Goal: Task Accomplishment & Management: Use online tool/utility

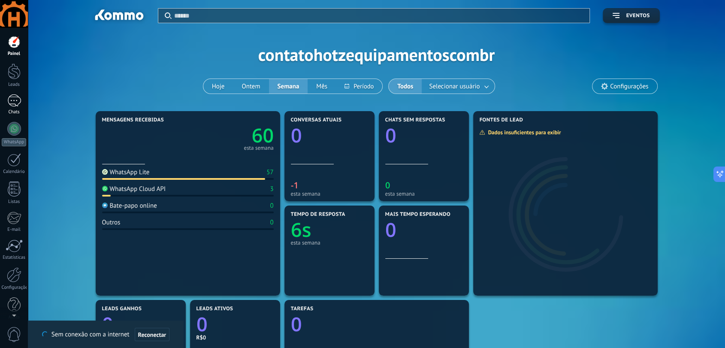
click at [16, 100] on div "1" at bounding box center [14, 100] width 14 height 12
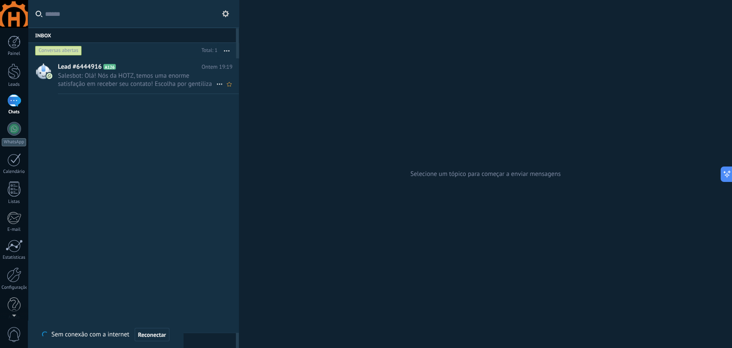
drag, startPoint x: 158, startPoint y: 76, endPoint x: 123, endPoint y: 80, distance: 35.4
click at [123, 80] on span "Salesbot: Olá! Nós da HOTZ, temos uma enorme satisfação em receber seu contato!…" at bounding box center [137, 80] width 158 height 16
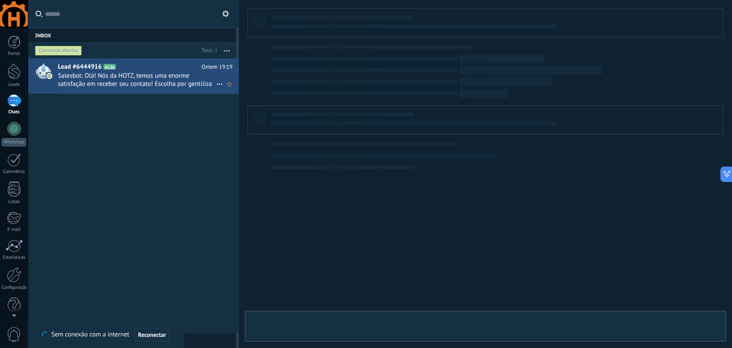
click at [123, 80] on span "Salesbot: Olá! Nós da HOTZ, temos uma enorme satisfação em receber seu contato!…" at bounding box center [137, 80] width 158 height 16
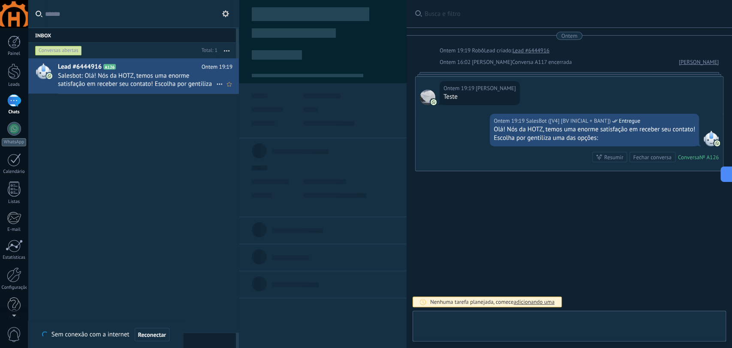
type textarea "**********"
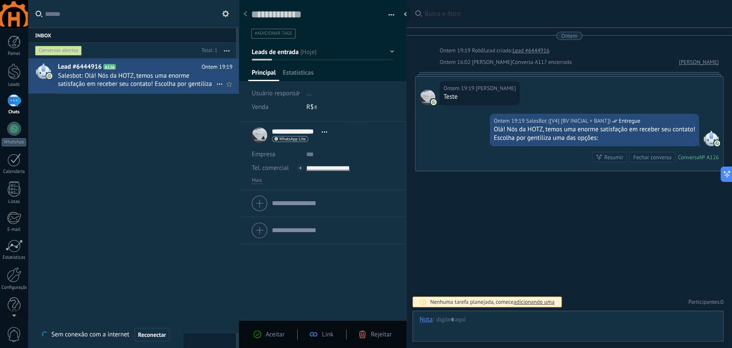
scroll to position [13, 0]
drag, startPoint x: 158, startPoint y: 80, endPoint x: 384, endPoint y: 13, distance: 236.3
click at [384, 30] on ul "#adicionar tags" at bounding box center [322, 34] width 142 height 12
click at [385, 11] on button "button" at bounding box center [388, 15] width 12 height 13
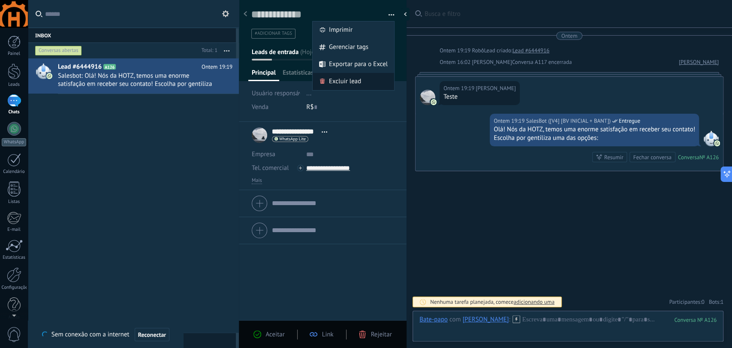
click at [351, 80] on span "Excluir lead" at bounding box center [345, 81] width 32 height 17
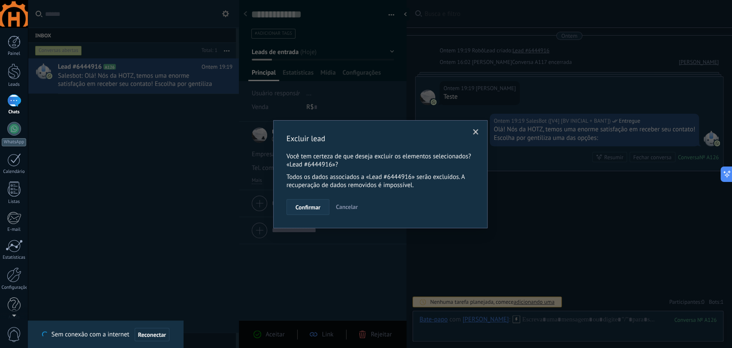
click at [314, 206] on span "Confirmar" at bounding box center [308, 207] width 25 height 6
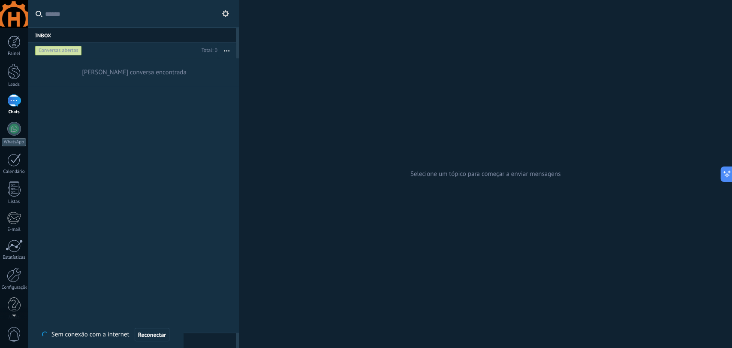
click at [227, 14] on icon at bounding box center [225, 13] width 7 height 7
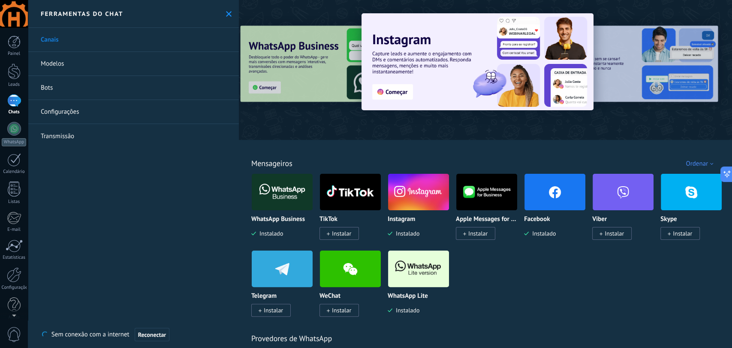
click at [45, 90] on link "Bots" at bounding box center [133, 88] width 211 height 24
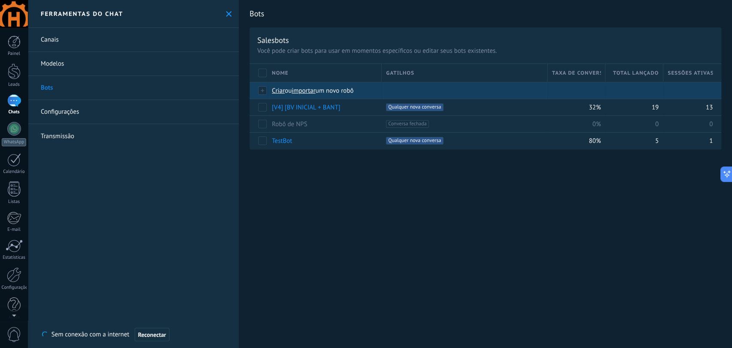
click at [285, 91] on span "ou" at bounding box center [288, 91] width 7 height 8
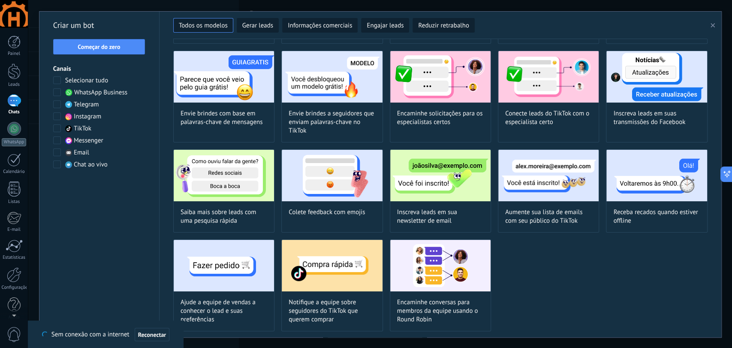
scroll to position [31, 0]
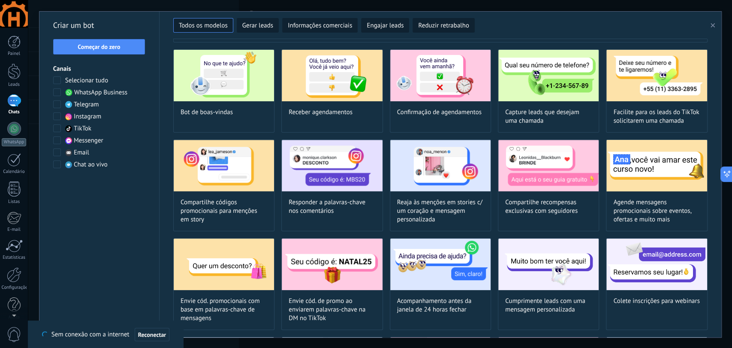
click at [56, 76] on div "Canais Selecionar tudo WhatsApp Business Telegram Instagram TikTok Messenger Em…" at bounding box center [99, 117] width 92 height 104
click at [59, 79] on span at bounding box center [57, 80] width 8 height 8
click at [439, 23] on span "Reduzir retrabalho" at bounding box center [443, 25] width 51 height 9
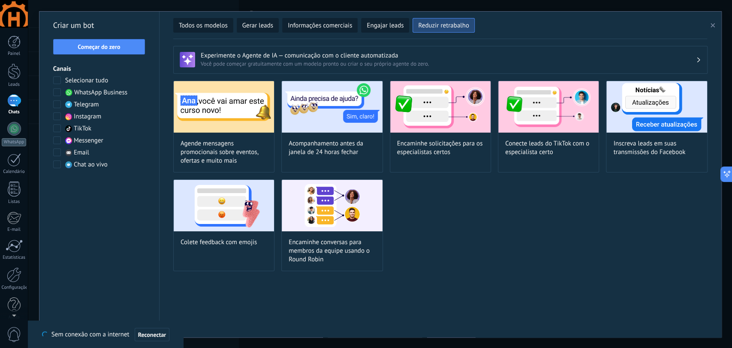
scroll to position [0, 0]
click at [148, 336] on span "Reconectar" at bounding box center [152, 335] width 28 height 6
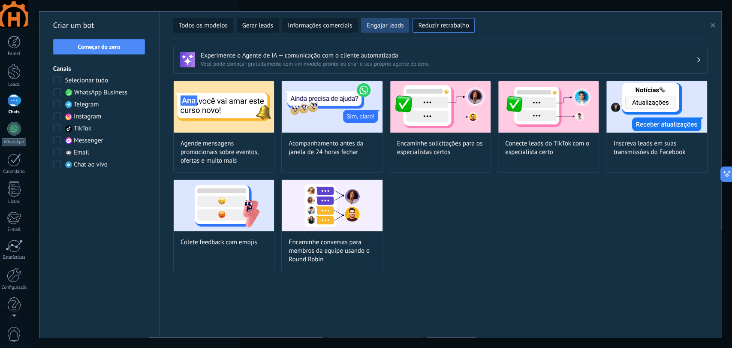
click at [389, 24] on span "Engajar leads" at bounding box center [385, 25] width 37 height 9
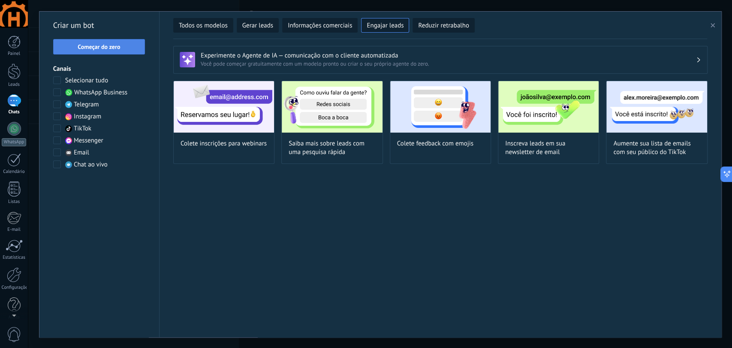
click at [122, 44] on span "Começar do zero" at bounding box center [99, 47] width 82 height 6
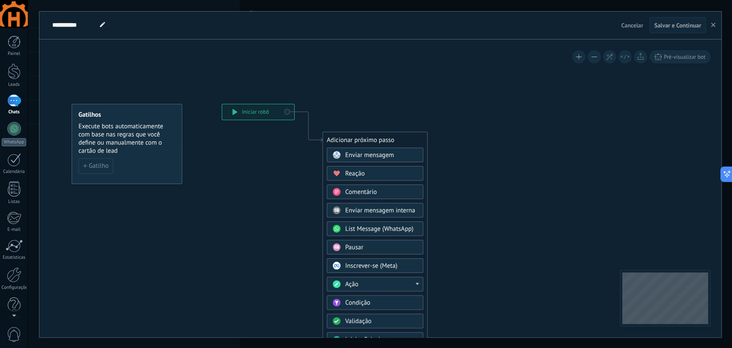
click at [635, 27] on span "Cancelar" at bounding box center [633, 25] width 22 height 8
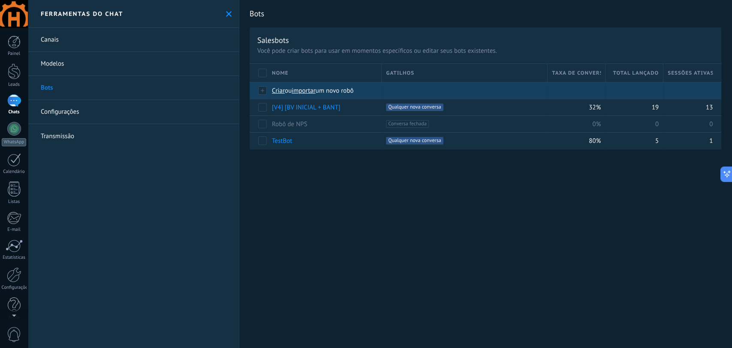
click at [304, 91] on span "importar" at bounding box center [304, 91] width 24 height 8
click at [0, 0] on input "importar um novo robô" at bounding box center [0, 0] width 0 height 0
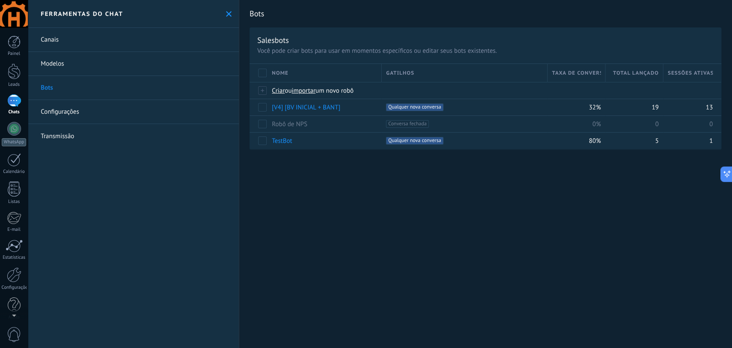
click at [64, 64] on link "Modelos" at bounding box center [133, 64] width 211 height 24
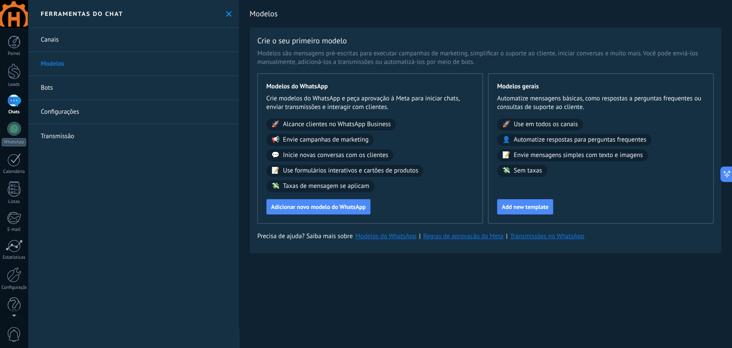
click at [54, 37] on link "Canais" at bounding box center [133, 40] width 211 height 24
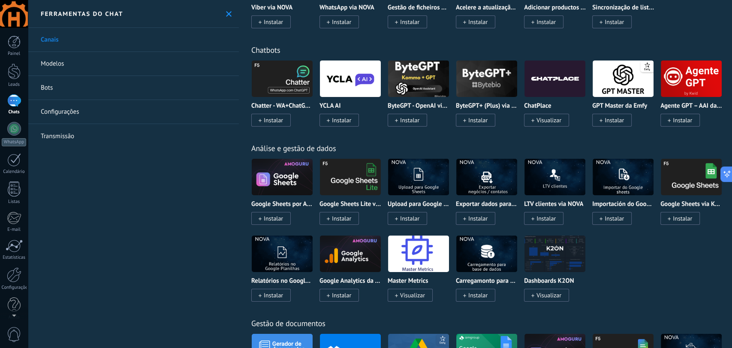
scroll to position [1764, 0]
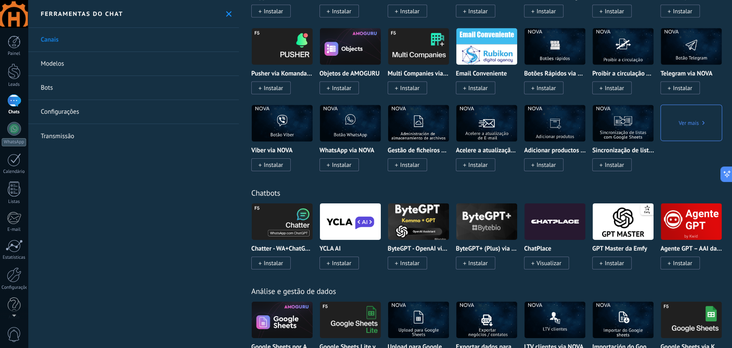
click at [14, 308] on div at bounding box center [14, 313] width 28 height 13
click at [19, 267] on div at bounding box center [14, 266] width 15 height 15
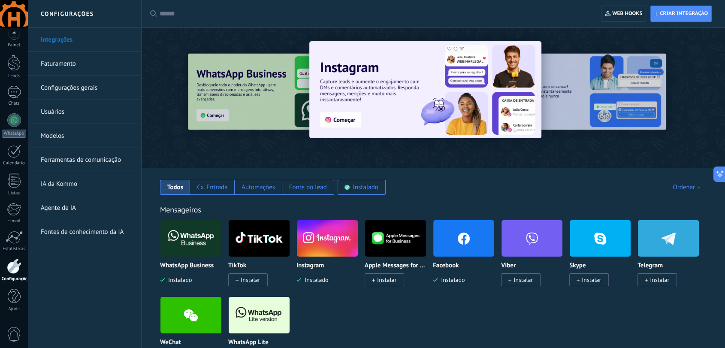
click at [48, 107] on link "Usuários" at bounding box center [87, 112] width 92 height 24
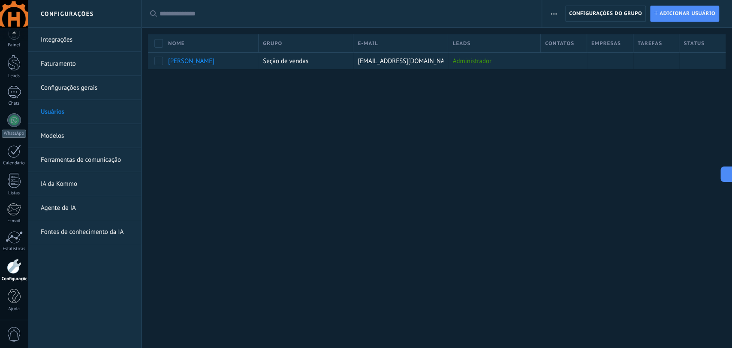
click at [69, 59] on link "Faturamento" at bounding box center [87, 64] width 92 height 24
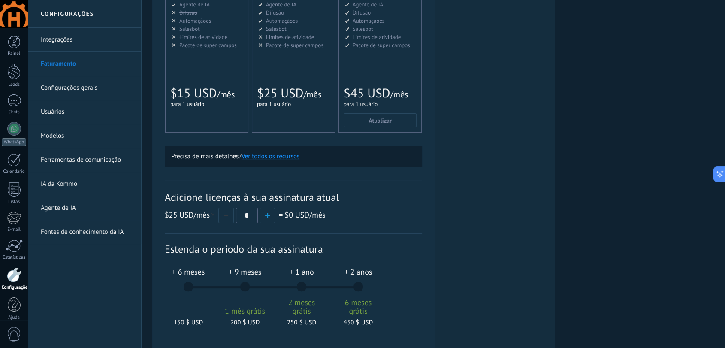
scroll to position [95, 0]
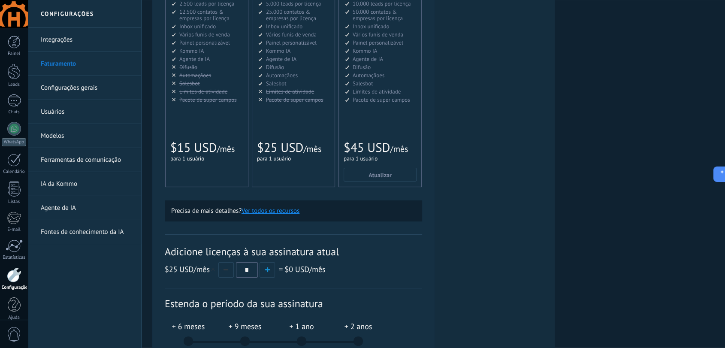
click at [58, 40] on link "Integrações" at bounding box center [87, 40] width 92 height 24
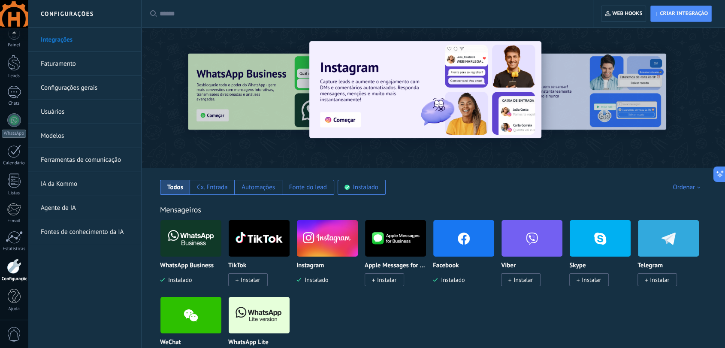
click at [93, 161] on link "Ferramentas de comunicação" at bounding box center [87, 160] width 92 height 24
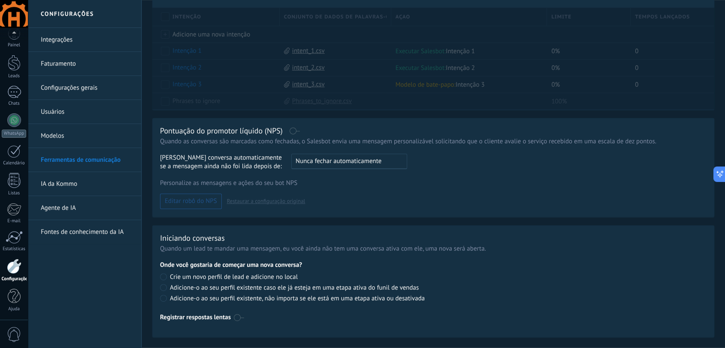
scroll to position [333, 0]
click at [291, 130] on label at bounding box center [295, 130] width 10 height 0
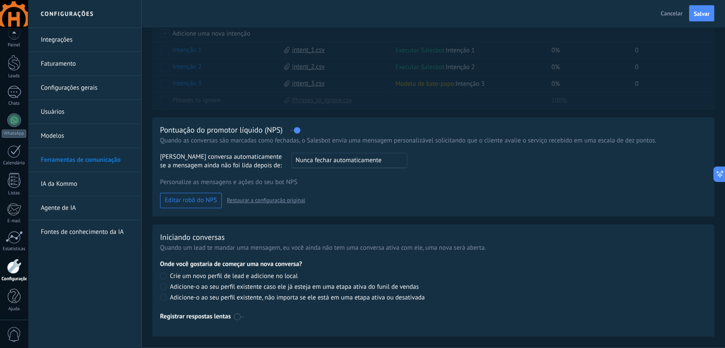
click at [206, 203] on span "Editar robô do NPS" at bounding box center [191, 200] width 52 height 6
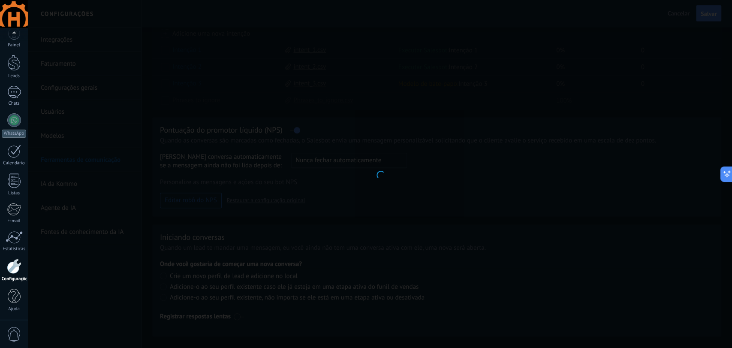
type input "**********"
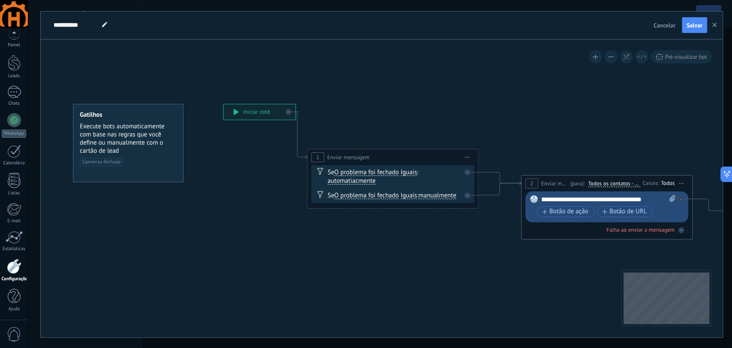
click at [233, 109] on div "**********" at bounding box center [260, 111] width 72 height 15
click at [681, 56] on span "Pré-visualizar bot" at bounding box center [687, 56] width 42 height 7
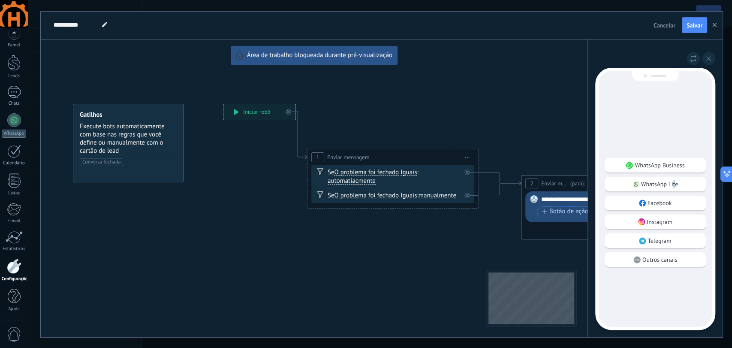
click at [675, 183] on p "WhatsApp Lite" at bounding box center [660, 184] width 37 height 8
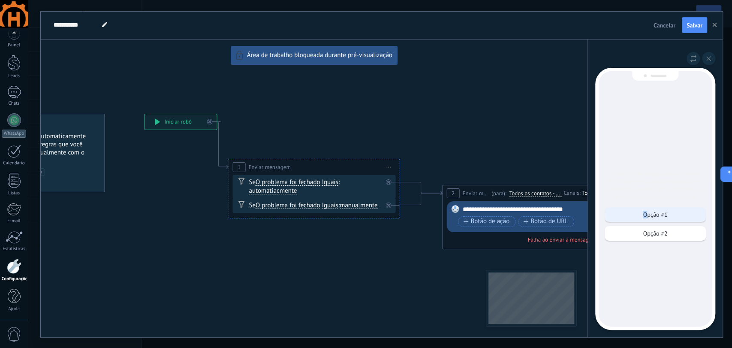
click at [645, 212] on p "Opção #1" at bounding box center [655, 215] width 24 height 8
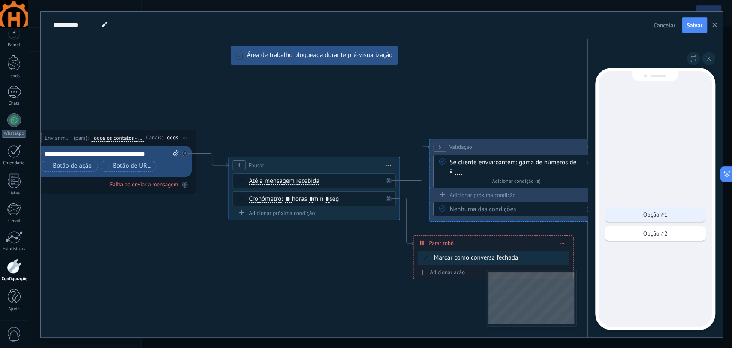
click at [660, 212] on p "Opção #1" at bounding box center [655, 215] width 24 height 8
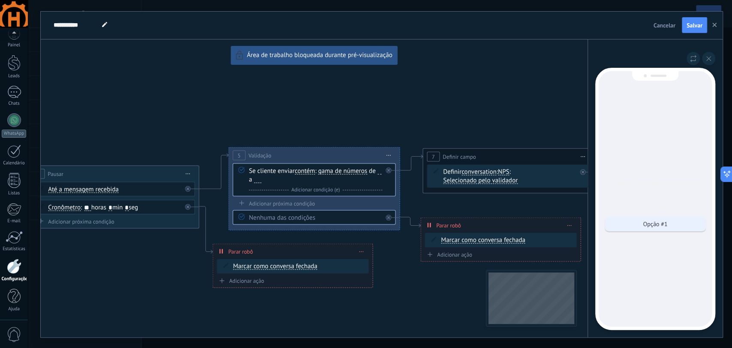
click at [679, 227] on div "Opção #1" at bounding box center [655, 224] width 101 height 15
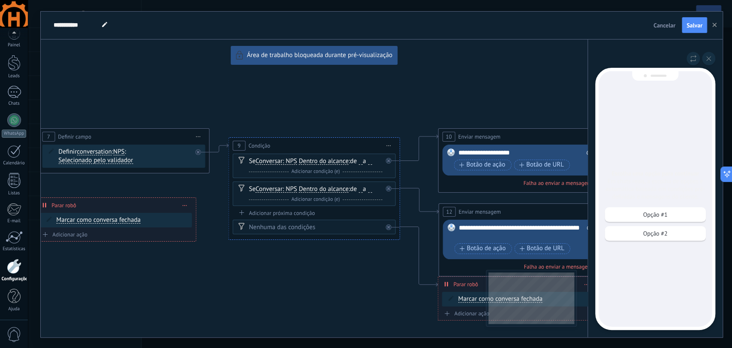
click at [638, 233] on div "Opção #2" at bounding box center [655, 233] width 101 height 15
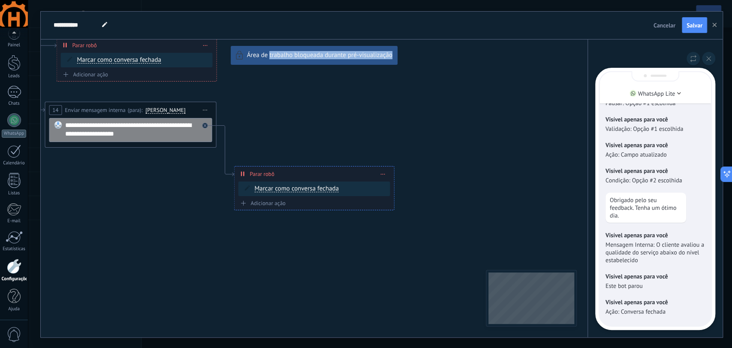
drag, startPoint x: 269, startPoint y: 132, endPoint x: 445, endPoint y: 187, distance: 184.4
click at [445, 189] on div "**********" at bounding box center [382, 175] width 682 height 326
click at [339, 116] on div "**********" at bounding box center [382, 175] width 682 height 326
click at [707, 57] on icon at bounding box center [709, 58] width 5 height 5
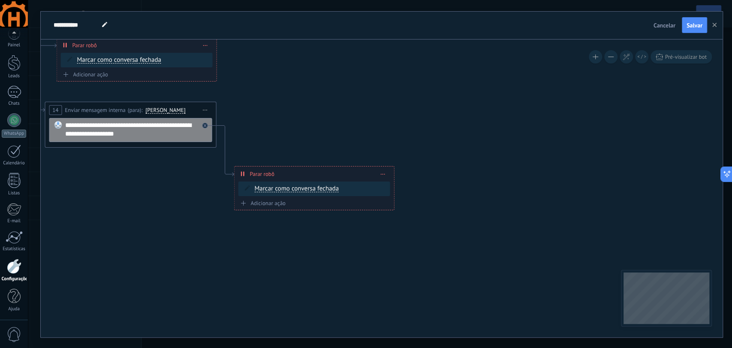
drag, startPoint x: 328, startPoint y: 106, endPoint x: 730, endPoint y: 199, distance: 412.2
click at [725, 199] on div "**********" at bounding box center [380, 174] width 705 height 348
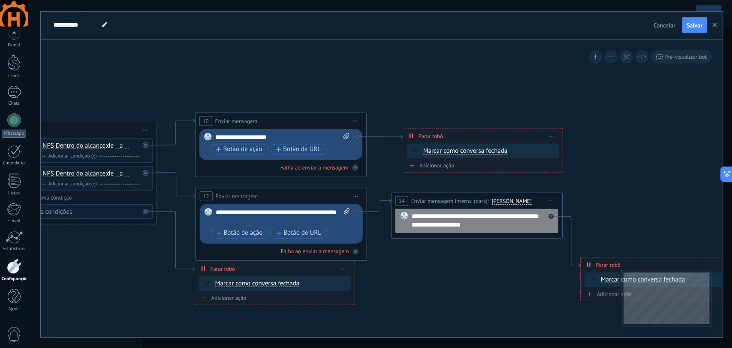
drag, startPoint x: 385, startPoint y: 147, endPoint x: 732, endPoint y: 238, distance: 357.9
click at [725, 238] on div "**********" at bounding box center [380, 174] width 705 height 348
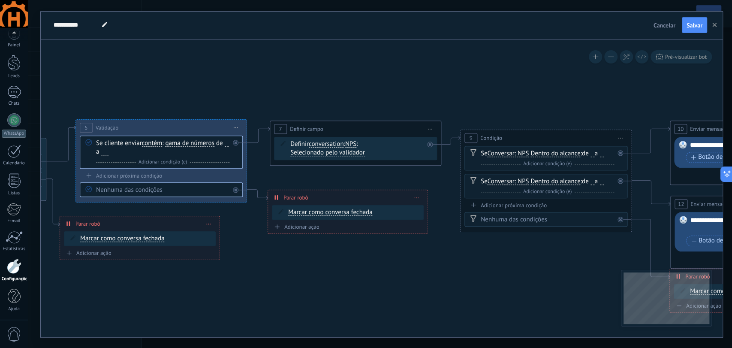
drag, startPoint x: 119, startPoint y: 253, endPoint x: 639, endPoint y: 260, distance: 519.3
click at [639, 260] on icon at bounding box center [294, 175] width 2273 height 703
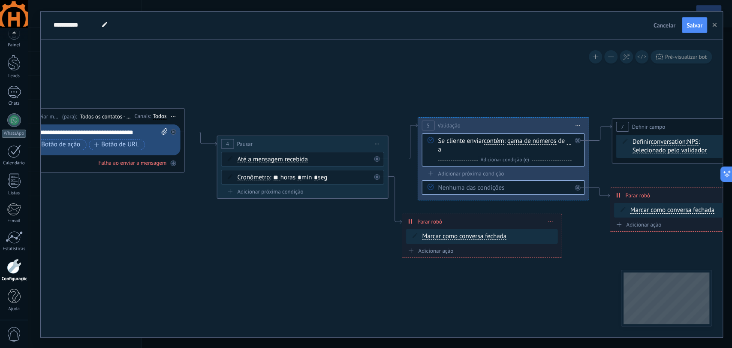
drag, startPoint x: 259, startPoint y: 279, endPoint x: 557, endPoint y: 275, distance: 297.8
click at [558, 275] on icon at bounding box center [636, 173] width 2273 height 703
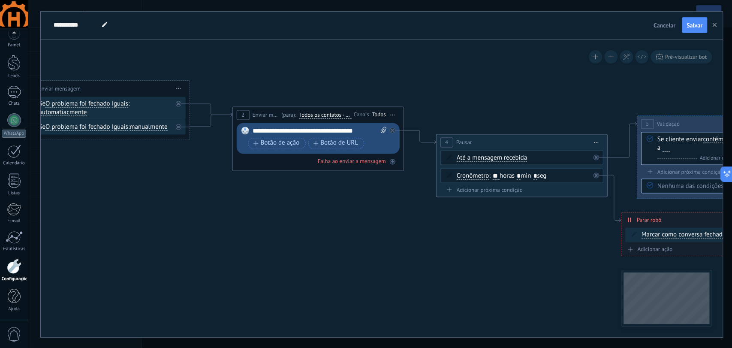
drag, startPoint x: 237, startPoint y: 264, endPoint x: 456, endPoint y: 263, distance: 218.8
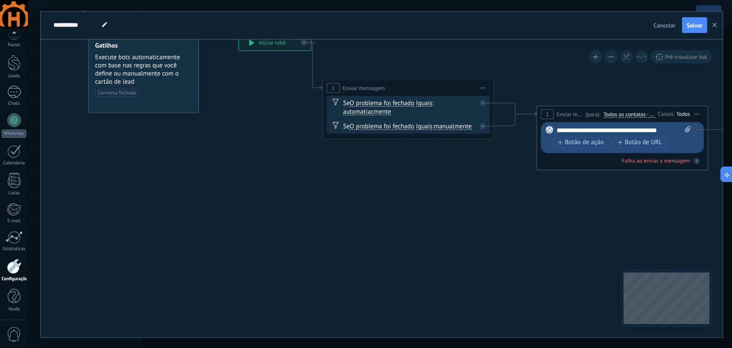
drag, startPoint x: 222, startPoint y: 254, endPoint x: 525, endPoint y: 254, distance: 303.0
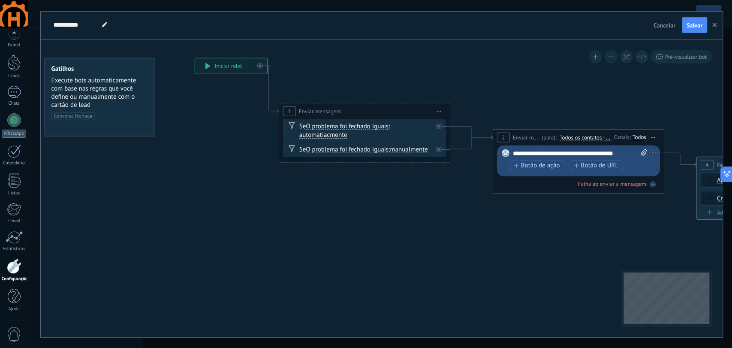
drag, startPoint x: 323, startPoint y: 248, endPoint x: 273, endPoint y: 272, distance: 55.5
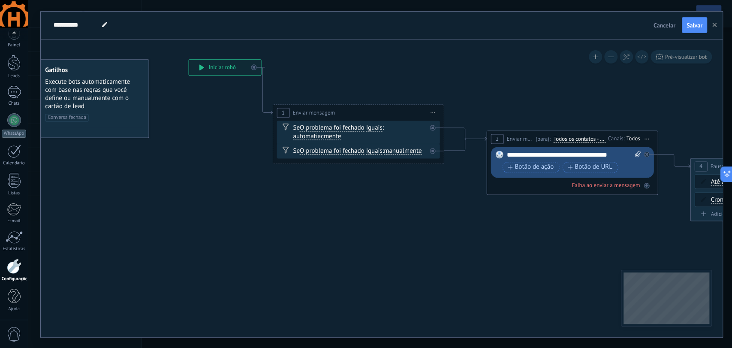
click at [329, 128] on div "Se O problema foi fechado O problema foi fechado O problema foi fechado O probl…" at bounding box center [359, 132] width 133 height 17
click at [376, 130] on span "Iguais" at bounding box center [374, 127] width 16 height 7
click at [376, 130] on button "Iguais" at bounding box center [415, 127] width 107 height 15
click at [376, 130] on span "Iguais" at bounding box center [409, 128] width 104 height 9
click at [376, 130] on span "Iguais" at bounding box center [374, 127] width 16 height 7
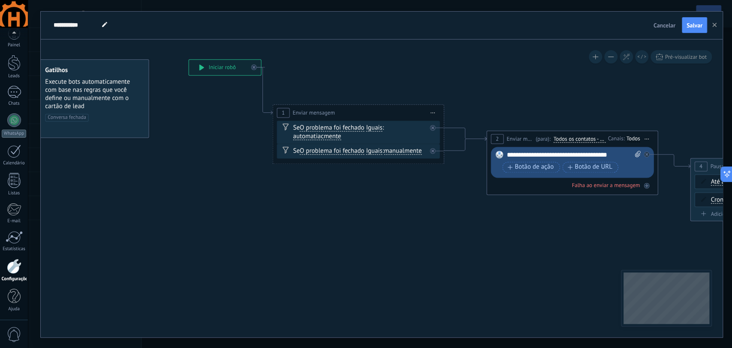
click at [376, 130] on button "Iguais" at bounding box center [415, 127] width 107 height 15
click at [336, 127] on div "Se O problema foi fechado O problema foi fechado O problema foi fechado O probl…" at bounding box center [359, 132] width 133 height 17
click at [341, 131] on div "Se O problema foi fechado O problema foi fechado O problema foi fechado O probl…" at bounding box center [359, 132] width 133 height 17
click at [332, 141] on div "Se O problema foi fechado O problema foi fechado O problema foi fechado O probl…" at bounding box center [358, 132] width 163 height 23
click at [332, 140] on div "Se O problema foi fechado O problema foi fechado O problema foi fechado O probl…" at bounding box center [359, 132] width 133 height 17
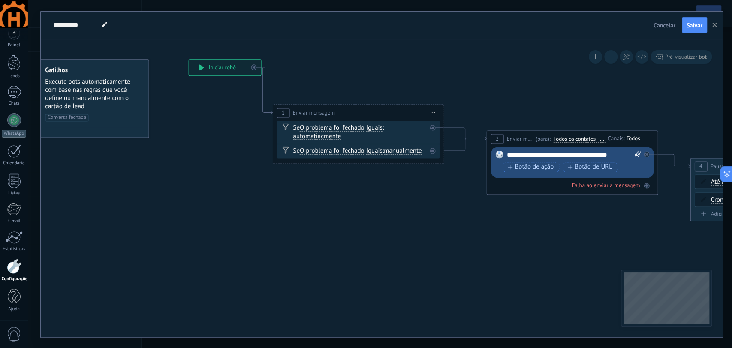
click at [332, 139] on span "automatiacmente" at bounding box center [317, 136] width 48 height 7
click at [332, 139] on button "automatiacmente" at bounding box center [342, 136] width 107 height 15
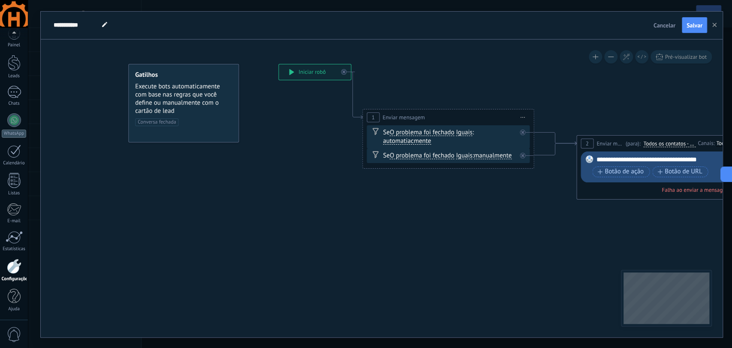
drag, startPoint x: 173, startPoint y: 166, endPoint x: 258, endPoint y: 167, distance: 85.4
click at [670, 21] on span "Cancelar" at bounding box center [665, 25] width 22 height 8
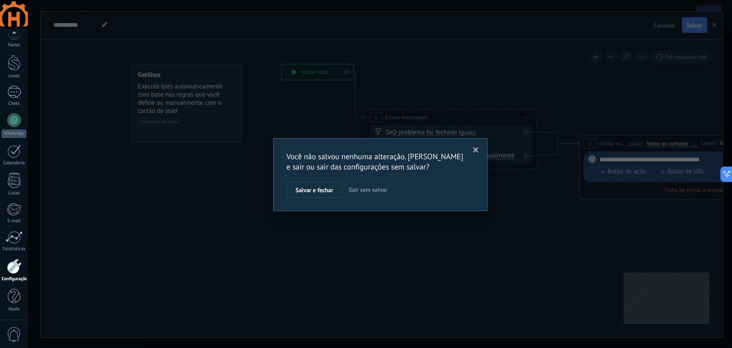
click at [357, 189] on span "Sair sem salvar" at bounding box center [368, 190] width 39 height 8
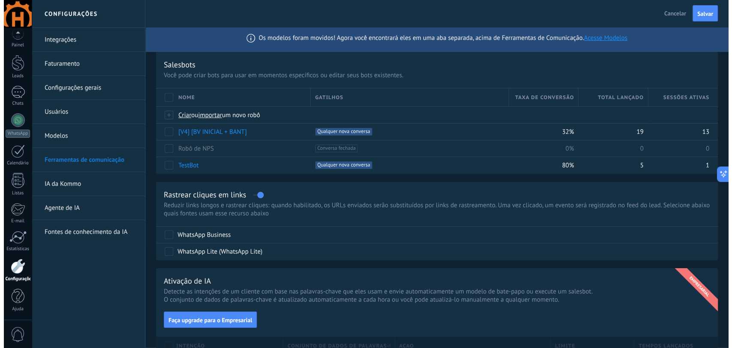
scroll to position [0, 0]
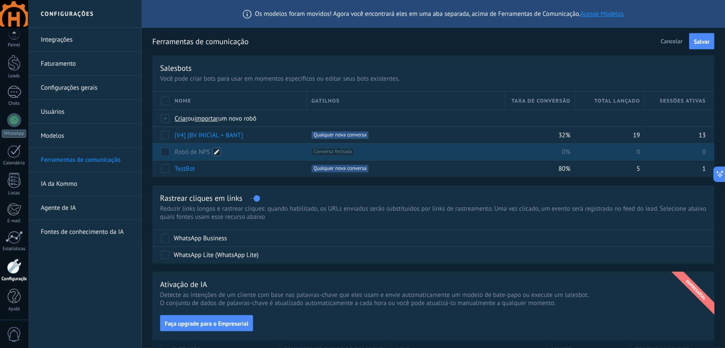
click at [216, 154] on span at bounding box center [216, 152] width 9 height 9
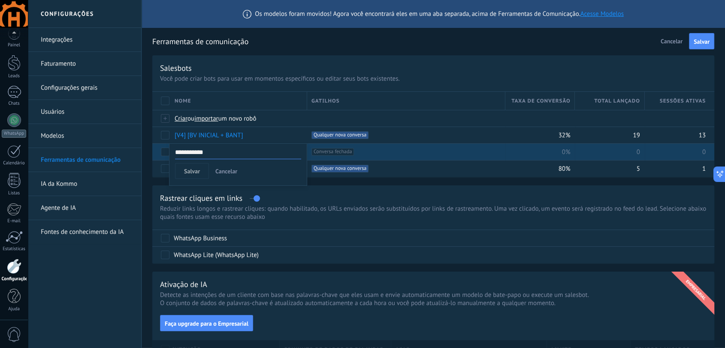
click at [345, 194] on div "Rastrear cliques em links" at bounding box center [433, 198] width 547 height 10
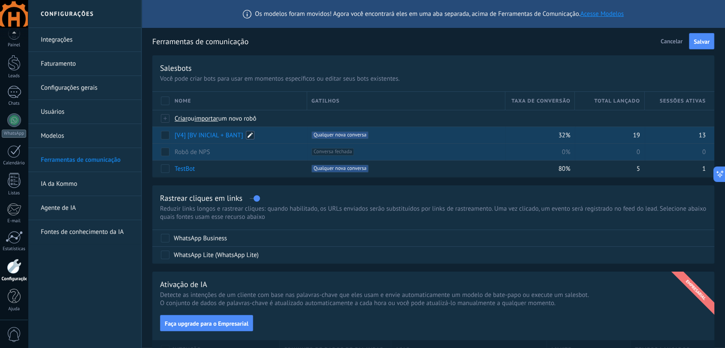
click at [248, 137] on span at bounding box center [250, 135] width 9 height 9
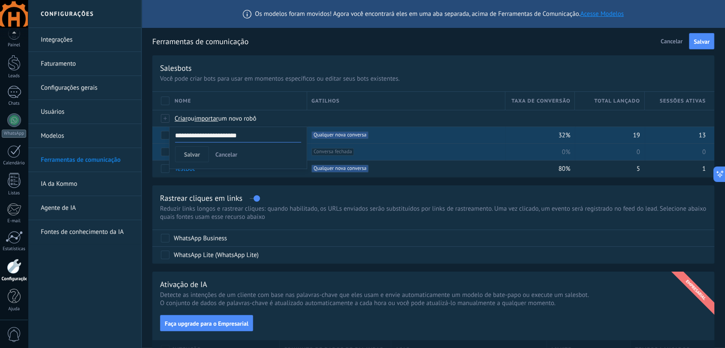
drag, startPoint x: 240, startPoint y: 136, endPoint x: 190, endPoint y: 137, distance: 50.2
click at [190, 137] on input "**********" at bounding box center [238, 136] width 126 height 14
click at [278, 185] on div "**********" at bounding box center [434, 348] width 584 height 697
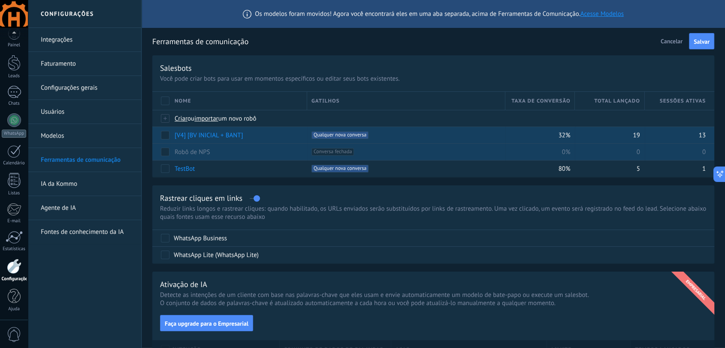
click at [339, 154] on span "Conversa fechada +0" at bounding box center [333, 152] width 42 height 8
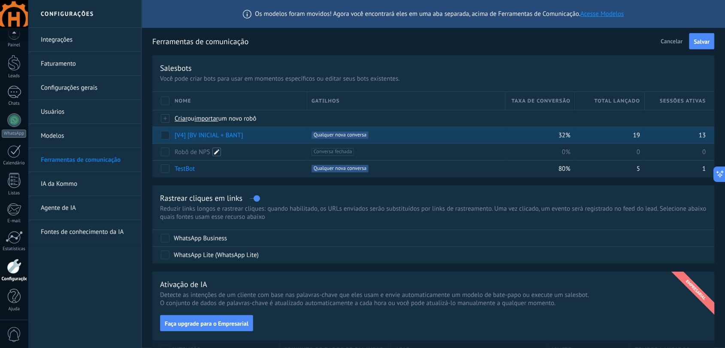
click at [218, 153] on span at bounding box center [216, 152] width 9 height 9
drag, startPoint x: 286, startPoint y: 153, endPoint x: 79, endPoint y: 153, distance: 207.7
click at [88, 151] on div "**********" at bounding box center [376, 348] width 697 height 697
click at [216, 152] on span at bounding box center [216, 152] width 9 height 9
drag, startPoint x: 213, startPoint y: 154, endPoint x: 172, endPoint y: 154, distance: 41.2
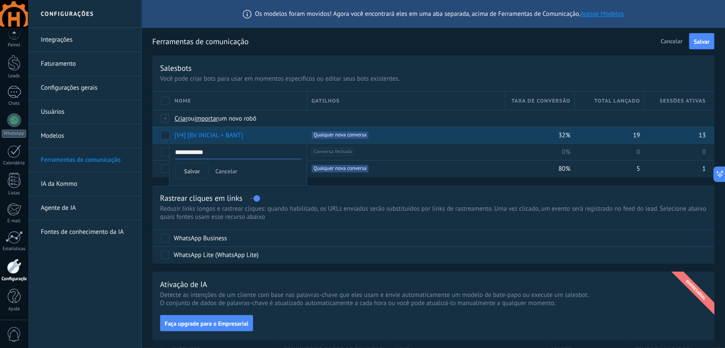
click at [172, 154] on div "**********" at bounding box center [238, 164] width 138 height 43
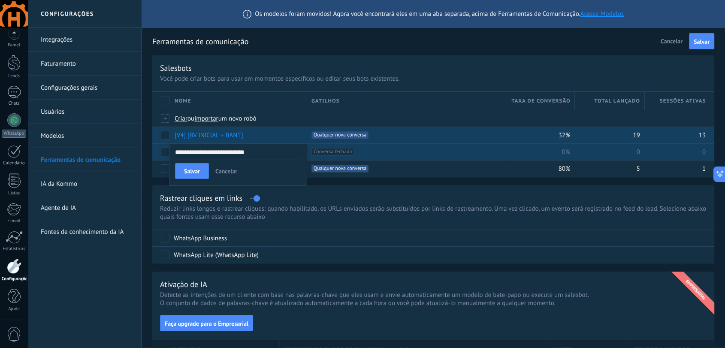
type input "**********"
click at [338, 153] on span "Conversa fechada +0" at bounding box center [333, 152] width 42 height 8
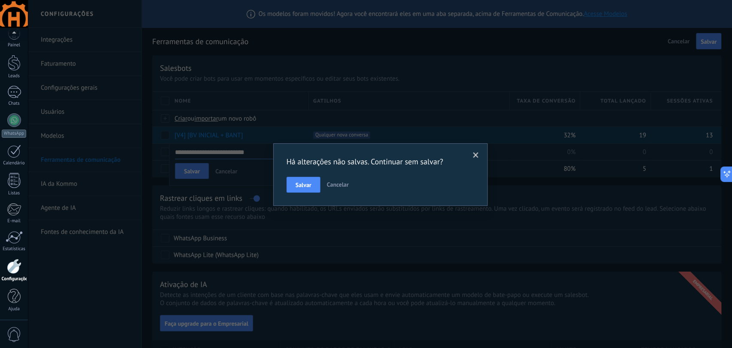
click at [204, 176] on div "Há alterações não salvas. Continuar sem salvar? Salvar Cancelar" at bounding box center [380, 174] width 705 height 348
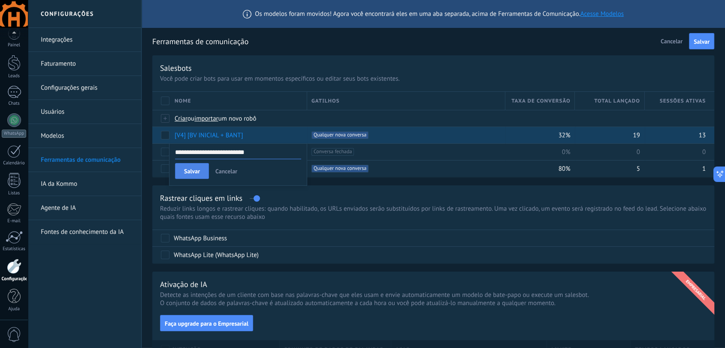
click at [188, 174] on span "Salvar" at bounding box center [192, 171] width 16 height 6
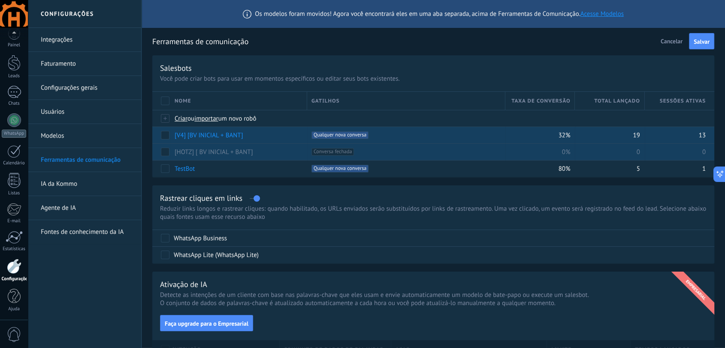
click at [349, 154] on span "Conversa fechada +0" at bounding box center [333, 152] width 42 height 8
click at [333, 153] on span "Conversa fechada +0" at bounding box center [333, 152] width 42 height 8
drag, startPoint x: 336, startPoint y: 152, endPoint x: 324, endPoint y: 154, distance: 12.2
click at [324, 154] on span "Conversa fechada +0" at bounding box center [333, 152] width 42 height 8
click at [323, 154] on span "Conversa fechada +0" at bounding box center [333, 152] width 42 height 8
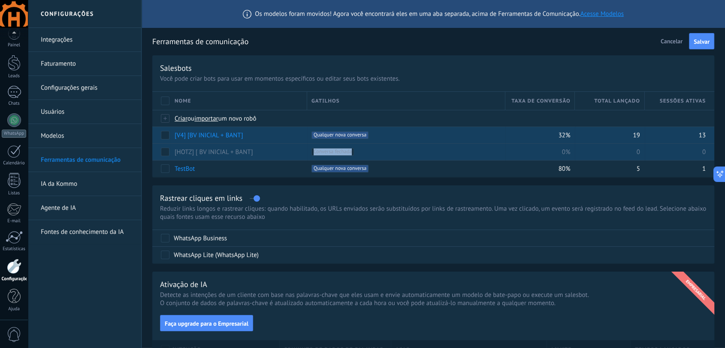
click at [323, 154] on span "Conversa fechada +0" at bounding box center [333, 152] width 42 height 8
click at [378, 154] on div "+1 Conversa fechada +0" at bounding box center [406, 152] width 189 height 8
click at [260, 153] on span at bounding box center [260, 152] width 9 height 9
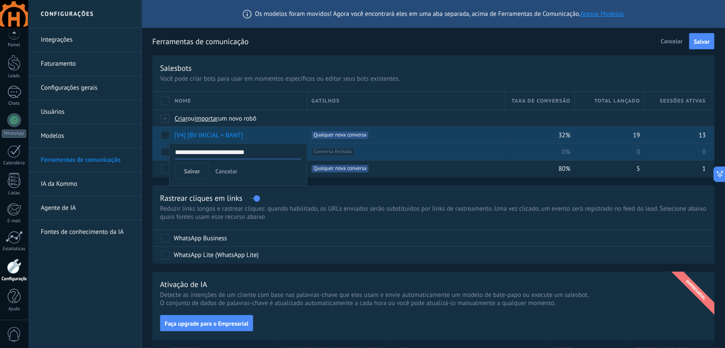
drag, startPoint x: 257, startPoint y: 154, endPoint x: 85, endPoint y: 158, distance: 172.6
click at [89, 156] on div "**********" at bounding box center [376, 348] width 697 height 697
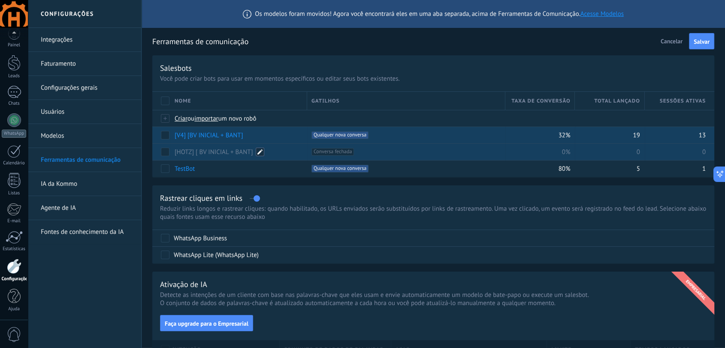
click at [261, 151] on span at bounding box center [260, 152] width 9 height 9
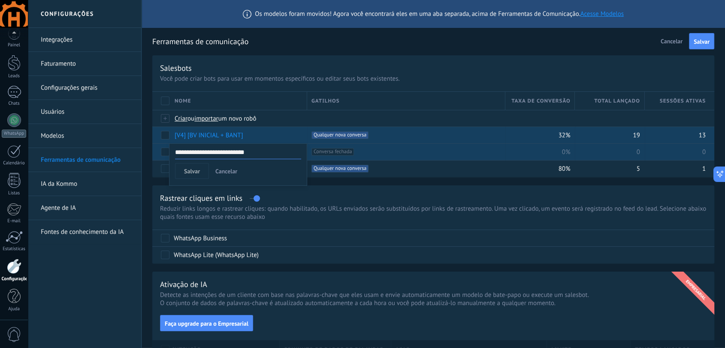
drag, startPoint x: 260, startPoint y: 151, endPoint x: 172, endPoint y: 150, distance: 88.8
click at [172, 150] on div "**********" at bounding box center [238, 164] width 138 height 43
type input "***"
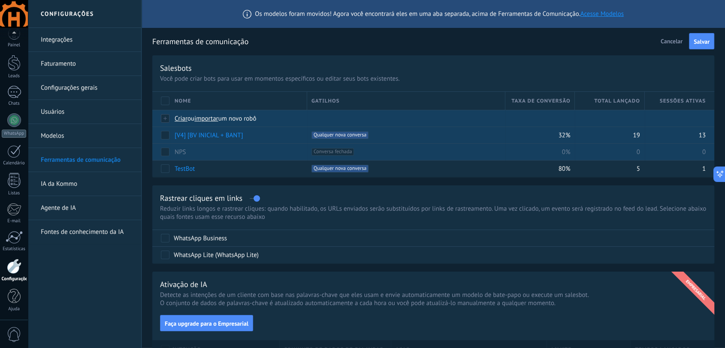
click at [176, 119] on span "Criar" at bounding box center [181, 119] width 13 height 8
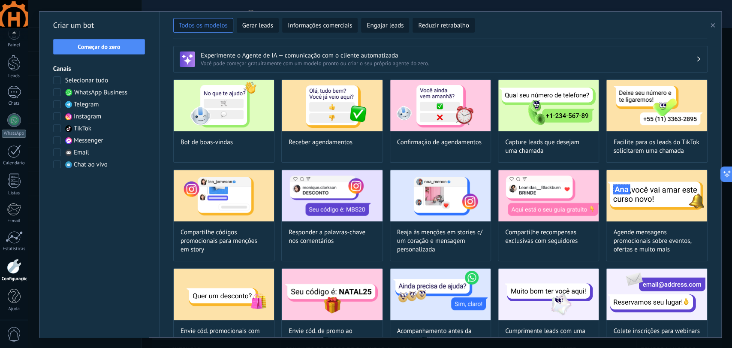
click at [56, 76] on div "Canais Selecionar tudo WhatsApp Business Telegram Instagram TikTok Messenger Em…" at bounding box center [99, 117] width 92 height 104
click at [58, 80] on span at bounding box center [57, 80] width 8 height 8
click at [98, 49] on span "Começar do zero" at bounding box center [99, 47] width 42 height 6
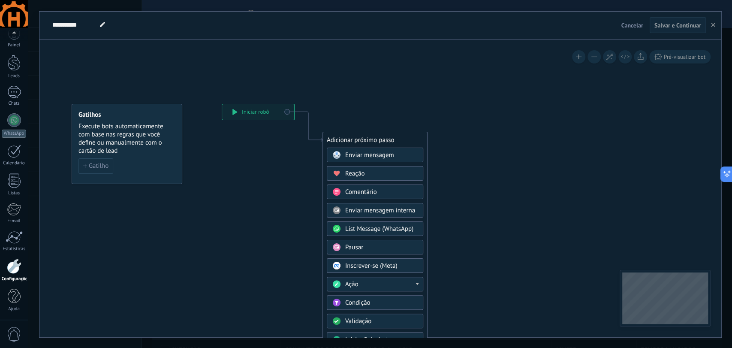
click at [99, 27] on span at bounding box center [102, 25] width 11 height 12
drag, startPoint x: 94, startPoint y: 24, endPoint x: 13, endPoint y: 23, distance: 81.5
click at [15, 22] on body ".abccls-1,.abccls-2{fill-rule:evenodd}.abccls-2{fill:#fff} .abfcls-1{fill:none}…" at bounding box center [366, 174] width 732 height 348
paste input "**********"
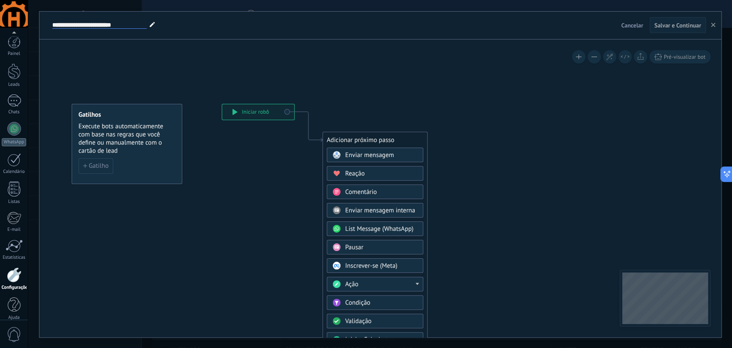
scroll to position [9, 0]
type input "**********"
click at [183, 64] on icon at bounding box center [295, 254] width 577 height 730
click at [103, 164] on span "Gatilho" at bounding box center [99, 166] width 20 height 6
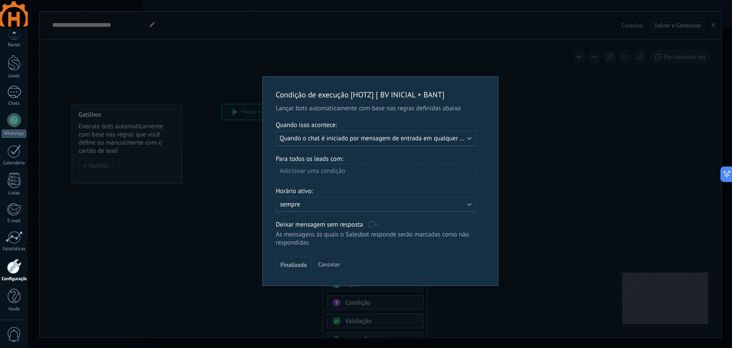
click at [469, 204] on b at bounding box center [469, 203] width 4 height 4
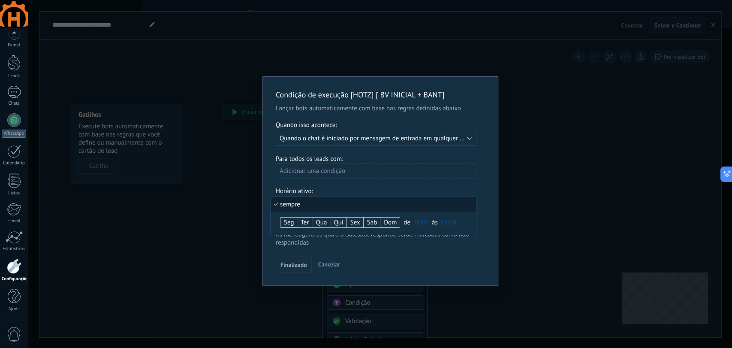
click at [540, 200] on div "Condição de execução [HOTZ] [ BV INICIAL + BANT] Lançar bots automaticamente co…" at bounding box center [380, 174] width 705 height 348
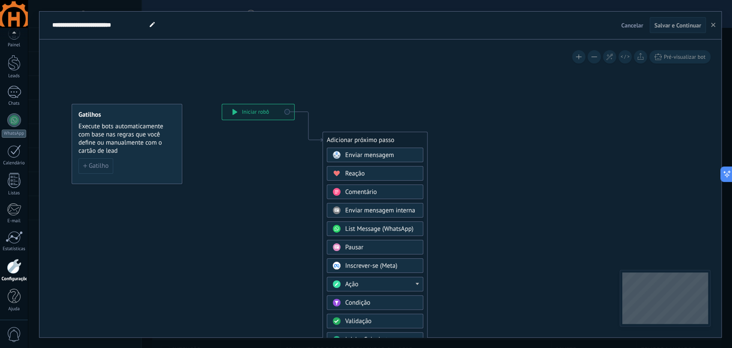
click at [366, 155] on span "Enviar mensagem" at bounding box center [369, 155] width 49 height 8
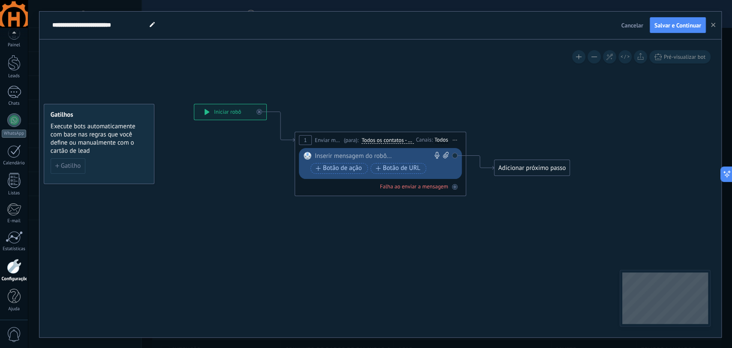
click at [371, 156] on div at bounding box center [378, 156] width 127 height 9
click at [180, 59] on icon at bounding box center [367, 144] width 776 height 510
click at [457, 139] on icon at bounding box center [455, 139] width 4 height 1
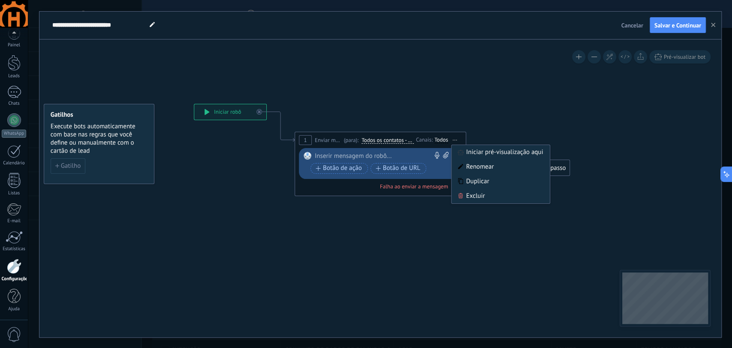
click at [389, 154] on div at bounding box center [378, 156] width 127 height 9
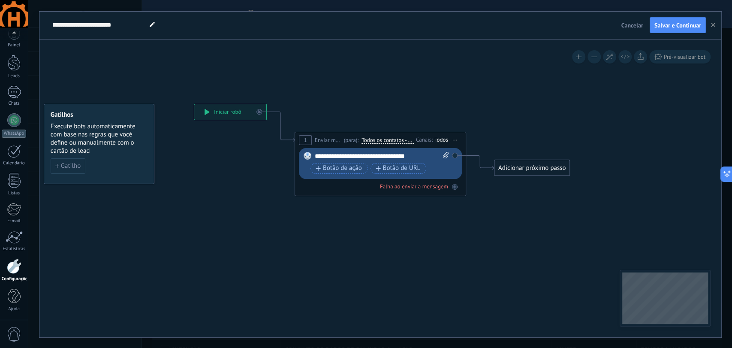
click at [535, 171] on div "Adicionar próximo passo" at bounding box center [533, 168] width 76 height 14
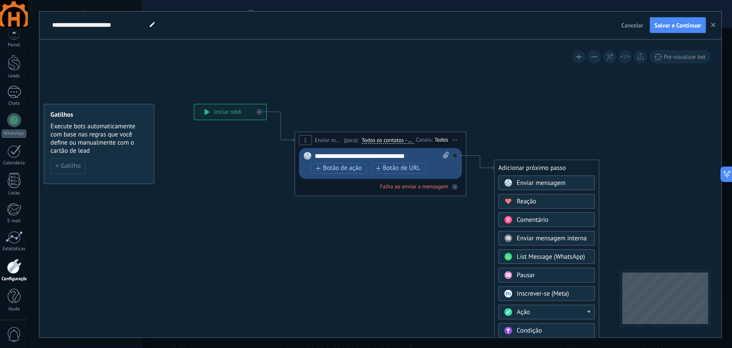
click at [530, 182] on span "Enviar mensagem" at bounding box center [541, 183] width 49 height 8
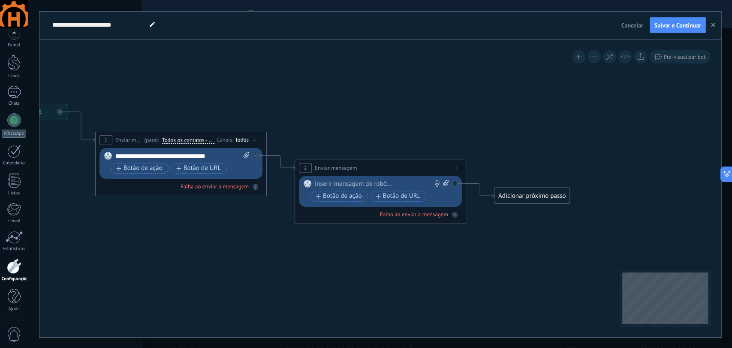
click at [357, 188] on div "Substituir Remover Converter para mensagem de voz Arraste a imagem aqui para an…" at bounding box center [382, 192] width 134 height 24
click at [363, 186] on div at bounding box center [378, 184] width 127 height 9
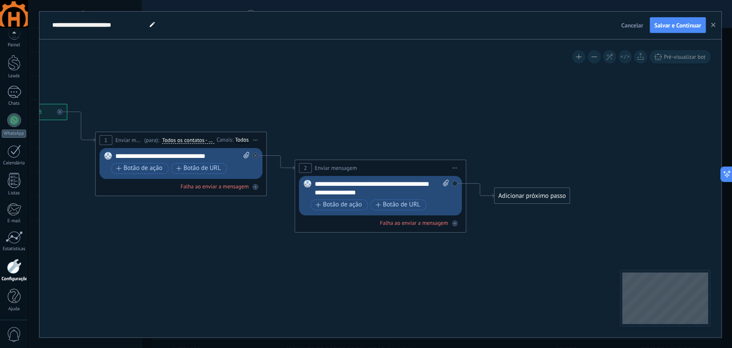
click at [546, 195] on div "Adicionar próximo passo" at bounding box center [533, 196] width 76 height 14
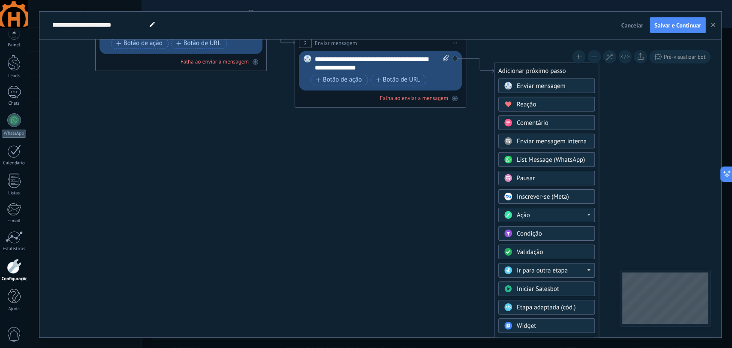
click at [557, 249] on div "Validação" at bounding box center [553, 252] width 72 height 9
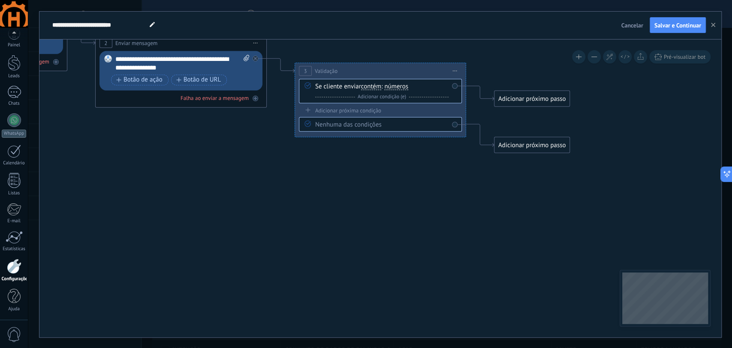
click at [457, 71] on span "Iniciar pré-visualização aqui [GEOGRAPHIC_DATA] Duplicar Excluir" at bounding box center [455, 70] width 14 height 12
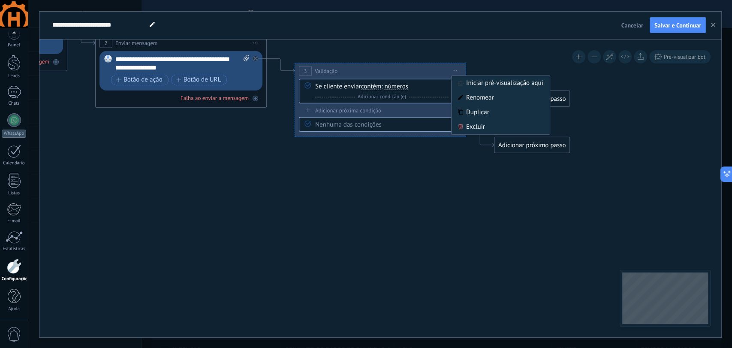
click at [475, 129] on div "Excluir" at bounding box center [501, 126] width 98 height 15
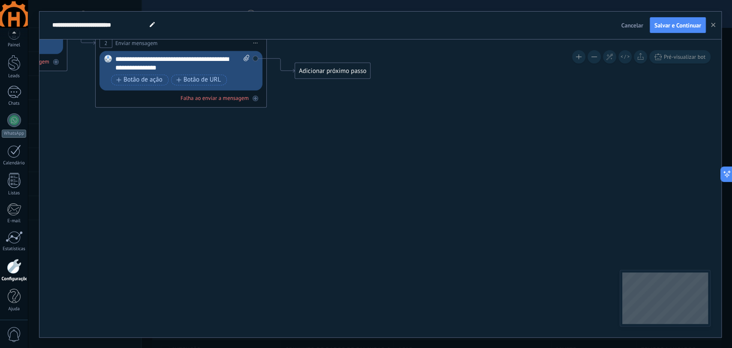
click at [342, 70] on div "Adicionar próximo passo" at bounding box center [333, 71] width 76 height 14
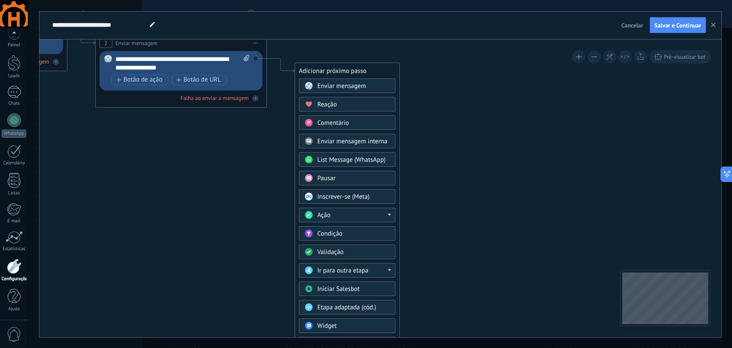
click at [376, 270] on div "Ir para outra etapa" at bounding box center [354, 270] width 72 height 9
click at [429, 245] on icon at bounding box center [68, 43] width 976 height 558
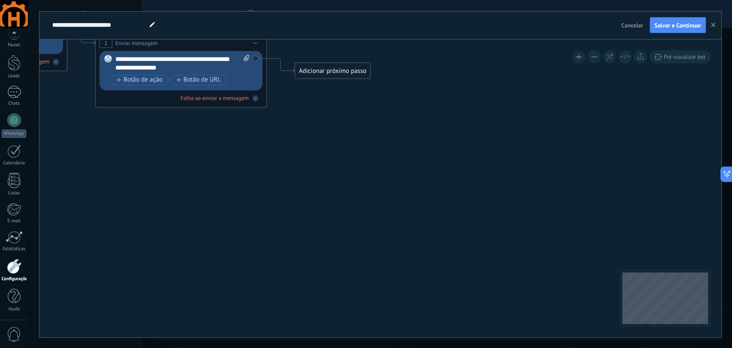
click at [355, 69] on div "Adicionar próximo passo" at bounding box center [333, 71] width 76 height 14
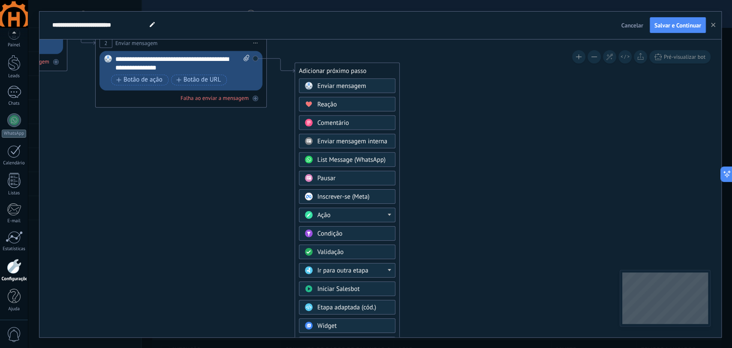
click at [370, 266] on div "Ir para outra etapa" at bounding box center [354, 270] width 72 height 9
click at [370, 266] on div "1: Enviar mensagem" at bounding box center [348, 270] width 96 height 15
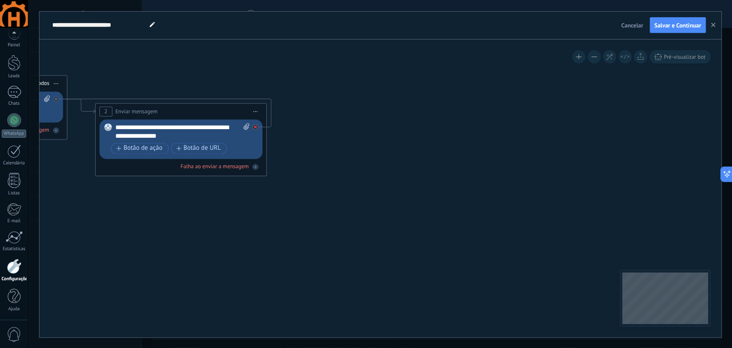
click at [58, 100] on icon at bounding box center [55, 98] width 3 height 3
click at [309, 141] on div "Adicionar próximo passo" at bounding box center [333, 139] width 76 height 14
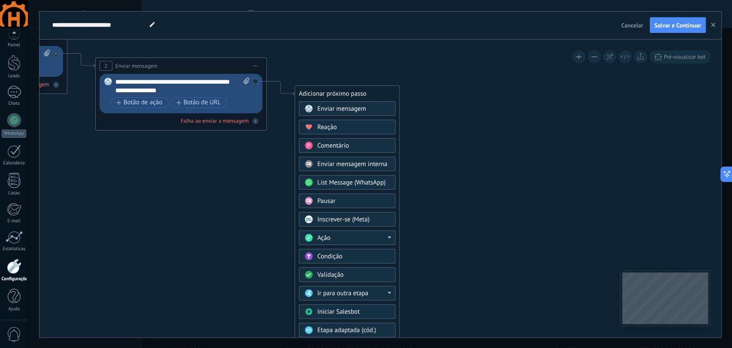
click at [354, 235] on div "Ação" at bounding box center [354, 238] width 72 height 9
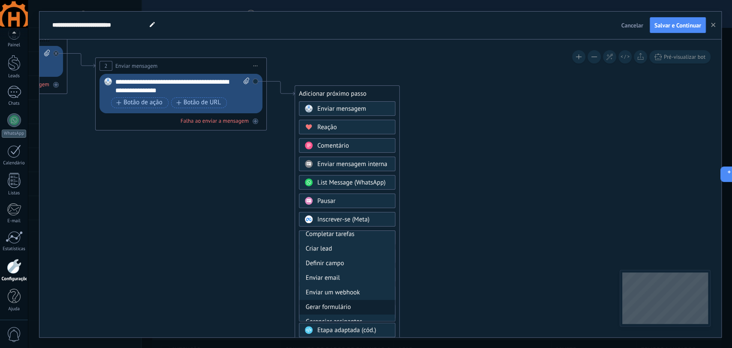
click at [333, 304] on div "Gerar formulário" at bounding box center [348, 307] width 96 height 15
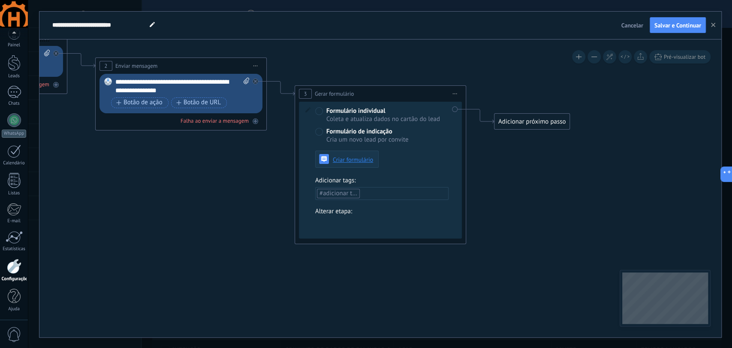
click at [348, 161] on span "Criar formulário" at bounding box center [353, 160] width 40 height 6
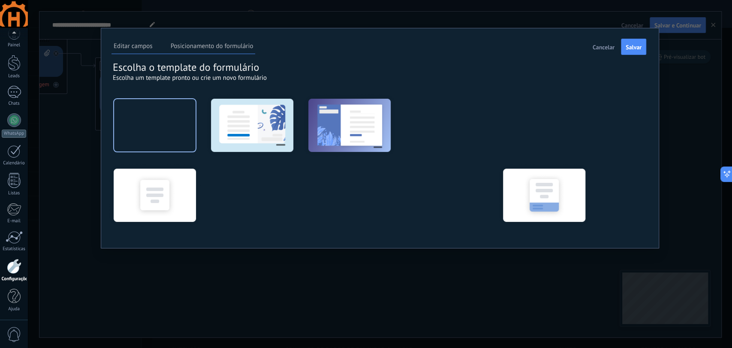
click at [156, 126] on div at bounding box center [155, 125] width 94 height 64
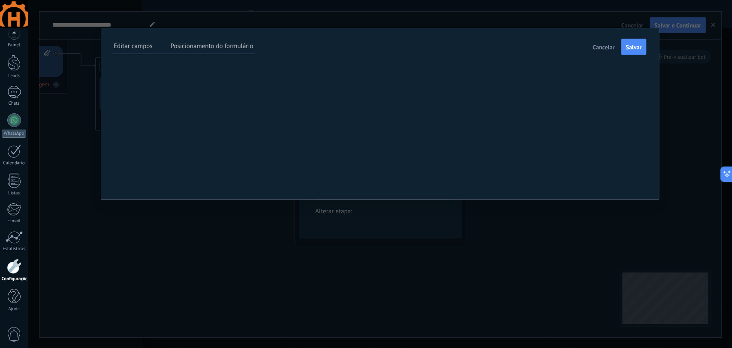
scroll to position [8, 0]
click at [0, 0] on span at bounding box center [0, 0] width 0 height 0
drag, startPoint x: 266, startPoint y: 116, endPoint x: 76, endPoint y: 120, distance: 189.7
click at [76, 120] on div "**********" at bounding box center [387, 113] width 692 height 227
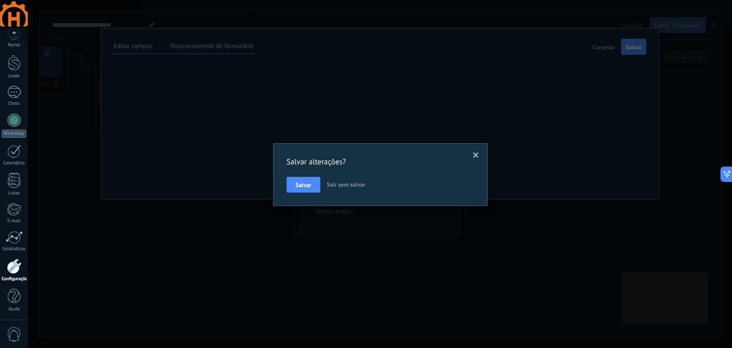
click at [453, 164] on h2 "Salvar alterações?" at bounding box center [376, 162] width 179 height 10
click at [473, 154] on span at bounding box center [476, 155] width 14 height 15
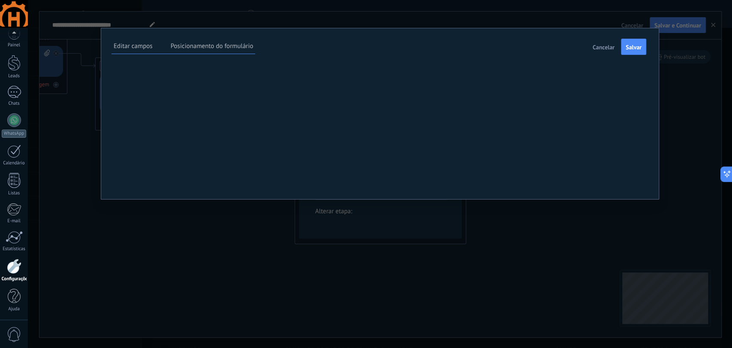
click at [0, 0] on span at bounding box center [0, 0] width 0 height 0
click at [0, 0] on textarea "*********" at bounding box center [0, 0] width 0 height 0
type textarea "********"
type textarea "*******"
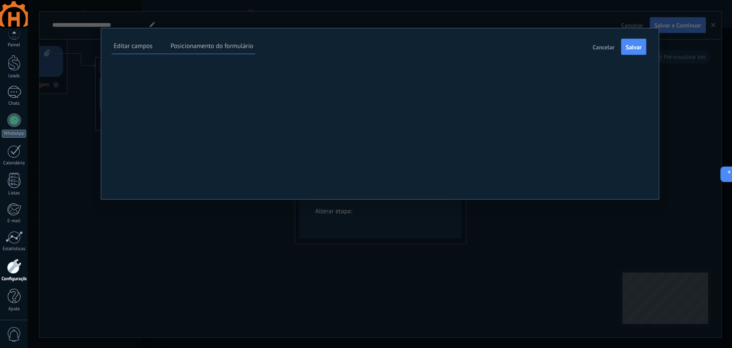
type textarea "*******"
type textarea "******"
type textarea "*****"
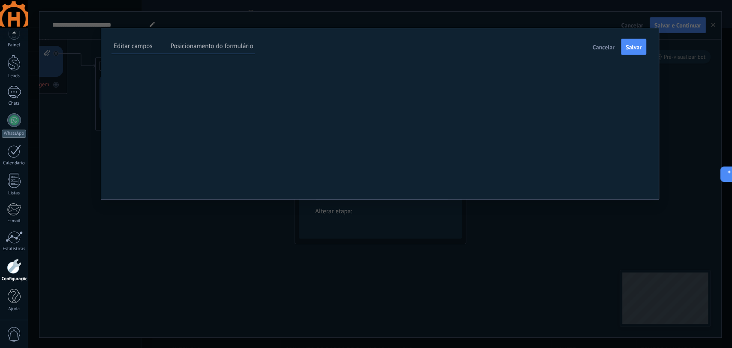
type textarea "****"
type textarea "***"
type textarea "**"
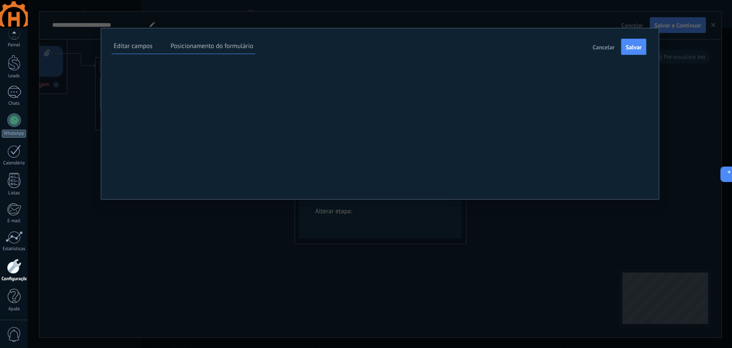
type textarea "**"
type textarea "*"
type textarea "**********"
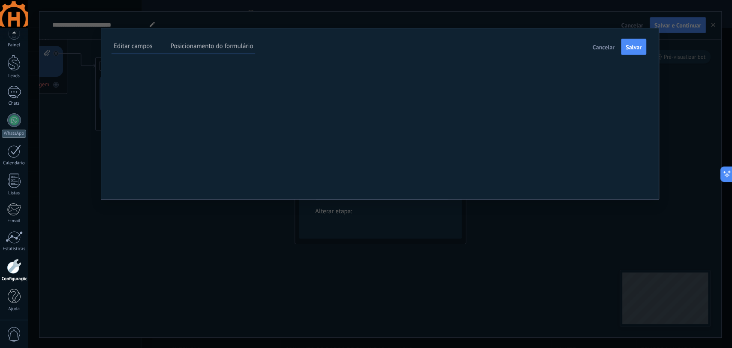
type textarea "*"
type textarea "**"
type textarea "***"
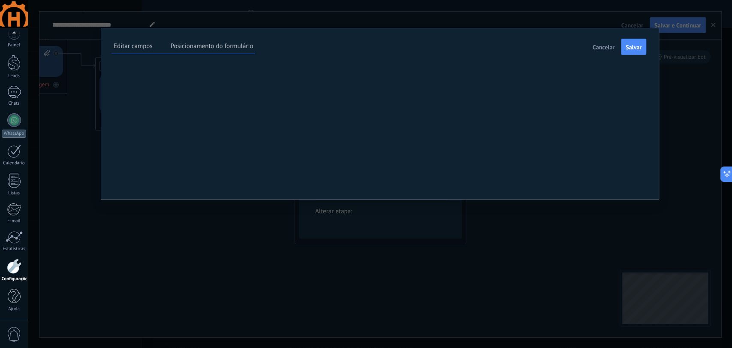
type textarea "***"
type textarea "****"
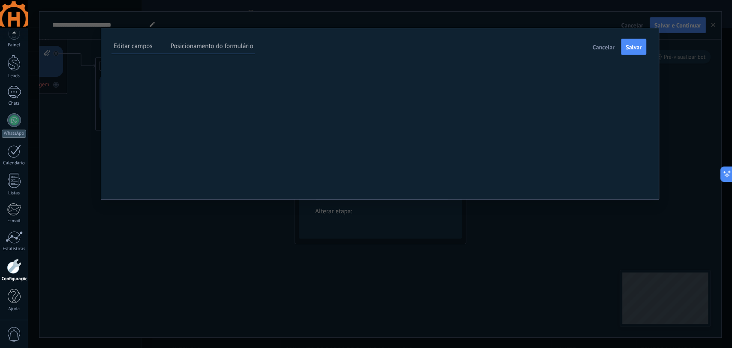
type textarea "******"
type textarea "*******"
type textarea "********"
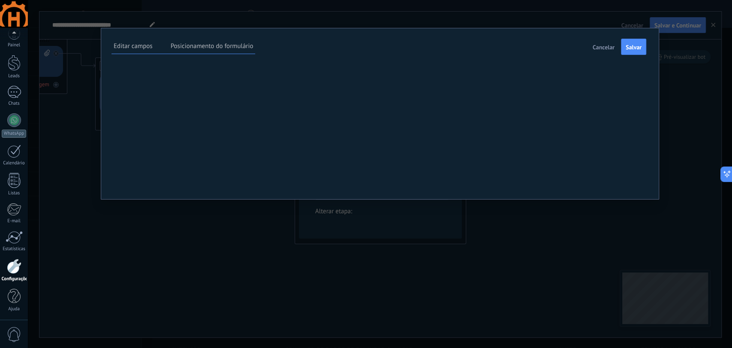
type textarea "********"
type textarea "*********"
type textarea "**********"
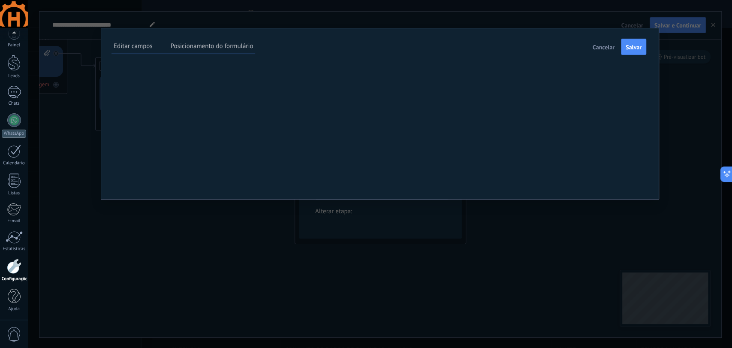
type textarea "**********"
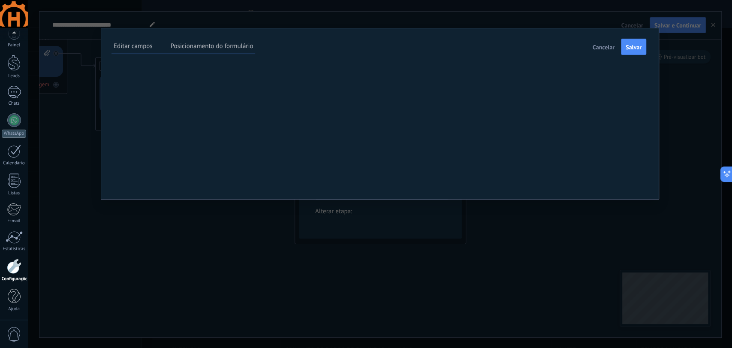
type textarea "**********"
click at [0, 0] on div "********* Feito B I U Tamanho: ** px 13px 14px 15px 16px 18px 19px 20px 22px 24…" at bounding box center [0, 0] width 0 height 0
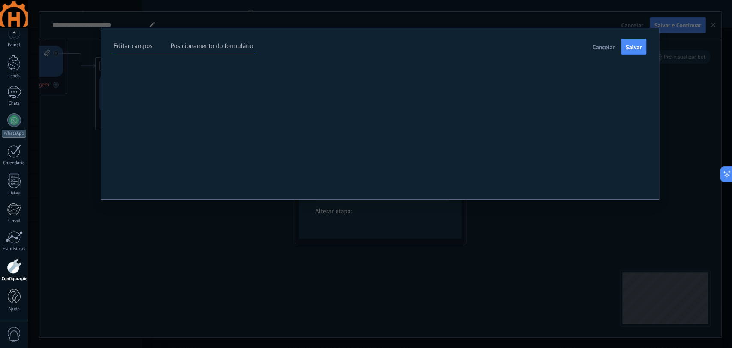
click at [0, 0] on span at bounding box center [0, 0] width 0 height 0
click at [0, 0] on textarea "*********" at bounding box center [0, 0] width 0 height 0
type textarea "********"
type textarea "*******"
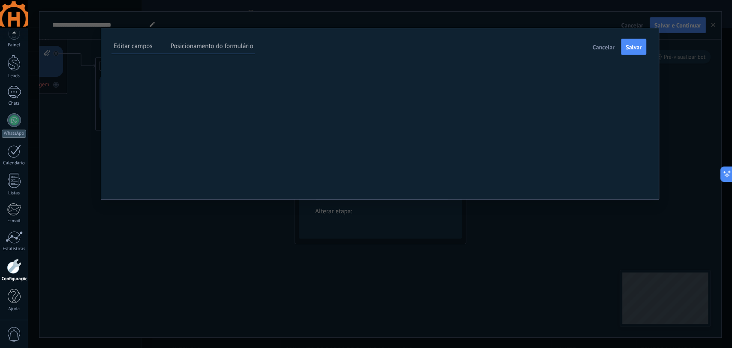
type textarea "*******"
type textarea "******"
type textarea "*****"
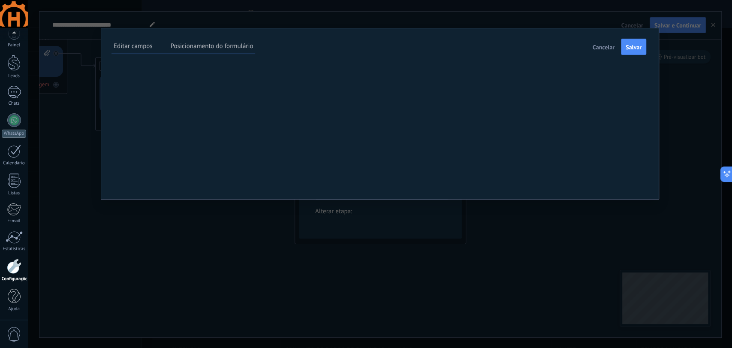
type textarea "****"
type textarea "***"
type textarea "**"
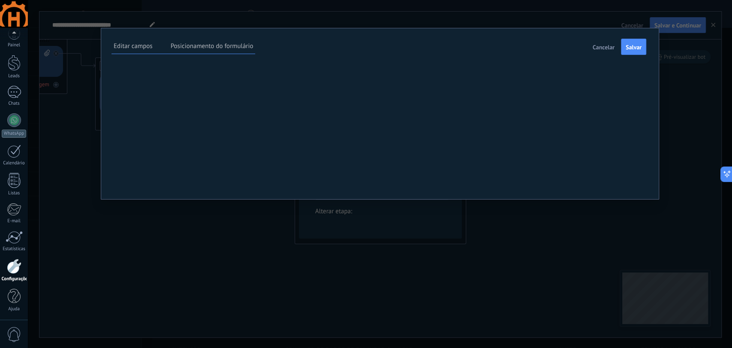
type textarea "**"
type textarea "*"
type textarea "**********"
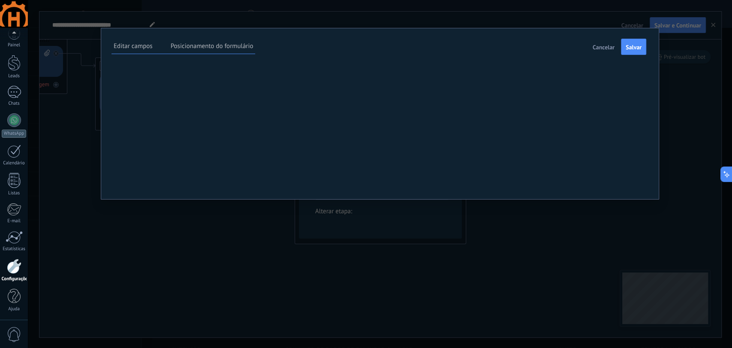
type textarea "*"
type textarea "**********"
type textarea "*"
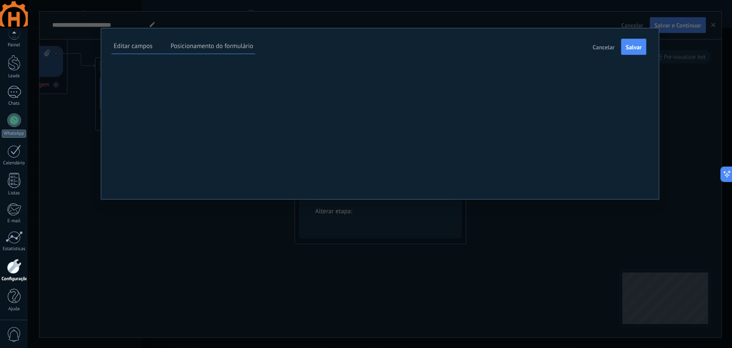
type textarea "*"
type textarea "***"
type textarea "****"
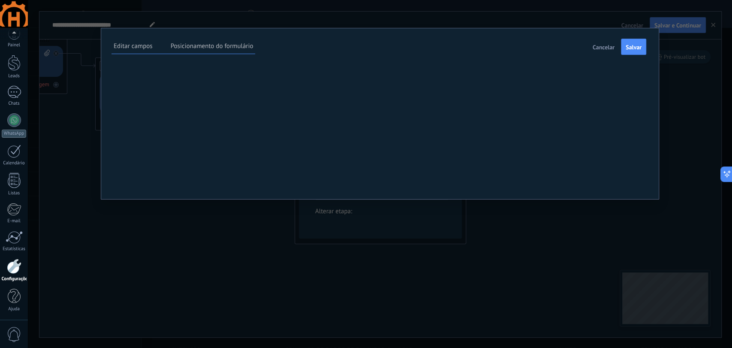
type textarea "****"
type textarea "*****"
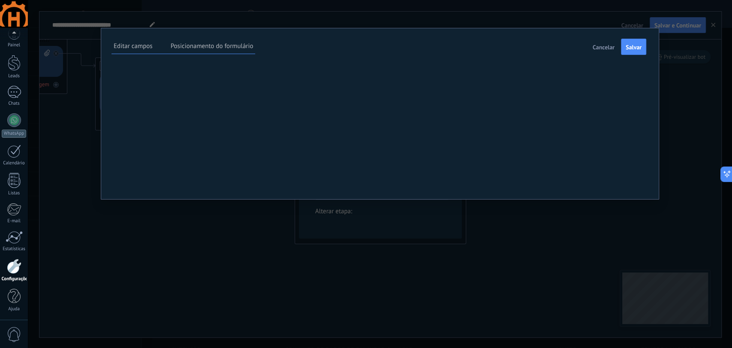
type textarea "*******"
type textarea "********"
type textarea "*********"
type textarea "**********"
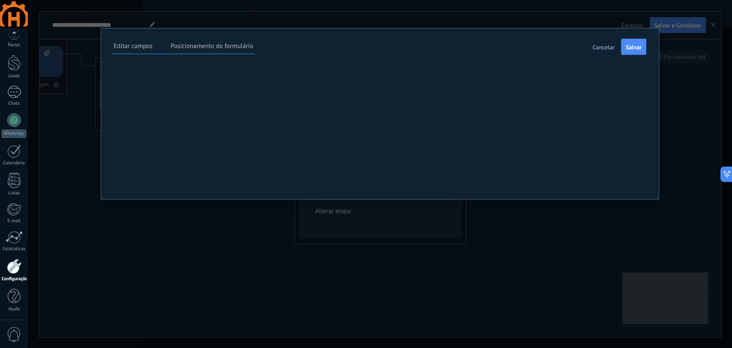
type textarea "**********"
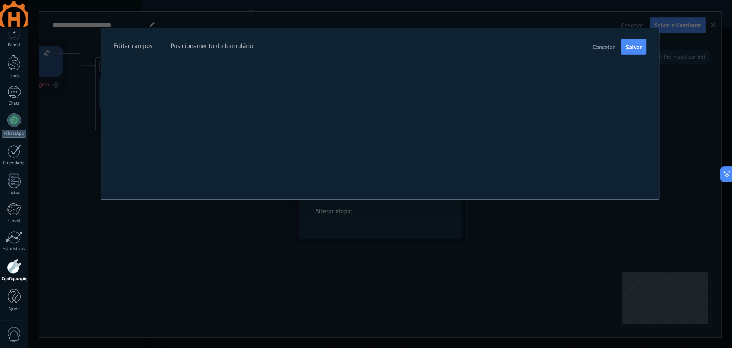
type textarea "**********"
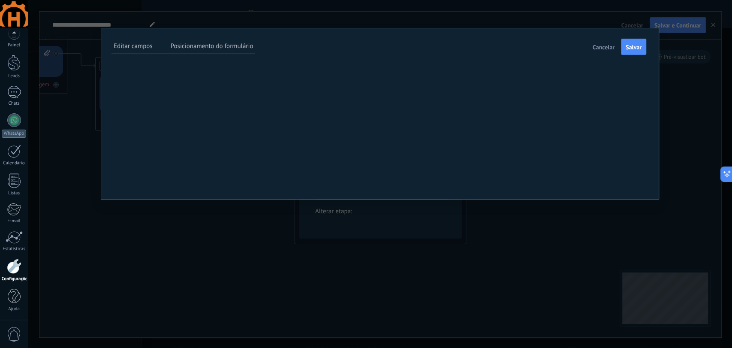
type textarea "**********"
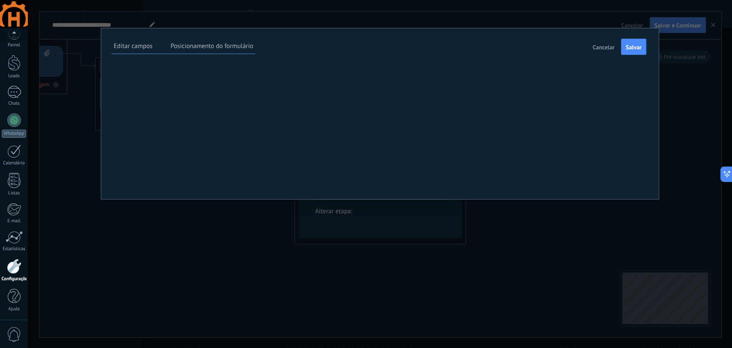
click at [0, 0] on span "Feito" at bounding box center [0, 0] width 0 height 0
click at [0, 0] on icon at bounding box center [0, 0] width 0 height 0
click at [0, 0] on div "Empresas" at bounding box center [0, 0] width 0 height 0
click at [0, 0] on div "Contatos" at bounding box center [0, 0] width 0 height 0
drag, startPoint x: 584, startPoint y: 134, endPoint x: 378, endPoint y: 143, distance: 206.2
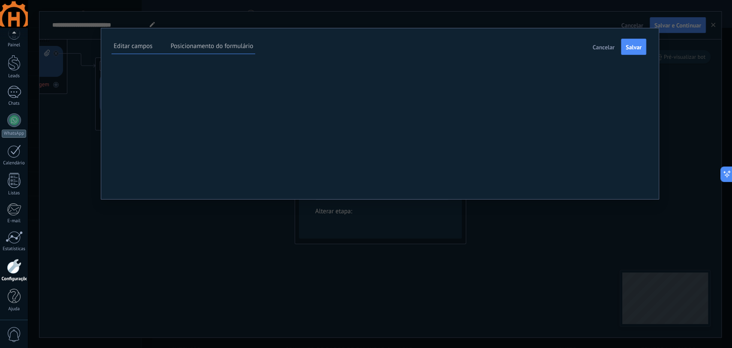
click at [378, 143] on div "**********" at bounding box center [380, 174] width 705 height 348
click at [0, 0] on div "Leads" at bounding box center [0, 0] width 0 height 0
click at [0, 0] on div "Adicional" at bounding box center [0, 0] width 0 height 0
click at [0, 0] on div "Empresas" at bounding box center [0, 0] width 0 height 0
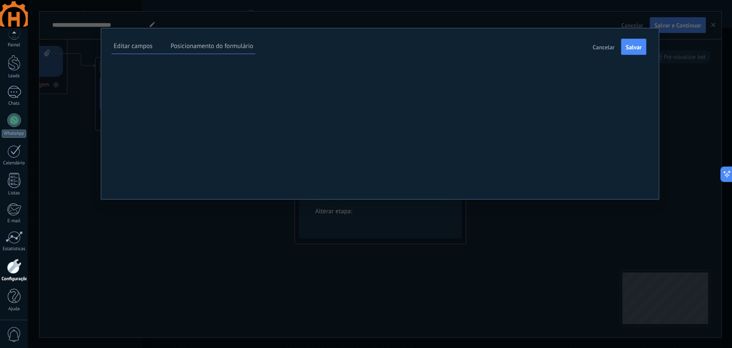
click at [0, 0] on div "Contatos" at bounding box center [0, 0] width 0 height 0
click at [0, 0] on div "Adicional" at bounding box center [0, 0] width 0 height 0
drag, startPoint x: 577, startPoint y: 148, endPoint x: 388, endPoint y: 152, distance: 188.8
click at [388, 152] on div "**********" at bounding box center [380, 174] width 705 height 348
type textarea "**********"
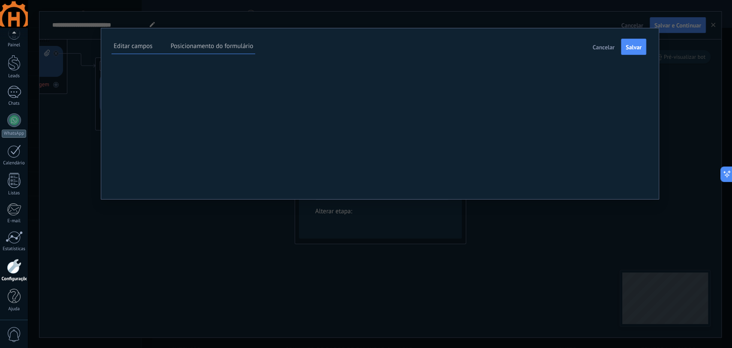
scroll to position [8, 0]
click at [0, 0] on div "**** * **** Feito Campo obrigatório" at bounding box center [0, 0] width 0 height 0
click at [0, 0] on icon at bounding box center [0, 0] width 0 height 0
click at [0, 0] on use at bounding box center [0, 0] width 0 height 0
click at [0, 0] on div at bounding box center [0, 0] width 0 height 0
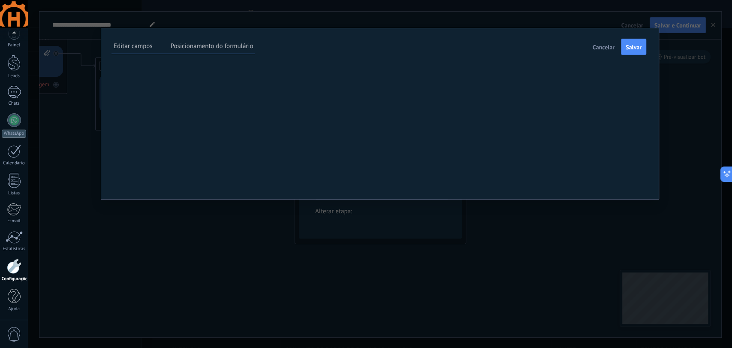
click at [0, 0] on div "**********" at bounding box center [0, 0] width 0 height 0
click at [0, 0] on link "Plano de fundo" at bounding box center [0, 0] width 0 height 0
click at [0, 0] on div "**********" at bounding box center [0, 0] width 0 height 0
click at [0, 0] on span at bounding box center [0, 0] width 0 height 0
drag, startPoint x: 370, startPoint y: 134, endPoint x: 348, endPoint y: 133, distance: 21.5
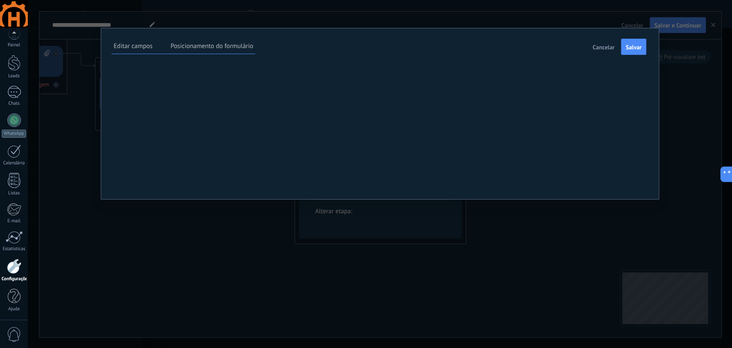
click at [0, 0] on div "**** Feito" at bounding box center [0, 0] width 0 height 0
click at [0, 0] on input "****" at bounding box center [0, 0] width 0 height 0
type input "*"
type input "**********"
click at [0, 0] on label at bounding box center [0, 0] width 0 height 0
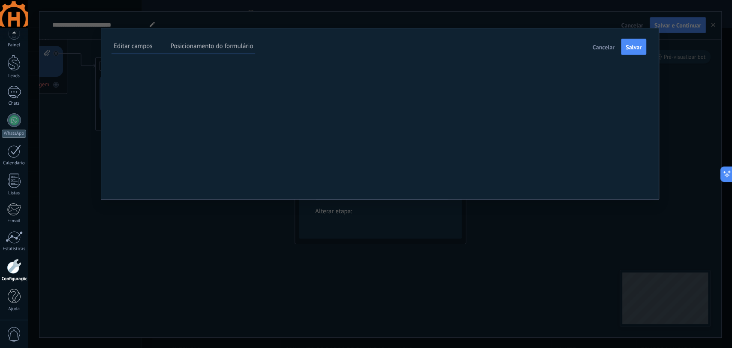
click at [0, 0] on span "Feito" at bounding box center [0, 0] width 0 height 0
click at [0, 0] on span at bounding box center [0, 0] width 0 height 0
click at [0, 0] on label at bounding box center [0, 0] width 0 height 0
click at [0, 0] on span "Feito" at bounding box center [0, 0] width 0 height 0
click at [0, 0] on span at bounding box center [0, 0] width 0 height 0
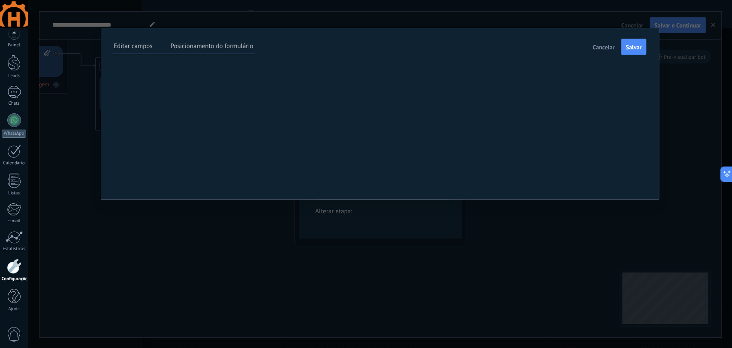
click at [0, 0] on label at bounding box center [0, 0] width 0 height 0
click at [0, 0] on span "Feito" at bounding box center [0, 0] width 0 height 0
type textarea "**********"
click at [638, 45] on span "Salvar" at bounding box center [634, 47] width 16 height 6
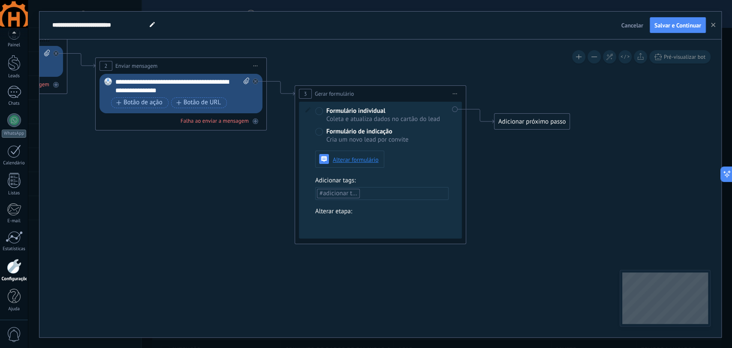
click at [335, 193] on span "#adicionar tags" at bounding box center [341, 193] width 42 height 8
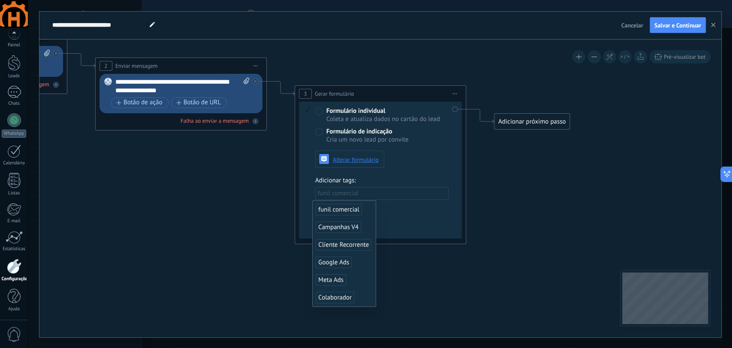
click at [351, 209] on span "funil comercial" at bounding box center [339, 210] width 46 height 12
click at [430, 257] on icon at bounding box center [167, 123] width 1175 height 672
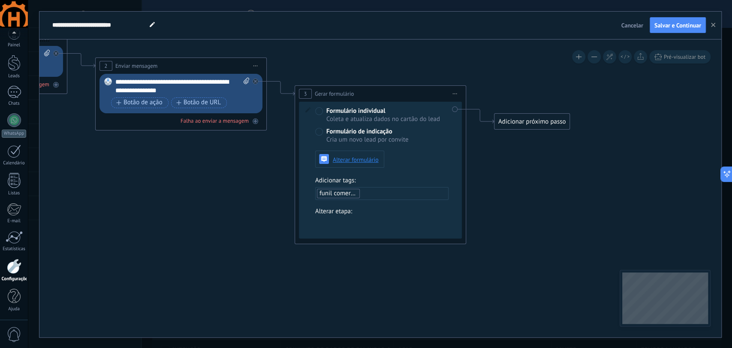
click at [0, 0] on div at bounding box center [0, 0] width 0 height 0
click at [249, 228] on div at bounding box center [380, 174] width 705 height 348
click at [677, 57] on span "Pré-visualizar bot" at bounding box center [685, 56] width 42 height 7
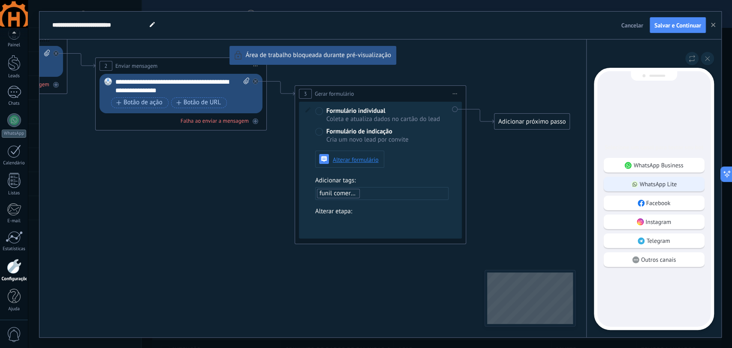
click at [656, 186] on p "WhatsApp Lite" at bounding box center [658, 184] width 37 height 8
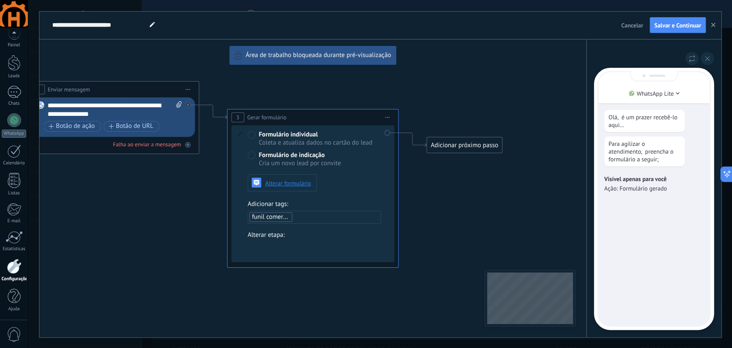
click at [251, 157] on div "**********" at bounding box center [380, 175] width 682 height 326
click at [708, 56] on button at bounding box center [707, 58] width 13 height 13
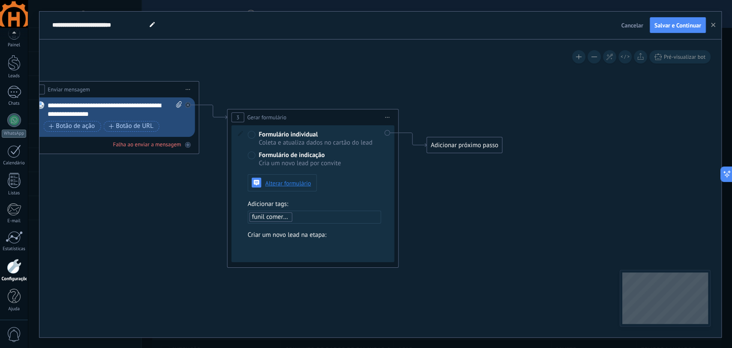
click at [0, 0] on div at bounding box center [0, 0] width 0 height 0
click at [375, 188] on div at bounding box center [380, 174] width 705 height 348
drag, startPoint x: 15, startPoint y: 71, endPoint x: 21, endPoint y: 72, distance: 6.6
click at [15, 71] on link "Leads" at bounding box center [14, 67] width 28 height 24
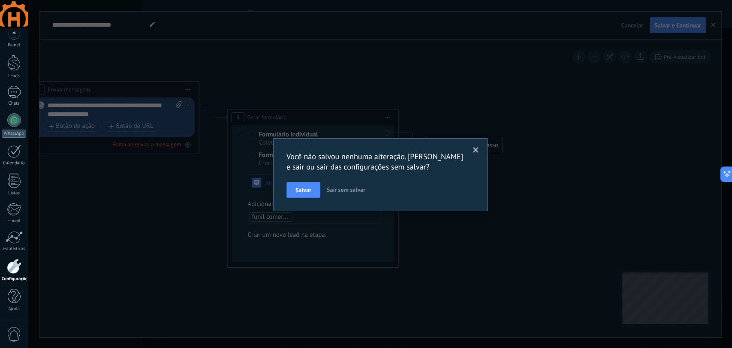
click at [445, 63] on div "Você não salvou nenhuma alteração. Salvar e sair ou sair das configurações sem …" at bounding box center [380, 174] width 705 height 348
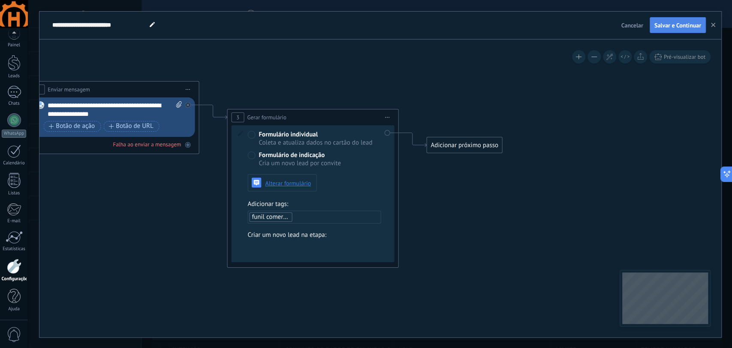
click at [666, 29] on button "Salvar e Continuar" at bounding box center [678, 25] width 56 height 16
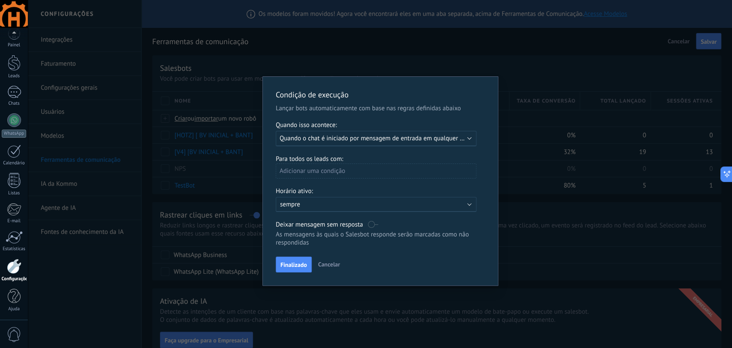
click at [469, 139] on div "Executar: Quando o chat é iniciado por mensagem de entrada em qualquer canal" at bounding box center [376, 138] width 201 height 15
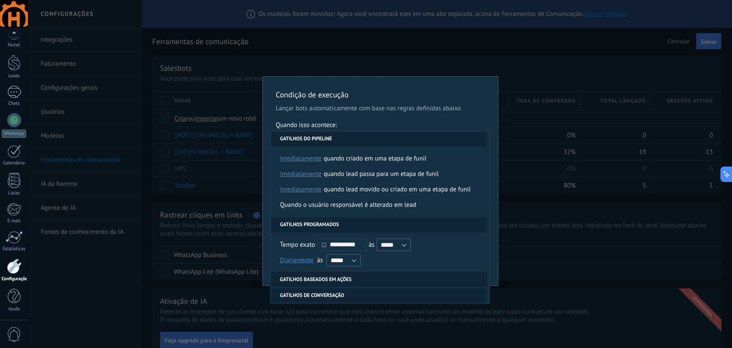
click at [315, 279] on li "Gatilhos baseados em ações" at bounding box center [379, 279] width 216 height 15
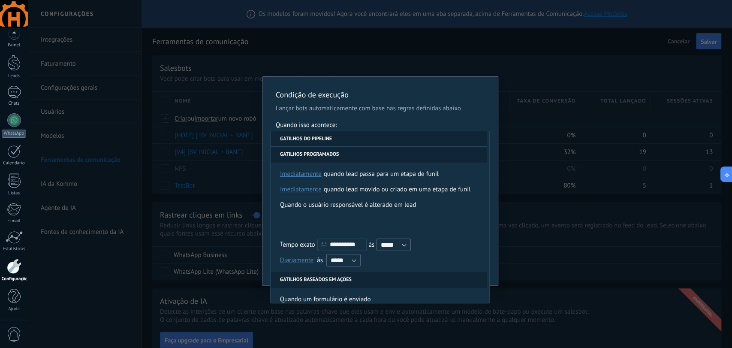
scroll to position [110, 0]
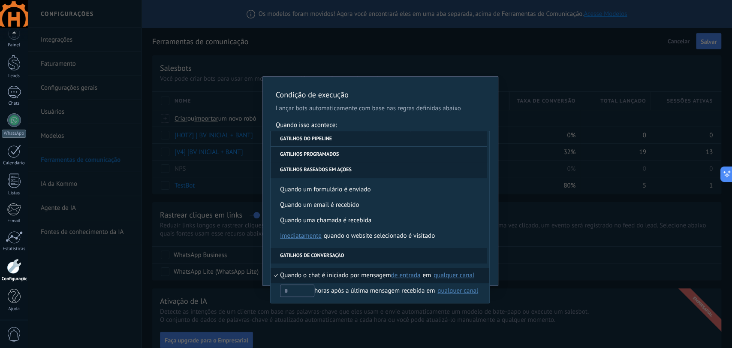
click at [510, 158] on div "**********" at bounding box center [380, 174] width 705 height 348
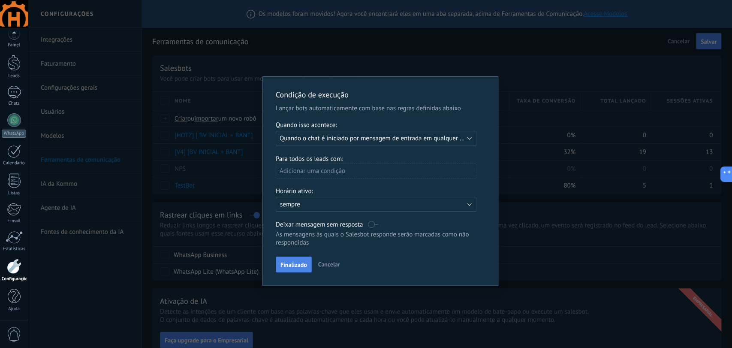
click at [288, 272] on button "Finalizado" at bounding box center [294, 265] width 36 height 16
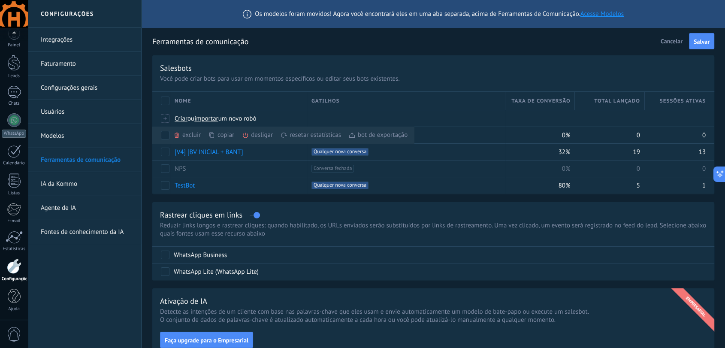
click at [333, 208] on div "Rastrear cliques em links Reduzir links longos e rastrear cliques: quando habil…" at bounding box center [433, 241] width 562 height 78
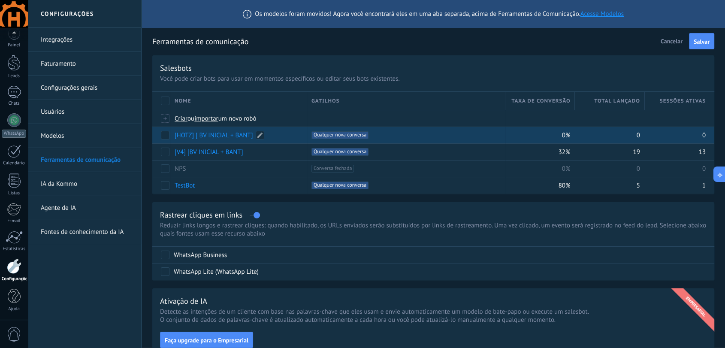
click at [197, 134] on link "[HOTZ] [ BV INICIAL + BANT]" at bounding box center [214, 135] width 78 height 8
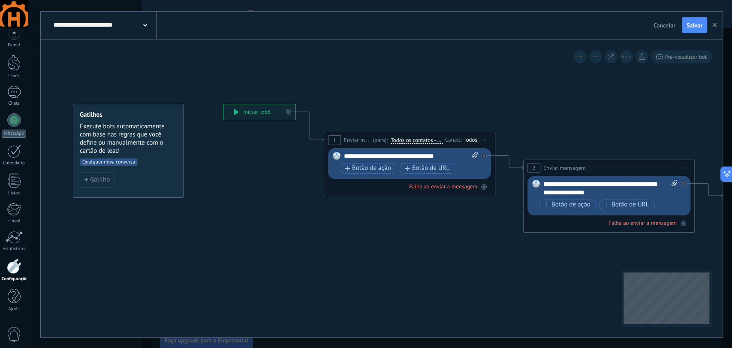
click at [415, 140] on span "Todos os contatos - canais selecionados" at bounding box center [417, 140] width 52 height 7
click at [415, 140] on button "Todos os contatos - canais selecionados" at bounding box center [440, 140] width 107 height 15
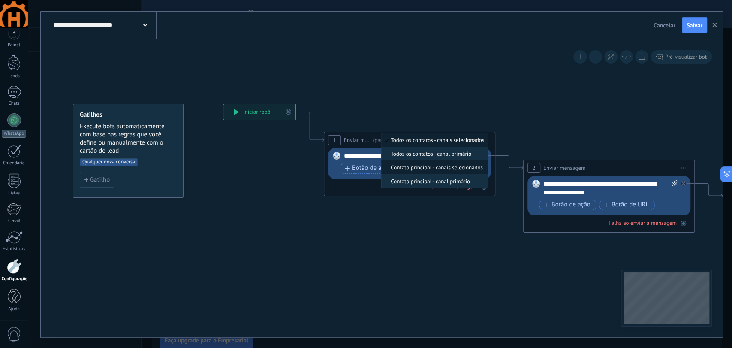
click at [431, 167] on span "Contato principal - canais selecionados" at bounding box center [433, 167] width 104 height 7
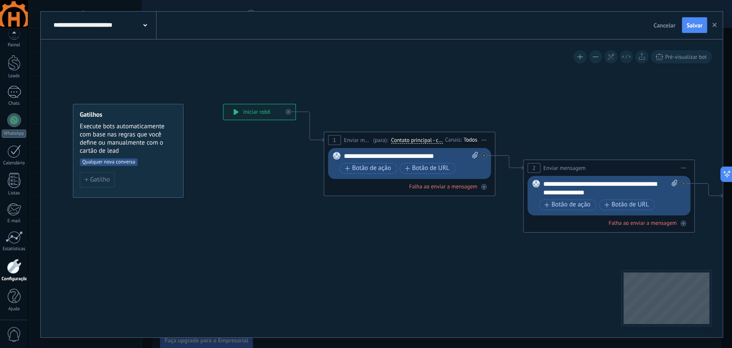
click at [421, 141] on span "Contato principal - canais selecionados" at bounding box center [417, 140] width 52 height 7
click at [421, 141] on button "Contato principal - canais selecionados" at bounding box center [440, 140] width 107 height 15
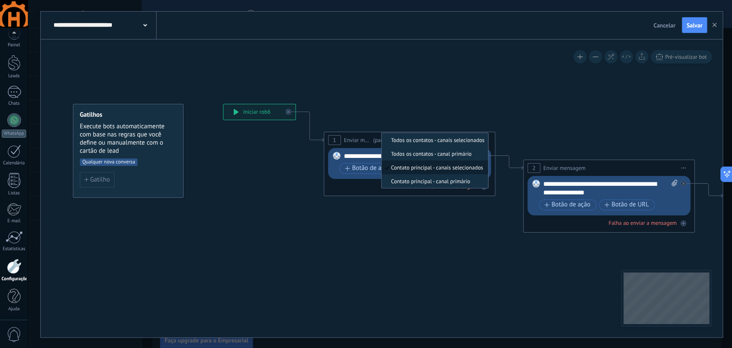
click at [441, 113] on icon at bounding box center [596, 225] width 1175 height 672
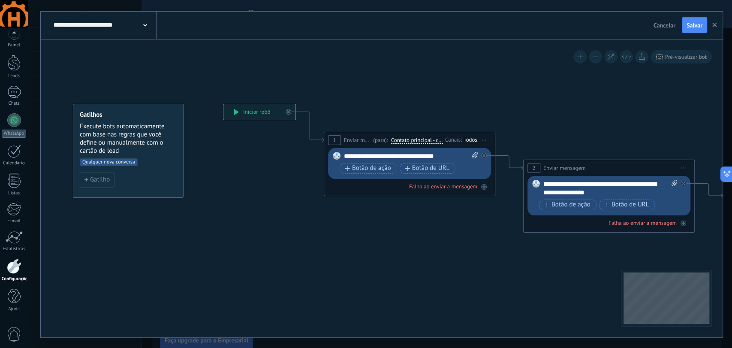
click at [472, 138] on div "Todos" at bounding box center [471, 139] width 14 height 7
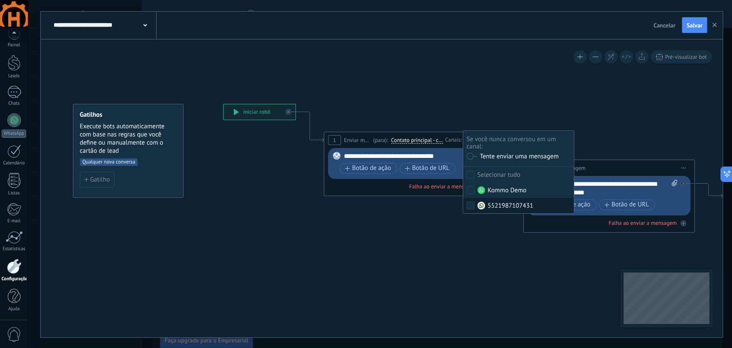
click at [453, 150] on div "Substituir Remover Converter para mensagem de voz Arraste a imagem aqui para an…" at bounding box center [409, 163] width 163 height 31
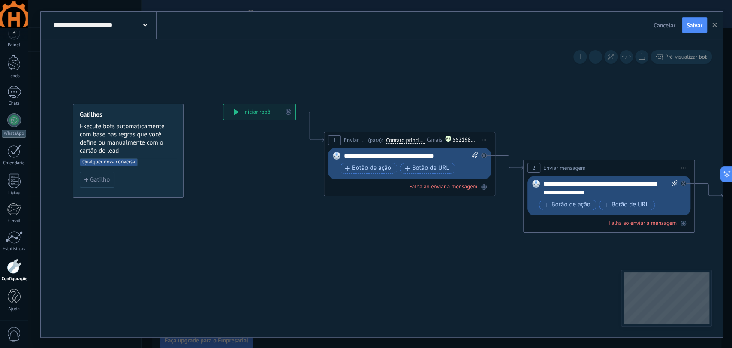
click at [487, 138] on span "Iniciar pré-visualização aqui [GEOGRAPHIC_DATA] Duplicar Excluir" at bounding box center [485, 140] width 14 height 12
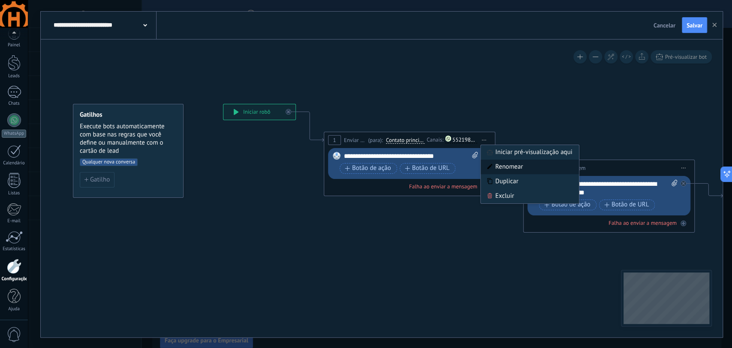
click at [514, 169] on div "Renomear" at bounding box center [530, 167] width 98 height 15
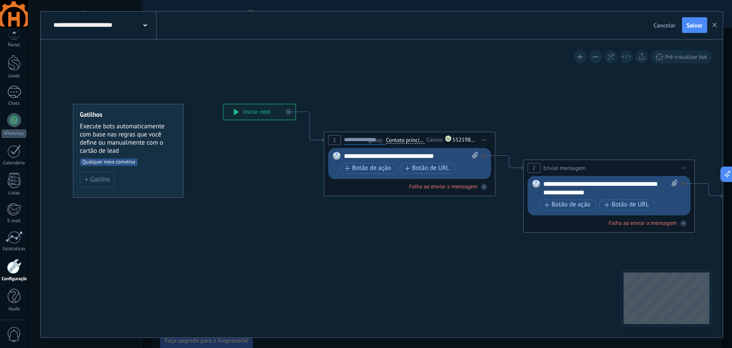
click at [354, 193] on div "**********" at bounding box center [410, 164] width 172 height 64
click at [399, 139] on span "Contato principal - canais selecionados" at bounding box center [405, 140] width 39 height 7
click at [399, 139] on button "Contato principal - canais selecionados" at bounding box center [435, 140] width 107 height 15
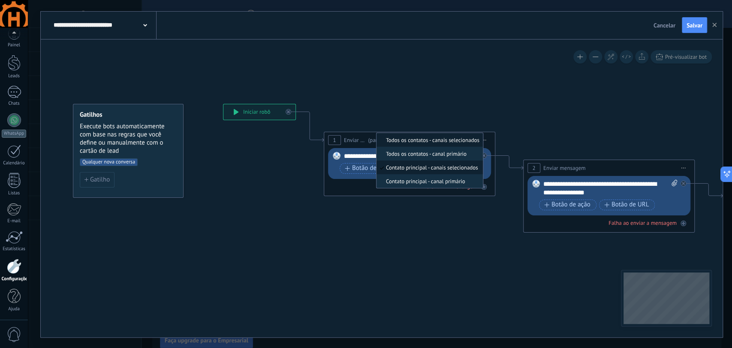
click at [439, 146] on li "Todos os contatos - canais selecionados" at bounding box center [430, 140] width 106 height 14
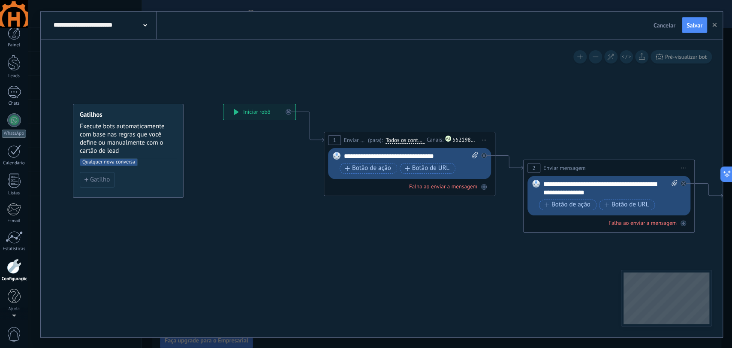
scroll to position [0, 0]
click at [14, 75] on div at bounding box center [14, 72] width 13 height 16
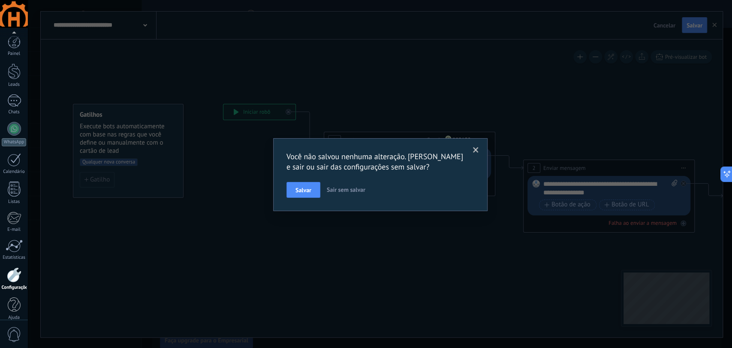
scroll to position [9, 0]
click at [336, 189] on span "Sair sem salvar" at bounding box center [346, 190] width 39 height 8
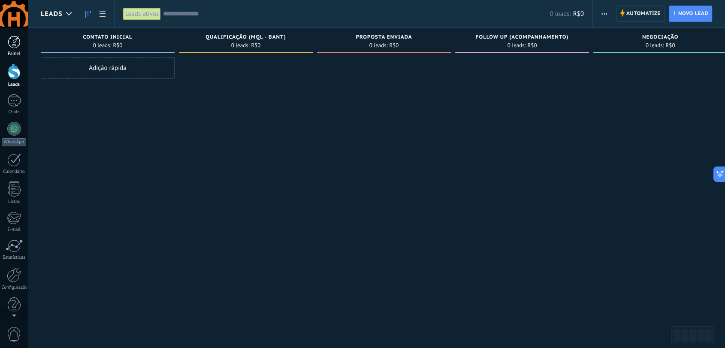
click at [13, 43] on div at bounding box center [14, 42] width 13 height 13
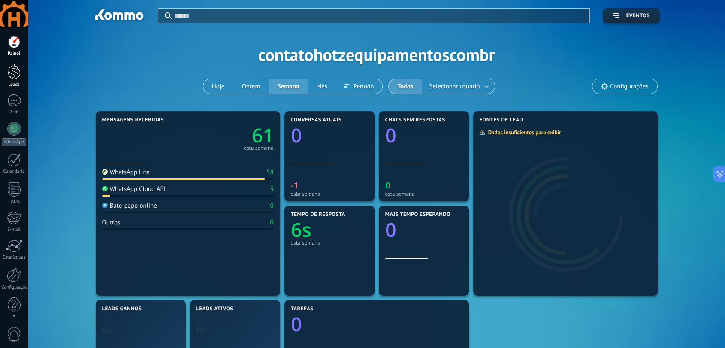
click at [15, 79] on div at bounding box center [14, 72] width 13 height 16
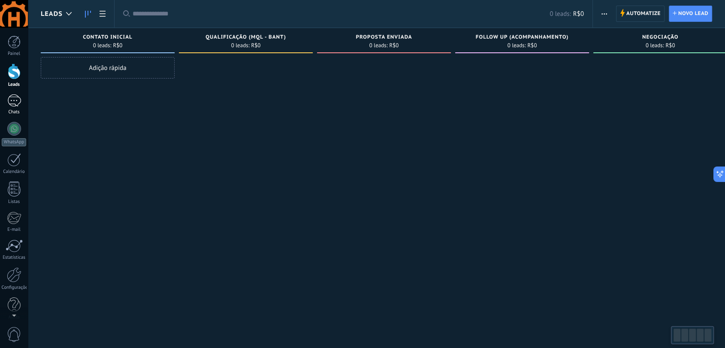
click at [16, 100] on div at bounding box center [14, 100] width 14 height 12
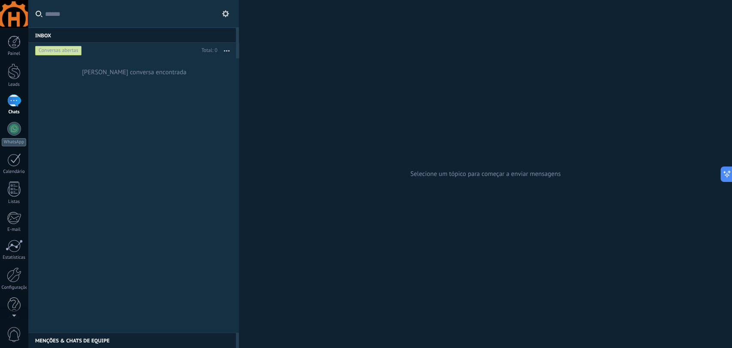
click at [224, 18] on button at bounding box center [226, 14] width 10 height 10
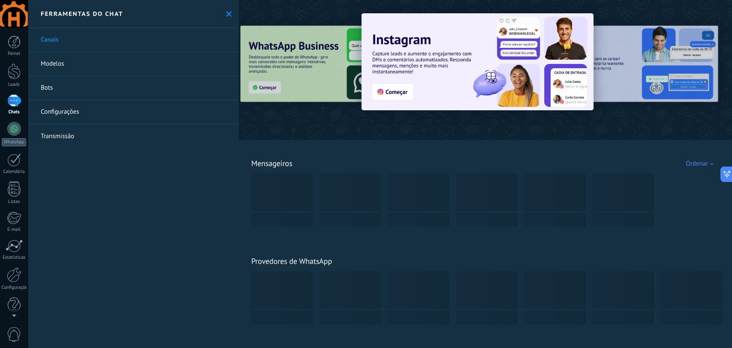
click at [42, 85] on link "Bots" at bounding box center [133, 88] width 211 height 24
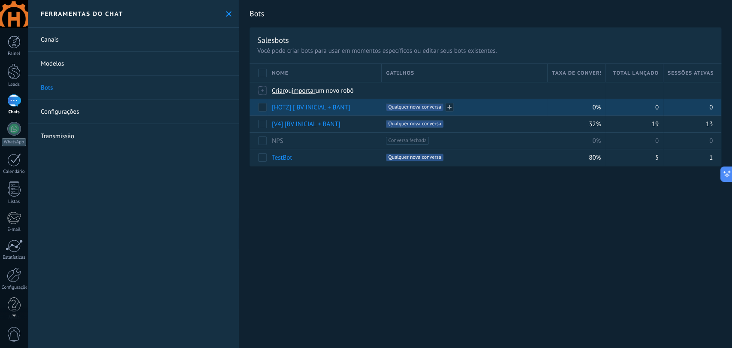
click at [403, 104] on span "Qualquer nova conversa +0" at bounding box center [414, 107] width 57 height 8
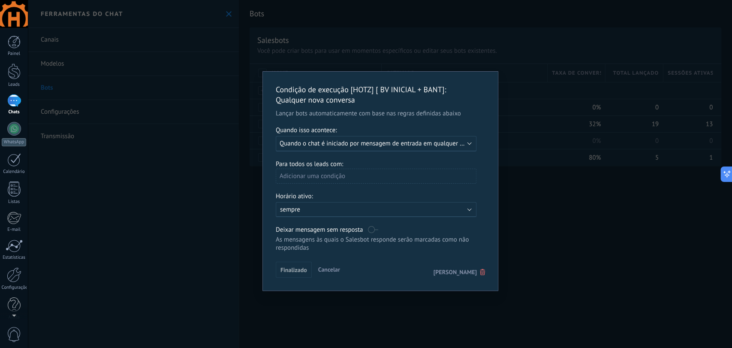
click at [469, 142] on b at bounding box center [469, 143] width 4 height 4
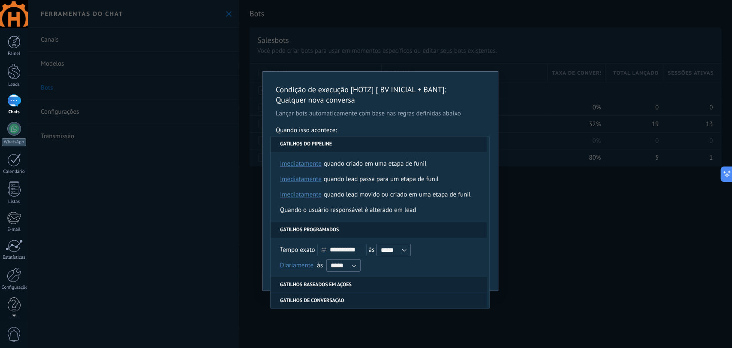
drag, startPoint x: 469, startPoint y: 142, endPoint x: 557, endPoint y: 219, distance: 116.5
click at [474, 146] on li "Gatilhos do pipeline" at bounding box center [379, 143] width 216 height 15
click at [615, 214] on div "**********" at bounding box center [380, 174] width 705 height 348
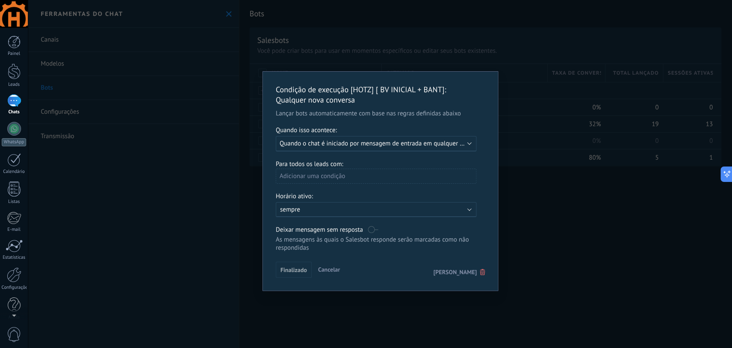
click at [454, 275] on span "Apagar gatilho" at bounding box center [455, 272] width 43 height 8
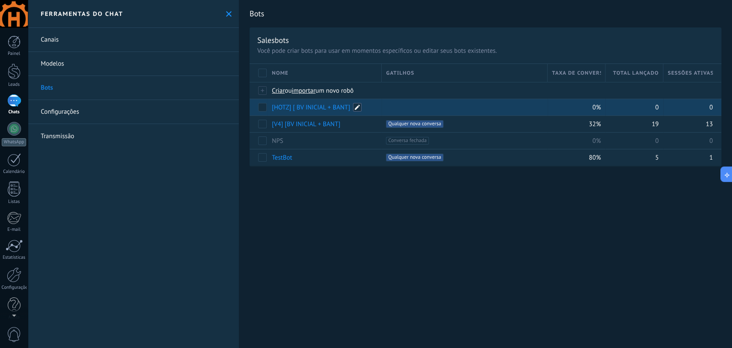
click at [357, 108] on span at bounding box center [357, 107] width 9 height 9
click at [324, 129] on span "Cancelar" at bounding box center [324, 127] width 22 height 8
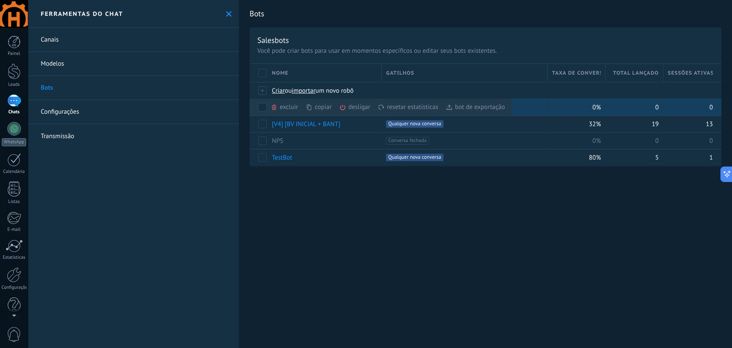
click at [276, 106] on use at bounding box center [274, 107] width 4 height 5
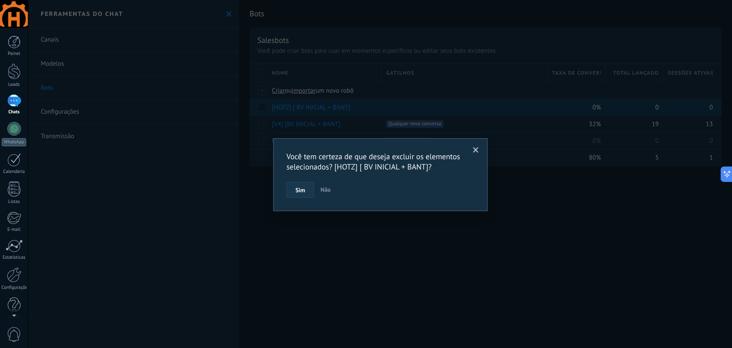
click at [306, 189] on button "Sim" at bounding box center [300, 190] width 27 height 16
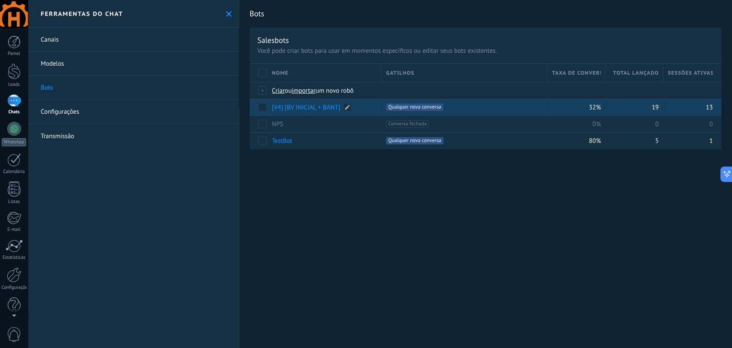
click at [314, 109] on link "[V4] [BV INICIAL + BANT]" at bounding box center [306, 107] width 69 height 8
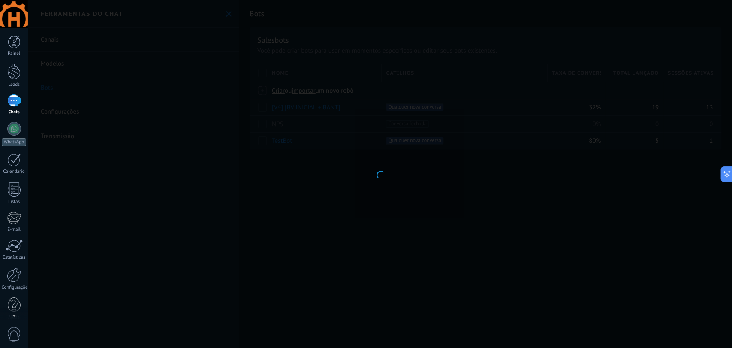
type input "**********"
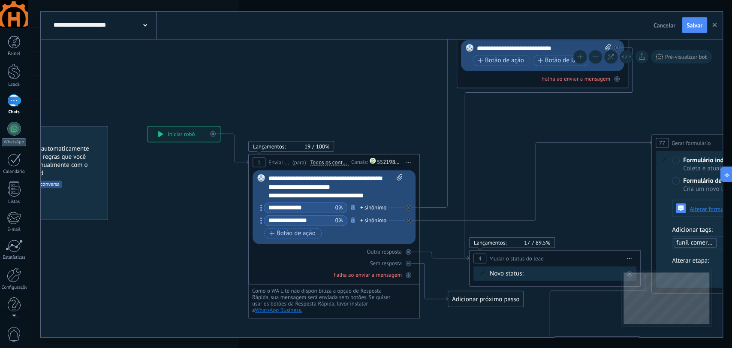
drag, startPoint x: 266, startPoint y: 209, endPoint x: 191, endPoint y: 231, distance: 78.6
click at [148, 25] on div "**********" at bounding box center [103, 25] width 105 height 27
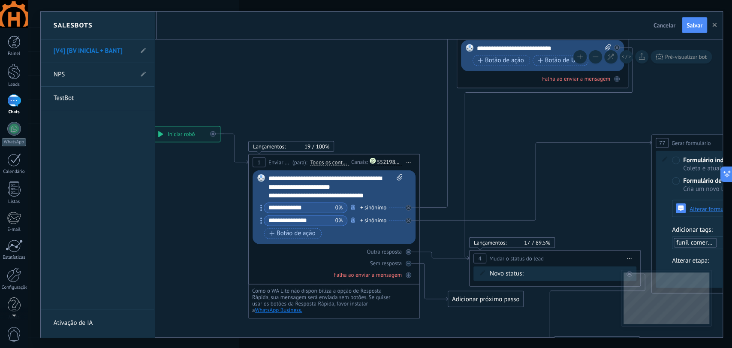
click at [218, 67] on div at bounding box center [382, 175] width 682 height 326
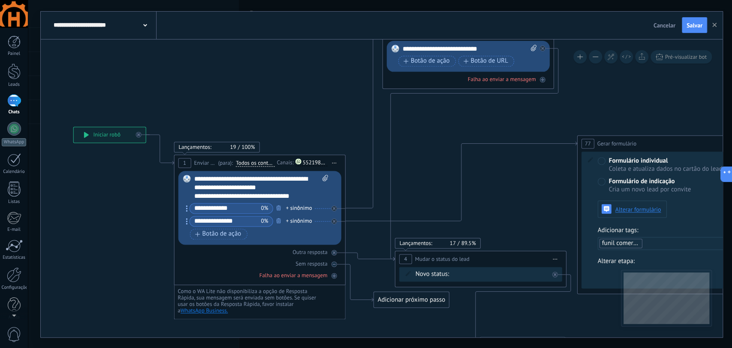
drag, startPoint x: 354, startPoint y: 80, endPoint x: 280, endPoint y: 81, distance: 74.2
click at [336, 163] on icon at bounding box center [335, 163] width 4 height 1
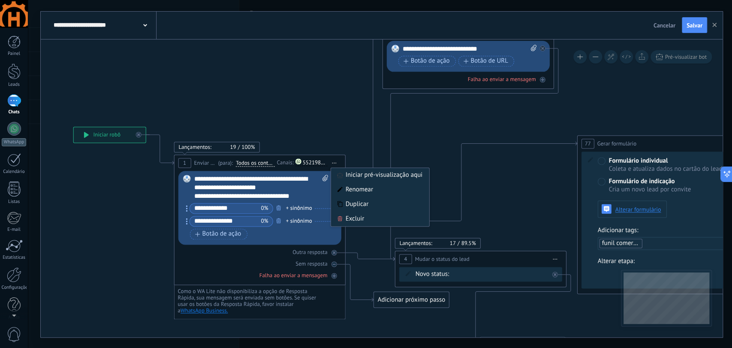
click at [315, 162] on div "5521987107431" at bounding box center [315, 163] width 25 height 6
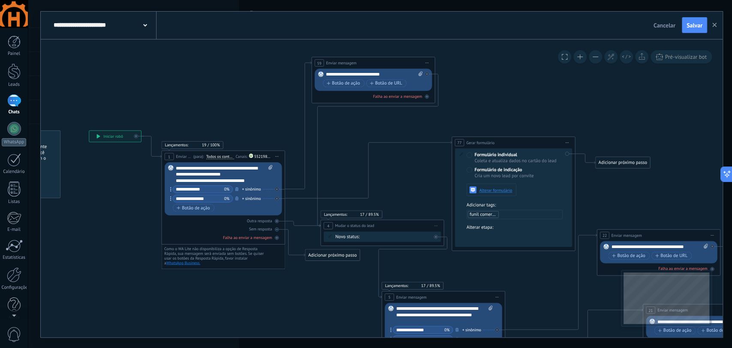
drag, startPoint x: 419, startPoint y: 155, endPoint x: 342, endPoint y: 151, distance: 76.9
click at [342, 151] on icon at bounding box center [637, 282] width 1407 height 761
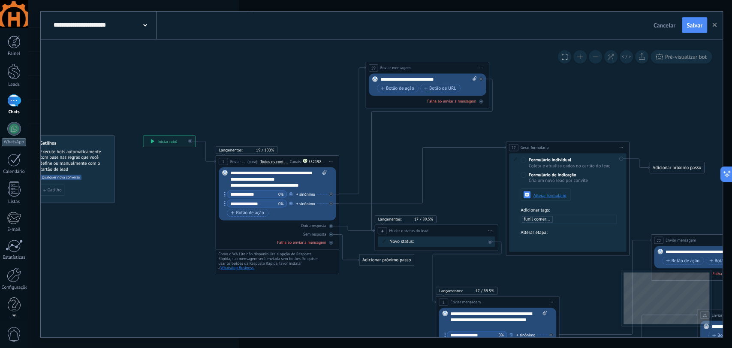
drag, startPoint x: 178, startPoint y: 118, endPoint x: 231, endPoint y: 123, distance: 53.9
click at [231, 123] on icon at bounding box center [691, 287] width 1407 height 761
click at [18, 103] on div at bounding box center [14, 100] width 14 height 12
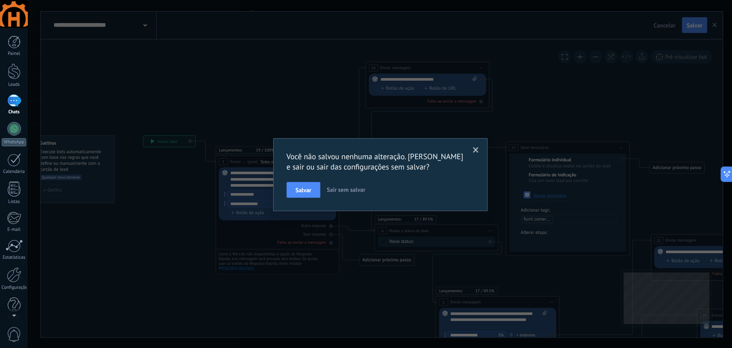
click at [340, 191] on span "Sair sem salvar" at bounding box center [346, 190] width 39 height 8
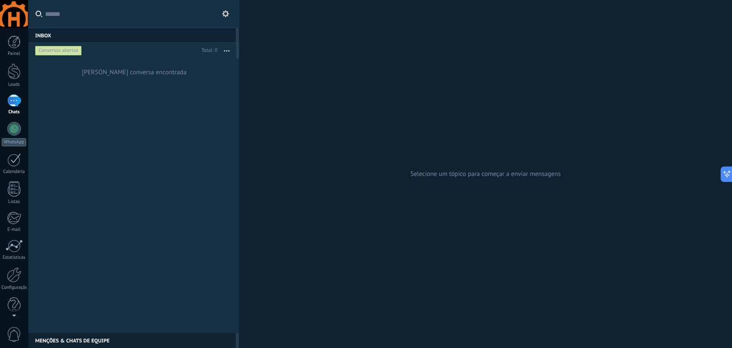
click at [230, 17] on button at bounding box center [226, 14] width 10 height 10
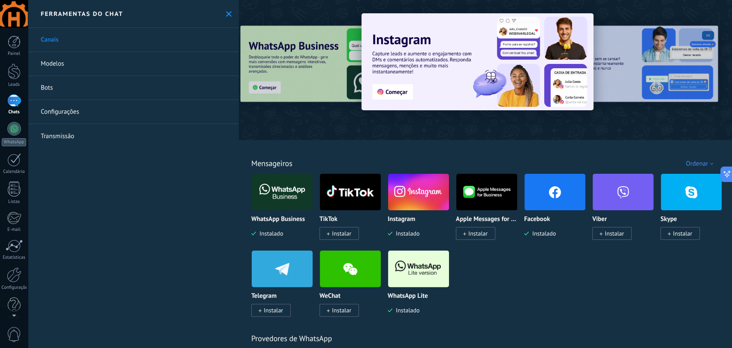
click at [47, 87] on link "Bots" at bounding box center [133, 88] width 211 height 24
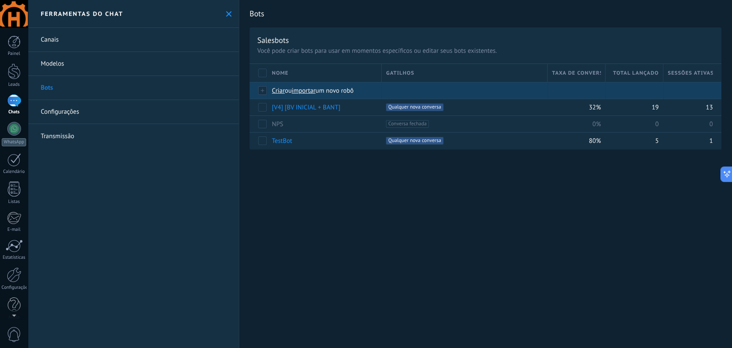
click at [282, 88] on span "Criar" at bounding box center [278, 91] width 13 height 8
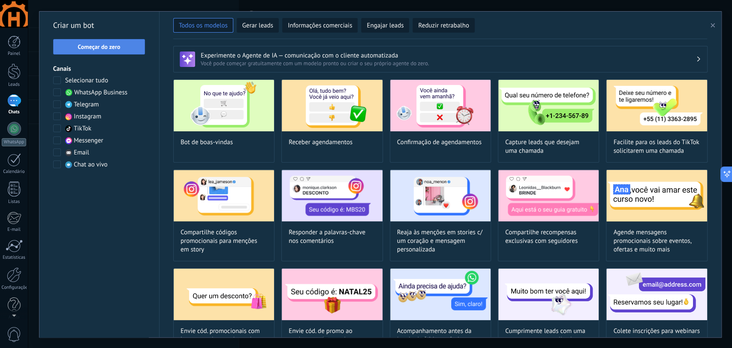
click at [93, 45] on span "Começar do zero" at bounding box center [99, 47] width 42 height 6
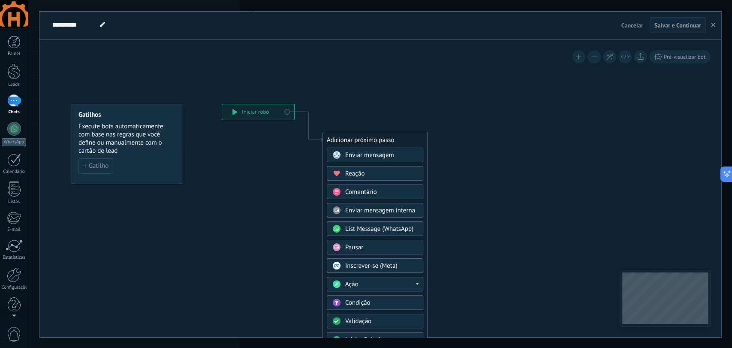
click at [103, 27] on icon at bounding box center [102, 24] width 5 height 5
drag, startPoint x: 95, startPoint y: 25, endPoint x: 18, endPoint y: 32, distance: 77.6
click at [24, 32] on body ".abccls-1,.abccls-2{fill-rule:evenodd}.abccls-2{fill:#fff} .abfcls-1{fill:none}…" at bounding box center [366, 174] width 732 height 348
paste input "**********"
type input "**********"
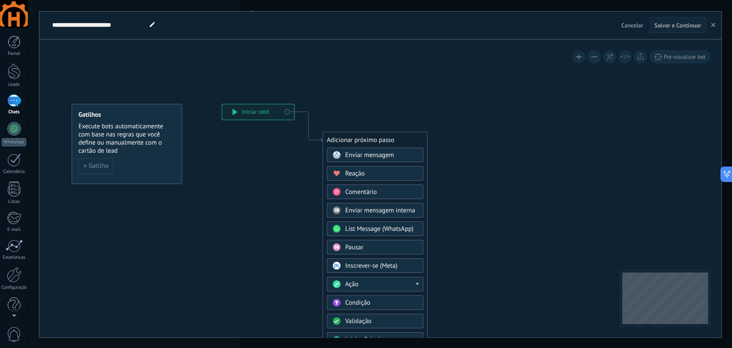
click at [244, 61] on icon at bounding box center [295, 254] width 577 height 730
click at [628, 26] on span "Cancelar" at bounding box center [633, 25] width 22 height 8
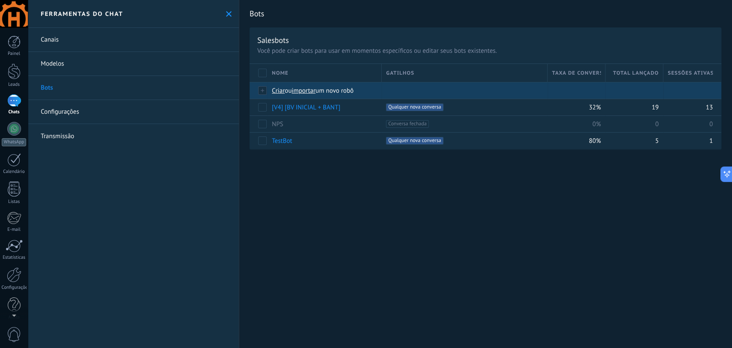
click at [281, 90] on span "Criar" at bounding box center [278, 91] width 13 height 8
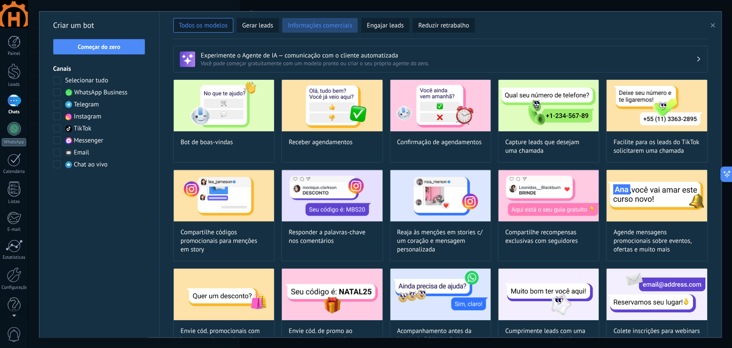
click at [306, 28] on span "Informações comerciais" at bounding box center [320, 25] width 64 height 9
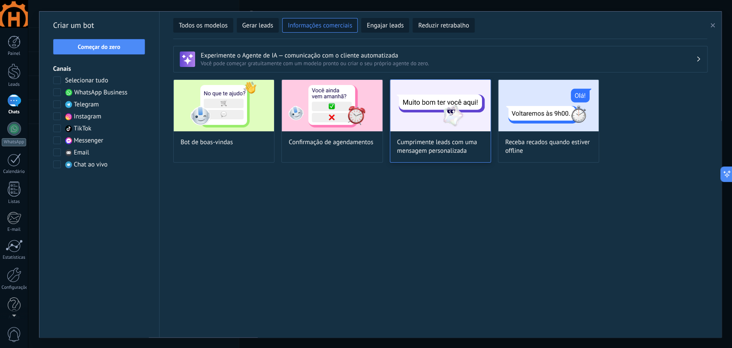
click at [434, 145] on span "Cumprimente leads com uma mensagem personalizada" at bounding box center [440, 146] width 87 height 17
type input "**********"
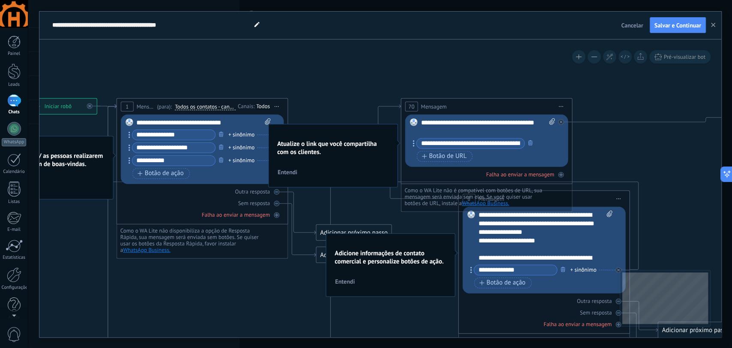
drag, startPoint x: 490, startPoint y: 66, endPoint x: 293, endPoint y: 60, distance: 197.5
click at [293, 60] on icon at bounding box center [511, 331] width 1405 height 896
click at [338, 66] on icon at bounding box center [511, 331] width 1405 height 896
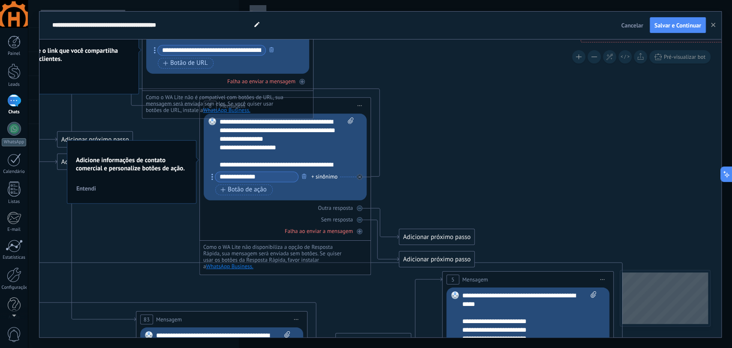
drag, startPoint x: 490, startPoint y: 64, endPoint x: 231, endPoint y: -29, distance: 274.9
click at [231, 0] on html ".abccls-1,.abccls-2{fill-rule:evenodd}.abccls-2{fill:#fff} .abfcls-1{fill:none}…" at bounding box center [366, 174] width 732 height 348
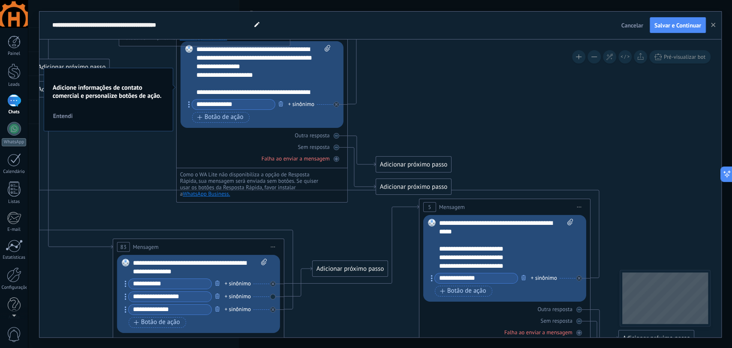
drag, startPoint x: 446, startPoint y: 29, endPoint x: 570, endPoint y: 117, distance: 152.0
click at [570, 117] on icon at bounding box center [230, 166] width 1405 height 896
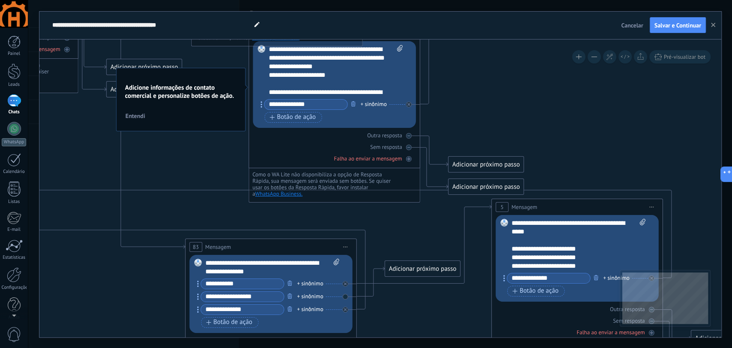
click at [630, 30] on button "Cancelar" at bounding box center [632, 25] width 29 height 13
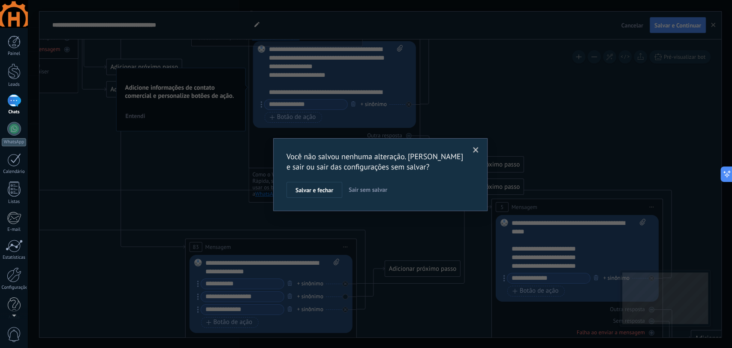
click at [361, 188] on span "Sair sem salvar" at bounding box center [368, 190] width 39 height 8
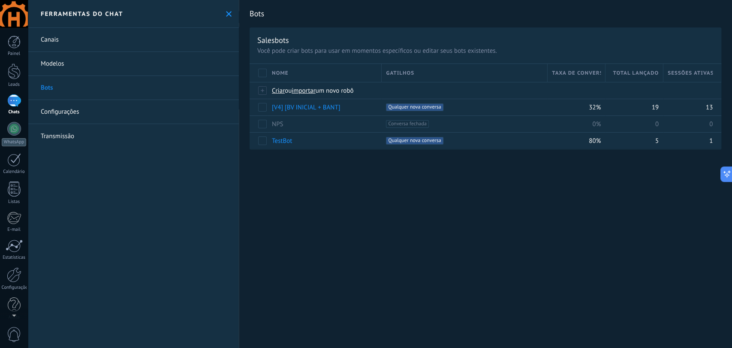
click at [58, 112] on link "Configurações" at bounding box center [133, 112] width 211 height 24
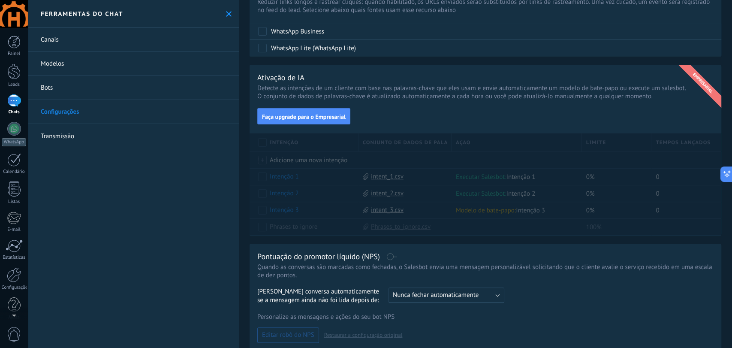
scroll to position [191, 0]
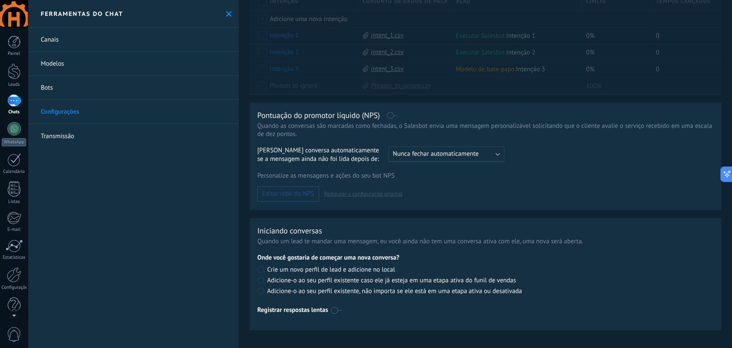
click at [69, 139] on link "Transmissão" at bounding box center [133, 136] width 211 height 24
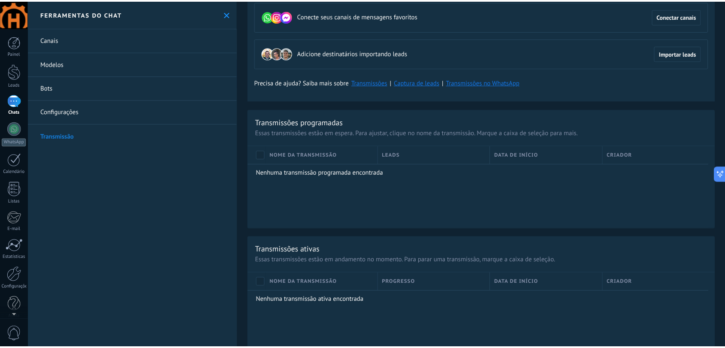
scroll to position [143, 0]
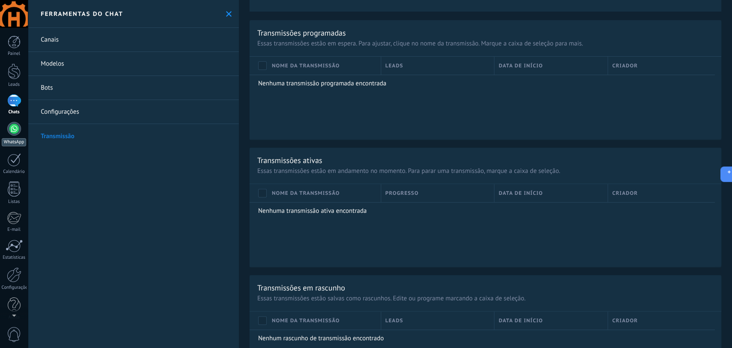
click at [15, 130] on div at bounding box center [14, 129] width 14 height 14
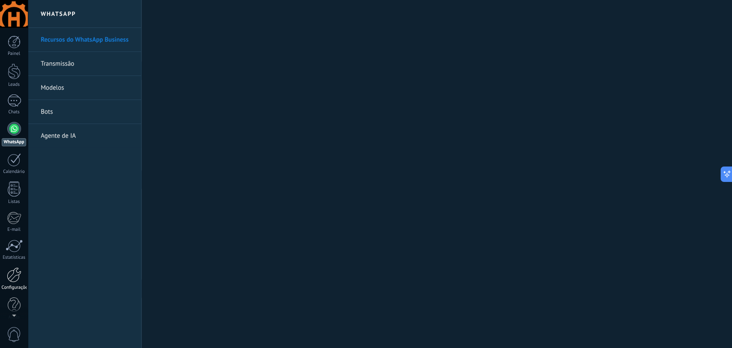
click at [18, 275] on div at bounding box center [14, 274] width 15 height 15
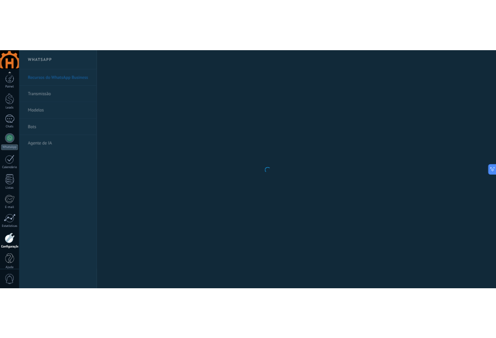
scroll to position [9, 0]
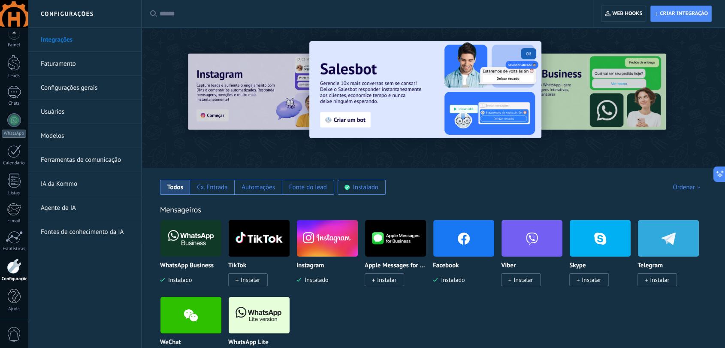
click at [355, 118] on img at bounding box center [425, 89] width 232 height 97
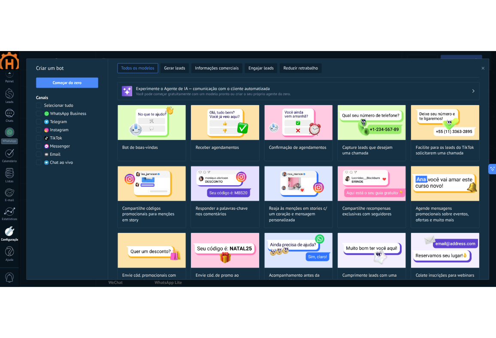
type textarea "**********"
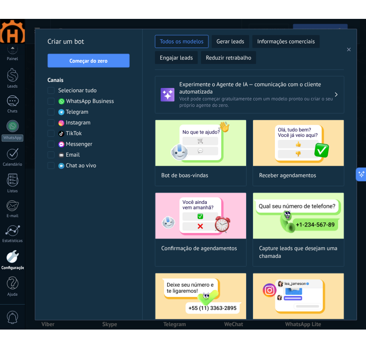
scroll to position [0, 0]
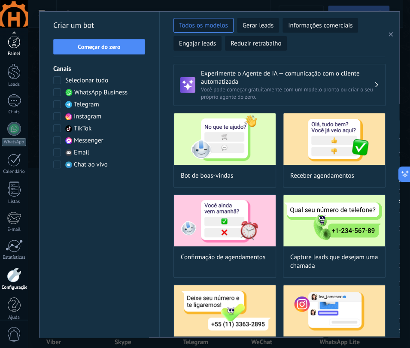
click at [12, 36] on div at bounding box center [14, 42] width 13 height 13
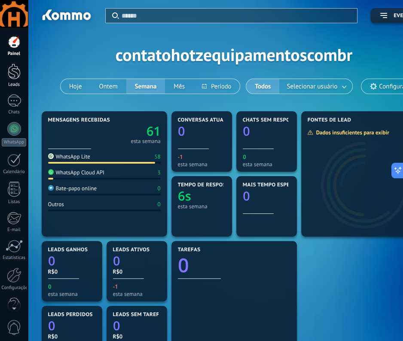
click at [12, 69] on div at bounding box center [14, 72] width 13 height 16
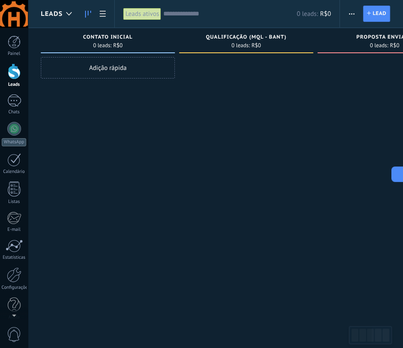
click at [14, 94] on div "Painel Leads Chats WhatsApp Clientes" at bounding box center [14, 183] width 28 height 294
click at [1, 101] on link "Chats" at bounding box center [14, 104] width 28 height 21
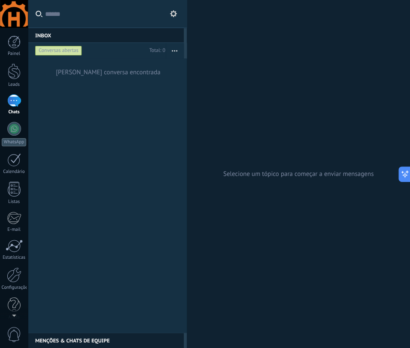
click at [171, 13] on use at bounding box center [173, 13] width 7 height 7
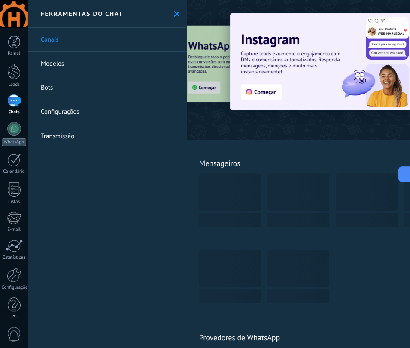
click at [57, 85] on link "Bots" at bounding box center [107, 88] width 159 height 24
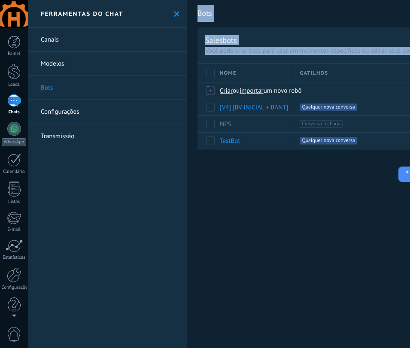
drag, startPoint x: 328, startPoint y: 224, endPoint x: 185, endPoint y: 207, distance: 144.8
click at [185, 207] on div "Inbox 0 Conversas abertas Total: 0 Silenciar Ações múltiplas Ordenar Mais recen…" at bounding box center [219, 174] width 382 height 348
click at [175, 14] on icon at bounding box center [177, 14] width 6 height 6
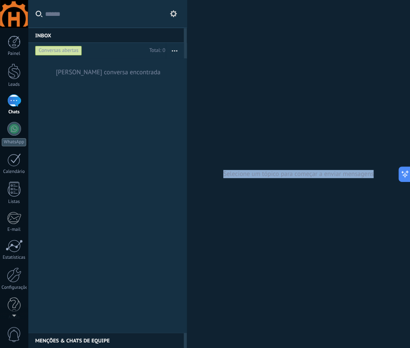
click at [175, 14] on use at bounding box center [173, 13] width 7 height 7
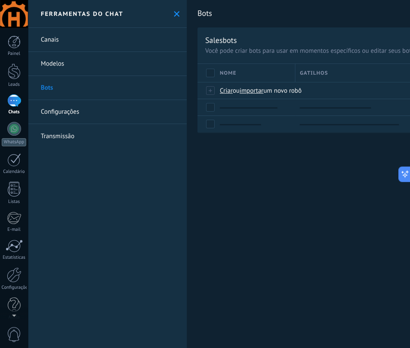
click at [39, 81] on link "Bots" at bounding box center [107, 88] width 159 height 24
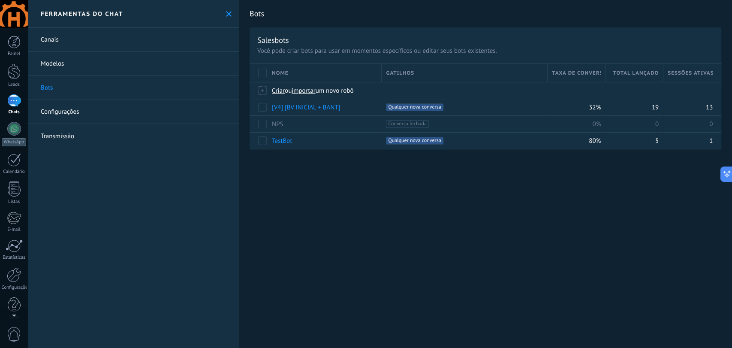
click at [582, 70] on span "Taxa de conversão" at bounding box center [576, 73] width 49 height 8
click at [615, 71] on span "Total lançado" at bounding box center [636, 73] width 46 height 8
click at [680, 72] on span "Sessões ativas" at bounding box center [690, 73] width 45 height 8
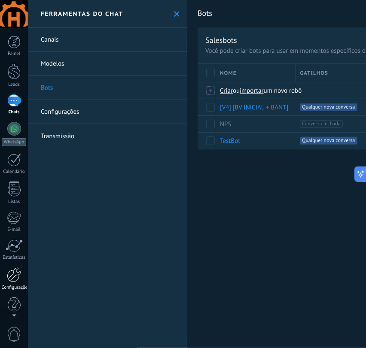
click at [11, 275] on div at bounding box center [14, 274] width 15 height 15
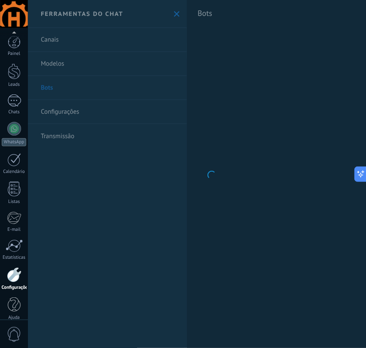
scroll to position [9, 0]
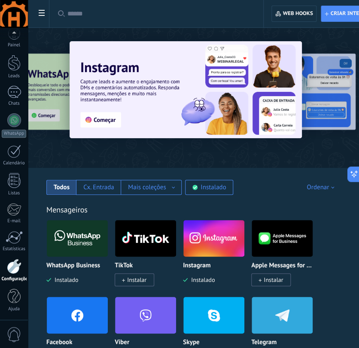
click at [42, 12] on icon at bounding box center [42, 13] width 6 height 6
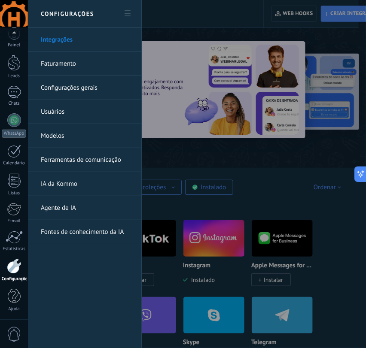
click at [73, 160] on link "Ferramentas de comunicação" at bounding box center [87, 160] width 92 height 24
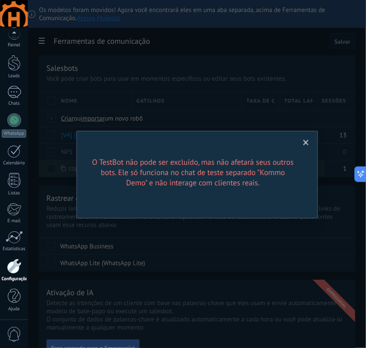
click at [304, 142] on span at bounding box center [306, 143] width 6 height 6
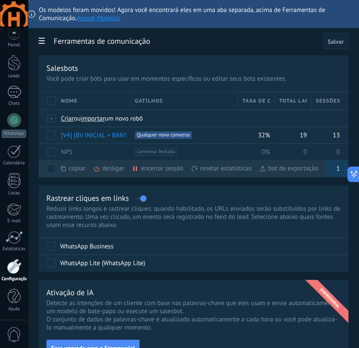
click at [100, 169] on div "desligar mais" at bounding box center [124, 168] width 62 height 17
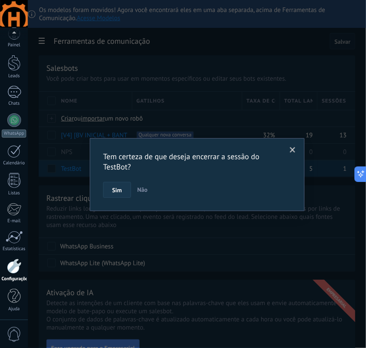
click at [116, 192] on span "Sim" at bounding box center [116, 190] width 9 height 6
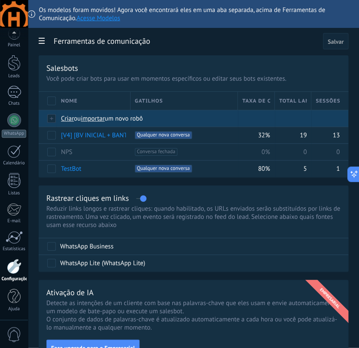
click at [64, 120] on span "Criar" at bounding box center [67, 119] width 13 height 8
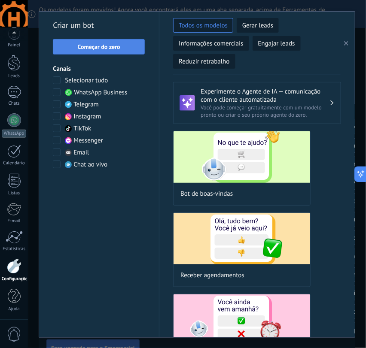
click at [112, 45] on span "Começar do zero" at bounding box center [99, 47] width 42 height 6
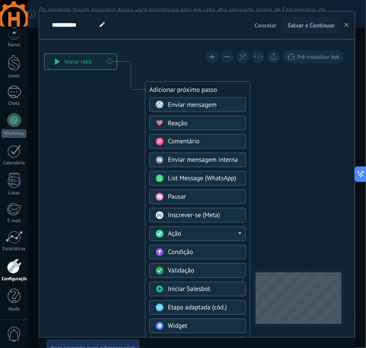
drag, startPoint x: 263, startPoint y: 185, endPoint x: 86, endPoint y: 134, distance: 184.2
click at [86, 134] on icon at bounding box center [118, 204] width 577 height 730
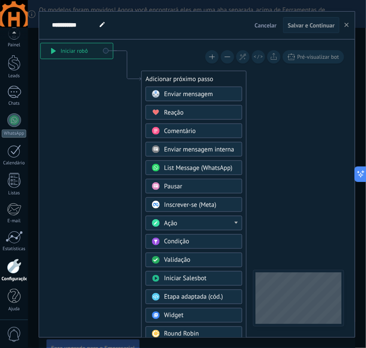
drag, startPoint x: 115, startPoint y: 197, endPoint x: 111, endPoint y: 186, distance: 11.4
click at [111, 186] on icon at bounding box center [114, 193] width 577 height 730
click at [182, 92] on span "Enviar mensagem" at bounding box center [188, 94] width 49 height 8
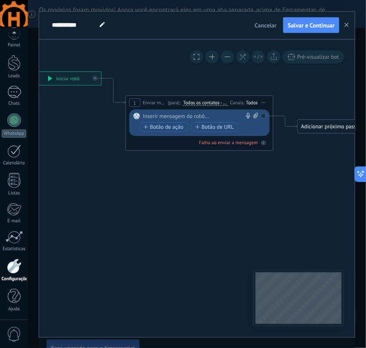
click at [207, 99] on div "(para): Todos os contatos - canais selecionados Todos os contatos - canais sele…" at bounding box center [197, 102] width 62 height 7
click at [213, 104] on span "Todos os contatos - canais selecionados" at bounding box center [205, 103] width 45 height 6
click at [213, 104] on button "Todos os contatos - canais selecionados" at bounding box center [225, 102] width 92 height 13
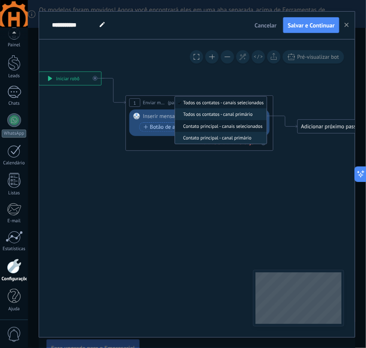
click at [211, 127] on span "Contato principal - canais selecionados" at bounding box center [219, 126] width 89 height 6
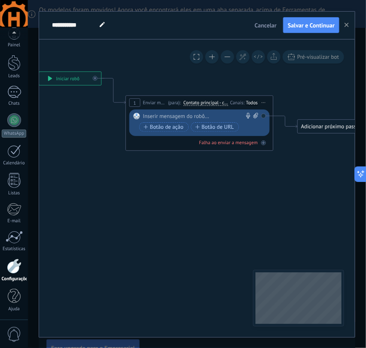
click at [252, 100] on div "Todos" at bounding box center [252, 103] width 12 height 6
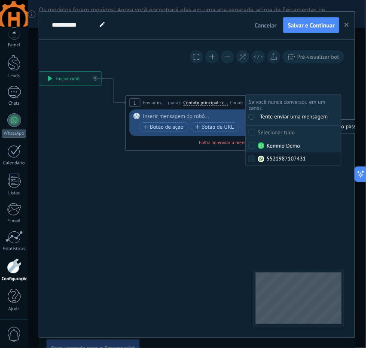
click at [216, 164] on icon at bounding box center [188, 106] width 668 height 439
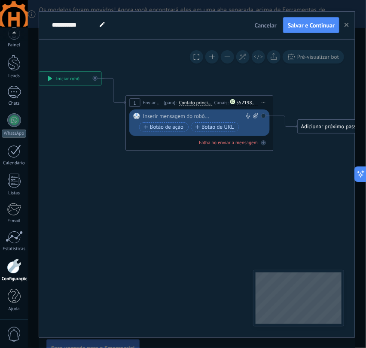
click at [196, 116] on div at bounding box center [197, 116] width 109 height 7
click at [230, 115] on div "**********" at bounding box center [201, 116] width 116 height 7
click at [314, 124] on div "Adicionar próximo passo" at bounding box center [329, 127] width 65 height 12
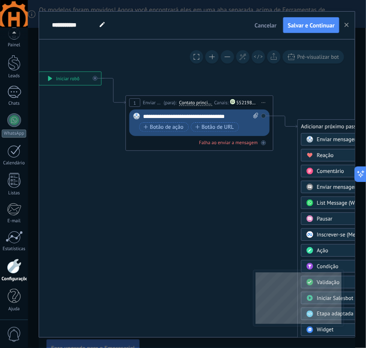
click at [237, 114] on div "**********" at bounding box center [201, 116] width 116 height 7
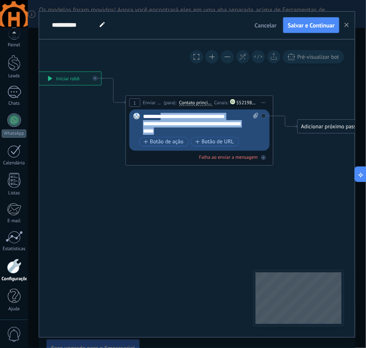
drag, startPoint x: 178, startPoint y: 128, endPoint x: 159, endPoint y: 114, distance: 23.6
click at [159, 114] on div "**********" at bounding box center [201, 124] width 116 height 22
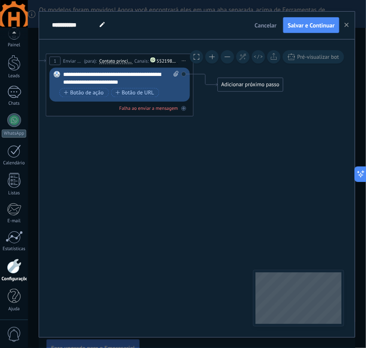
drag, startPoint x: 292, startPoint y: 214, endPoint x: 214, endPoint y: 169, distance: 89.6
click at [214, 169] on icon at bounding box center [109, 64] width 668 height 439
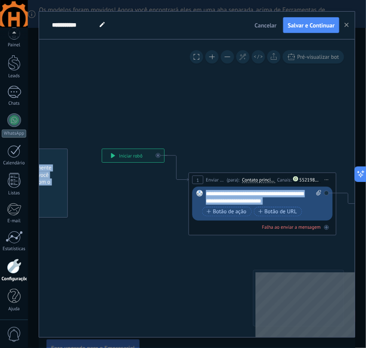
click at [257, 282] on div "**********" at bounding box center [196, 188] width 315 height 298
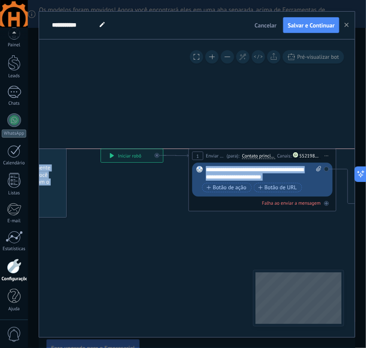
click at [223, 150] on div "**********" at bounding box center [262, 156] width 147 height 14
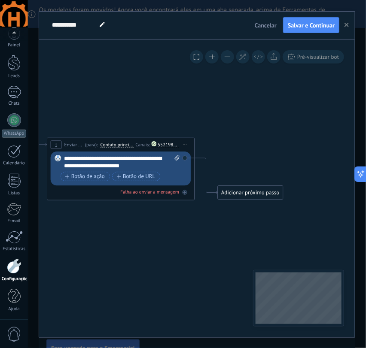
drag, startPoint x: 315, startPoint y: 233, endPoint x: 172, endPoint y: 222, distance: 142.9
click at [172, 222] on icon at bounding box center [109, 169] width 668 height 432
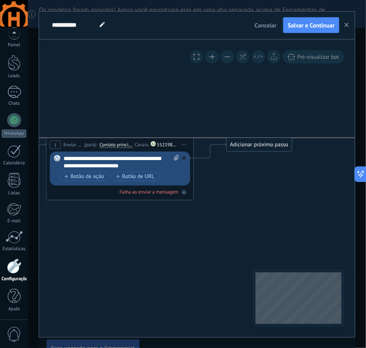
drag, startPoint x: 234, startPoint y: 187, endPoint x: 242, endPoint y: 138, distance: 49.5
click at [242, 139] on div "Adicionar próximo passo" at bounding box center [259, 145] width 65 height 12
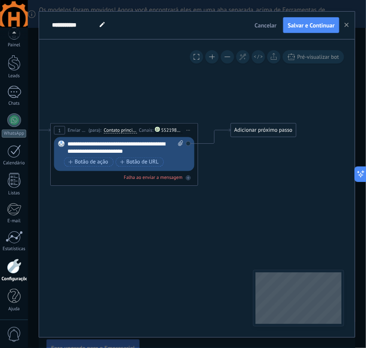
drag, startPoint x: 158, startPoint y: 261, endPoint x: 150, endPoint y: 245, distance: 18.6
click at [150, 245] on icon at bounding box center [116, 155] width 677 height 432
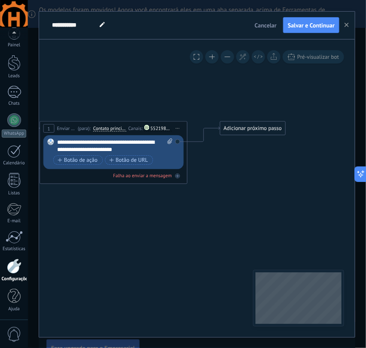
click at [261, 129] on div "Adicionar próximo passo" at bounding box center [252, 128] width 65 height 12
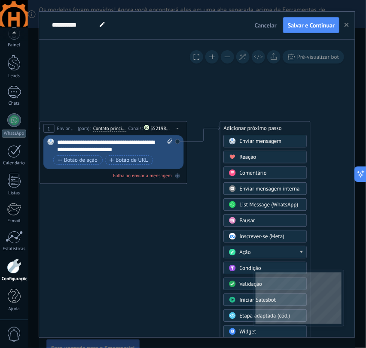
click at [275, 188] on span "Enviar mensagem interna" at bounding box center [269, 188] width 60 height 7
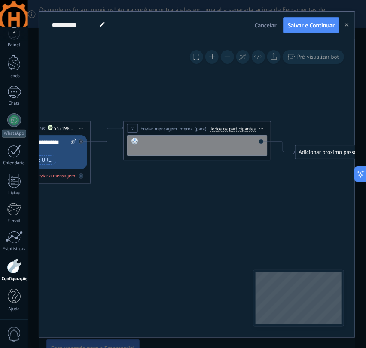
click at [173, 142] on div at bounding box center [202, 145] width 122 height 15
click at [264, 127] on span "Iniciar pré-visualização aqui [GEOGRAPHIC_DATA] Duplicar Excluir" at bounding box center [261, 128] width 12 height 11
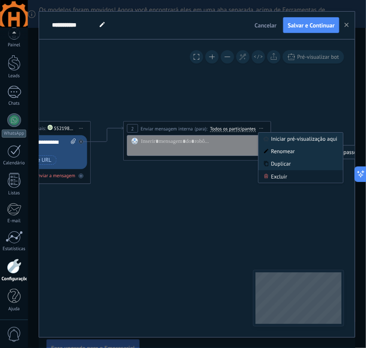
click at [274, 178] on div "Excluir" at bounding box center [300, 176] width 85 height 12
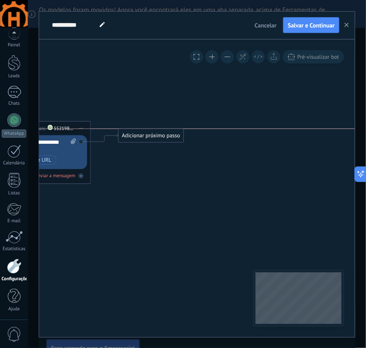
drag, startPoint x: 160, startPoint y: 150, endPoint x: 163, endPoint y: 131, distance: 19.6
click at [163, 131] on div "Adicionar próximo passo" at bounding box center [150, 136] width 65 height 12
click at [164, 135] on div "Adicionar próximo passo" at bounding box center [150, 136] width 65 height 12
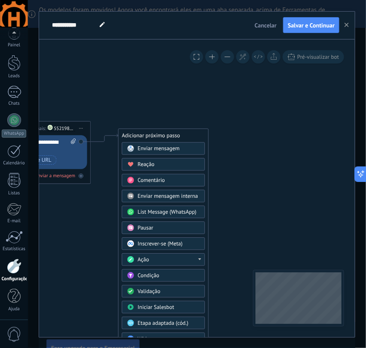
click at [161, 226] on div "Pausar" at bounding box center [169, 227] width 62 height 7
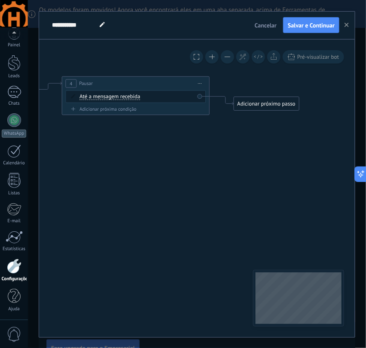
drag, startPoint x: 304, startPoint y: 217, endPoint x: 243, endPoint y: 165, distance: 80.7
click at [243, 165] on icon at bounding box center [37, 100] width 844 height 432
click at [130, 100] on div "Até a mensagem recebida Até a mensagem recebida Cronômetro Exceto durante o exp…" at bounding box center [136, 96] width 115 height 7
click at [131, 99] on span "Até a mensagem recebida" at bounding box center [109, 97] width 61 height 6
click at [131, 99] on button "Até a mensagem recebida" at bounding box center [122, 96] width 92 height 13
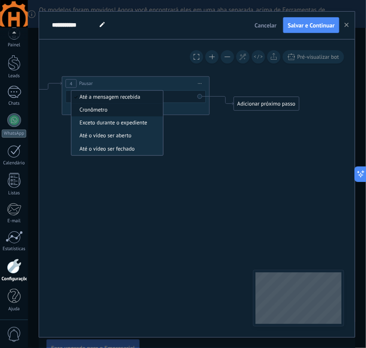
click at [104, 109] on span "Cronômetro" at bounding box center [115, 109] width 89 height 7
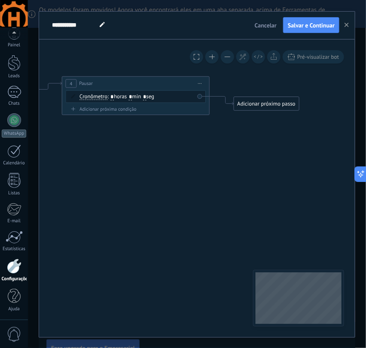
click at [132, 99] on input "*" at bounding box center [130, 97] width 3 height 6
click at [132, 96] on span ": * horas * min * seg" at bounding box center [131, 96] width 47 height 7
click at [138, 100] on div "Cronômetro Até a mensagem recebida Cronômetro Exceto durante o expediente Até o…" at bounding box center [136, 96] width 140 height 12
click at [136, 96] on span ": * horas * min * seg" at bounding box center [131, 96] width 47 height 7
click at [136, 95] on span ": * horas * min * seg" at bounding box center [131, 96] width 47 height 7
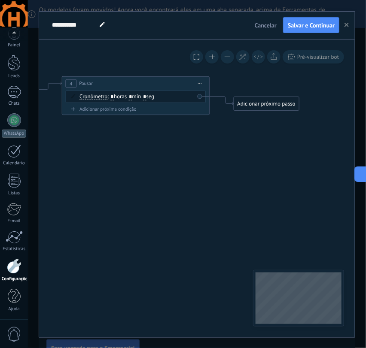
click at [132, 96] on input "*" at bounding box center [130, 97] width 3 height 6
type input "*"
click at [154, 94] on span ": * horas * min * seg" at bounding box center [131, 96] width 47 height 7
click at [152, 101] on div "Cronômetro Até a mensagem recebida Cronômetro Exceto durante o expediente Até o…" at bounding box center [136, 96] width 140 height 12
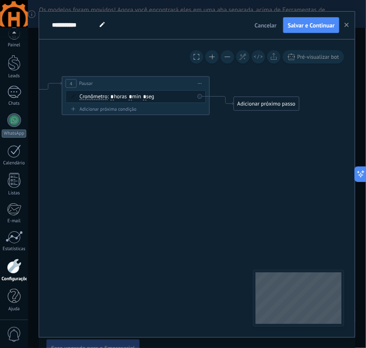
click at [146, 96] on input "*" at bounding box center [144, 97] width 3 height 6
type input "*"
type input "**"
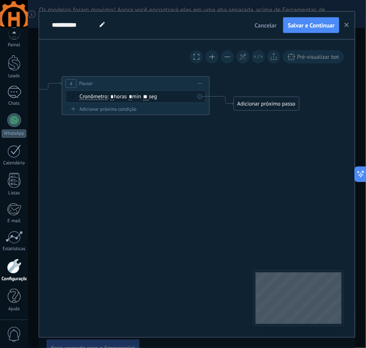
click at [197, 83] on span "Iniciar pré-visualização aqui [GEOGRAPHIC_DATA] Duplicar Excluir" at bounding box center [200, 83] width 12 height 11
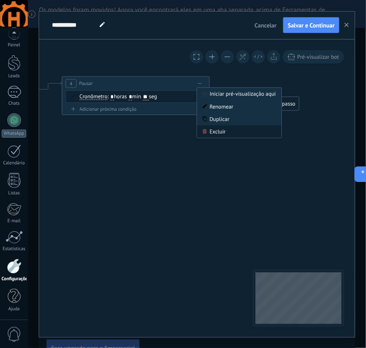
click at [209, 127] on div "Excluir" at bounding box center [239, 131] width 85 height 12
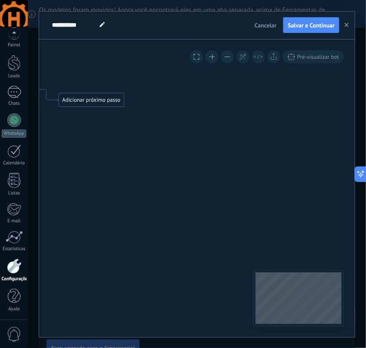
click at [99, 101] on div "Adicionar próximo passo" at bounding box center [91, 100] width 65 height 12
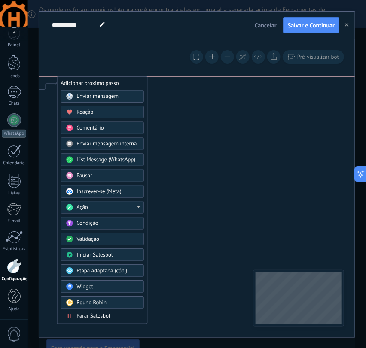
drag, startPoint x: 107, startPoint y: 95, endPoint x: 106, endPoint y: 78, distance: 17.2
click at [106, 78] on div "Adicionar próximo passo" at bounding box center [103, 83] width 90 height 12
click at [99, 177] on div "Pausar" at bounding box center [108, 175] width 62 height 7
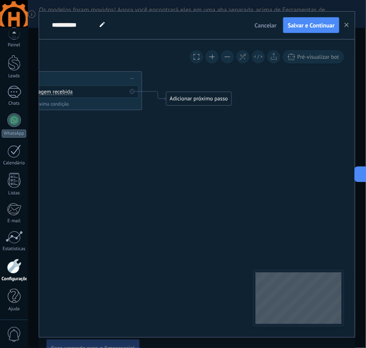
drag, startPoint x: 293, startPoint y: 166, endPoint x: 165, endPoint y: 160, distance: 128.0
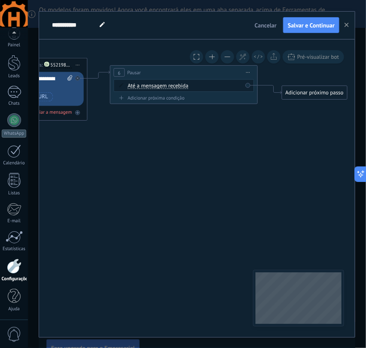
drag, startPoint x: 194, startPoint y: 155, endPoint x: 283, endPoint y: 148, distance: 89.6
click at [283, 148] on icon at bounding box center [86, 89] width 839 height 432
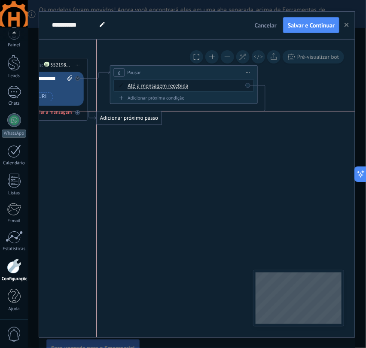
drag, startPoint x: 300, startPoint y: 90, endPoint x: 115, endPoint y: 111, distance: 186.6
click at [115, 111] on div "Adicionar próximo passo Enviar mensagem Enviar mensagem Enviar mensagem Reação …" at bounding box center [129, 118] width 66 height 14
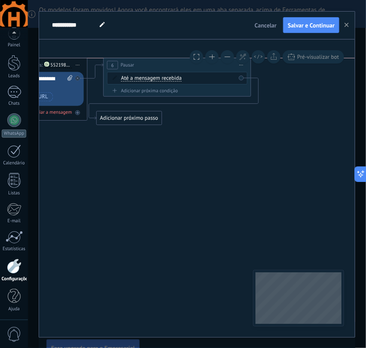
drag, startPoint x: 157, startPoint y: 70, endPoint x: 151, endPoint y: 64, distance: 8.8
click at [151, 64] on div "6 Pausar ****** Iniciar pré-visualização aqui Renomear Duplicar Excluir" at bounding box center [177, 65] width 147 height 14
click at [133, 109] on div "Adicionar próximo passo" at bounding box center [129, 115] width 65 height 12
click at [137, 113] on div "Adicionar próximo passo" at bounding box center [129, 115] width 65 height 12
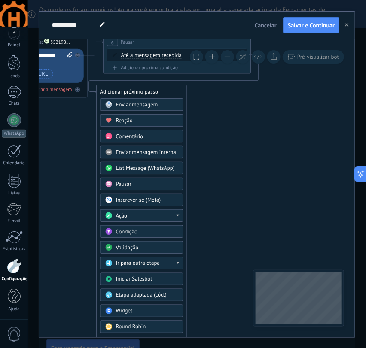
click at [157, 214] on div "Ação" at bounding box center [147, 215] width 62 height 7
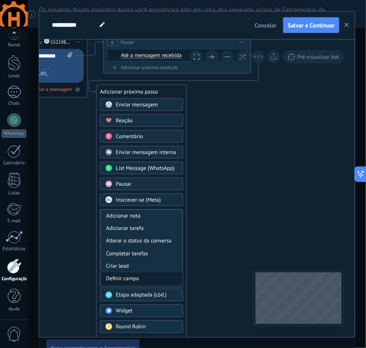
click at [128, 278] on div "Definir campo" at bounding box center [141, 278] width 82 height 12
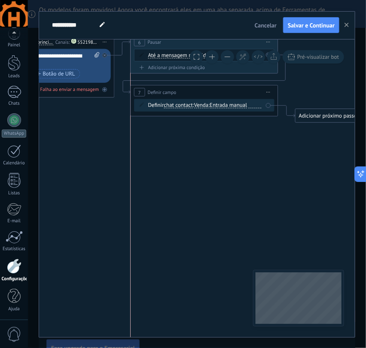
drag, startPoint x: 248, startPoint y: 94, endPoint x: 256, endPoint y: 94, distance: 7.7
click at [256, 94] on div "**********" at bounding box center [203, 92] width 147 height 14
click at [206, 103] on span "Venda" at bounding box center [201, 105] width 15 height 6
click at [206, 103] on button "Venda" at bounding box center [236, 105] width 92 height 13
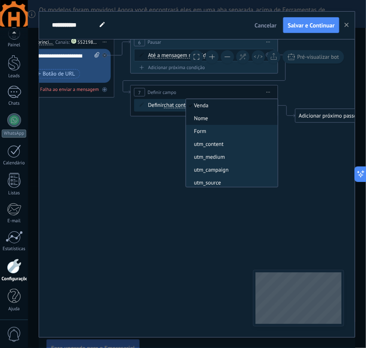
click at [206, 121] on span "Nome" at bounding box center [230, 118] width 89 height 7
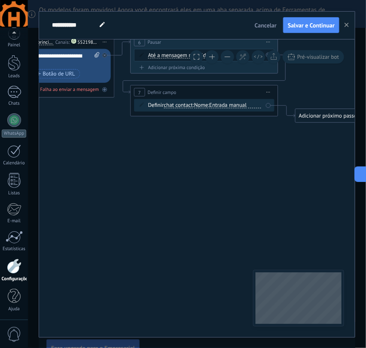
click at [226, 107] on span "Entrada manual" at bounding box center [227, 105] width 37 height 6
click at [226, 107] on button "Entrada manual" at bounding box center [252, 105] width 92 height 13
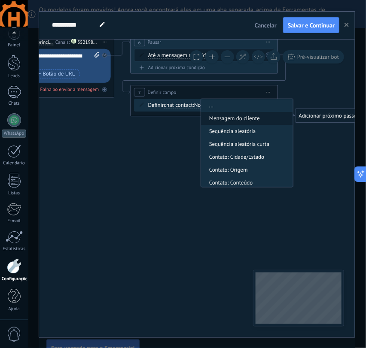
click at [252, 118] on span "Mensagem do cliente" at bounding box center [245, 118] width 89 height 7
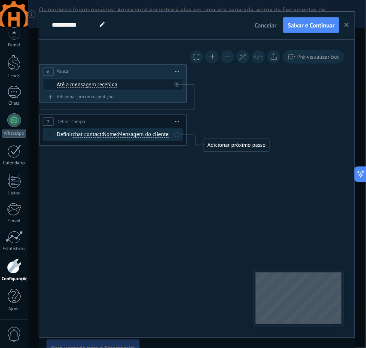
drag, startPoint x: 295, startPoint y: 160, endPoint x: 209, endPoint y: 184, distance: 89.5
click at [209, 184] on icon at bounding box center [15, 108] width 825 height 458
drag, startPoint x: 237, startPoint y: 142, endPoint x: 257, endPoint y: 106, distance: 42.3
click at [257, 106] on div "Adicionar próximo passo" at bounding box center [257, 108] width 65 height 12
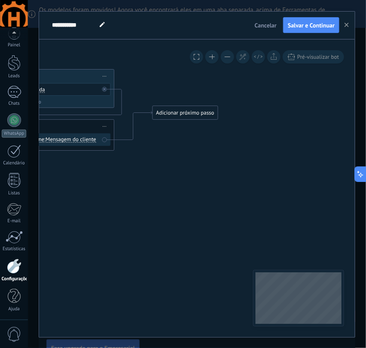
drag, startPoint x: 291, startPoint y: 180, endPoint x: 222, endPoint y: 181, distance: 68.2
click at [199, 113] on div "Adicionar próximo passo" at bounding box center [185, 113] width 65 height 12
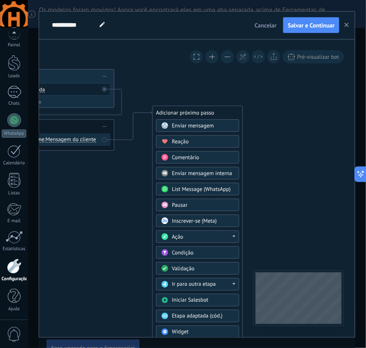
click at [214, 124] on div "Enviar mensagem" at bounding box center [203, 125] width 62 height 7
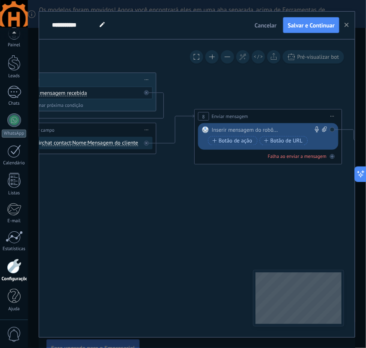
drag, startPoint x: 108, startPoint y: 207, endPoint x: 179, endPoint y: 210, distance: 70.9
click at [179, 210] on icon at bounding box center [82, 118] width 1018 height 461
click at [227, 131] on div at bounding box center [266, 129] width 109 height 7
click at [294, 130] on div "**********" at bounding box center [270, 129] width 116 height 7
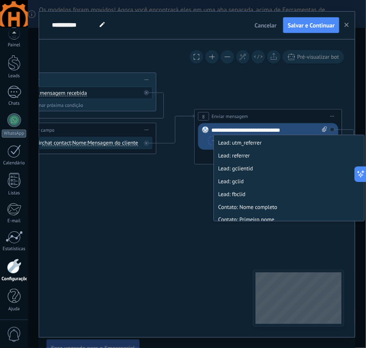
scroll to position [381, 0]
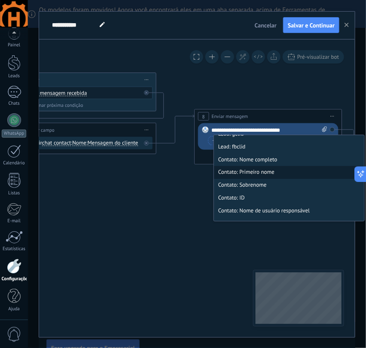
click at [267, 172] on li "Contato: Primeiro nome" at bounding box center [289, 172] width 150 height 13
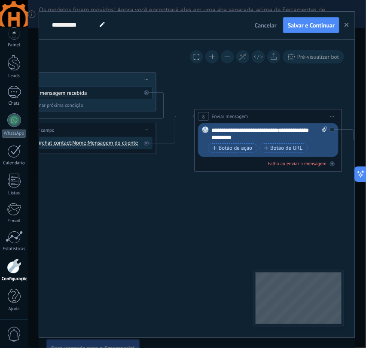
click at [265, 139] on div "**********" at bounding box center [270, 133] width 116 height 15
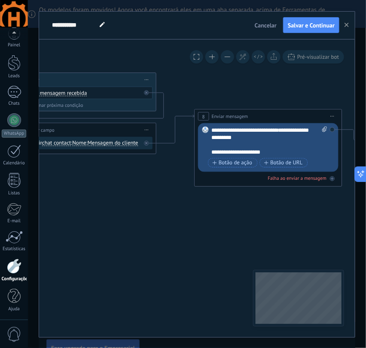
click at [278, 151] on div "**********" at bounding box center [263, 151] width 102 height 7
click at [274, 152] on div "**********" at bounding box center [263, 151] width 102 height 7
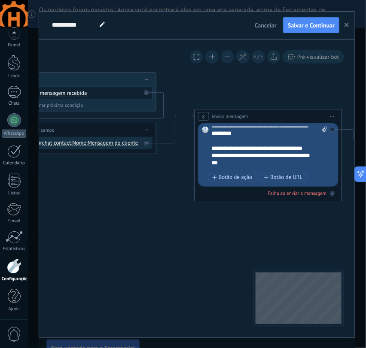
scroll to position [0, 0]
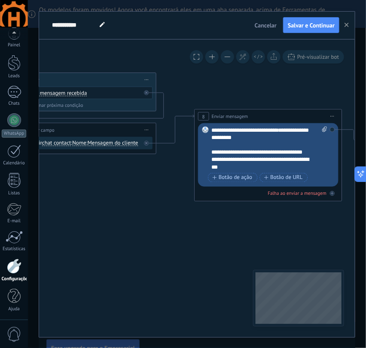
click at [248, 171] on div "**********" at bounding box center [266, 174] width 108 height 7
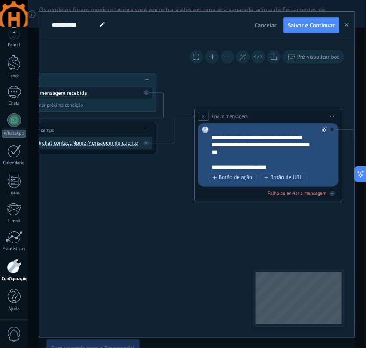
scroll to position [25, 0]
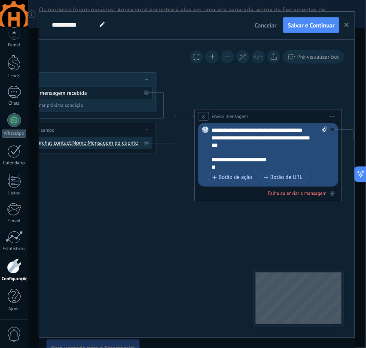
click at [266, 171] on div "**" at bounding box center [266, 174] width 108 height 7
click at [290, 171] on div "**" at bounding box center [266, 174] width 108 height 7
click at [231, 163] on div "**********" at bounding box center [263, 166] width 102 height 7
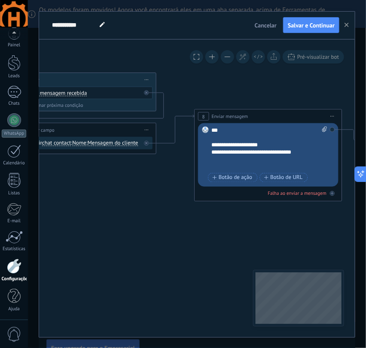
scroll to position [51, 0]
click at [263, 163] on div at bounding box center [266, 166] width 108 height 7
click at [263, 156] on div "**********" at bounding box center [266, 159] width 108 height 7
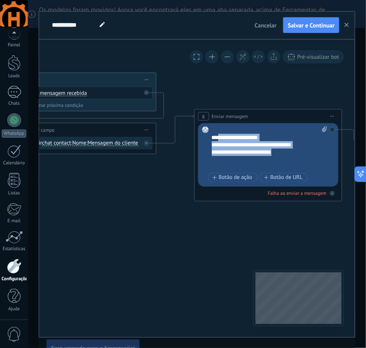
drag, startPoint x: 278, startPoint y: 154, endPoint x: 216, endPoint y: 139, distance: 63.7
click at [216, 139] on div "**********" at bounding box center [270, 148] width 116 height 44
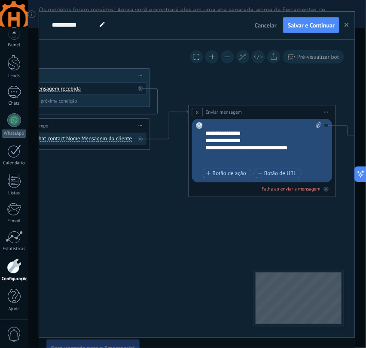
drag, startPoint x: 287, startPoint y: 238, endPoint x: 280, endPoint y: 233, distance: 8.1
click at [280, 233] on icon at bounding box center [76, 114] width 1018 height 461
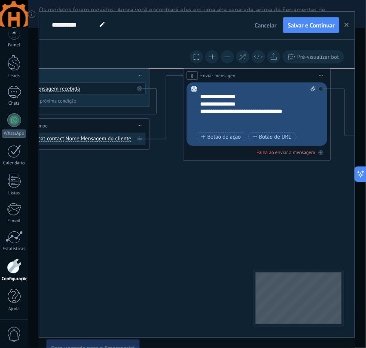
drag, startPoint x: 269, startPoint y: 110, endPoint x: 264, endPoint y: 74, distance: 35.9
click at [264, 74] on div "**********" at bounding box center [256, 76] width 147 height 14
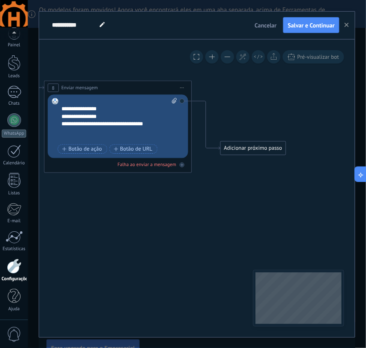
drag, startPoint x: 295, startPoint y: 203, endPoint x: 157, endPoint y: 215, distance: 138.3
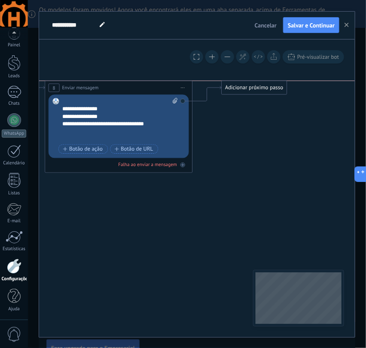
drag, startPoint x: 262, startPoint y: 152, endPoint x: 263, endPoint y: 94, distance: 57.9
click at [263, 94] on div "Adicionar próximo passo Enviar mensagem Enviar mensagem Enviar mensagem Reação …" at bounding box center [254, 87] width 66 height 14
click at [251, 90] on div "Adicionar próximo passo" at bounding box center [253, 88] width 65 height 12
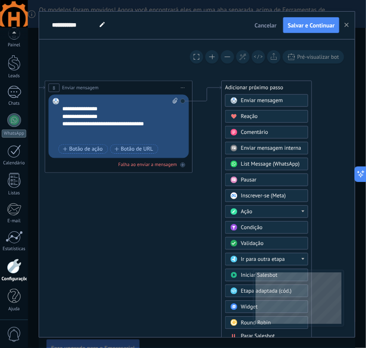
click at [268, 227] on div "Condição" at bounding box center [272, 227] width 62 height 7
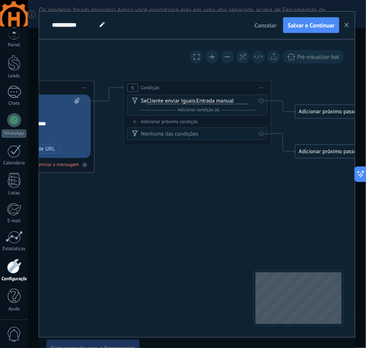
click at [164, 121] on div "Adicionar próxima condição" at bounding box center [197, 121] width 140 height 6
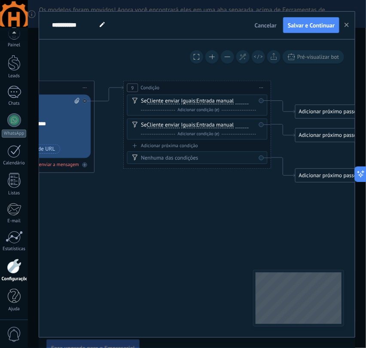
click at [157, 144] on div "Adicionar próxima condição" at bounding box center [197, 145] width 140 height 6
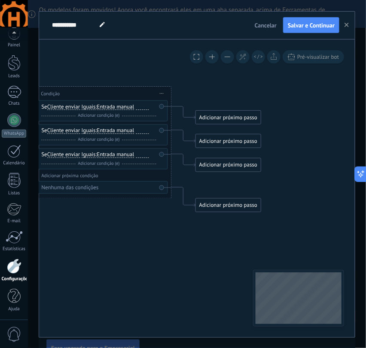
drag, startPoint x: 210, startPoint y: 237, endPoint x: 130, endPoint y: 241, distance: 79.5
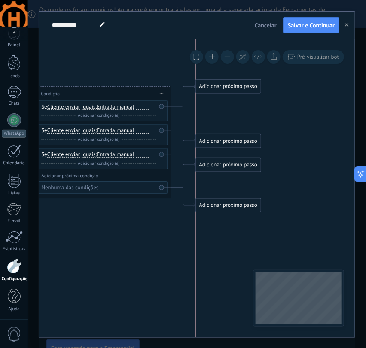
drag, startPoint x: 224, startPoint y: 118, endPoint x: 223, endPoint y: 87, distance: 30.9
click at [223, 87] on div "Adicionar próximo passo" at bounding box center [228, 86] width 65 height 12
drag, startPoint x: 233, startPoint y: 142, endPoint x: 233, endPoint y: 131, distance: 10.7
click at [233, 131] on div "Adicionar próximo passo" at bounding box center [228, 130] width 65 height 12
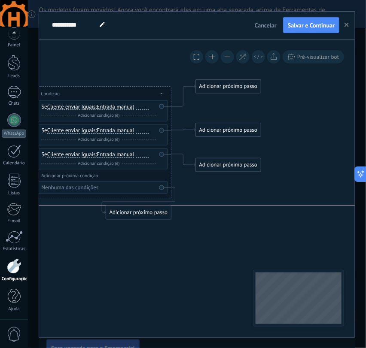
drag, startPoint x: 229, startPoint y: 207, endPoint x: 139, endPoint y: 215, distance: 90.1
click at [139, 215] on div "Adicionar próximo passo" at bounding box center [138, 212] width 65 height 12
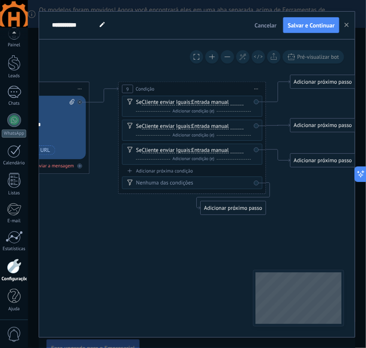
drag, startPoint x: 260, startPoint y: 217, endPoint x: 324, endPoint y: 217, distance: 63.5
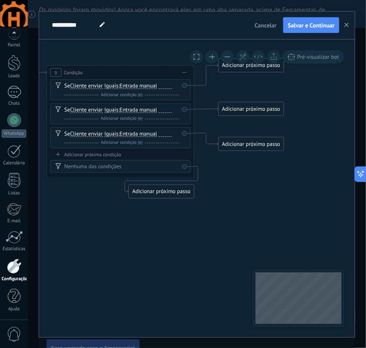
drag, startPoint x: 141, startPoint y: 250, endPoint x: 69, endPoint y: 234, distance: 74.3
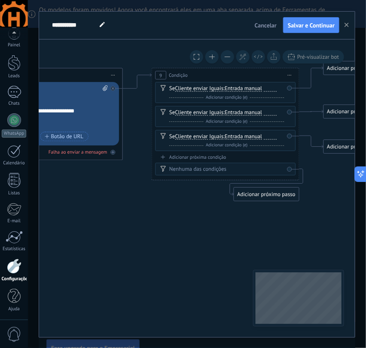
drag, startPoint x: 119, startPoint y: 236, endPoint x: 212, endPoint y: 236, distance: 93.5
click at [288, 75] on icon at bounding box center [290, 75] width 4 height 1
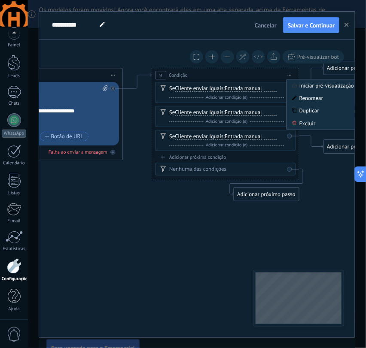
click at [315, 121] on div "Excluir" at bounding box center [329, 123] width 85 height 12
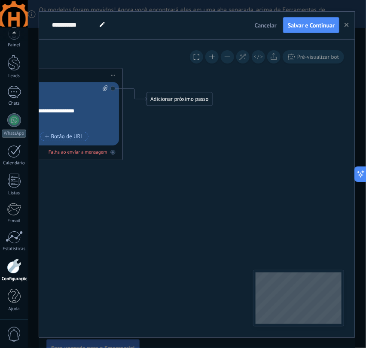
click at [168, 97] on div "Adicionar próximo passo" at bounding box center [179, 99] width 65 height 12
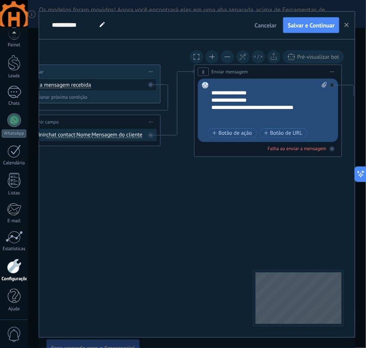
drag, startPoint x: 102, startPoint y: 198, endPoint x: 323, endPoint y: 194, distance: 221.0
click at [323, 194] on icon at bounding box center [84, 110] width 1014 height 461
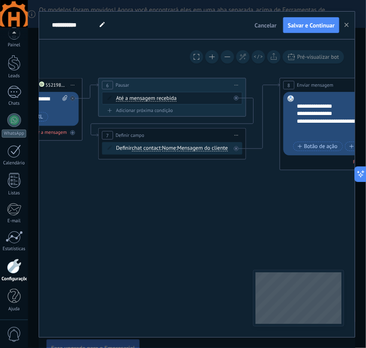
drag, startPoint x: 119, startPoint y: 201, endPoint x: 191, endPoint y: 211, distance: 71.9
click at [191, 211] on icon at bounding box center [169, 123] width 1014 height 461
click at [239, 83] on span "Iniciar pré-visualização aqui [GEOGRAPHIC_DATA] Duplicar Excluir" at bounding box center [236, 85] width 12 height 11
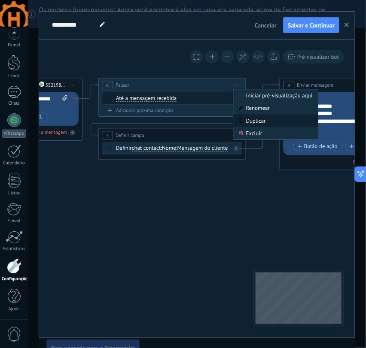
click at [269, 121] on div "Duplicar" at bounding box center [275, 120] width 85 height 12
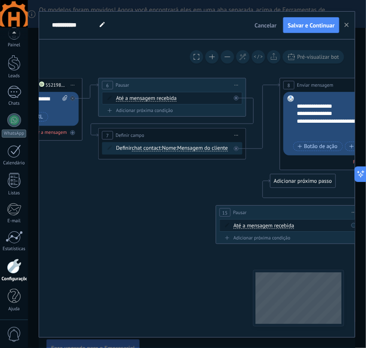
drag, startPoint x: 176, startPoint y: 145, endPoint x: 295, endPoint y: 210, distance: 135.2
click at [295, 210] on div "15 Pausar ****** Iniciar pré-visualização aqui Renomear Duplicar Excluir" at bounding box center [289, 213] width 147 height 14
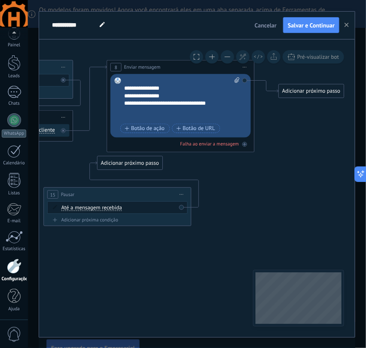
drag, startPoint x: 217, startPoint y: 278, endPoint x: 39, endPoint y: 259, distance: 178.3
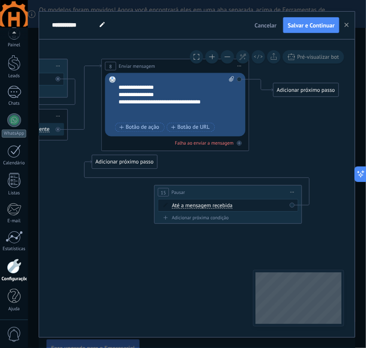
drag, startPoint x: 154, startPoint y: 191, endPoint x: 260, endPoint y: 190, distance: 106.4
click at [260, 190] on div "15 Pausar ****** Iniciar pré-visualização aqui Renomear Duplicar Excluir" at bounding box center [227, 192] width 147 height 14
drag, startPoint x: 151, startPoint y: 166, endPoint x: 327, endPoint y: 111, distance: 184.7
click at [327, 111] on div "Adicionar próximo passo" at bounding box center [305, 108] width 65 height 12
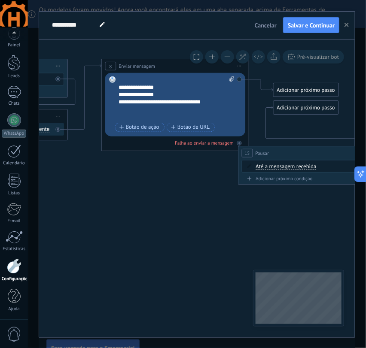
drag, startPoint x: 332, startPoint y: 183, endPoint x: 362, endPoint y: 152, distance: 43.1
click at [362, 152] on div "**********" at bounding box center [197, 174] width 338 height 348
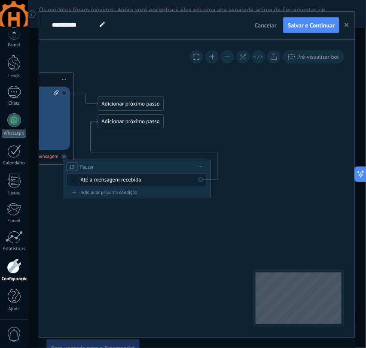
drag, startPoint x: 302, startPoint y: 220, endPoint x: 130, endPoint y: 232, distance: 172.9
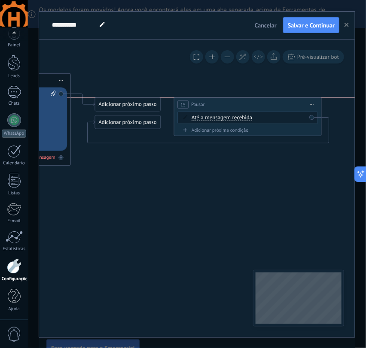
drag, startPoint x: 158, startPoint y: 168, endPoint x: 272, endPoint y: 104, distance: 131.2
click at [272, 104] on div "15 Pausar ****** Iniciar pré-visualização aqui Renomear Duplicar Excluir" at bounding box center [247, 104] width 147 height 14
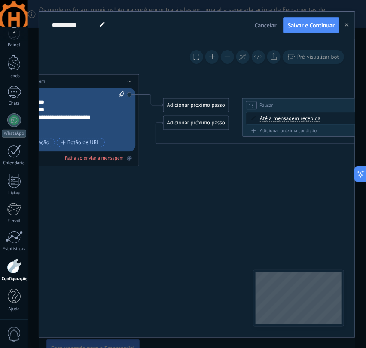
drag, startPoint x: 231, startPoint y: 195, endPoint x: 273, endPoint y: 196, distance: 42.5
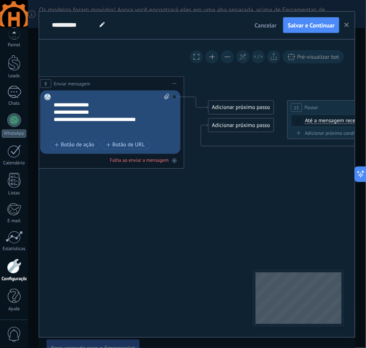
drag, startPoint x: 145, startPoint y: 220, endPoint x: 185, endPoint y: 221, distance: 40.8
click at [185, 221] on icon at bounding box center [19, 122] width 1201 height 461
click at [229, 108] on div "Adicionar próximo passo" at bounding box center [241, 107] width 65 height 12
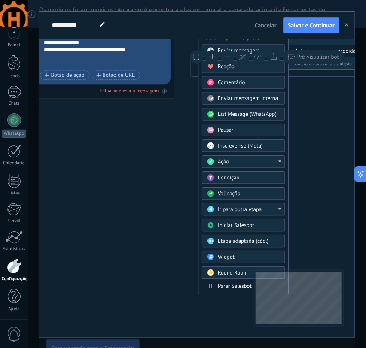
drag, startPoint x: 314, startPoint y: 190, endPoint x: 294, endPoint y: 100, distance: 91.6
click at [306, 81] on icon at bounding box center [10, 52] width 1201 height 461
click at [235, 208] on span "Ir para outra etapa" at bounding box center [240, 209] width 44 height 7
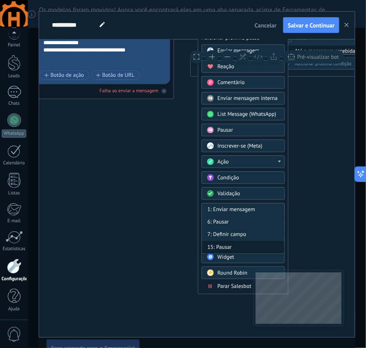
click at [230, 245] on div "15: Pausar" at bounding box center [243, 247] width 82 height 12
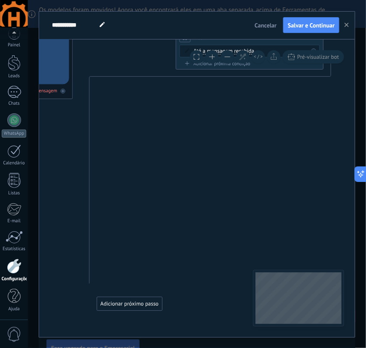
drag, startPoint x: 281, startPoint y: 164, endPoint x: 180, endPoint y: 126, distance: 108.4
drag, startPoint x: 144, startPoint y: 300, endPoint x: 269, endPoint y: 98, distance: 237.8
click at [269, 98] on div "Adicionar próximo passo" at bounding box center [254, 102] width 65 height 12
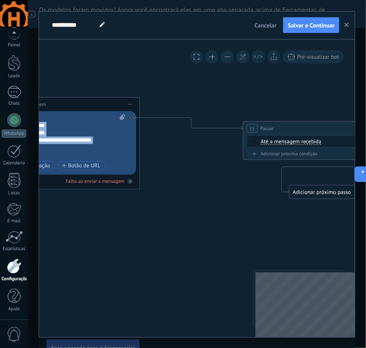
click at [273, 297] on div "**********" at bounding box center [196, 188] width 315 height 298
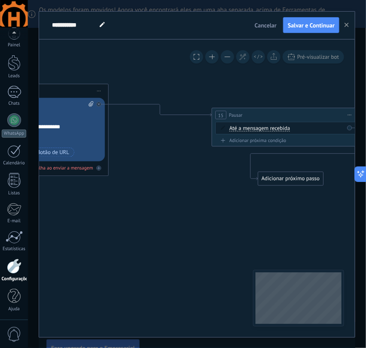
drag, startPoint x: 286, startPoint y: 118, endPoint x: 251, endPoint y: 102, distance: 38.6
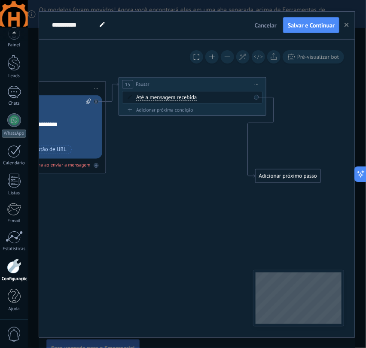
drag, startPoint x: 280, startPoint y: 114, endPoint x: 189, endPoint y: 86, distance: 94.7
click at [189, 86] on div "15 Pausar ****** Iniciar pré-visualização aqui Renomear Duplicar Excluir" at bounding box center [192, 84] width 147 height 14
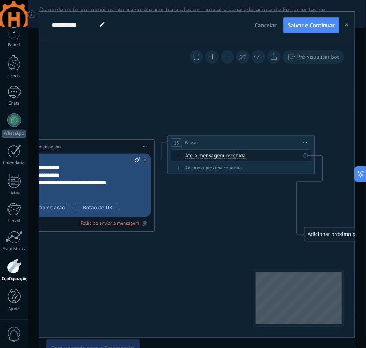
drag, startPoint x: 183, startPoint y: 214, endPoint x: 237, endPoint y: 269, distance: 76.8
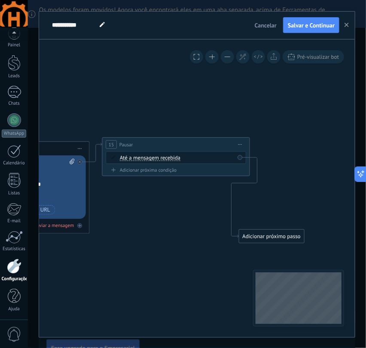
drag, startPoint x: 216, startPoint y: 216, endPoint x: 167, endPoint y: 221, distance: 49.6
drag, startPoint x: 274, startPoint y: 228, endPoint x: 300, endPoint y: 188, distance: 48.2
drag, startPoint x: 274, startPoint y: 233, endPoint x: 145, endPoint y: 214, distance: 130.0
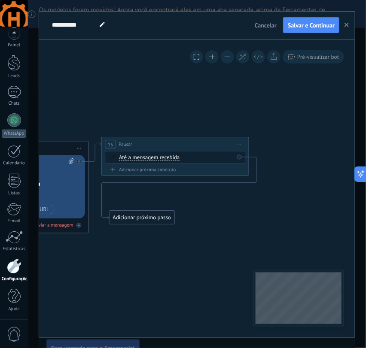
click at [145, 214] on div "Adicionar próximo passo" at bounding box center [141, 218] width 65 height 12
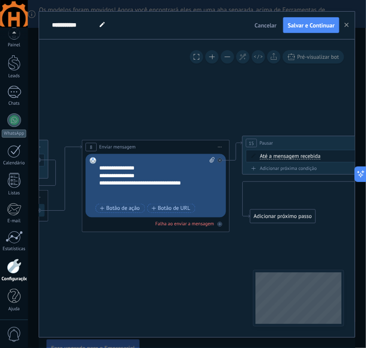
drag, startPoint x: 180, startPoint y: 264, endPoint x: 261, endPoint y: 260, distance: 81.6
click at [261, 260] on icon at bounding box center [19, 183] width 1109 height 465
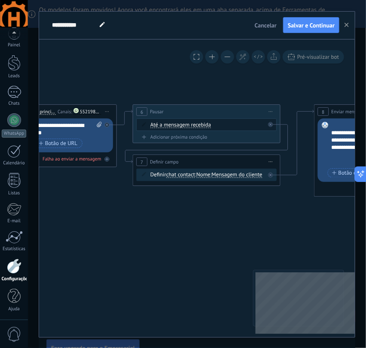
drag, startPoint x: 118, startPoint y: 287, endPoint x: 352, endPoint y: 251, distance: 236.1
click at [352, 251] on icon at bounding box center [251, 148] width 1109 height 465
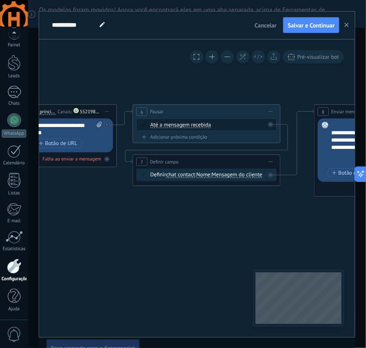
click at [352, 251] on icon at bounding box center [251, 148] width 1109 height 465
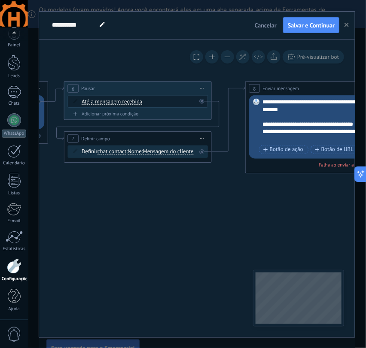
drag, startPoint x: 134, startPoint y: 253, endPoint x: 66, endPoint y: 230, distance: 72.5
click at [66, 230] on icon at bounding box center [182, 124] width 1109 height 465
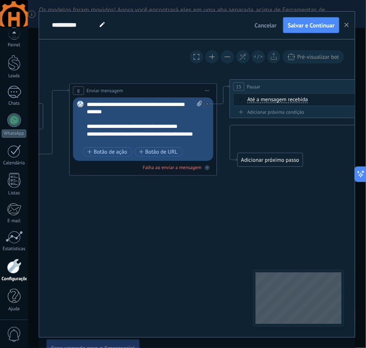
drag, startPoint x: 288, startPoint y: 218, endPoint x: 113, endPoint y: 221, distance: 175.5
click at [113, 221] on icon at bounding box center [6, 127] width 1109 height 465
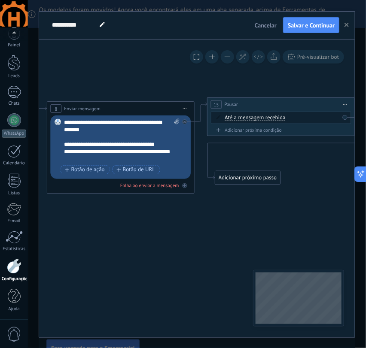
drag, startPoint x: 306, startPoint y: 210, endPoint x: 285, endPoint y: 228, distance: 28.0
click at [266, 182] on div "Adicionar próximo passo" at bounding box center [247, 178] width 65 height 12
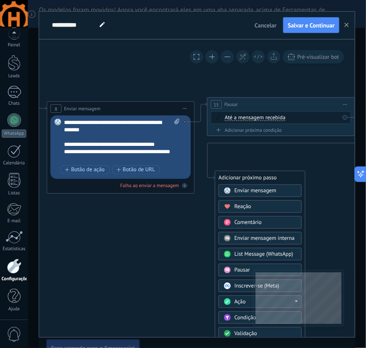
click at [230, 318] on span at bounding box center [227, 318] width 15 height 6
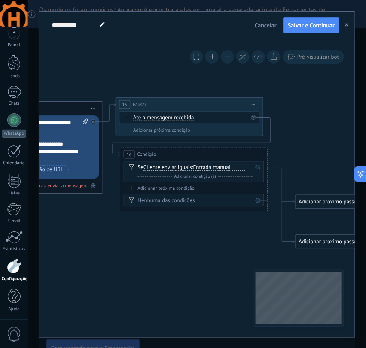
drag, startPoint x: 181, startPoint y: 178, endPoint x: 178, endPoint y: 154, distance: 23.4
click at [178, 154] on div "16 Condição ******** Iniciar pré-visualização aqui Renomear Duplicar Excluir" at bounding box center [193, 154] width 147 height 14
click at [182, 188] on div "Adicionar próxima condição" at bounding box center [194, 188] width 140 height 6
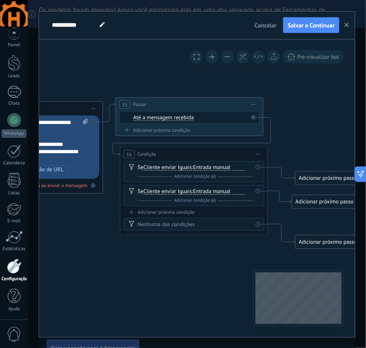
click at [178, 210] on div "Adicionar próxima condição" at bounding box center [194, 212] width 140 height 6
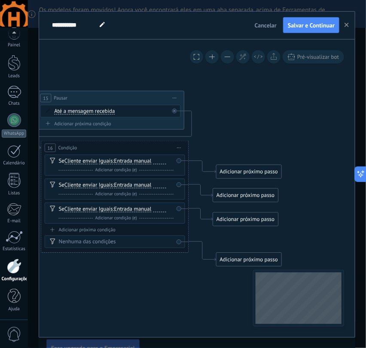
drag, startPoint x: 188, startPoint y: 296, endPoint x: 124, endPoint y: 288, distance: 64.5
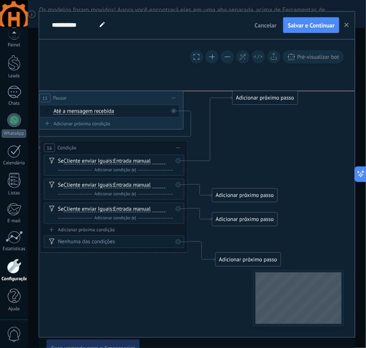
drag, startPoint x: 248, startPoint y: 173, endPoint x: 263, endPoint y: 99, distance: 75.8
click at [263, 99] on div "Adicionar próximo passo" at bounding box center [265, 98] width 65 height 12
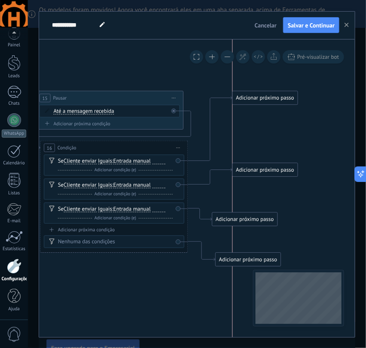
drag, startPoint x: 249, startPoint y: 196, endPoint x: 267, endPoint y: 170, distance: 30.8
click at [267, 170] on div "Adicionar próximo passo" at bounding box center [265, 170] width 65 height 12
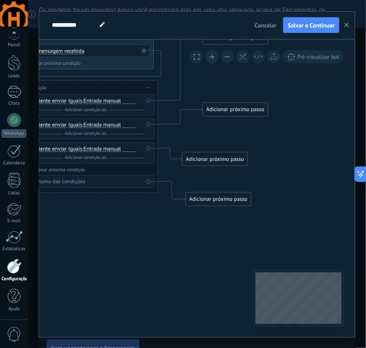
drag, startPoint x: 194, startPoint y: 301, endPoint x: 161, endPoint y: 225, distance: 82.1
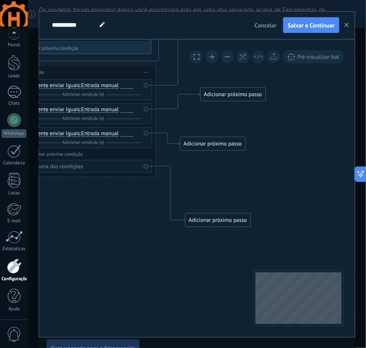
drag, startPoint x: 207, startPoint y: 182, endPoint x: 209, endPoint y: 218, distance: 36.5
click at [209, 218] on div "Adicionar próximo passo" at bounding box center [217, 220] width 65 height 12
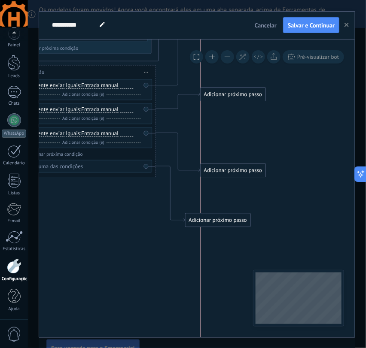
drag, startPoint x: 220, startPoint y: 143, endPoint x: 235, endPoint y: 169, distance: 29.8
click at [235, 169] on div "Adicionar próximo passo" at bounding box center [232, 170] width 65 height 12
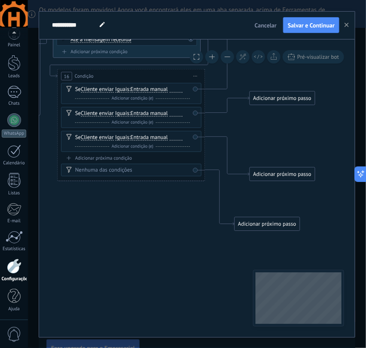
drag, startPoint x: 110, startPoint y: 248, endPoint x: 159, endPoint y: 252, distance: 49.5
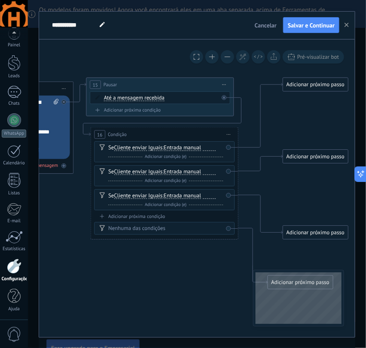
drag, startPoint x: 172, startPoint y: 261, endPoint x: 214, endPoint y: 285, distance: 48.3
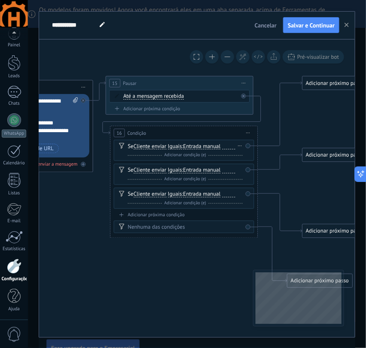
click at [230, 155] on div "E Adicionar condição (e)" at bounding box center [185, 154] width 115 height 7
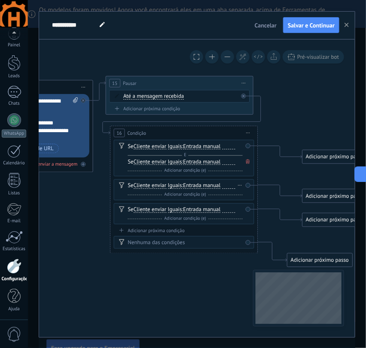
click at [247, 164] on span at bounding box center [247, 161] width 7 height 8
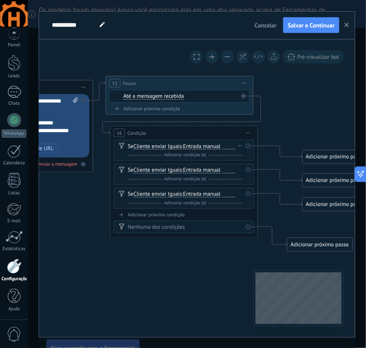
click at [231, 145] on div at bounding box center [228, 146] width 13 height 6
click at [233, 173] on div at bounding box center [228, 170] width 13 height 6
click at [227, 193] on div at bounding box center [228, 194] width 13 height 6
click at [172, 226] on div "Nenhuma das condições" at bounding box center [185, 227] width 115 height 7
click at [122, 225] on icon at bounding box center [121, 227] width 5 height 6
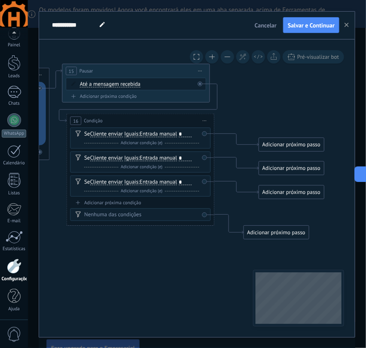
drag, startPoint x: 182, startPoint y: 265, endPoint x: 159, endPoint y: 253, distance: 26.3
click at [149, 216] on div "Nenhuma das condições" at bounding box center [141, 214] width 115 height 7
click at [189, 183] on div "*" at bounding box center [185, 182] width 13 height 6
click at [187, 159] on div "*" at bounding box center [185, 158] width 13 height 6
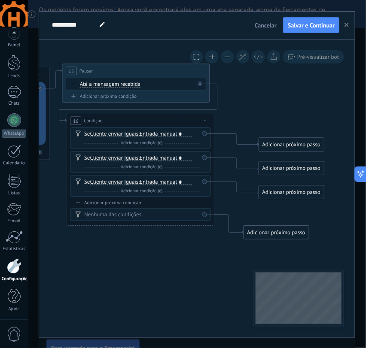
click at [270, 232] on div "Adicionar próximo passo" at bounding box center [276, 232] width 65 height 12
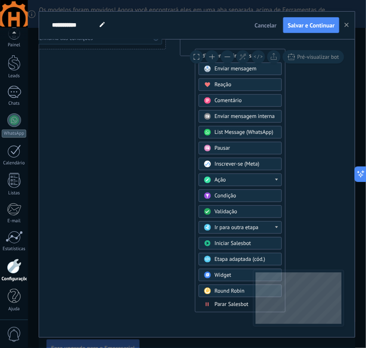
drag, startPoint x: 182, startPoint y: 187, endPoint x: 148, endPoint y: 85, distance: 107.2
click at [251, 228] on span "Ir para outra etapa" at bounding box center [237, 227] width 44 height 7
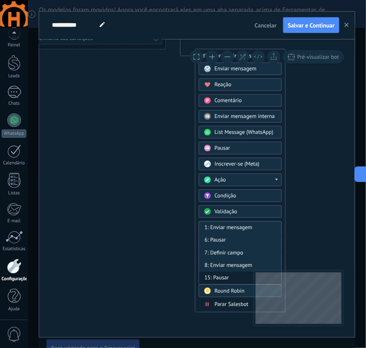
click at [224, 275] on div "15: Pausar" at bounding box center [240, 278] width 82 height 12
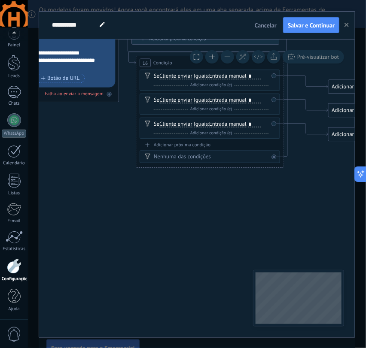
drag, startPoint x: 113, startPoint y: 155, endPoint x: 231, endPoint y: 276, distance: 168.7
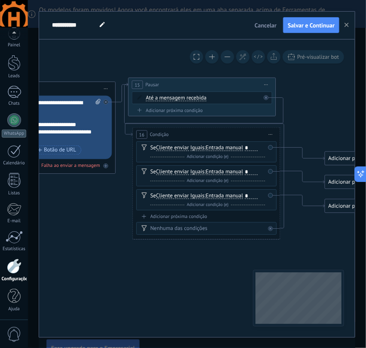
drag, startPoint x: 154, startPoint y: 257, endPoint x: 150, endPoint y: 324, distance: 66.7
click at [271, 229] on icon at bounding box center [270, 228] width 3 height 3
drag, startPoint x: 324, startPoint y: 247, endPoint x: 307, endPoint y: 247, distance: 16.7
click at [324, 247] on div "Adicionar próximo passo" at bounding box center [337, 246] width 65 height 12
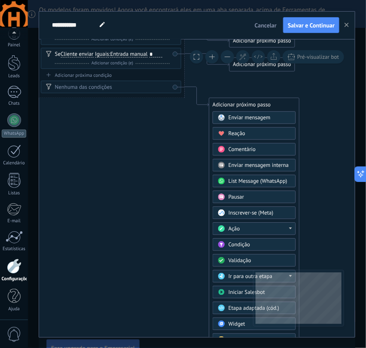
drag, startPoint x: 177, startPoint y: 282, endPoint x: 80, endPoint y: 140, distance: 172.3
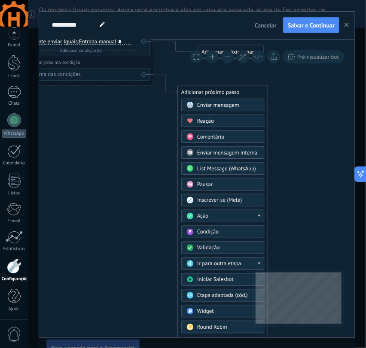
drag, startPoint x: 163, startPoint y: 225, endPoint x: 134, endPoint y: 179, distance: 54.8
click at [228, 106] on span "Enviar mensagem" at bounding box center [218, 104] width 42 height 7
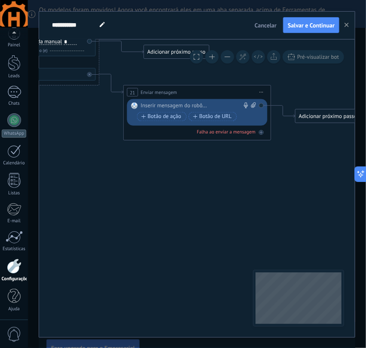
click at [177, 103] on div at bounding box center [195, 105] width 109 height 7
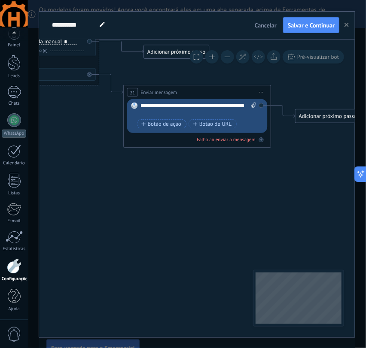
click at [314, 118] on div "Adicionar próximo passo" at bounding box center [327, 116] width 65 height 12
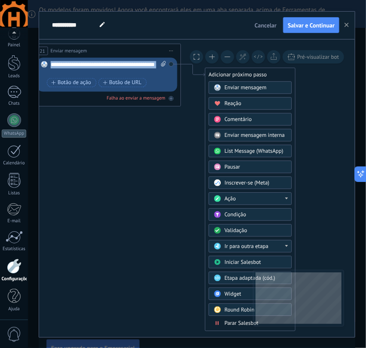
drag, startPoint x: 239, startPoint y: 198, endPoint x: 145, endPoint y: 93, distance: 140.1
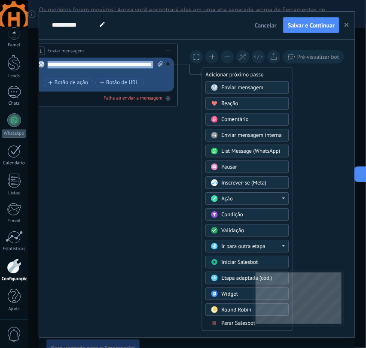
click at [262, 243] on span "Ir para outra etapa" at bounding box center [243, 246] width 44 height 7
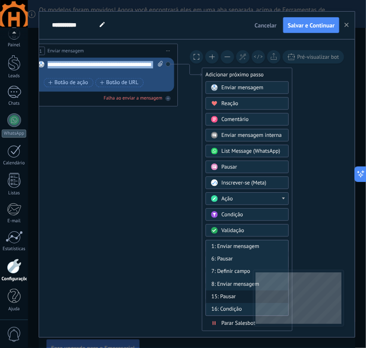
click at [232, 295] on div "15: Pausar" at bounding box center [247, 297] width 82 height 12
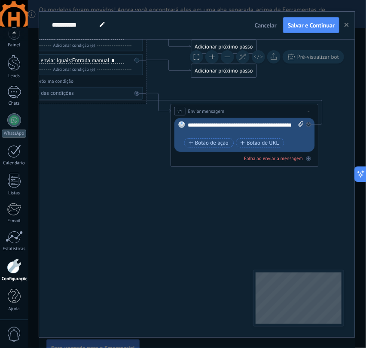
drag, startPoint x: 170, startPoint y: 254, endPoint x: 242, endPoint y: 266, distance: 72.2
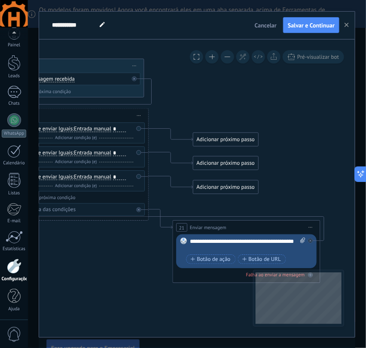
drag, startPoint x: 89, startPoint y: 166, endPoint x: 91, endPoint y: 282, distance: 116.7
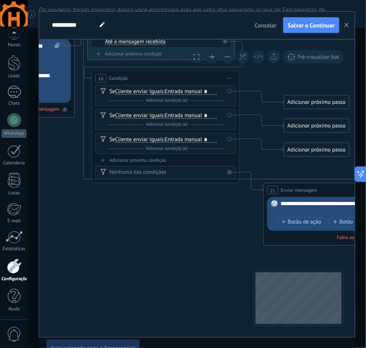
drag, startPoint x: 130, startPoint y: 257, endPoint x: 219, endPoint y: 219, distance: 96.1
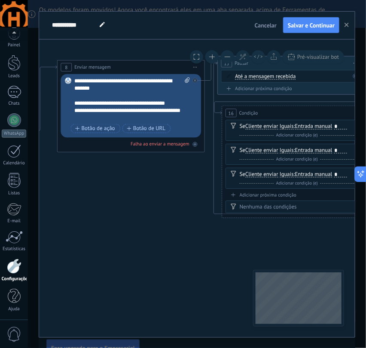
drag, startPoint x: 168, startPoint y: 223, endPoint x: 278, endPoint y: 248, distance: 112.6
click at [278, 248] on icon at bounding box center [115, 164] width 1350 height 586
click at [180, 107] on div "**********" at bounding box center [133, 99] width 116 height 44
click at [168, 113] on div "**********" at bounding box center [133, 99] width 116 height 44
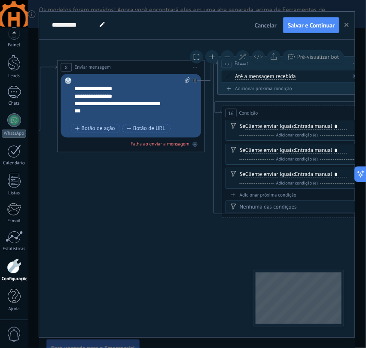
scroll to position [51, 0]
click at [287, 193] on div "Adicionar próxima condição" at bounding box center [295, 195] width 140 height 6
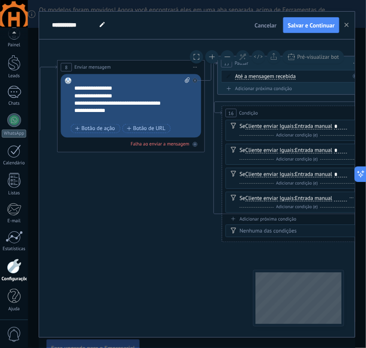
click at [341, 198] on div at bounding box center [340, 198] width 13 height 6
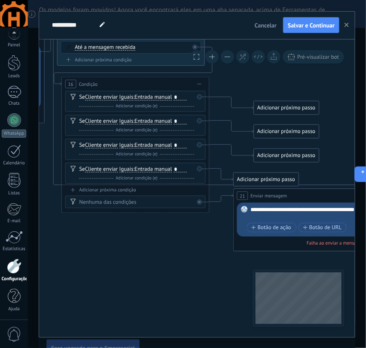
drag, startPoint x: 215, startPoint y: 254, endPoint x: 30, endPoint y: 207, distance: 190.9
click at [30, 207] on div "**********" at bounding box center [197, 174] width 338 height 348
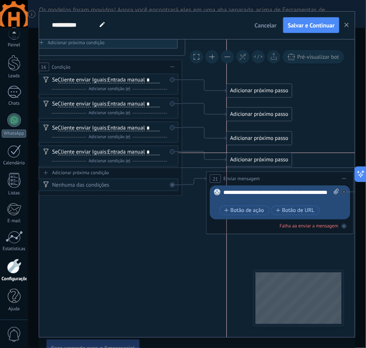
drag, startPoint x: 254, startPoint y: 159, endPoint x: 272, endPoint y: 154, distance: 18.5
click at [272, 154] on div "Adicionar próximo passo" at bounding box center [259, 160] width 65 height 12
click at [268, 158] on div "Adicionar próximo passo" at bounding box center [259, 160] width 65 height 12
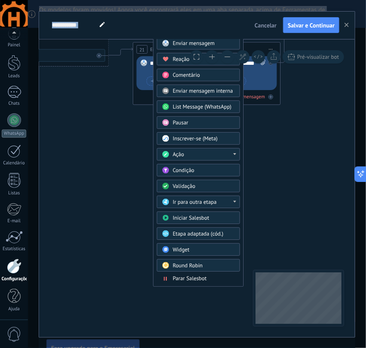
drag, startPoint x: 307, startPoint y: 97, endPoint x: 221, endPoint y: 11, distance: 121.1
click at [238, 0] on html ".abccls-1,.abccls-2{fill-rule:evenodd}.abccls-2{fill:#fff} .abfcls-1{fill:none}…" at bounding box center [183, 174] width 366 height 348
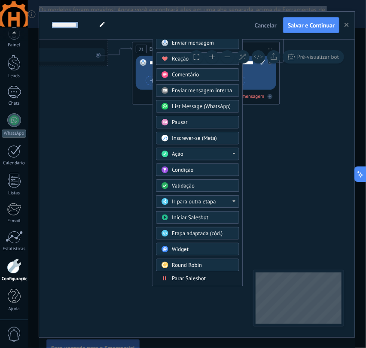
click at [207, 152] on div "Ação" at bounding box center [203, 154] width 62 height 7
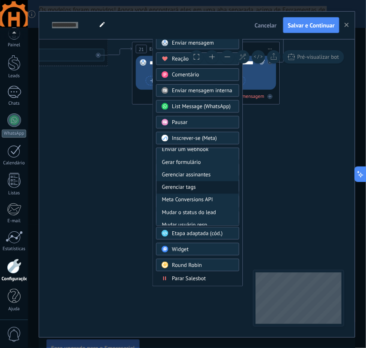
scroll to position [114, 0]
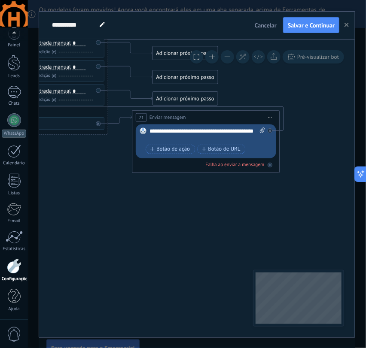
click at [197, 94] on div "Adicionar próximo passo" at bounding box center [185, 98] width 65 height 12
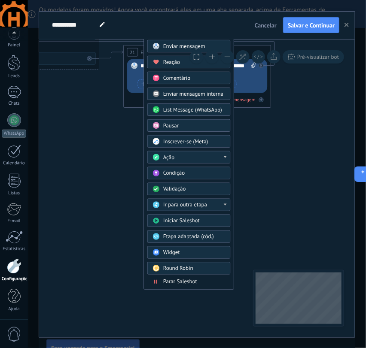
drag, startPoint x: 285, startPoint y: 224, endPoint x: 275, endPoint y: 160, distance: 65.5
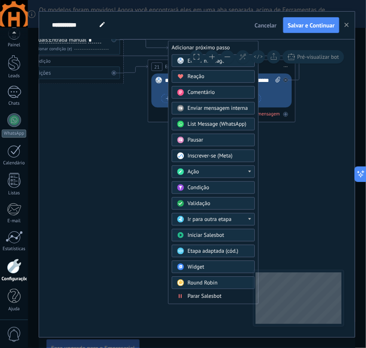
drag, startPoint x: 110, startPoint y: 169, endPoint x: 134, endPoint y: 184, distance: 28.5
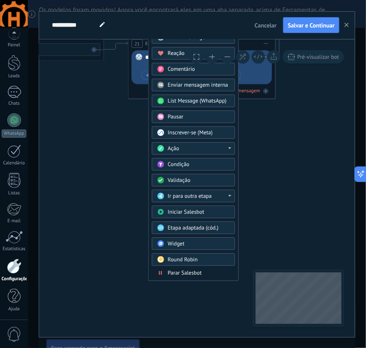
drag, startPoint x: 325, startPoint y: 235, endPoint x: 300, endPoint y: 176, distance: 64.4
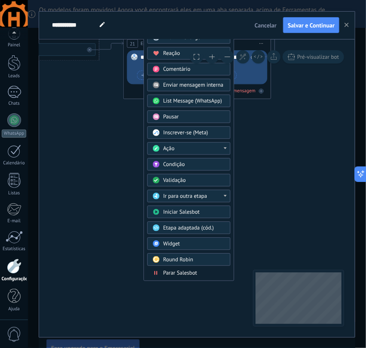
click at [220, 195] on div "Ir para outra etapa" at bounding box center [194, 196] width 62 height 7
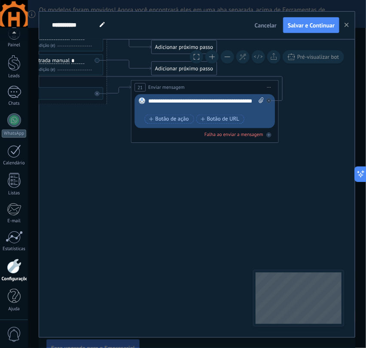
drag, startPoint x: 198, startPoint y: 166, endPoint x: 206, endPoint y: 194, distance: 29.1
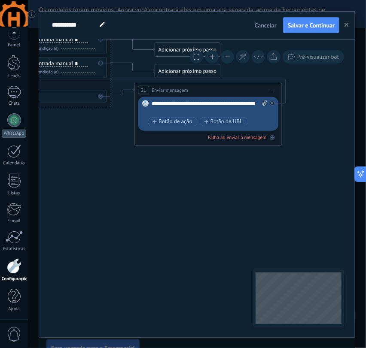
click at [182, 70] on div "Adicionar próximo passo" at bounding box center [187, 71] width 65 height 12
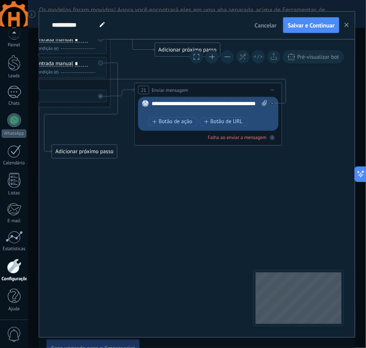
drag, startPoint x: 182, startPoint y: 71, endPoint x: 79, endPoint y: 152, distance: 130.8
click at [79, 152] on div "Adicionar próximo passo" at bounding box center [84, 151] width 65 height 12
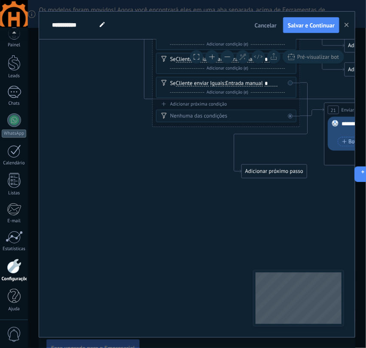
drag, startPoint x: 95, startPoint y: 210, endPoint x: 278, endPoint y: 224, distance: 183.0
click at [278, 224] on icon at bounding box center [12, 59] width 1285 height 606
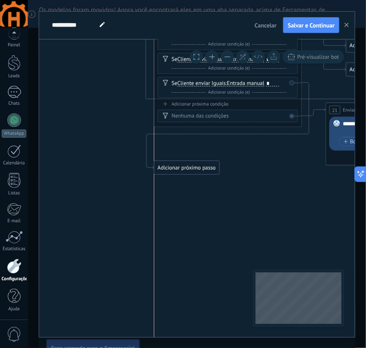
drag, startPoint x: 275, startPoint y: 171, endPoint x: 186, endPoint y: 168, distance: 88.9
click at [186, 168] on div "Adicionar próximo passo" at bounding box center [186, 168] width 65 height 12
click at [192, 166] on div "Adicionar próximo passo" at bounding box center [186, 168] width 65 height 12
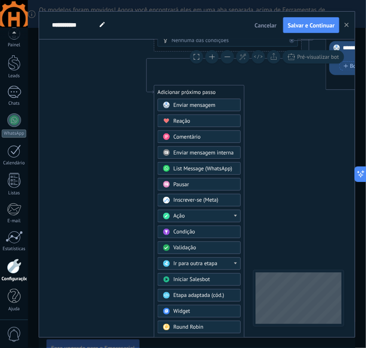
click at [188, 215] on div "Ação" at bounding box center [204, 215] width 62 height 7
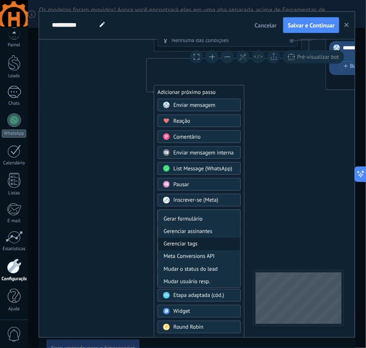
click at [197, 245] on div "Gerenciar tags" at bounding box center [199, 244] width 82 height 12
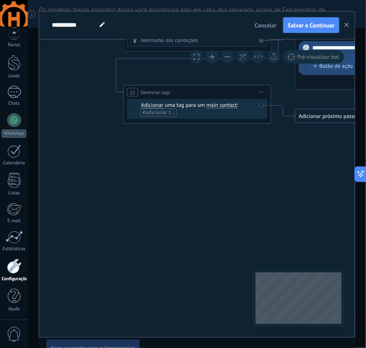
click at [224, 106] on span "main contact" at bounding box center [221, 105] width 30 height 6
click at [224, 106] on button "main contact" at bounding box center [249, 105] width 92 height 13
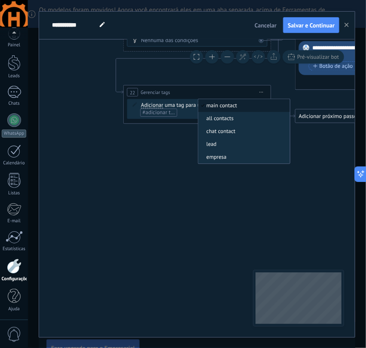
drag, startPoint x: 184, startPoint y: 114, endPoint x: 179, endPoint y: 114, distance: 4.7
click at [183, 114] on div "Adicionar Adicionar Excluir Adicionar Adicionar Excluir uma tag para um main co…" at bounding box center [198, 108] width 115 height 15
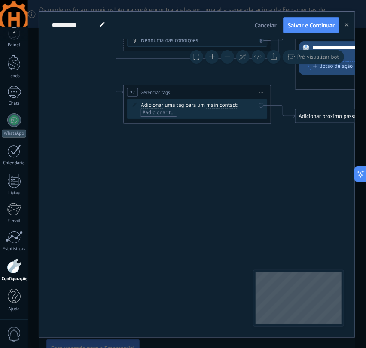
click at [167, 115] on span "#adicionar tags" at bounding box center [160, 112] width 36 height 7
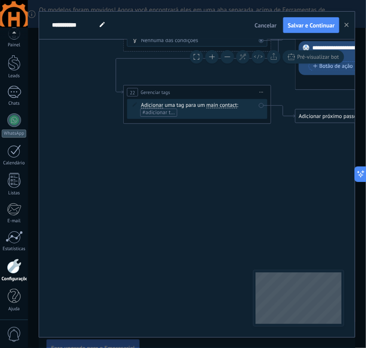
click at [259, 93] on span "Iniciar pré-visualização aqui [GEOGRAPHIC_DATA] Duplicar Excluir" at bounding box center [261, 92] width 12 height 11
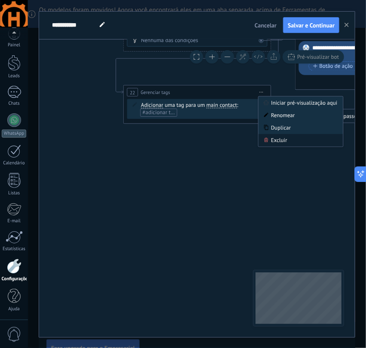
click at [282, 142] on div "Excluir" at bounding box center [300, 140] width 85 height 12
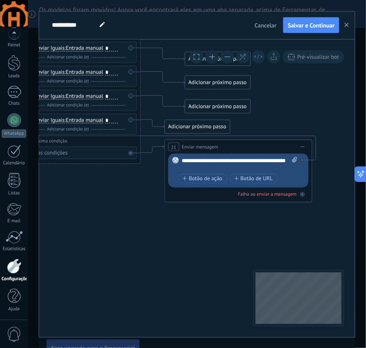
drag, startPoint x: 254, startPoint y: 155, endPoint x: 123, endPoint y: 267, distance: 171.9
click at [196, 127] on div "Adicionar próximo passo" at bounding box center [197, 127] width 65 height 12
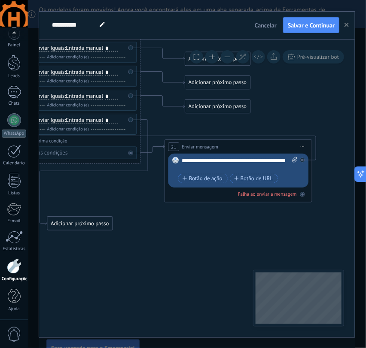
drag, startPoint x: 181, startPoint y: 127, endPoint x: 66, endPoint y: 218, distance: 146.9
click at [65, 218] on div "Adicionar próximo passo" at bounding box center [80, 223] width 65 height 12
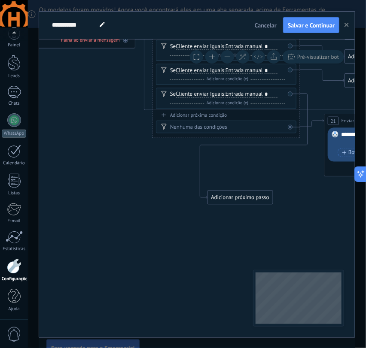
drag, startPoint x: 85, startPoint y: 280, endPoint x: 244, endPoint y: 254, distance: 161.3
click at [244, 254] on icon at bounding box center [12, 77] width 1285 height 621
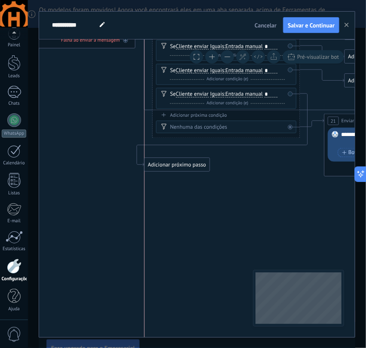
drag, startPoint x: 234, startPoint y: 199, endPoint x: 169, endPoint y: 166, distance: 72.9
click at [169, 166] on div "Adicionar próximo passo" at bounding box center [177, 164] width 65 height 12
drag, startPoint x: 178, startPoint y: 165, endPoint x: 173, endPoint y: 169, distance: 6.1
click at [173, 169] on div "Adicionar próximo passo" at bounding box center [177, 171] width 65 height 12
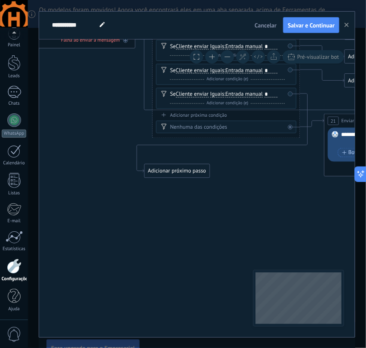
drag, startPoint x: 196, startPoint y: 168, endPoint x: 203, endPoint y: 164, distance: 8.6
click at [204, 166] on div "Adicionar próximo passo Enviar mensagem Enviar mensagem Enviar mensagem Reação …" at bounding box center [177, 171] width 66 height 14
drag, startPoint x: 182, startPoint y: 167, endPoint x: 192, endPoint y: 167, distance: 9.5
click at [192, 167] on div "Adicionar próximo passo" at bounding box center [185, 171] width 65 height 12
click at [185, 173] on div "Adicionar próximo passo" at bounding box center [185, 171] width 65 height 12
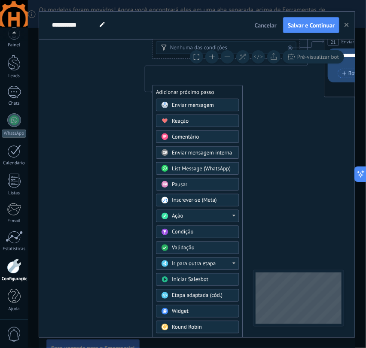
click at [191, 104] on span "Enviar mensagem" at bounding box center [193, 104] width 42 height 7
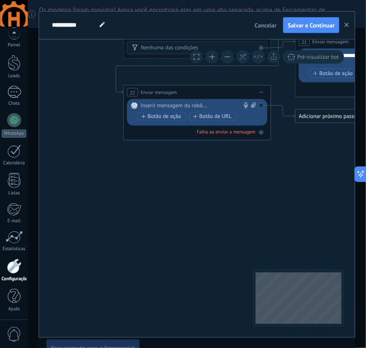
click at [185, 104] on div at bounding box center [195, 105] width 109 height 7
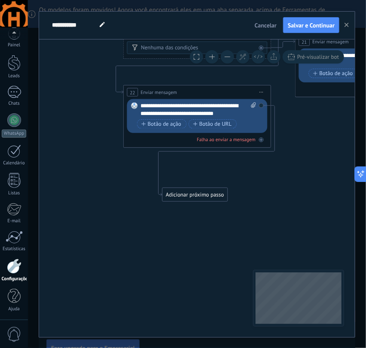
drag, startPoint x: 322, startPoint y: 121, endPoint x: 189, endPoint y: 200, distance: 154.5
click at [189, 200] on div "Adicionar próximo passo" at bounding box center [194, 194] width 65 height 12
drag, startPoint x: 193, startPoint y: 194, endPoint x: 193, endPoint y: 171, distance: 22.3
click at [193, 171] on div "Adicionar próximo passo" at bounding box center [198, 171] width 65 height 12
click at [194, 172] on div "Adicionar próximo passo" at bounding box center [198, 171] width 65 height 12
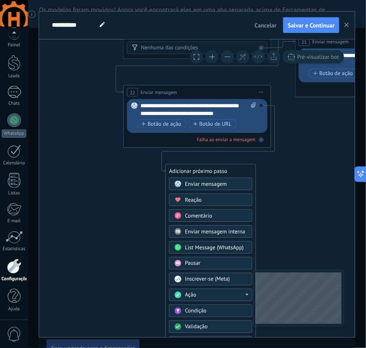
click at [209, 260] on div "Pausar" at bounding box center [216, 263] width 62 height 7
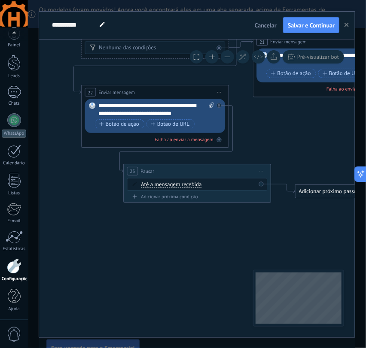
click at [176, 185] on span "Até a mensagem recebida" at bounding box center [171, 185] width 61 height 6
click at [176, 185] on button "Até a mensagem recebida" at bounding box center [183, 184] width 92 height 13
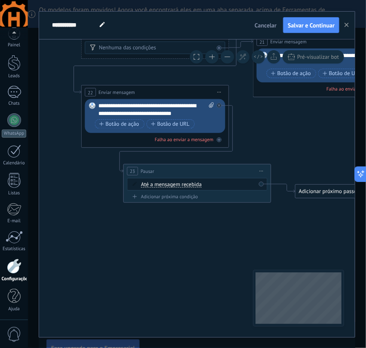
click at [142, 173] on span "Pausar" at bounding box center [147, 170] width 13 height 7
click at [260, 168] on span "Iniciar pré-visualização aqui [GEOGRAPHIC_DATA] Duplicar Excluir" at bounding box center [261, 171] width 12 height 11
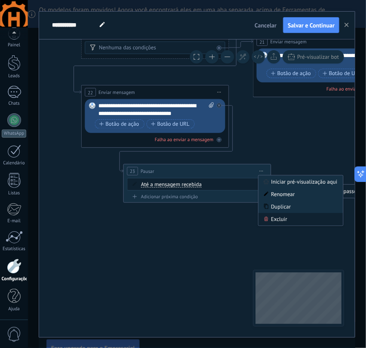
click at [282, 217] on div "Excluir" at bounding box center [300, 219] width 85 height 12
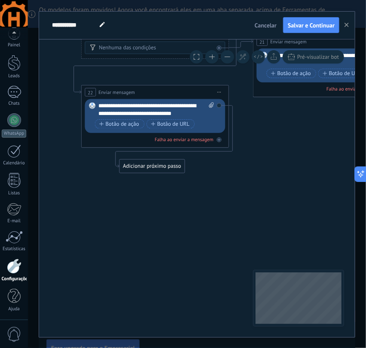
drag, startPoint x: 281, startPoint y: 118, endPoint x: 148, endPoint y: 169, distance: 142.7
click at [148, 169] on div "Adicionar próximo passo" at bounding box center [152, 166] width 65 height 12
click at [151, 169] on div "Adicionar próximo passo" at bounding box center [152, 166] width 65 height 12
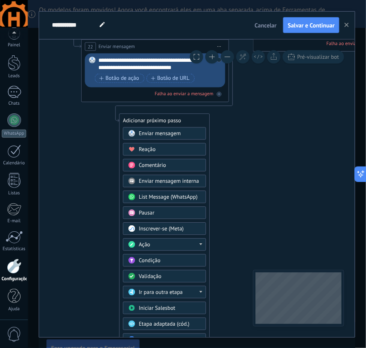
click at [179, 242] on div "Ação" at bounding box center [170, 244] width 62 height 7
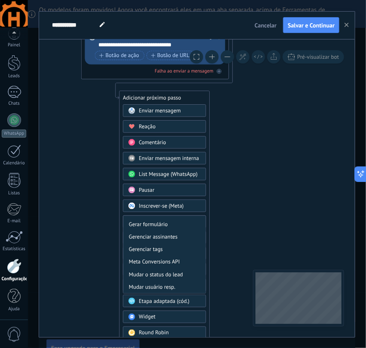
click at [152, 190] on span "Pausar" at bounding box center [146, 190] width 15 height 7
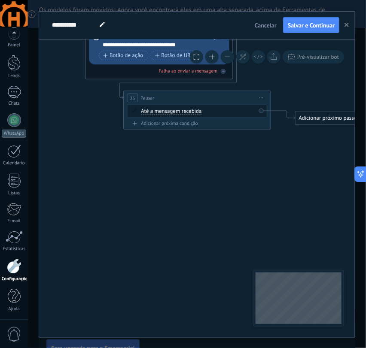
click at [262, 100] on span "Iniciar pré-visualização aqui [GEOGRAPHIC_DATA] Duplicar Excluir" at bounding box center [261, 97] width 12 height 11
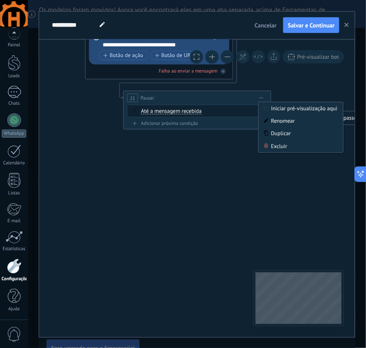
click at [145, 95] on span "Pausar" at bounding box center [147, 97] width 13 height 7
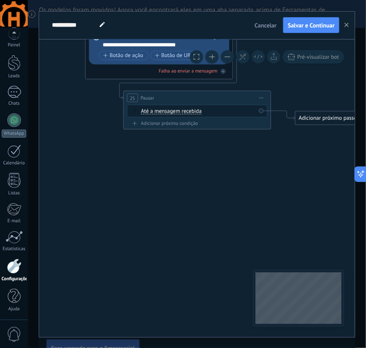
click at [145, 95] on span "Pausar" at bounding box center [147, 97] width 13 height 7
click at [260, 98] on span "Iniciar pré-visualização aqui [GEOGRAPHIC_DATA] Duplicar Excluir" at bounding box center [261, 97] width 12 height 11
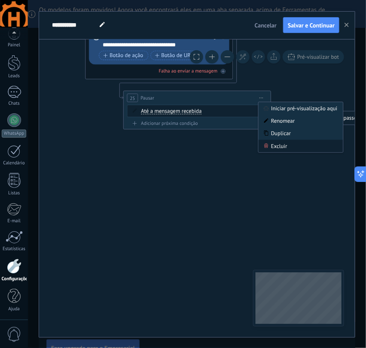
click at [275, 148] on div "Excluir" at bounding box center [300, 145] width 85 height 12
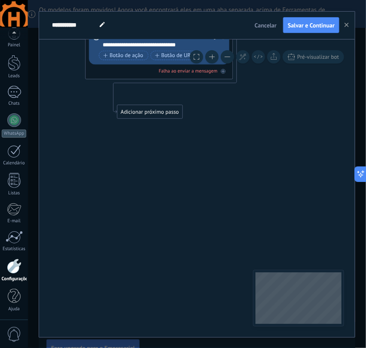
drag, startPoint x: 261, startPoint y: 45, endPoint x: 124, endPoint y: 110, distance: 152.0
click at [121, 109] on div "Adicionar próximo passo" at bounding box center [149, 112] width 65 height 12
click at [147, 113] on div "Adicionar próximo passo" at bounding box center [150, 112] width 65 height 12
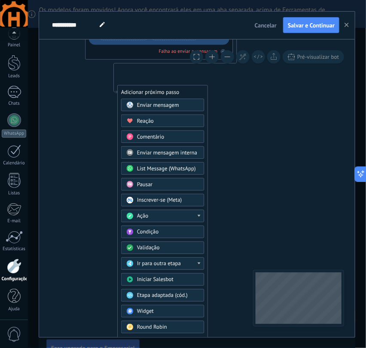
click at [176, 263] on span "Ir para outra etapa" at bounding box center [159, 263] width 44 height 7
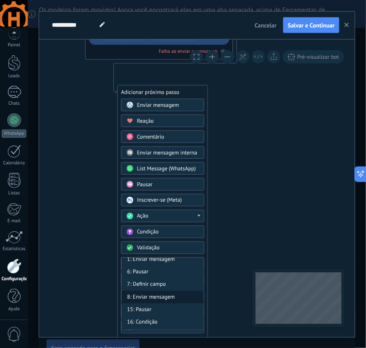
scroll to position [0, 0]
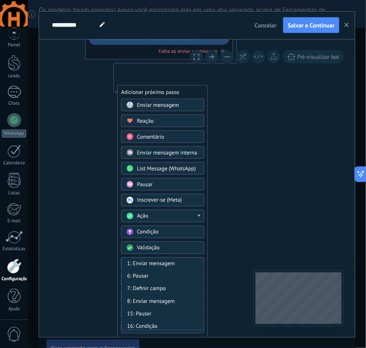
click at [163, 245] on div "Validação" at bounding box center [168, 247] width 62 height 7
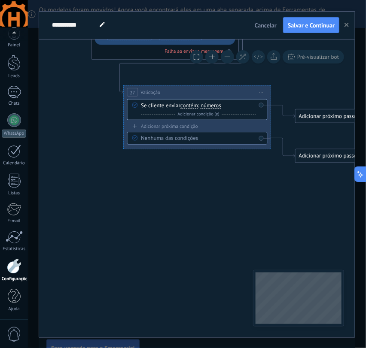
click at [261, 94] on span "Iniciar pré-visualização aqui [GEOGRAPHIC_DATA] Duplicar Excluir" at bounding box center [261, 92] width 12 height 11
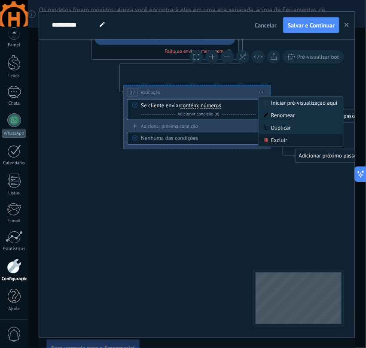
click at [285, 141] on div "Excluir" at bounding box center [300, 140] width 85 height 12
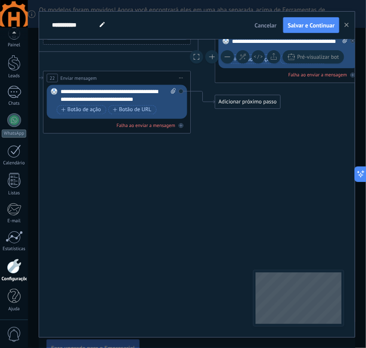
drag, startPoint x: 233, startPoint y: 200, endPoint x: 206, endPoint y: 235, distance: 43.7
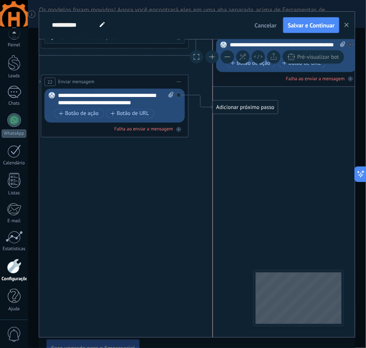
click at [242, 107] on div "Adicionar próximo passo" at bounding box center [245, 107] width 65 height 12
click at [246, 104] on div "Adicionar próximo passo" at bounding box center [245, 107] width 65 height 12
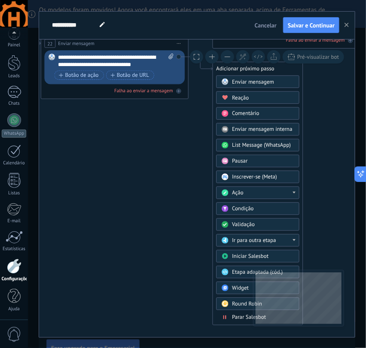
click at [238, 317] on span "Parar Salesbot" at bounding box center [249, 317] width 34 height 7
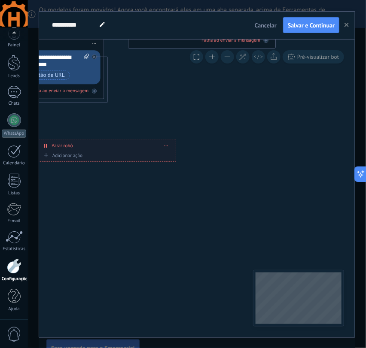
drag, startPoint x: 178, startPoint y: 70, endPoint x: 88, endPoint y: 147, distance: 119.0
click at [88, 147] on div "**********" at bounding box center [106, 145] width 137 height 13
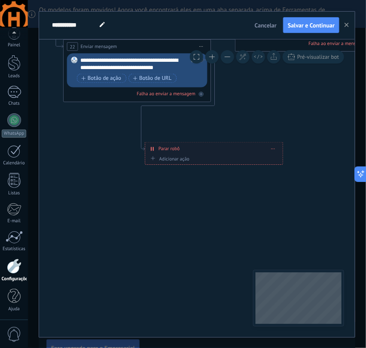
drag, startPoint x: 87, startPoint y: 202, endPoint x: 220, endPoint y: 194, distance: 132.8
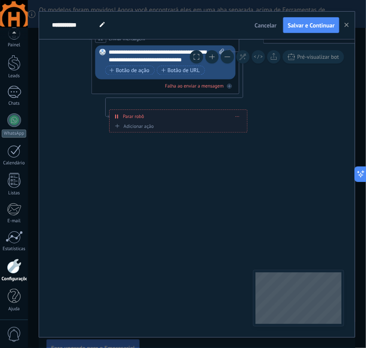
drag, startPoint x: 228, startPoint y: 139, endPoint x: 165, endPoint y: 115, distance: 67.9
click at [165, 115] on div "**********" at bounding box center [177, 116] width 137 height 13
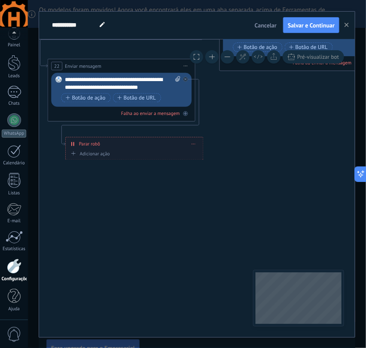
drag, startPoint x: 281, startPoint y: 157, endPoint x: 237, endPoint y: 185, distance: 51.7
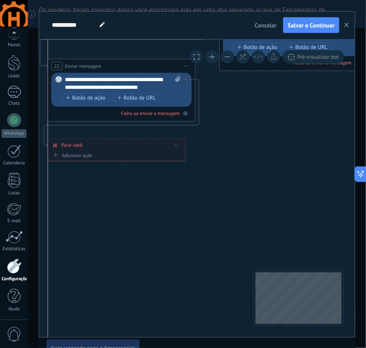
drag, startPoint x: 161, startPoint y: 142, endPoint x: 145, endPoint y: 143, distance: 15.9
click at [145, 143] on div "**********" at bounding box center [116, 145] width 137 height 13
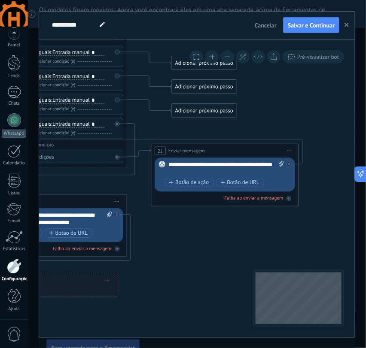
drag, startPoint x: 281, startPoint y: 107, endPoint x: 213, endPoint y: 243, distance: 151.8
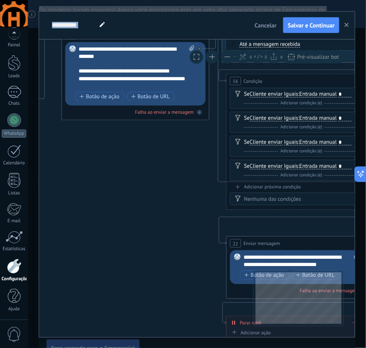
drag, startPoint x: 206, startPoint y: 238, endPoint x: 453, endPoint y: 280, distance: 250.3
click at [365, 280] on html ".abccls-1,.abccls-2{fill-rule:evenodd}.abccls-2{fill:#fff} .abfcls-1{fill:none}…" at bounding box center [183, 174] width 366 height 348
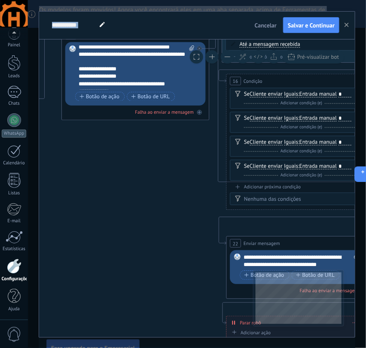
scroll to position [42, 0]
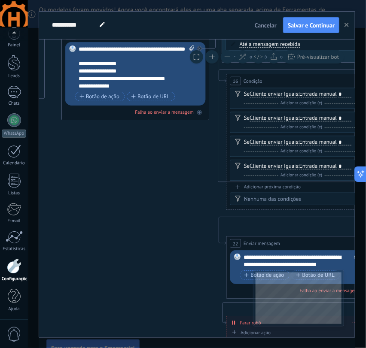
click at [86, 69] on div "**********" at bounding box center [137, 67] width 116 height 44
click at [87, 59] on div "**********" at bounding box center [137, 67] width 116 height 44
click at [85, 63] on div "**********" at bounding box center [137, 67] width 116 height 44
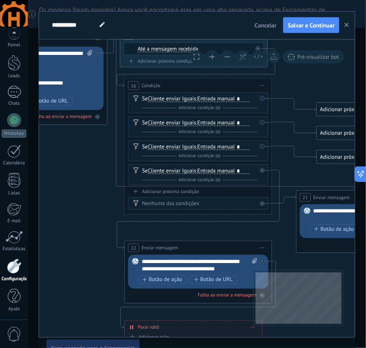
drag, startPoint x: 148, startPoint y: 198, endPoint x: 41, endPoint y: 203, distance: 107.4
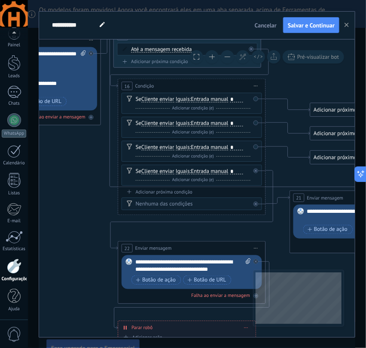
drag, startPoint x: 214, startPoint y: 191, endPoint x: 95, endPoint y: 191, distance: 118.9
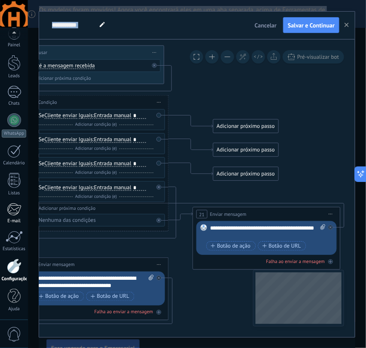
drag, startPoint x: 94, startPoint y: 202, endPoint x: 8, endPoint y: 215, distance: 87.3
click at [0, 215] on html ".abccls-1,.abccls-2{fill-rule:evenodd}.abccls-2{fill:#fff} .abfcls-1{fill:none}…" at bounding box center [183, 174] width 366 height 348
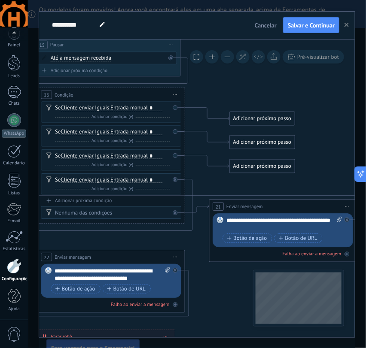
drag, startPoint x: 333, startPoint y: 162, endPoint x: 350, endPoint y: 154, distance: 18.3
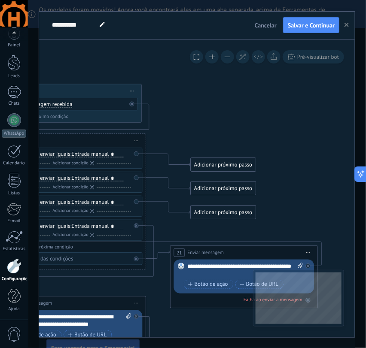
drag, startPoint x: 148, startPoint y: 241, endPoint x: 109, endPoint y: 287, distance: 60.0
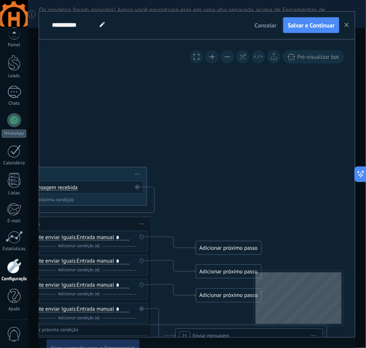
drag, startPoint x: 290, startPoint y: 113, endPoint x: 278, endPoint y: 208, distance: 95.5
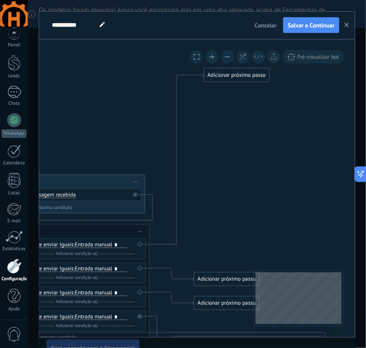
drag, startPoint x: 233, startPoint y: 257, endPoint x: 244, endPoint y: 76, distance: 180.5
click at [244, 76] on div "Adicionar próximo passo" at bounding box center [236, 75] width 65 height 12
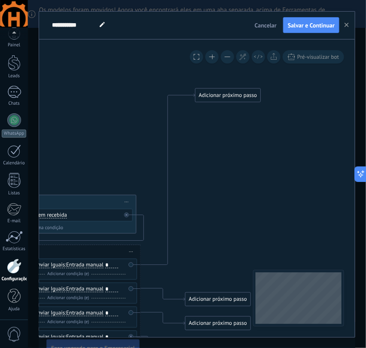
drag, startPoint x: 258, startPoint y: 167, endPoint x: 221, endPoint y: 162, distance: 37.3
click at [220, 97] on div "Adicionar próximo passo" at bounding box center [227, 95] width 65 height 12
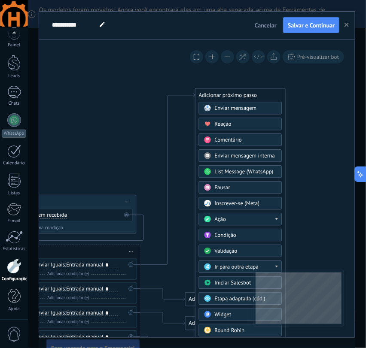
click at [234, 234] on span "Condição" at bounding box center [225, 235] width 21 height 7
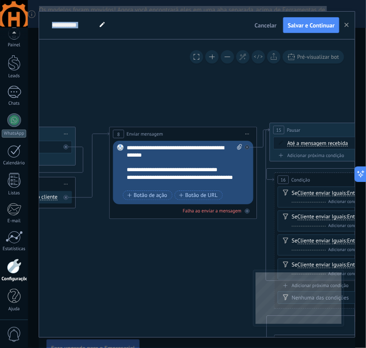
drag, startPoint x: 106, startPoint y: 200, endPoint x: 458, endPoint y: 128, distance: 359.6
click at [365, 128] on html ".abccls-1,.abccls-2{fill-rule:evenodd}.abccls-2{fill:#fff} .abfcls-1{fill:none}…" at bounding box center [183, 174] width 366 height 348
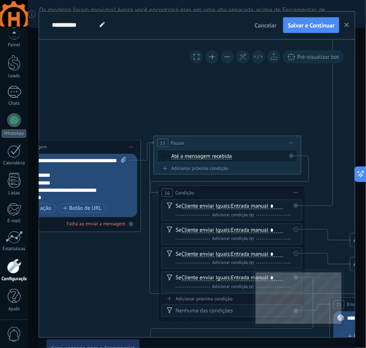
drag, startPoint x: 208, startPoint y: 239, endPoint x: 59, endPoint y: 246, distance: 148.6
click at [51, 259] on icon at bounding box center [66, 228] width 1380 height 768
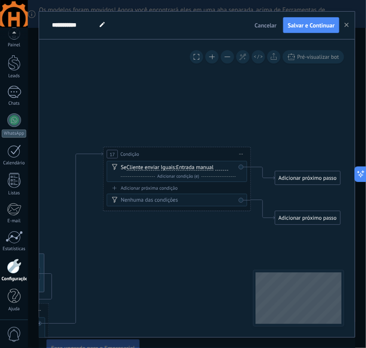
drag, startPoint x: 318, startPoint y: 137, endPoint x: 111, endPoint y: 240, distance: 231.4
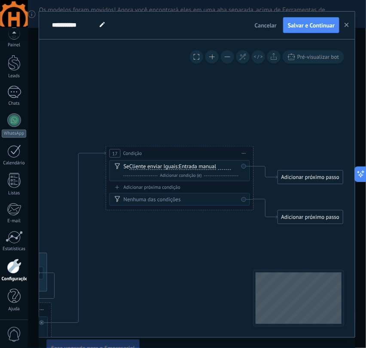
click at [225, 162] on div "Se Cliente enviar Cliente enviar Emoção da conversa Comentário do cliente Clien…" at bounding box center [179, 170] width 140 height 21
click at [222, 169] on div at bounding box center [224, 167] width 13 height 6
click at [146, 198] on div "Nenhuma das condições" at bounding box center [181, 199] width 115 height 7
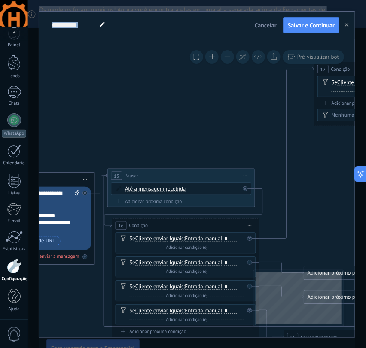
drag, startPoint x: 223, startPoint y: 234, endPoint x: 392, endPoint y: 154, distance: 186.6
click at [365, 154] on html ".abccls-1,.abccls-2{fill-rule:evenodd}.abccls-2{fill:#fff} .abfcls-1{fill:none}…" at bounding box center [183, 174] width 366 height 348
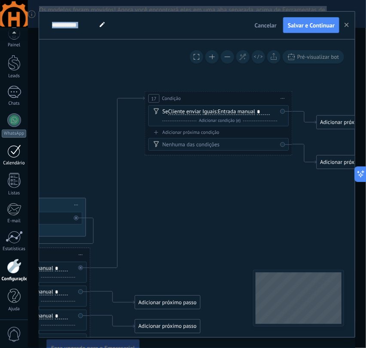
drag, startPoint x: 190, startPoint y: 129, endPoint x: 19, endPoint y: 159, distance: 173.0
click at [18, 158] on body ".abccls-1,.abccls-2{fill-rule:evenodd}.abccls-2{fill:#fff} .abfcls-1{fill:none}…" at bounding box center [183, 174] width 366 height 348
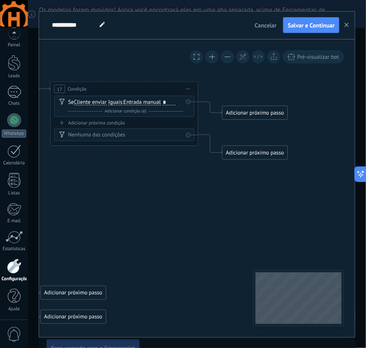
drag, startPoint x: 243, startPoint y: 200, endPoint x: 157, endPoint y: 191, distance: 86.8
click at [248, 155] on div "Adicionar próximo passo" at bounding box center [254, 152] width 65 height 12
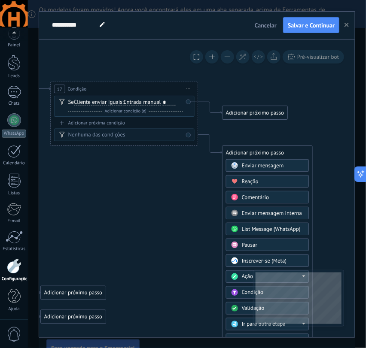
click at [245, 275] on span "Ação" at bounding box center [248, 276] width 12 height 7
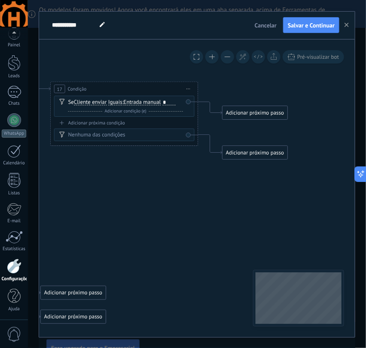
click at [253, 150] on div "Adicionar próximo passo" at bounding box center [254, 152] width 65 height 12
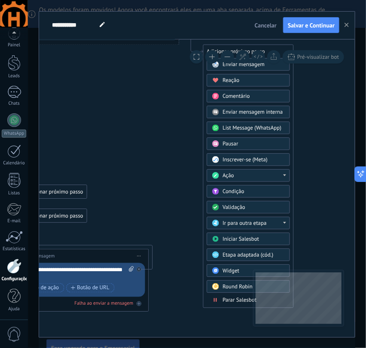
drag, startPoint x: 156, startPoint y: 169, endPoint x: 149, endPoint y: 83, distance: 86.1
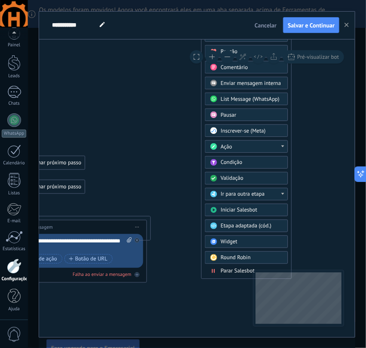
click at [260, 191] on span "Ir para outra etapa" at bounding box center [243, 194] width 44 height 7
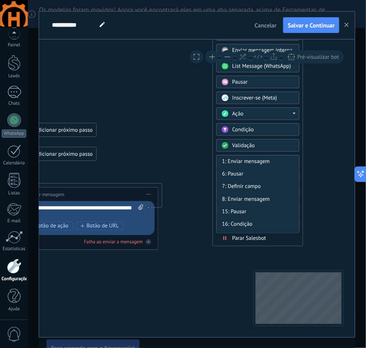
drag, startPoint x: 130, startPoint y: 163, endPoint x: 142, endPoint y: 131, distance: 34.6
click at [246, 194] on div "8: Enviar mensagem" at bounding box center [258, 199] width 82 height 12
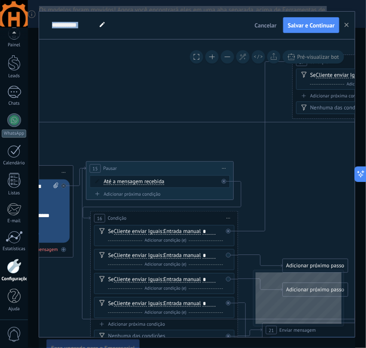
drag, startPoint x: 127, startPoint y: 105, endPoint x: 377, endPoint y: 241, distance: 285.1
click at [365, 241] on html ".abccls-1,.abccls-2{fill-rule:evenodd}.abccls-2{fill:#fff} .abfcls-1{fill:none}…" at bounding box center [183, 174] width 366 height 348
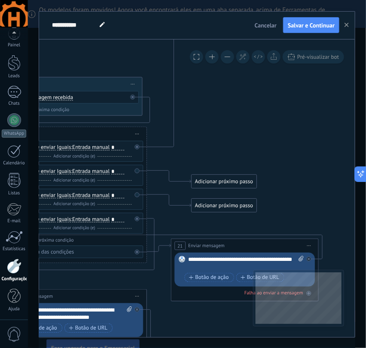
drag, startPoint x: 179, startPoint y: 143, endPoint x: 81, endPoint y: 58, distance: 129.9
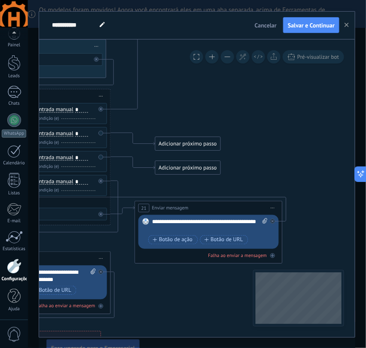
drag, startPoint x: 314, startPoint y: 169, endPoint x: 285, endPoint y: 133, distance: 47.0
click at [102, 270] on icon at bounding box center [101, 271] width 3 height 3
click at [320, 235] on div "Adicionar próximo passo" at bounding box center [338, 232] width 65 height 12
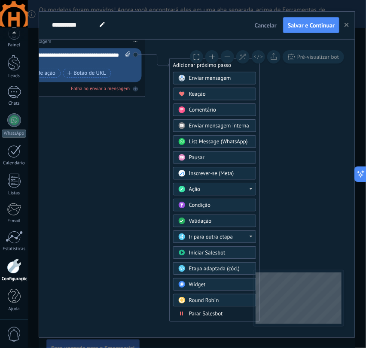
drag, startPoint x: 321, startPoint y: 179, endPoint x: 185, endPoint y: 12, distance: 215.9
click at [185, 12] on div "**********" at bounding box center [196, 175] width 315 height 326
click at [233, 235] on span "Ir para outra etapa" at bounding box center [211, 236] width 44 height 7
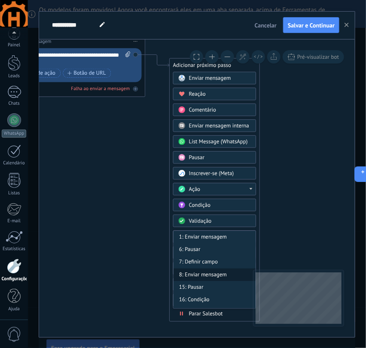
click at [209, 274] on div "8: Enviar mensagem" at bounding box center [214, 274] width 82 height 12
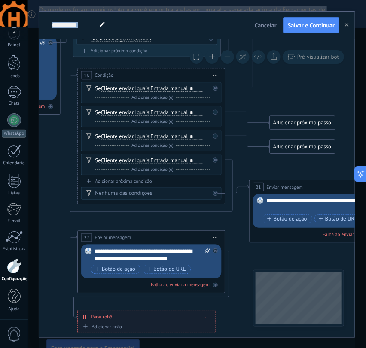
drag, startPoint x: 135, startPoint y: 171, endPoint x: 387, endPoint y: 317, distance: 290.7
click at [365, 317] on html ".abccls-1,.abccls-2{fill-rule:evenodd}.abccls-2{fill:#fff} .abfcls-1{fill:none}…" at bounding box center [183, 174] width 366 height 348
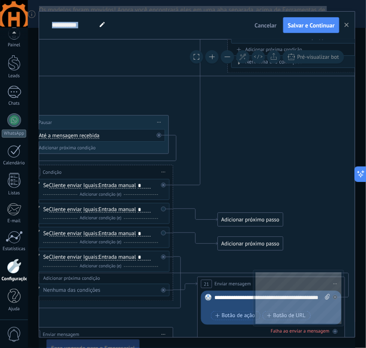
drag, startPoint x: 58, startPoint y: 185, endPoint x: 13, endPoint y: 272, distance: 97.7
click at [6, 281] on body ".abccls-1,.abccls-2{fill-rule:evenodd}.abccls-2{fill:#fff} .abfcls-1{fill:none}…" at bounding box center [183, 174] width 366 height 348
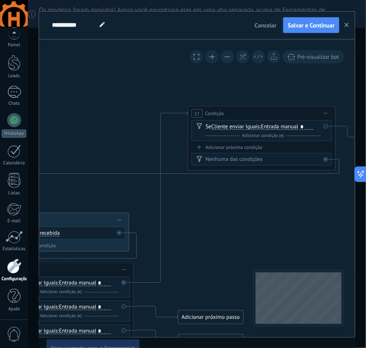
drag, startPoint x: 280, startPoint y: 163, endPoint x: 260, endPoint y: 214, distance: 55.3
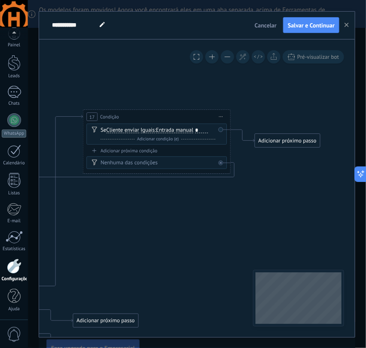
drag, startPoint x: 222, startPoint y: 219, endPoint x: 117, endPoint y: 223, distance: 105.2
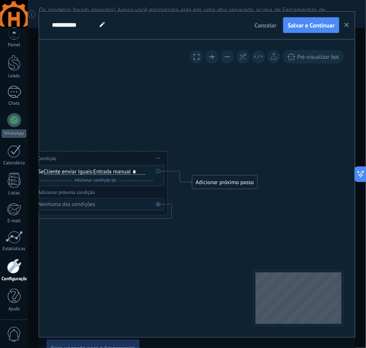
drag, startPoint x: 267, startPoint y: 191, endPoint x: 205, endPoint y: 232, distance: 73.8
drag, startPoint x: 229, startPoint y: 182, endPoint x: 223, endPoint y: 174, distance: 9.9
click at [223, 174] on div "Adicionar próximo passo" at bounding box center [223, 172] width 65 height 12
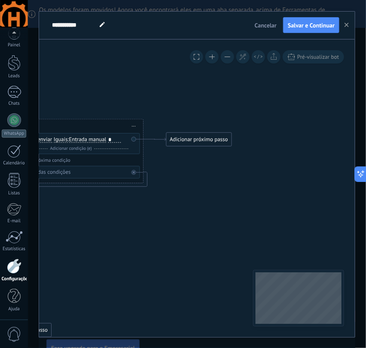
drag, startPoint x: 268, startPoint y: 205, endPoint x: 243, endPoint y: 172, distance: 41.3
click at [101, 24] on icon at bounding box center [102, 24] width 5 height 5
drag, startPoint x: 86, startPoint y: 25, endPoint x: 0, endPoint y: 35, distance: 86.8
click at [0, 35] on html ".abccls-1,.abccls-2{fill-rule:evenodd}.abccls-2{fill:#fff} .abfcls-1{fill:none}…" at bounding box center [183, 174] width 366 height 348
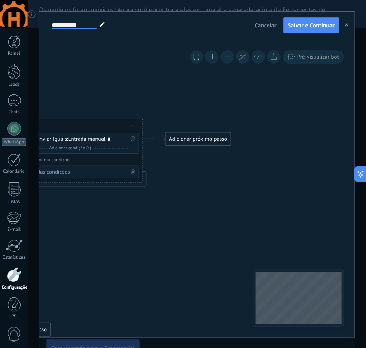
scroll to position [9, 0]
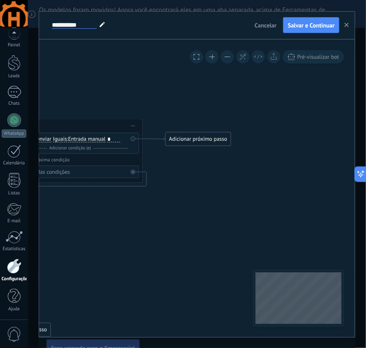
paste input "**********"
type input "**********"
click at [56, 26] on div "* [" at bounding box center [150, 25] width 201 height 27
paste input "**********"
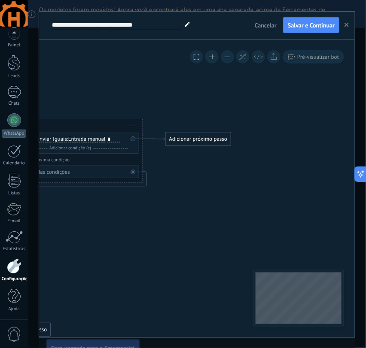
type input "**********"
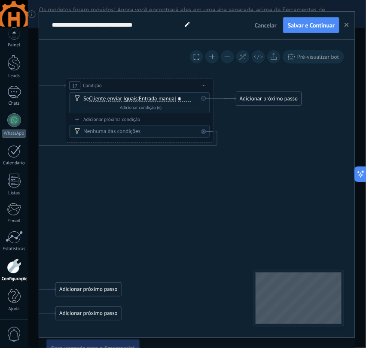
drag, startPoint x: 281, startPoint y: 197, endPoint x: 351, endPoint y: 157, distance: 80.9
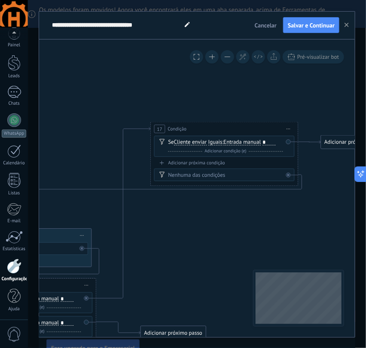
drag, startPoint x: 245, startPoint y: 176, endPoint x: 337, endPoint y: 201, distance: 95.0
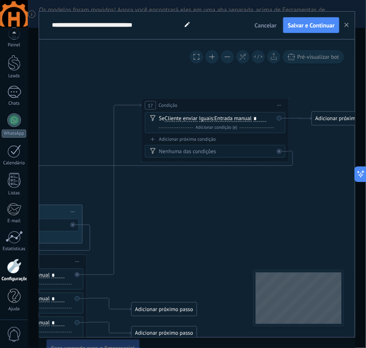
drag, startPoint x: 198, startPoint y: 226, endPoint x: 181, endPoint y: 209, distance: 24.9
click at [276, 104] on span "Iniciar pré-visualização aqui [GEOGRAPHIC_DATA] Duplicar Excluir" at bounding box center [279, 105] width 12 height 11
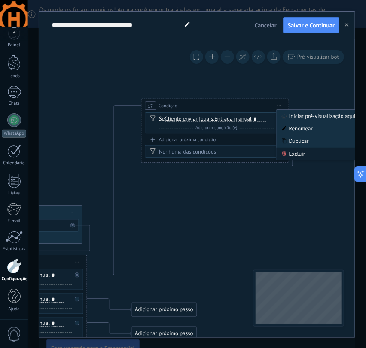
click at [301, 153] on div "Excluir" at bounding box center [318, 154] width 85 height 12
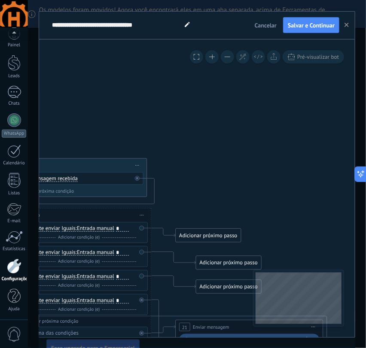
drag, startPoint x: 169, startPoint y: 208, endPoint x: 218, endPoint y: 165, distance: 65.1
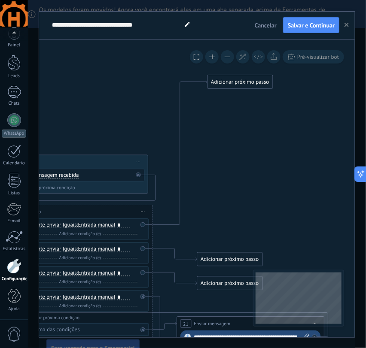
drag, startPoint x: 224, startPoint y: 224, endPoint x: 246, endPoint y: 79, distance: 147.1
click at [246, 79] on div "Adicionar próximo passo" at bounding box center [240, 82] width 65 height 12
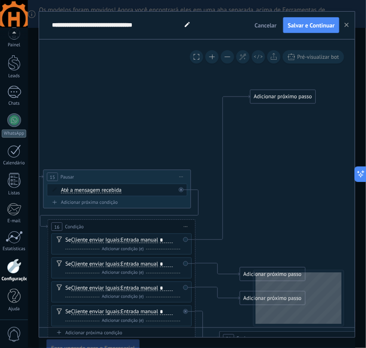
drag, startPoint x: 286, startPoint y: 197, endPoint x: 236, endPoint y: 227, distance: 58.1
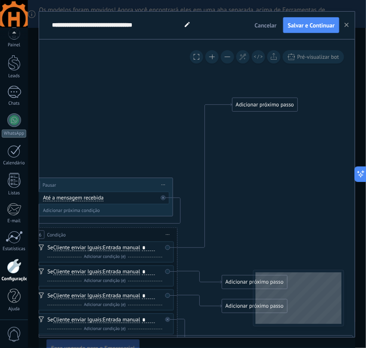
click at [267, 105] on div "Adicionar próximo passo" at bounding box center [264, 105] width 65 height 12
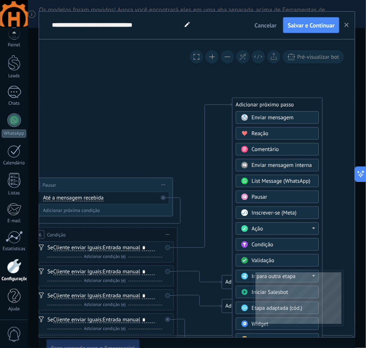
click at [280, 118] on span "Enviar mensagem" at bounding box center [272, 117] width 42 height 7
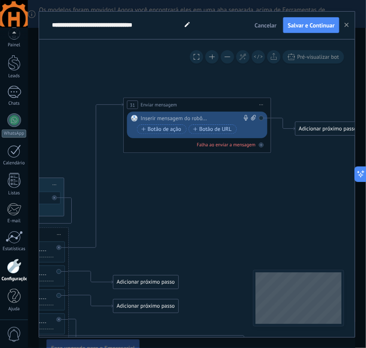
click at [197, 117] on div at bounding box center [195, 118] width 109 height 7
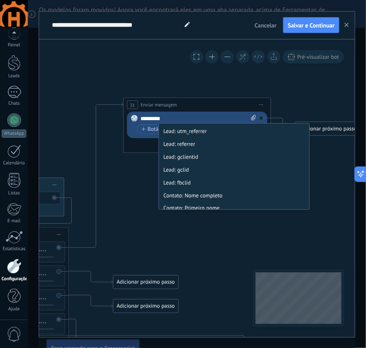
scroll to position [381, 0]
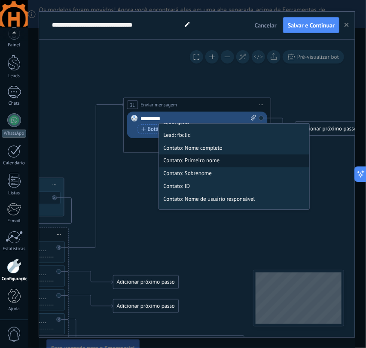
click at [205, 162] on li "Contato: Primeiro nome" at bounding box center [234, 160] width 150 height 13
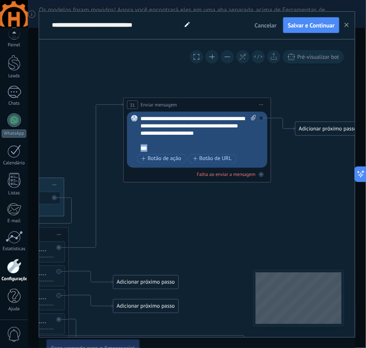
drag, startPoint x: 160, startPoint y: 144, endPoint x: 96, endPoint y: 146, distance: 64.0
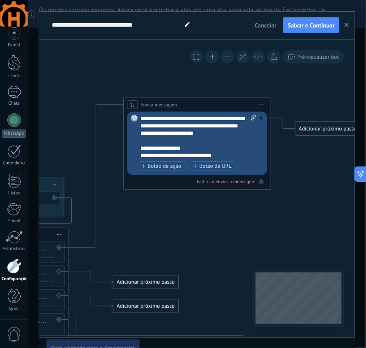
click at [138, 146] on div "Substituir Remover Converter para mensagem de voz Arraste a imagem aqui para an…" at bounding box center [197, 144] width 140 height 64
click at [141, 152] on div "**********" at bounding box center [192, 155] width 102 height 7
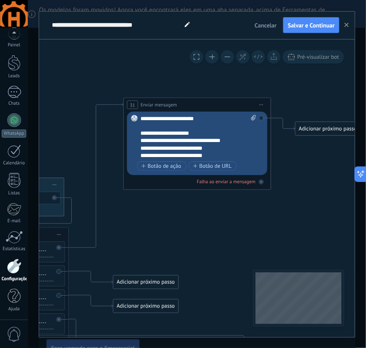
scroll to position [26, 0]
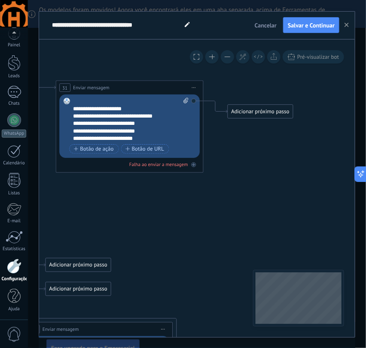
drag, startPoint x: 189, startPoint y: 216, endPoint x: 124, endPoint y: 197, distance: 68.0
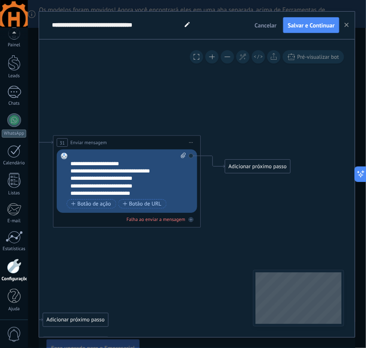
drag, startPoint x: 256, startPoint y: 145, endPoint x: 253, endPoint y: 199, distance: 54.2
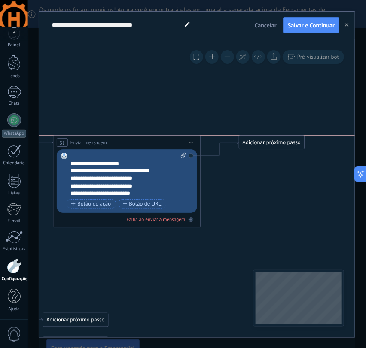
drag, startPoint x: 248, startPoint y: 166, endPoint x: 262, endPoint y: 142, distance: 28.6
click at [262, 142] on div "Adicionar próximo passo" at bounding box center [271, 142] width 65 height 12
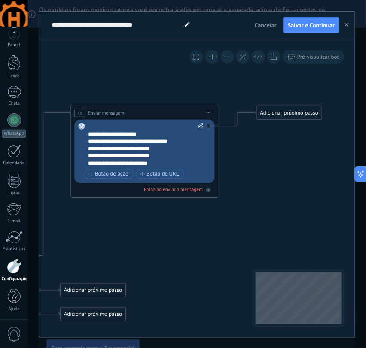
drag, startPoint x: 224, startPoint y: 199, endPoint x: 242, endPoint y: 169, distance: 35.5
drag, startPoint x: 278, startPoint y: 112, endPoint x: 271, endPoint y: 78, distance: 34.6
click at [271, 78] on div "Adicionar próximo passo" at bounding box center [282, 78] width 65 height 12
drag, startPoint x: 271, startPoint y: 78, endPoint x: 269, endPoint y: 74, distance: 4.4
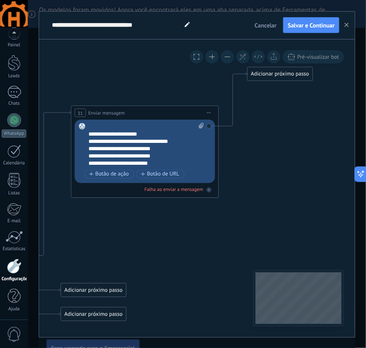
click at [269, 74] on div "Adicionar próximo passo" at bounding box center [280, 74] width 65 height 12
click at [285, 76] on div "Adicionar próximo passo" at bounding box center [280, 74] width 65 height 12
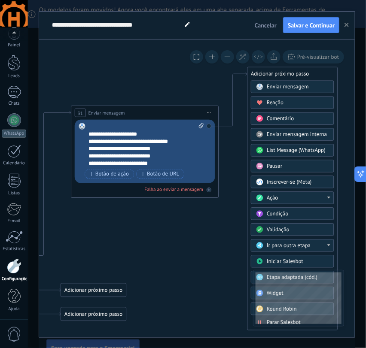
click at [280, 211] on span "Condição" at bounding box center [276, 213] width 21 height 7
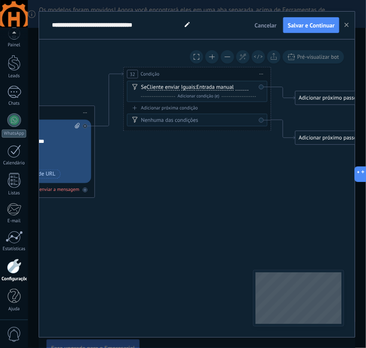
click at [244, 85] on div at bounding box center [242, 88] width 13 height 6
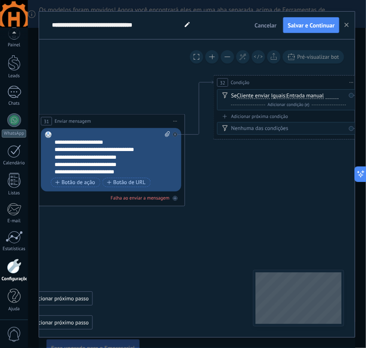
drag, startPoint x: 149, startPoint y: 165, endPoint x: 236, endPoint y: 173, distance: 87.4
click at [240, 116] on div "Adicionar próxima condição" at bounding box center [286, 116] width 140 height 6
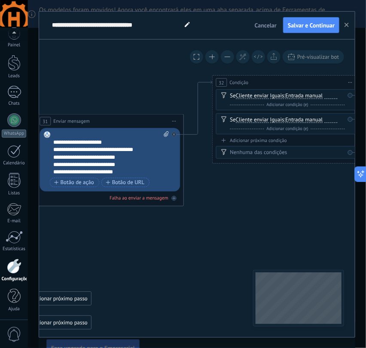
click at [236, 138] on div "Adicionar próxima condição" at bounding box center [286, 140] width 140 height 6
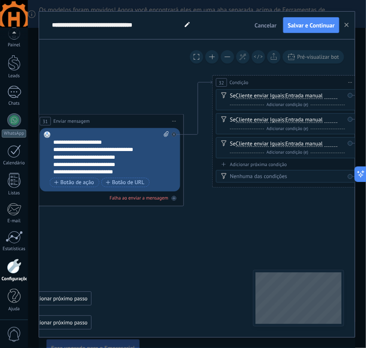
click at [240, 162] on div "Adicionar próxima condição" at bounding box center [286, 164] width 140 height 6
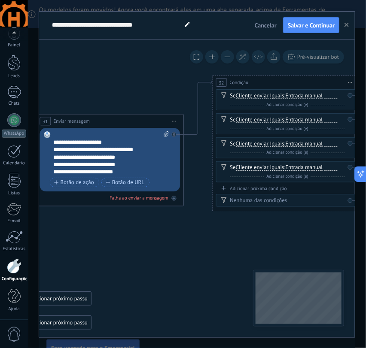
click at [238, 185] on div "Adicionar próxima condição" at bounding box center [286, 188] width 140 height 6
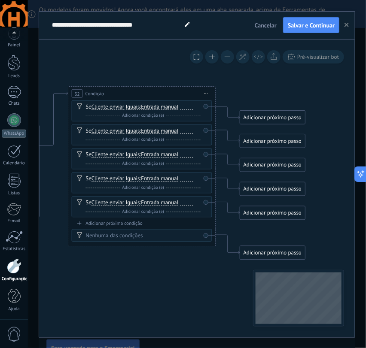
drag, startPoint x: 233, startPoint y: 255, endPoint x: 89, endPoint y: 266, distance: 144.6
click at [186, 107] on div at bounding box center [186, 107] width 13 height 6
click at [188, 133] on div at bounding box center [186, 131] width 13 height 6
click at [189, 153] on div at bounding box center [186, 155] width 13 height 6
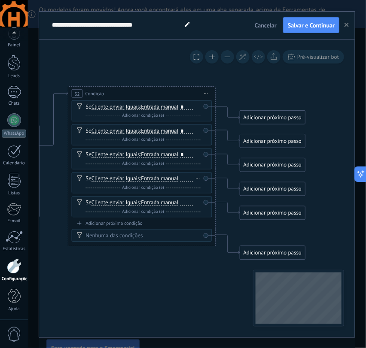
click at [192, 176] on div at bounding box center [186, 179] width 13 height 6
click at [185, 200] on div at bounding box center [186, 203] width 13 height 6
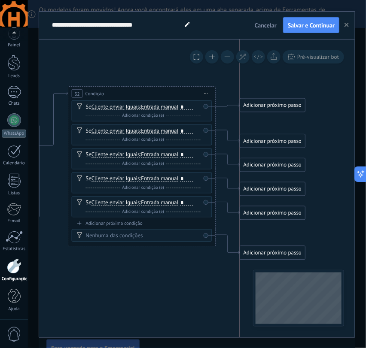
drag, startPoint x: 285, startPoint y: 107, endPoint x: 278, endPoint y: 104, distance: 7.7
click at [278, 104] on div "Adicionar próximo passo" at bounding box center [272, 105] width 65 height 12
click at [283, 104] on div "Adicionar próximo passo" at bounding box center [272, 105] width 65 height 12
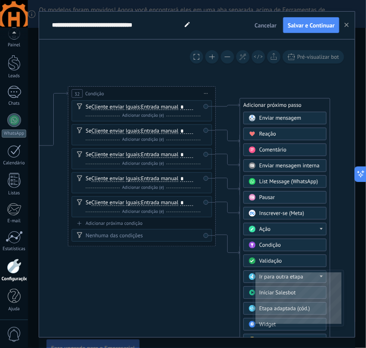
click at [288, 164] on span "Enviar mensagem interna" at bounding box center [289, 165] width 60 height 7
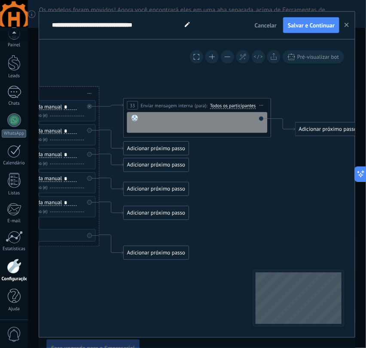
click at [168, 117] on div at bounding box center [202, 122] width 122 height 15
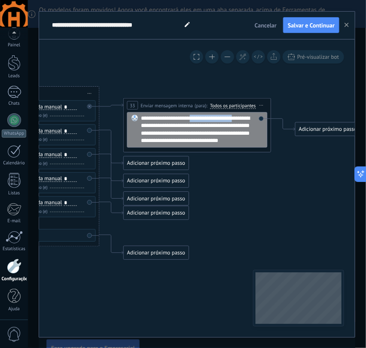
drag, startPoint x: 198, startPoint y: 117, endPoint x: 240, endPoint y: 121, distance: 42.7
click at [240, 121] on div "**********" at bounding box center [202, 130] width 122 height 30
click at [241, 121] on div "**********" at bounding box center [202, 130] width 122 height 30
click at [240, 119] on div "**********" at bounding box center [202, 130] width 122 height 30
click at [212, 134] on div "**********" at bounding box center [202, 130] width 122 height 30
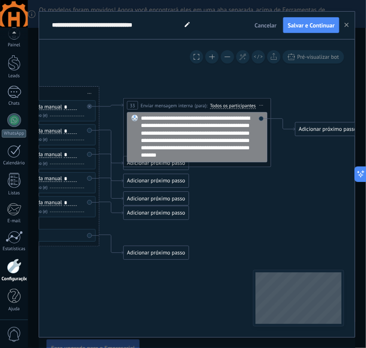
click at [186, 147] on div "**********" at bounding box center [202, 137] width 122 height 44
click at [162, 151] on div "**********" at bounding box center [202, 133] width 122 height 37
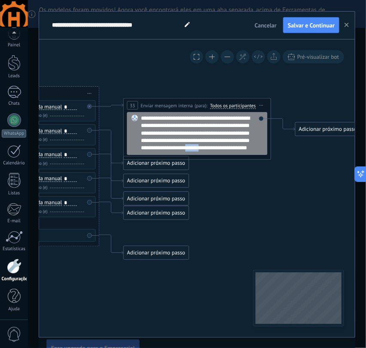
click at [152, 149] on div "**********" at bounding box center [202, 133] width 122 height 37
click at [236, 151] on div "**********" at bounding box center [202, 133] width 122 height 37
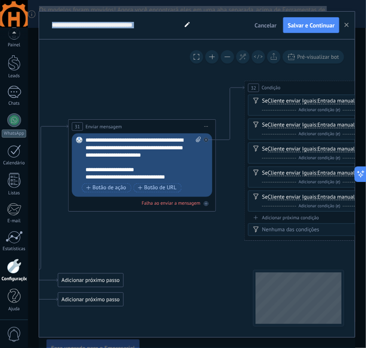
drag, startPoint x: 253, startPoint y: 197, endPoint x: 505, endPoint y: 189, distance: 252.0
click at [365, 189] on html ".abccls-1,.abccls-2{fill-rule:evenodd}.abccls-2{fill:#fff} .abfcls-1{fill:none}…" at bounding box center [183, 174] width 366 height 348
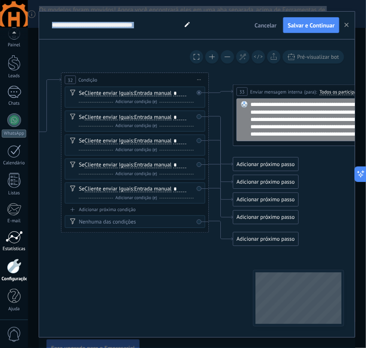
drag, startPoint x: 182, startPoint y: 249, endPoint x: 3, endPoint y: 236, distance: 179.5
click at [0, 242] on html ".abccls-1,.abccls-2{fill-rule:evenodd}.abccls-2{fill:#fff} .abfcls-1{fill:none}…" at bounding box center [183, 174] width 366 height 348
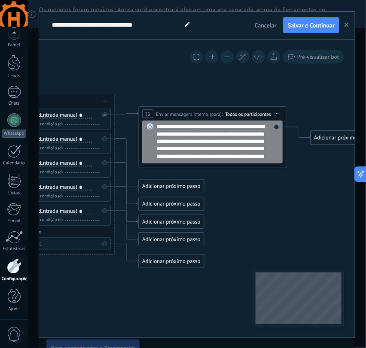
drag, startPoint x: 314, startPoint y: 184, endPoint x: 219, endPoint y: 206, distance: 97.7
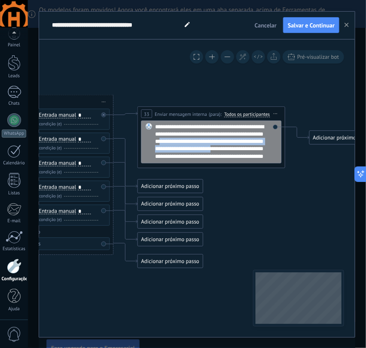
drag, startPoint x: 184, startPoint y: 157, endPoint x: 226, endPoint y: 142, distance: 45.2
click at [226, 142] on div "**********" at bounding box center [216, 141] width 122 height 37
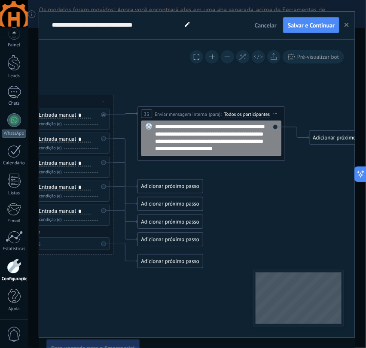
click at [175, 135] on div "**********" at bounding box center [216, 138] width 122 height 30
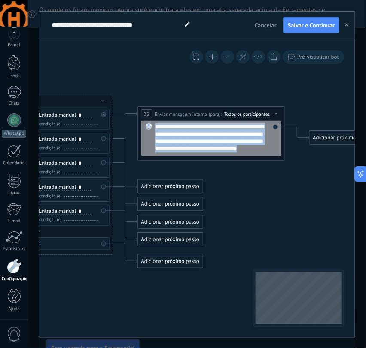
drag, startPoint x: 181, startPoint y: 158, endPoint x: 147, endPoint y: 124, distance: 48.6
click at [147, 124] on div "**********" at bounding box center [211, 139] width 140 height 36
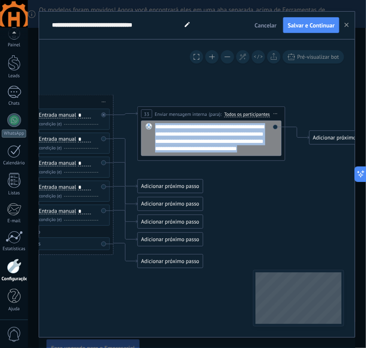
drag, startPoint x: 195, startPoint y: 157, endPoint x: 150, endPoint y: 125, distance: 55.3
click at [150, 125] on div "**********" at bounding box center [211, 139] width 140 height 36
copy div "**********"
click at [188, 185] on div "Adicionar próximo passo" at bounding box center [170, 186] width 65 height 12
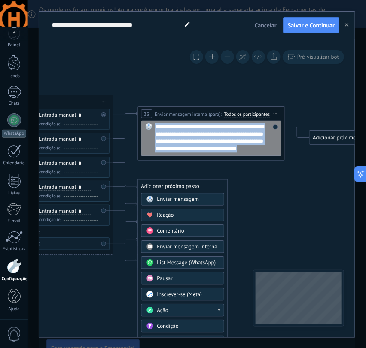
click at [187, 245] on span "Enviar mensagem interna" at bounding box center [187, 246] width 60 height 7
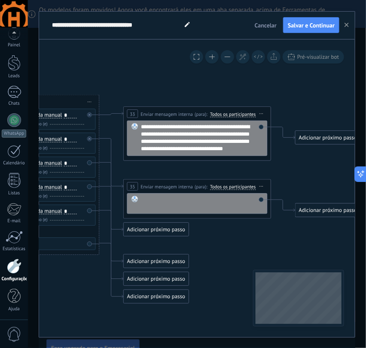
click at [182, 197] on div at bounding box center [202, 203] width 122 height 15
paste div
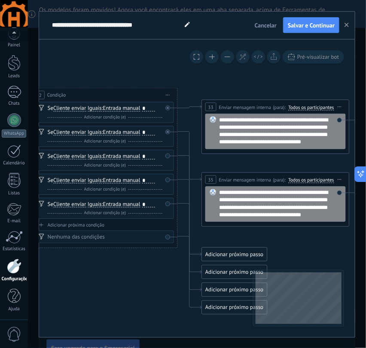
drag, startPoint x: 70, startPoint y: 274, endPoint x: 148, endPoint y: 267, distance: 78.4
click at [339, 180] on span "Iniciar pré-visualização aqui [GEOGRAPHIC_DATA] Duplicar Excluir" at bounding box center [339, 179] width 12 height 11
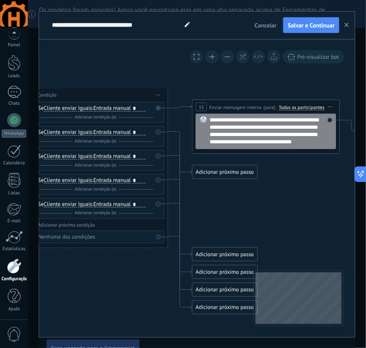
drag, startPoint x: 254, startPoint y: 208, endPoint x: 230, endPoint y: 208, distance: 23.6
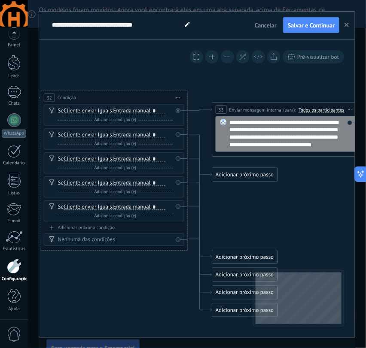
drag, startPoint x: 214, startPoint y: 179, endPoint x: 247, endPoint y: 182, distance: 33.1
drag, startPoint x: 247, startPoint y: 181, endPoint x: 254, endPoint y: 189, distance: 10.3
click at [254, 189] on div "Adicionar próximo passo" at bounding box center [263, 191] width 65 height 12
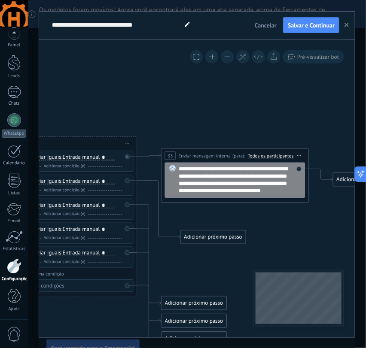
drag, startPoint x: 176, startPoint y: 284, endPoint x: 127, endPoint y: 322, distance: 62.0
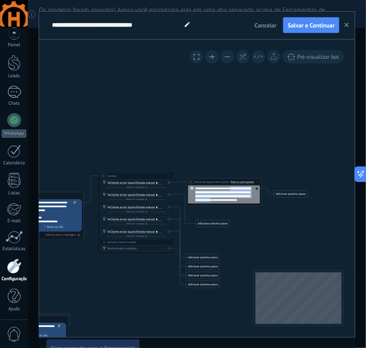
drag, startPoint x: 233, startPoint y: 199, endPoint x: 235, endPoint y: 154, distance: 44.2
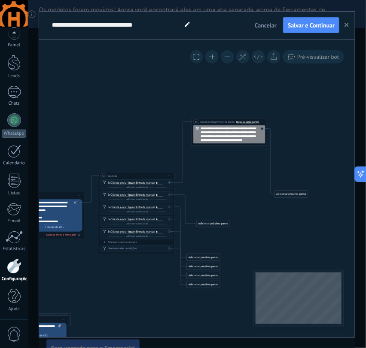
drag, startPoint x: 220, startPoint y: 181, endPoint x: 224, endPoint y: 121, distance: 60.3
click at [224, 121] on span "Enviar mensagem interna" at bounding box center [213, 121] width 27 height 3
drag, startPoint x: 295, startPoint y: 194, endPoint x: 300, endPoint y: 129, distance: 65.0
click at [300, 129] on div "Adicionar próximo passo" at bounding box center [297, 128] width 33 height 6
drag, startPoint x: 219, startPoint y: 221, endPoint x: 209, endPoint y: 161, distance: 60.0
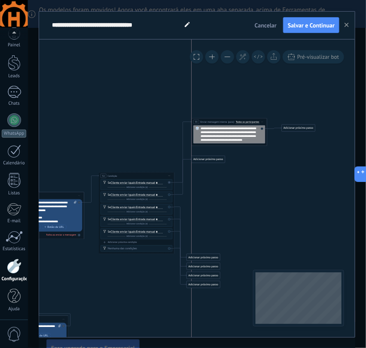
click at [209, 161] on div "Adicionar próximo passo" at bounding box center [207, 159] width 33 height 6
drag, startPoint x: 208, startPoint y: 258, endPoint x: 215, endPoint y: 189, distance: 69.4
click at [215, 189] on div "Adicionar próximo passo" at bounding box center [207, 188] width 33 height 6
drag, startPoint x: 214, startPoint y: 265, endPoint x: 217, endPoint y: 221, distance: 43.9
click at [217, 221] on div "Adicionar próximo passo" at bounding box center [206, 223] width 33 height 6
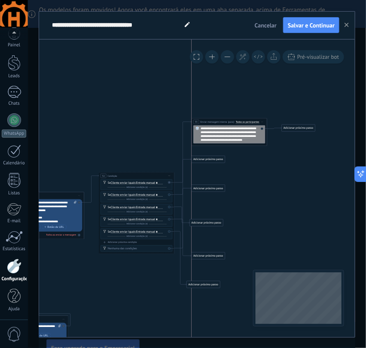
drag, startPoint x: 207, startPoint y: 275, endPoint x: 213, endPoint y: 256, distance: 20.6
click at [213, 256] on div "Adicionar próximo passo" at bounding box center [207, 256] width 33 height 6
drag, startPoint x: 209, startPoint y: 285, endPoint x: 129, endPoint y: 283, distance: 80.7
click at [129, 283] on div "Adicionar próximo passo" at bounding box center [122, 284] width 33 height 6
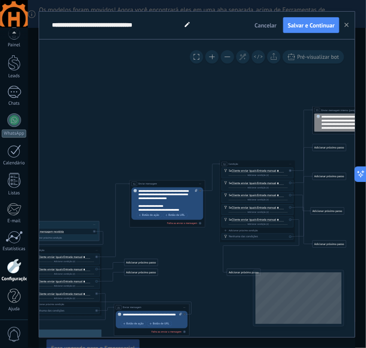
drag, startPoint x: 72, startPoint y: 266, endPoint x: 207, endPoint y: 253, distance: 135.4
click at [207, 253] on icon at bounding box center [71, 238] width 891 height 453
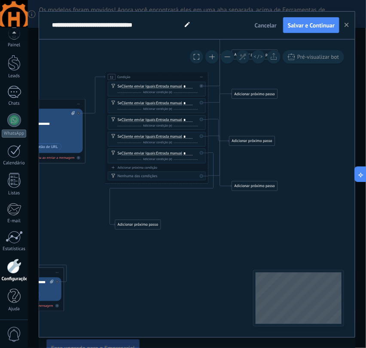
drag, startPoint x: 196, startPoint y: 279, endPoint x: 58, endPoint y: 205, distance: 156.5
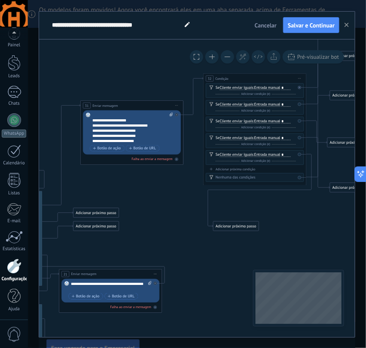
drag, startPoint x: 136, startPoint y: 230, endPoint x: 227, endPoint y: 230, distance: 91.4
click at [230, 230] on icon at bounding box center [1, 179] width 1215 height 617
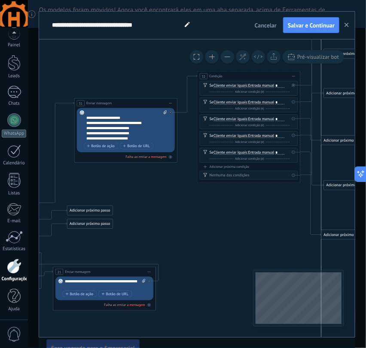
drag, startPoint x: 238, startPoint y: 221, endPoint x: 345, endPoint y: 231, distance: 107.8
click at [345, 231] on div "Adicionar próximo passo" at bounding box center [343, 234] width 45 height 9
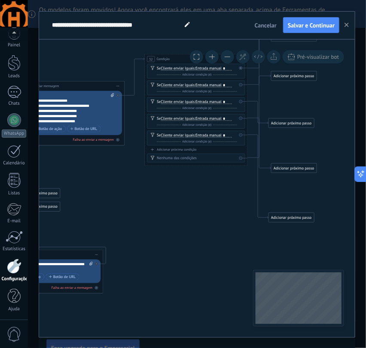
drag, startPoint x: 233, startPoint y: 222, endPoint x: 183, endPoint y: 202, distance: 53.7
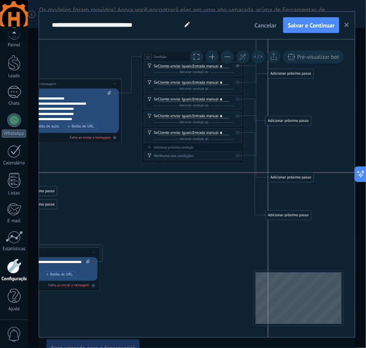
drag, startPoint x: 281, startPoint y: 165, endPoint x: 281, endPoint y: 177, distance: 12.4
click at [281, 177] on div "Adicionar próximo passo" at bounding box center [290, 177] width 45 height 9
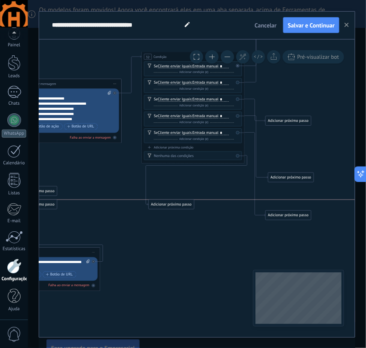
drag, startPoint x: 288, startPoint y: 87, endPoint x: 166, endPoint y: 203, distance: 169.1
click at [166, 203] on div "Adicionar próximo passo" at bounding box center [170, 204] width 45 height 9
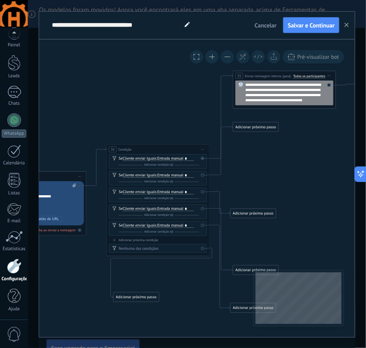
drag, startPoint x: 303, startPoint y: 142, endPoint x: 268, endPoint y: 232, distance: 96.7
drag, startPoint x: 259, startPoint y: 209, endPoint x: 269, endPoint y: 186, distance: 25.4
click at [269, 186] on div "Adicionar próximo passo" at bounding box center [263, 190] width 45 height 9
click at [264, 127] on div "Adicionar próximo passo" at bounding box center [255, 127] width 45 height 9
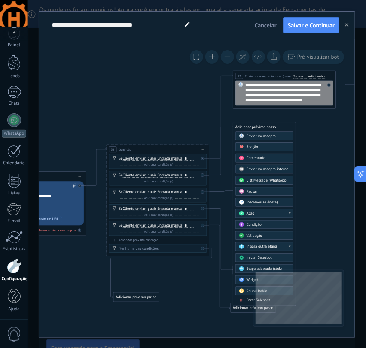
click at [263, 168] on span "Enviar mensagem interna" at bounding box center [267, 168] width 42 height 5
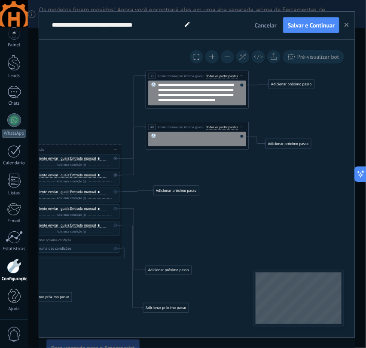
drag, startPoint x: 207, startPoint y: 136, endPoint x: 92, endPoint y: 141, distance: 115.5
paste div
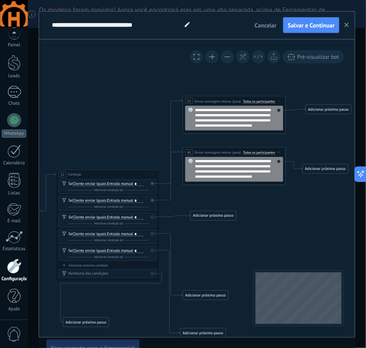
click at [257, 159] on div "**********" at bounding box center [237, 169] width 85 height 21
click at [269, 160] on div "**********" at bounding box center [237, 169] width 85 height 21
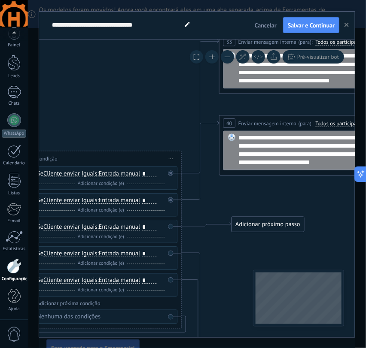
drag, startPoint x: 189, startPoint y: 194, endPoint x: 271, endPoint y: 177, distance: 84.0
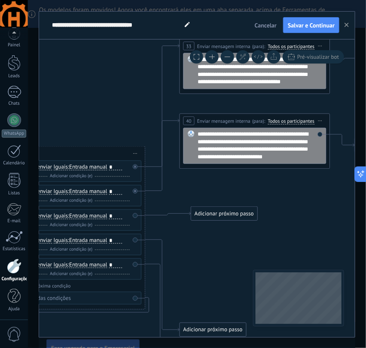
drag, startPoint x: 281, startPoint y: 183, endPoint x: 238, endPoint y: 174, distance: 43.8
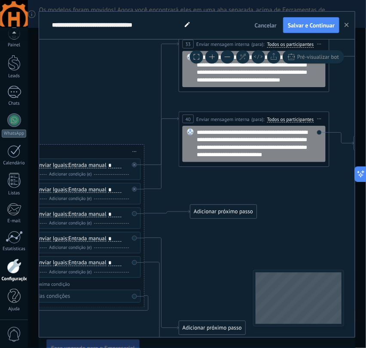
click at [303, 130] on div "**********" at bounding box center [259, 143] width 125 height 30
click at [307, 136] on div "**********" at bounding box center [259, 143] width 125 height 30
click at [300, 134] on div "**********" at bounding box center [259, 143] width 125 height 30
click at [226, 140] on div "**********" at bounding box center [259, 143] width 125 height 30
click at [300, 148] on div "**********" at bounding box center [259, 143] width 125 height 30
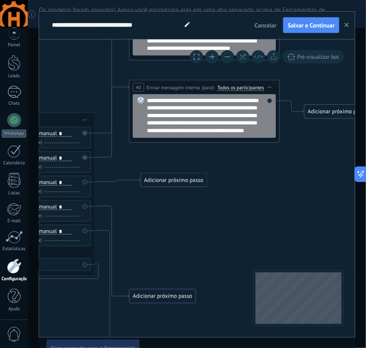
drag, startPoint x: 277, startPoint y: 221, endPoint x: 233, endPoint y: 190, distance: 54.2
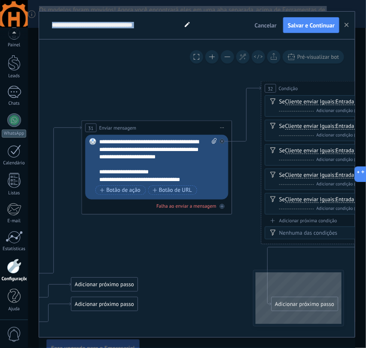
drag, startPoint x: 182, startPoint y: 200, endPoint x: 497, endPoint y: 168, distance: 316.6
click at [365, 168] on html ".abccls-1,.abccls-2{fill-rule:evenodd}.abccls-2{fill:#fff} .abfcls-1{fill:none}…" at bounding box center [183, 174] width 366 height 348
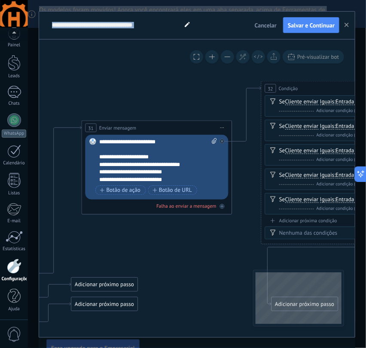
scroll to position [26, 0]
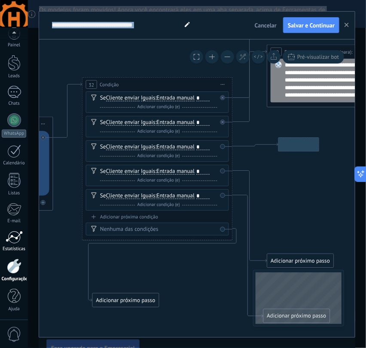
drag, startPoint x: 197, startPoint y: 239, endPoint x: 14, endPoint y: 234, distance: 183.7
click at [14, 235] on body ".abccls-1,.abccls-2{fill-rule:evenodd}.abccls-2{fill:#fff} .abfcls-1{fill:none}…" at bounding box center [183, 174] width 366 height 348
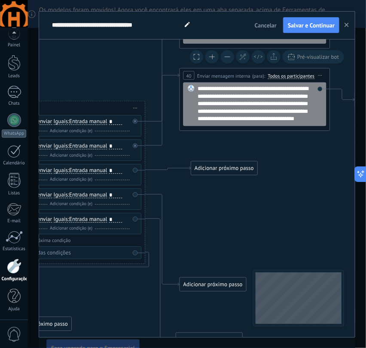
drag, startPoint x: 290, startPoint y: 213, endPoint x: 207, endPoint y: 239, distance: 86.6
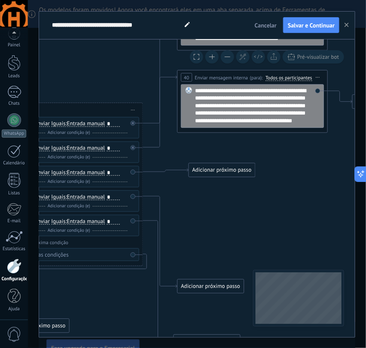
click at [227, 172] on div "Adicionar próximo passo" at bounding box center [222, 170] width 66 height 12
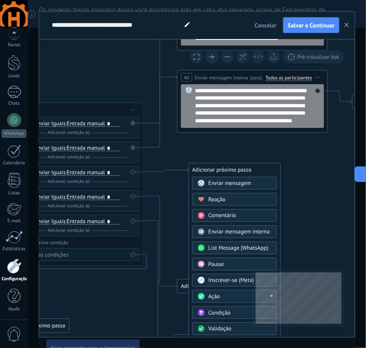
click at [233, 232] on span "Enviar mensagem interna" at bounding box center [238, 231] width 61 height 7
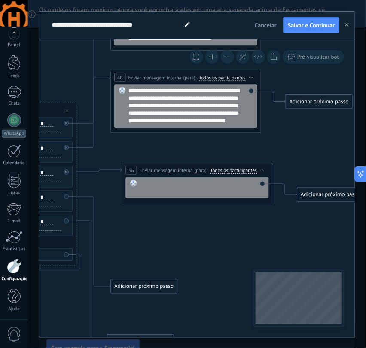
click at [209, 185] on div at bounding box center [202, 187] width 124 height 15
paste div
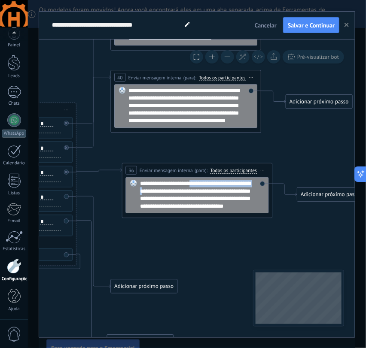
drag, startPoint x: 166, startPoint y: 193, endPoint x: 192, endPoint y: 180, distance: 29.2
click at [192, 180] on div "**********" at bounding box center [202, 195] width 125 height 30
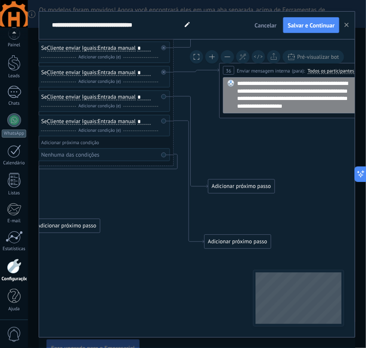
drag, startPoint x: 188, startPoint y: 227, endPoint x: 285, endPoint y: 127, distance: 139.3
click at [238, 187] on div "Adicionar próximo passo" at bounding box center [241, 186] width 66 height 12
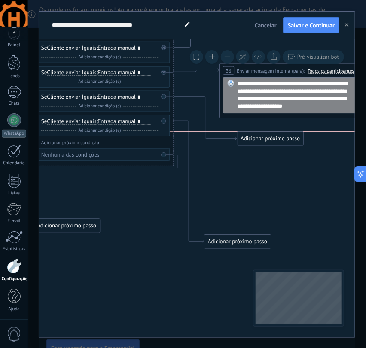
drag, startPoint x: 238, startPoint y: 183, endPoint x: 265, endPoint y: 135, distance: 55.1
click at [265, 135] on div "Adicionar próximo passo" at bounding box center [270, 139] width 66 height 12
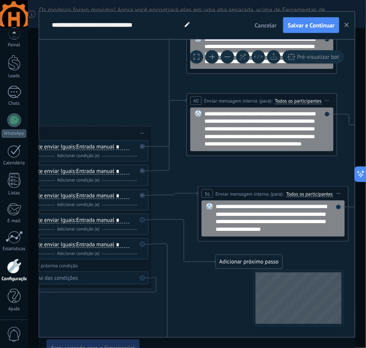
drag, startPoint x: 261, startPoint y: 180, endPoint x: 227, endPoint y: 252, distance: 80.1
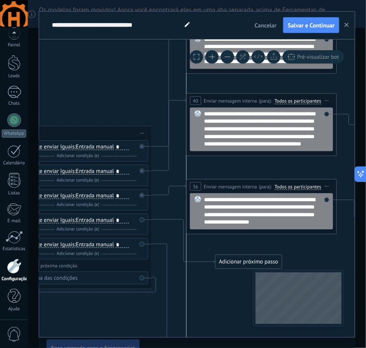
drag, startPoint x: 227, startPoint y: 195, endPoint x: 218, endPoint y: 188, distance: 12.3
click at [218, 188] on span "Enviar mensagem interna" at bounding box center [230, 186] width 53 height 7
drag, startPoint x: 228, startPoint y: 262, endPoint x: 200, endPoint y: 257, distance: 28.4
click at [200, 257] on div "Adicionar próximo passo" at bounding box center [220, 254] width 66 height 12
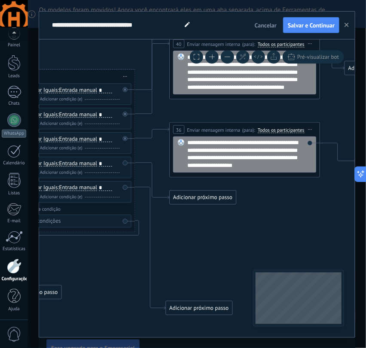
drag, startPoint x: 216, startPoint y: 291, endPoint x: 206, endPoint y: 217, distance: 75.4
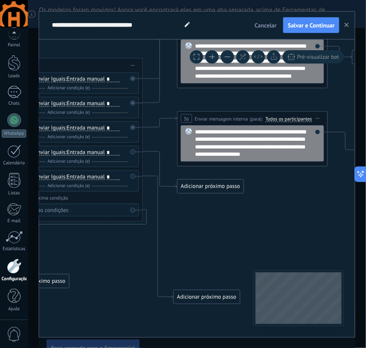
click at [206, 188] on div "Adicionar próximo passo" at bounding box center [210, 186] width 66 height 12
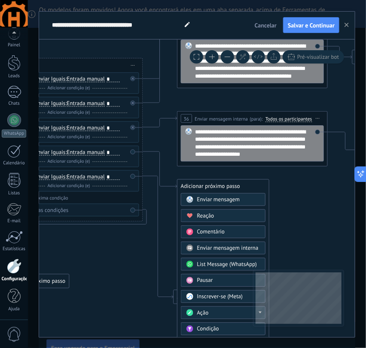
click at [228, 248] on span "Enviar mensagem interna" at bounding box center [227, 248] width 61 height 7
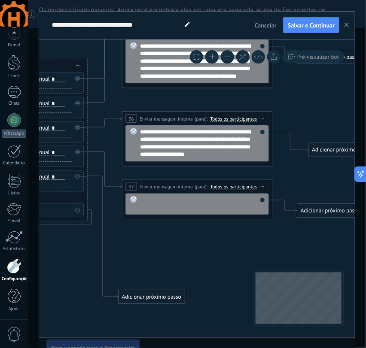
click at [204, 200] on div at bounding box center [202, 203] width 124 height 15
paste div
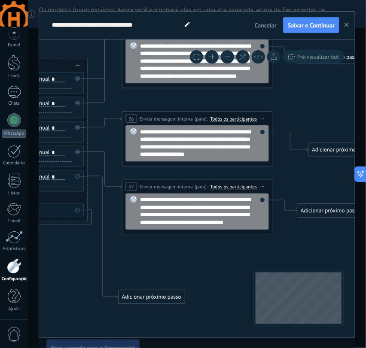
click at [213, 199] on div "**********" at bounding box center [202, 211] width 125 height 30
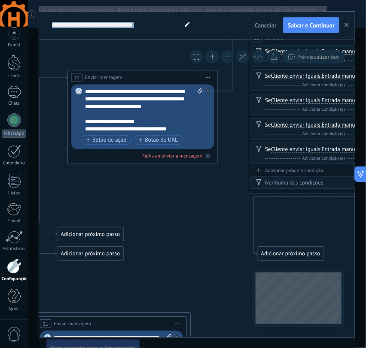
drag, startPoint x: 173, startPoint y: 255, endPoint x: 482, endPoint y: 227, distance: 309.8
click at [365, 227] on html ".abccls-1,.abccls-2{fill-rule:evenodd}.abccls-2{fill:#fff} .abfcls-1{fill:none}…" at bounding box center [183, 174] width 366 height 348
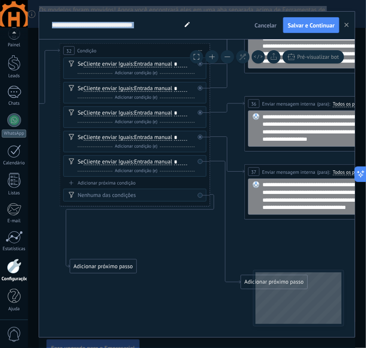
drag, startPoint x: 163, startPoint y: 239, endPoint x: 28, endPoint y: 244, distance: 134.4
click at [0, 251] on html ".abccls-1,.abccls-2{fill-rule:evenodd}.abccls-2{fill:#fff} .abfcls-1{fill:none}…" at bounding box center [183, 174] width 366 height 348
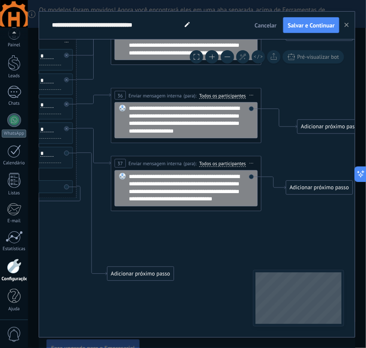
drag, startPoint x: 286, startPoint y: 236, endPoint x: 152, endPoint y: 227, distance: 134.2
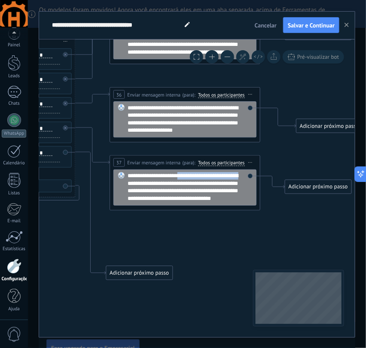
drag, startPoint x: 151, startPoint y: 185, endPoint x: 181, endPoint y: 169, distance: 33.6
click at [181, 169] on div "**********" at bounding box center [184, 182] width 151 height 55
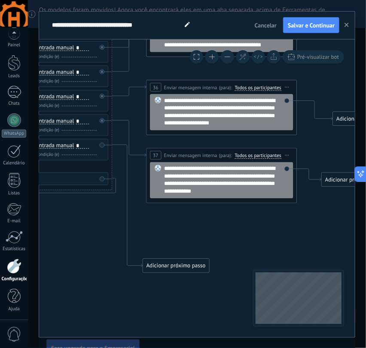
drag, startPoint x: 143, startPoint y: 244, endPoint x: 179, endPoint y: 237, distance: 36.4
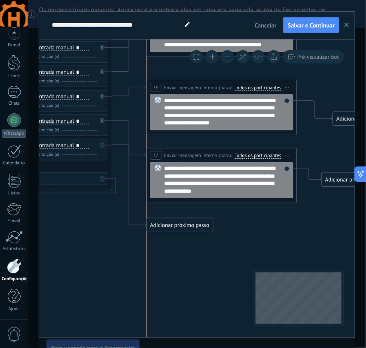
drag, startPoint x: 179, startPoint y: 264, endPoint x: 180, endPoint y: 224, distance: 40.4
click at [180, 224] on div "Adicionar próximo passo" at bounding box center [180, 225] width 66 height 12
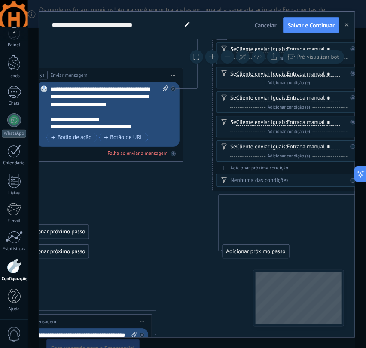
drag, startPoint x: 119, startPoint y: 264, endPoint x: 286, endPoint y: 214, distance: 174.6
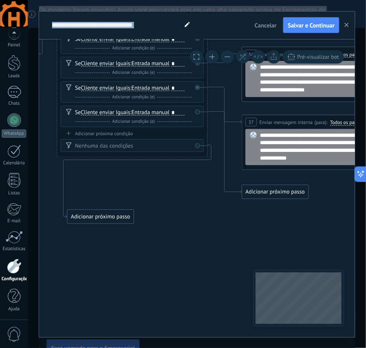
drag, startPoint x: 149, startPoint y: 230, endPoint x: 0, endPoint y: 194, distance: 153.5
click at [0, 194] on html ".abccls-1,.abccls-2{fill-rule:evenodd}.abccls-2{fill:#fff} .abfcls-1{fill:none}…" at bounding box center [183, 174] width 366 height 348
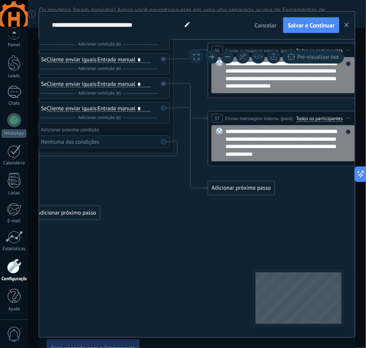
drag, startPoint x: 237, startPoint y: 219, endPoint x: 169, endPoint y: 233, distance: 69.8
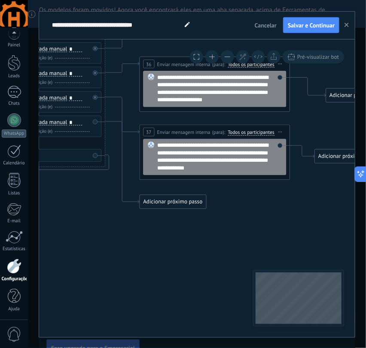
click at [179, 199] on div "Adicionar próximo passo" at bounding box center [173, 202] width 66 height 12
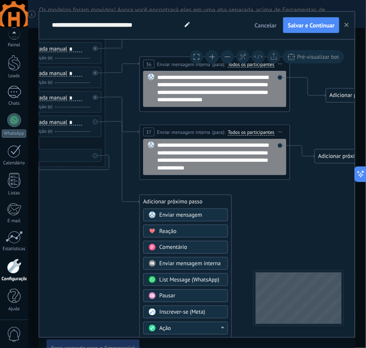
click at [183, 261] on span "Enviar mensagem interna" at bounding box center [189, 263] width 61 height 7
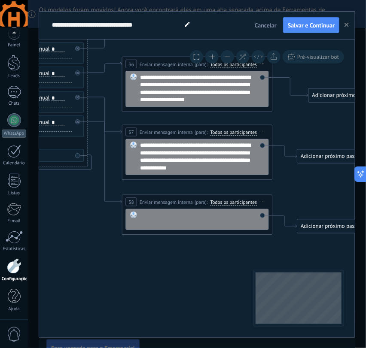
click at [205, 215] on div at bounding box center [202, 219] width 124 height 15
paste div
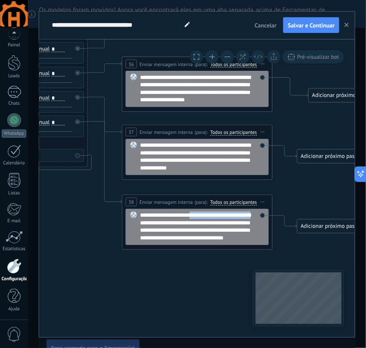
drag, startPoint x: 163, startPoint y: 224, endPoint x: 193, endPoint y: 190, distance: 44.7
click at [224, 213] on div "**********" at bounding box center [202, 227] width 125 height 30
click at [204, 144] on div "**********" at bounding box center [202, 157] width 125 height 30
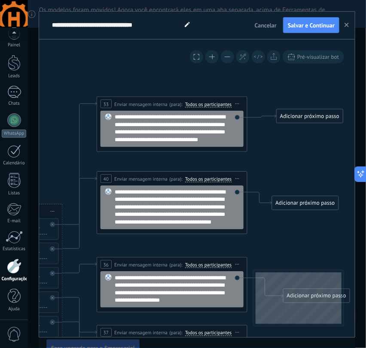
drag, startPoint x: 312, startPoint y: 160, endPoint x: 287, endPoint y: 155, distance: 25.8
click at [306, 27] on span "Salvar e Continuar" at bounding box center [311, 25] width 47 height 6
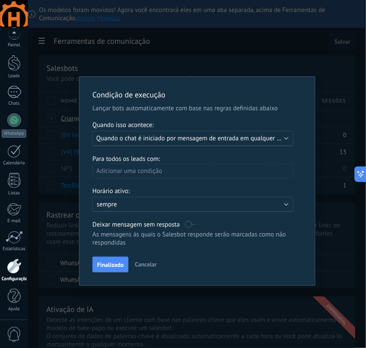
click at [137, 173] on div "Adicionar uma condição" at bounding box center [192, 170] width 201 height 15
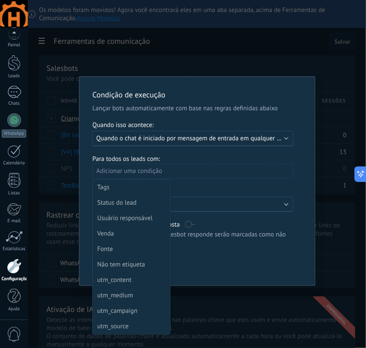
click at [224, 155] on div at bounding box center [196, 182] width 235 height 211
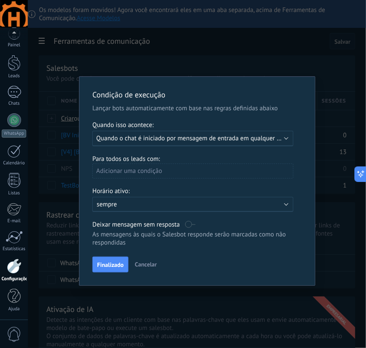
click at [285, 137] on b at bounding box center [286, 138] width 4 height 4
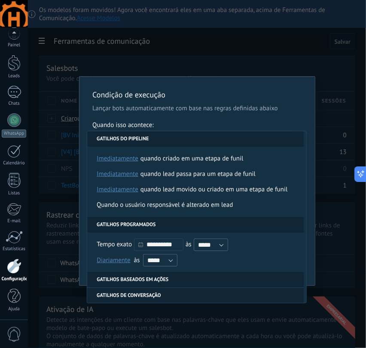
click at [255, 88] on div "**********" at bounding box center [196, 181] width 235 height 209
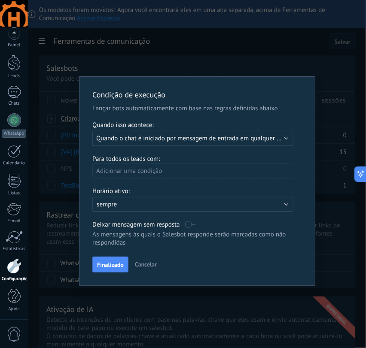
drag, startPoint x: 193, startPoint y: 258, endPoint x: 216, endPoint y: 255, distance: 23.8
click at [216, 255] on div "Condição de execução Lançar bots automaticamente com base nas regras definidas …" at bounding box center [196, 181] width 235 height 209
click at [227, 70] on div "Condição de execução Lançar bots automaticamente com base nas regras definidas …" at bounding box center [197, 174] width 338 height 348
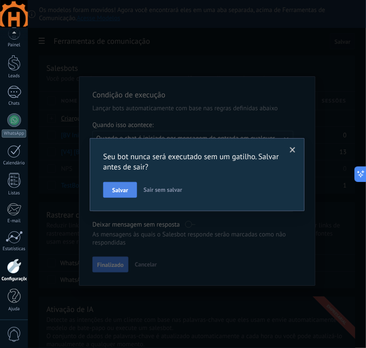
click at [118, 191] on span "Salvar" at bounding box center [120, 190] width 16 height 6
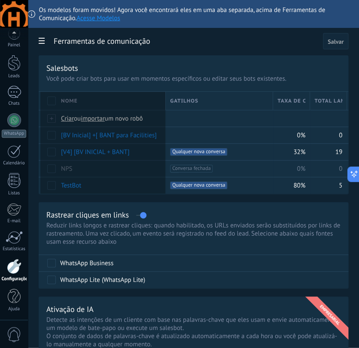
drag, startPoint x: 127, startPoint y: 96, endPoint x: 162, endPoint y: 101, distance: 35.5
click at [162, 101] on div "Nome" at bounding box center [111, 101] width 109 height 18
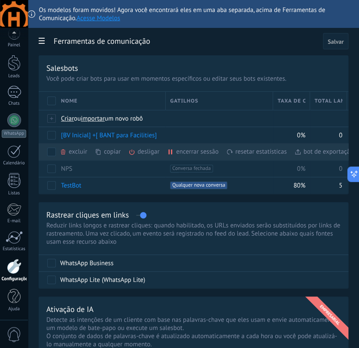
click at [139, 151] on div "desligar mais" at bounding box center [159, 151] width 62 height 17
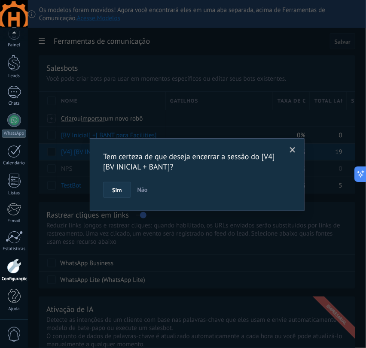
click at [117, 190] on span "Sim" at bounding box center [116, 190] width 9 height 6
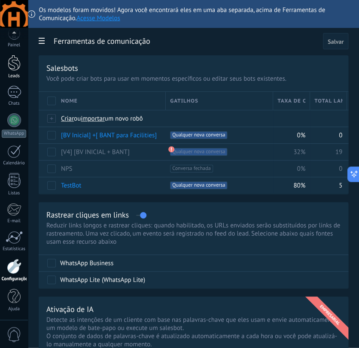
click at [14, 61] on div at bounding box center [14, 63] width 13 height 16
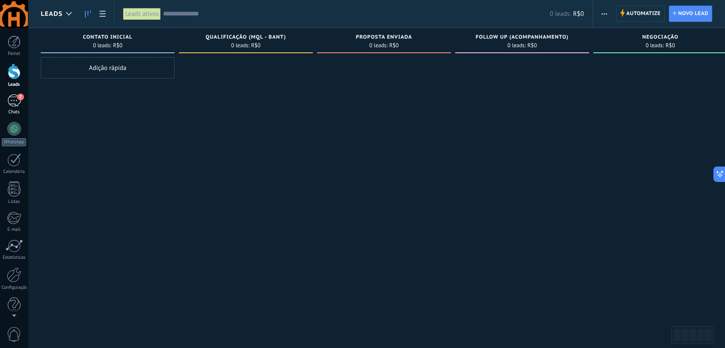
click at [15, 103] on div "2" at bounding box center [14, 100] width 14 height 12
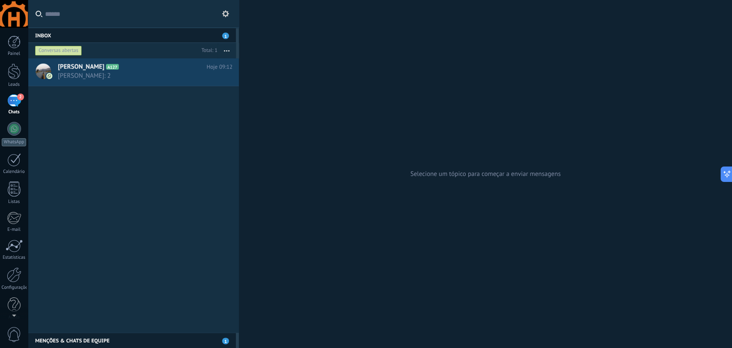
drag, startPoint x: 184, startPoint y: 71, endPoint x: 150, endPoint y: 129, distance: 67.1
click at [150, 131] on div "Elaine A127 Hoje 09:12 Elaine Pereira: 2" at bounding box center [133, 195] width 211 height 274
click at [161, 70] on h2 "Elaine A127" at bounding box center [132, 67] width 149 height 9
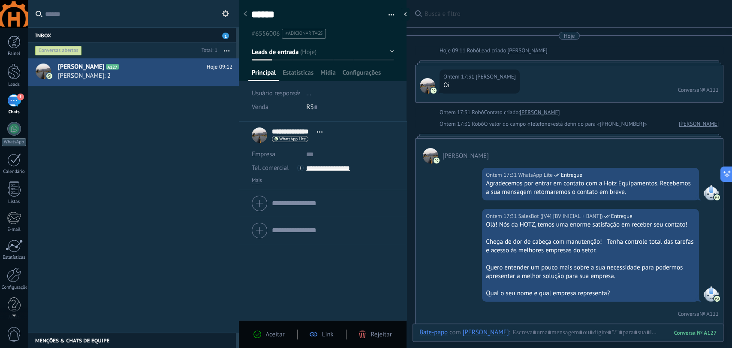
scroll to position [1401, 0]
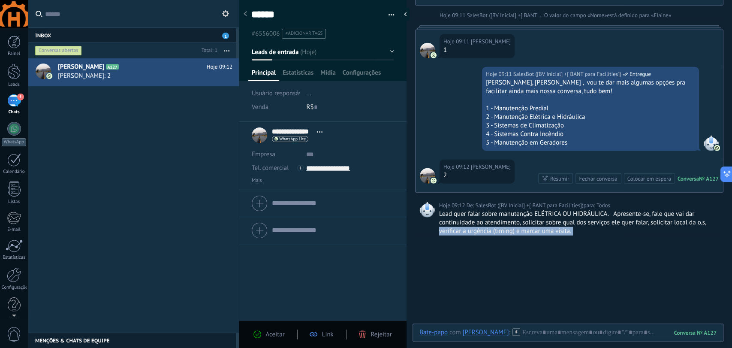
drag, startPoint x: 516, startPoint y: 269, endPoint x: 429, endPoint y: 231, distance: 95.3
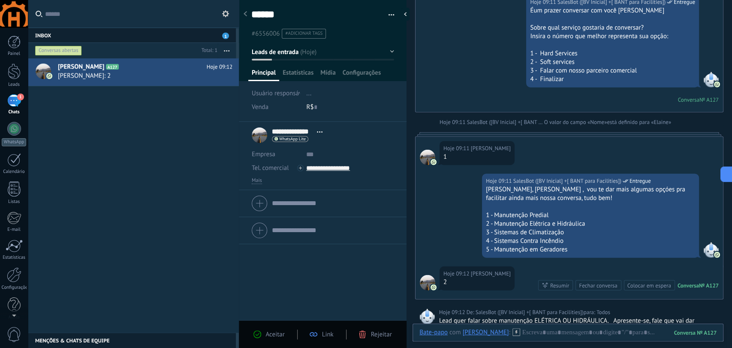
scroll to position [1163, 0]
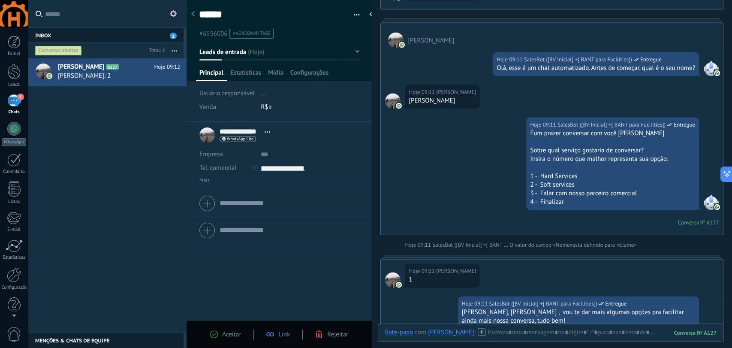
click at [133, 49] on div "Inbox 1 Conversas abertas Total: 1 Silenciar Ações múltiplas Ordenar Mais recen…" at bounding box center [380, 174] width 705 height 348
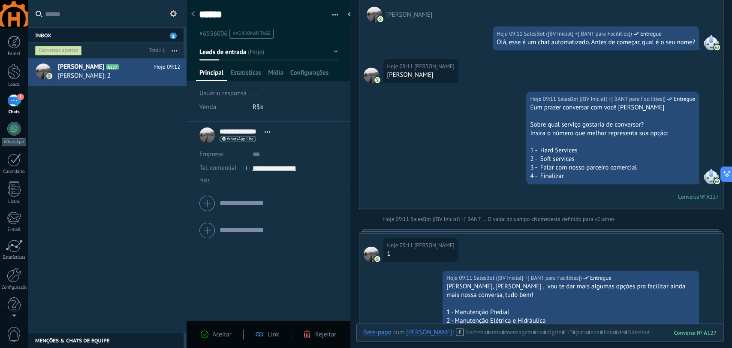
drag, startPoint x: 372, startPoint y: 144, endPoint x: 285, endPoint y: 148, distance: 86.8
click at [288, 148] on div "****** Elaine Salvar e criar Imprimir Gerenciar tags" at bounding box center [460, 174] width 546 height 348
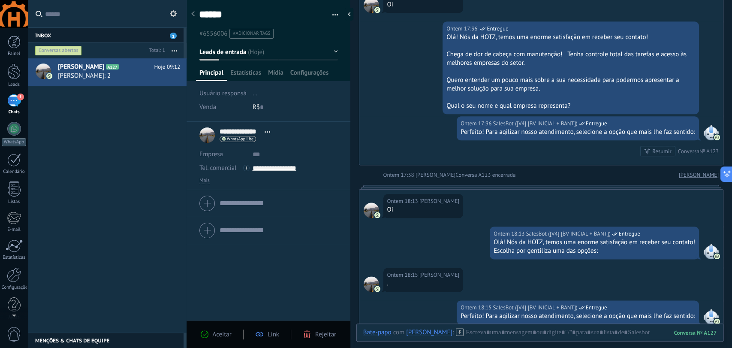
scroll to position [667, 0]
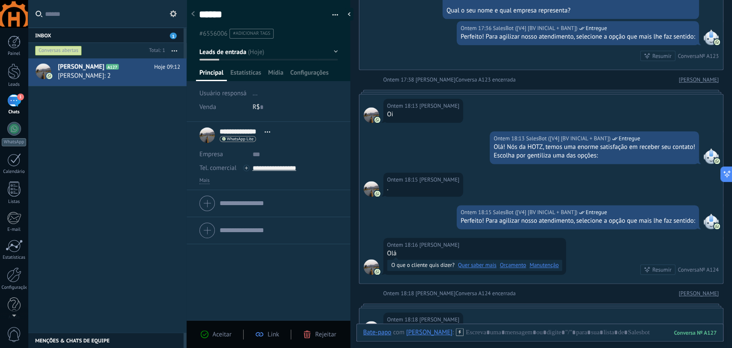
drag, startPoint x: 538, startPoint y: 107, endPoint x: 538, endPoint y: 150, distance: 42.5
click at [365, 150] on div "Ontem 18:13 Elaine Pereira Oi Ontem 18:13 SalesBot ([V4] [BV INICIAL + BANT]) E…" at bounding box center [542, 188] width 364 height 189
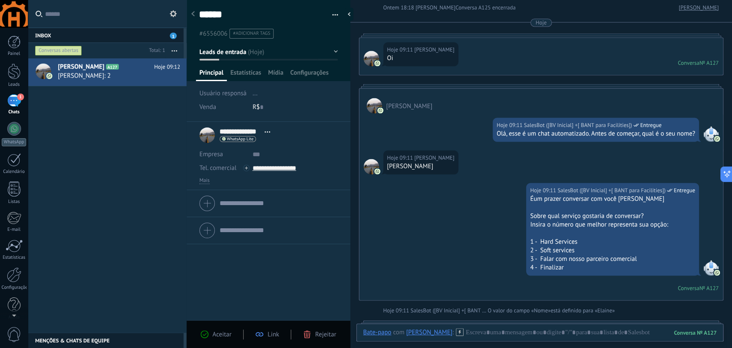
scroll to position [1068, 0]
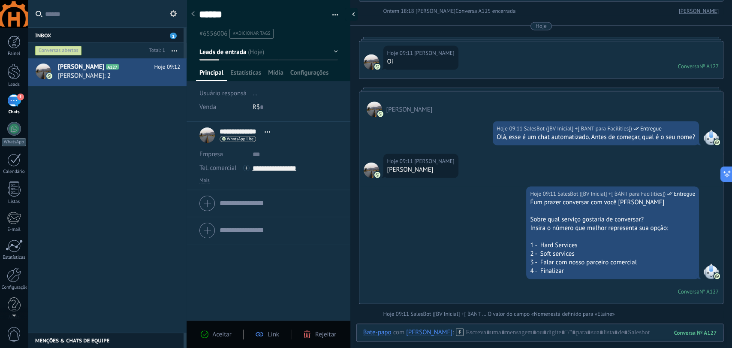
click at [352, 15] on div at bounding box center [351, 14] width 13 height 13
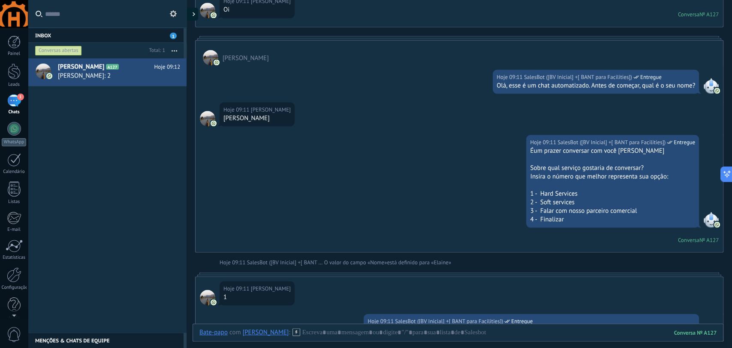
click at [192, 12] on div at bounding box center [191, 14] width 13 height 13
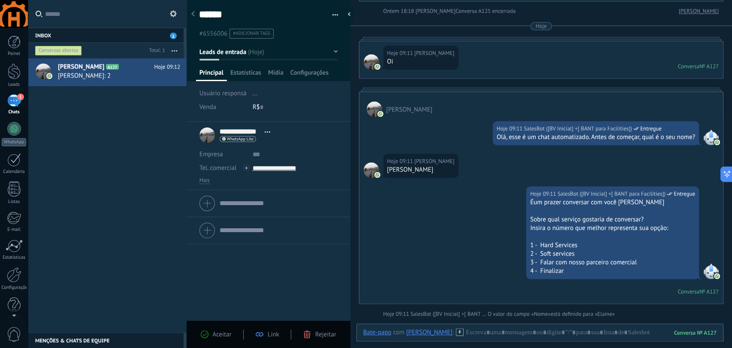
scroll to position [13, 0]
click at [190, 19] on div at bounding box center [193, 14] width 12 height 17
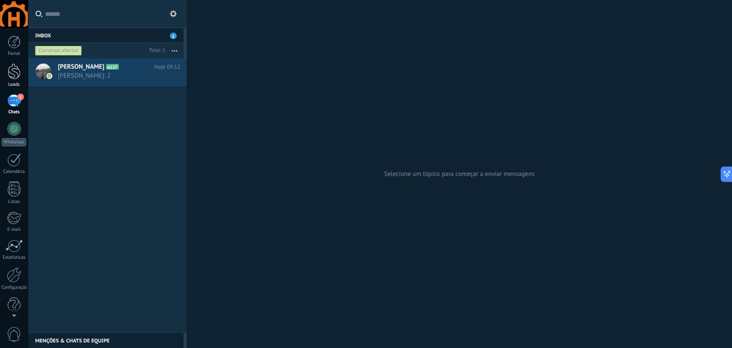
click at [15, 65] on div at bounding box center [14, 72] width 13 height 16
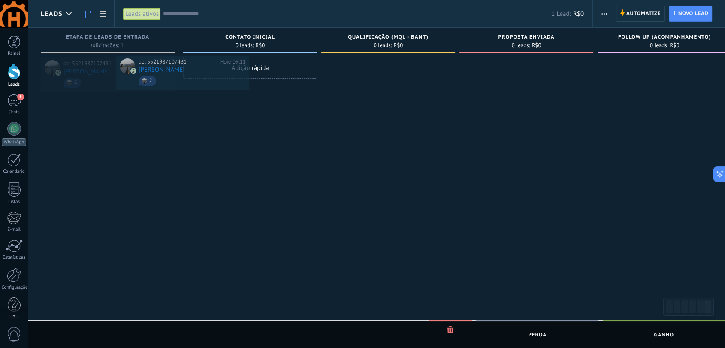
drag, startPoint x: 109, startPoint y: 75, endPoint x: 202, endPoint y: 67, distance: 93.0
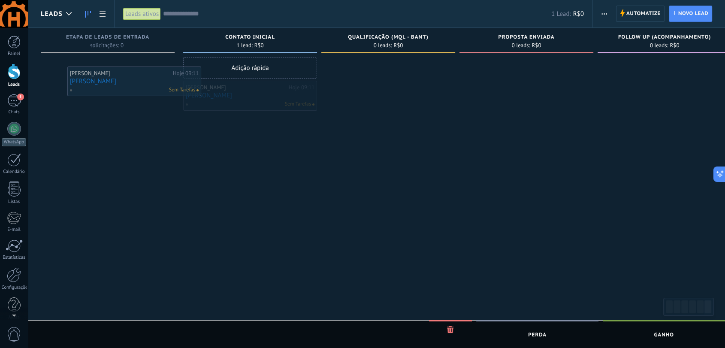
drag, startPoint x: 238, startPoint y: 94, endPoint x: 119, endPoint y: 77, distance: 119.6
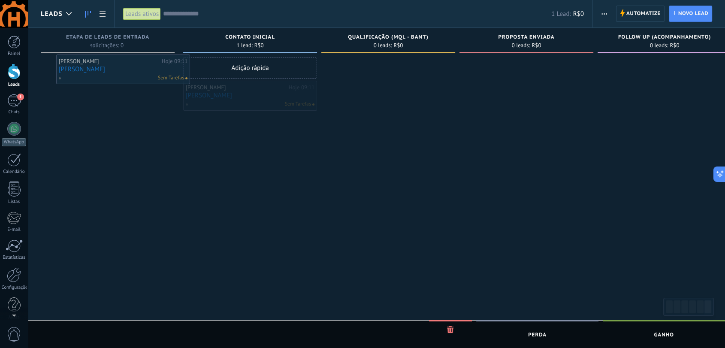
drag, startPoint x: 247, startPoint y: 103, endPoint x: 104, endPoint y: 73, distance: 146.3
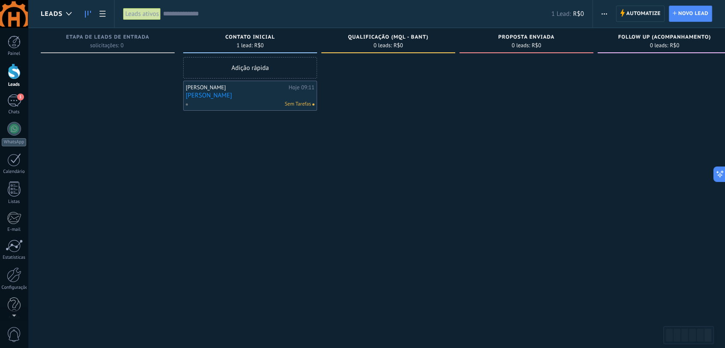
drag, startPoint x: 251, startPoint y: 62, endPoint x: 124, endPoint y: 65, distance: 127.0
click at [124, 65] on div "Etapa de leads de entrada solicitações: 0 0 0 0 1 Contato Inicial 1 lead: R$0 A…" at bounding box center [462, 160] width 842 height 265
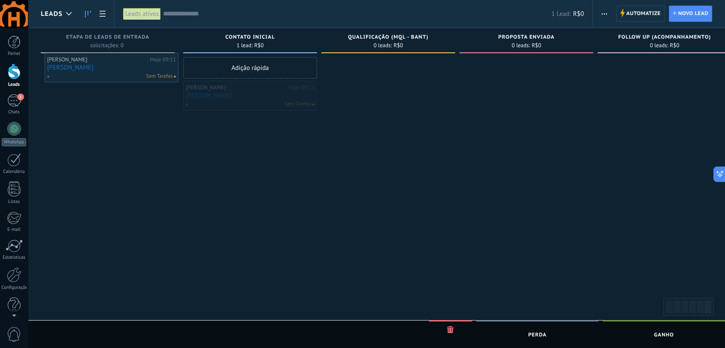
drag, startPoint x: 247, startPoint y: 87, endPoint x: 108, endPoint y: 59, distance: 141.4
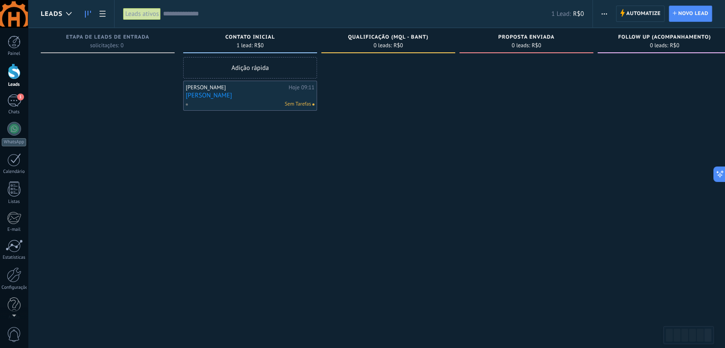
drag, startPoint x: 260, startPoint y: 98, endPoint x: 229, endPoint y: 123, distance: 40.0
click at [223, 128] on div "Adição rápida Elaine Pereira Hoje 09:11 Elaine Sem Tarefas" at bounding box center [250, 175] width 134 height 236
click at [261, 102] on div "Sem Tarefas" at bounding box center [248, 104] width 126 height 8
click at [306, 106] on span "Sem Tarefas" at bounding box center [298, 104] width 26 height 8
click at [268, 89] on div "Elaine Pereira" at bounding box center [236, 87] width 101 height 7
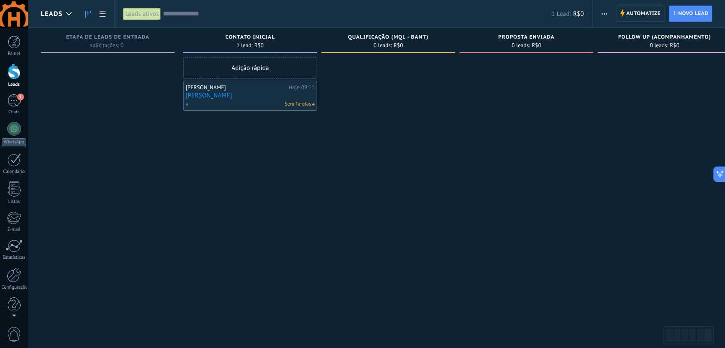
click at [253, 97] on link "Elaine" at bounding box center [250, 95] width 129 height 7
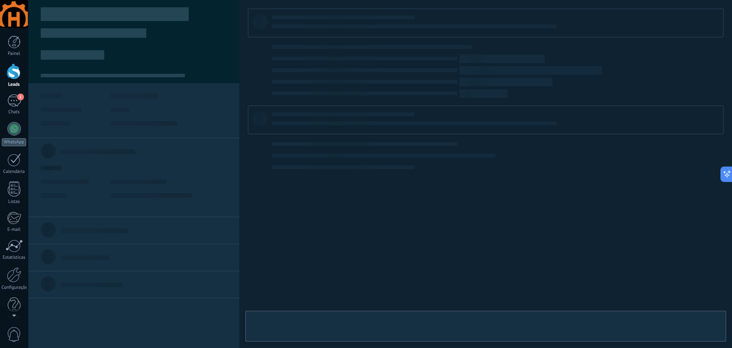
type textarea "******"
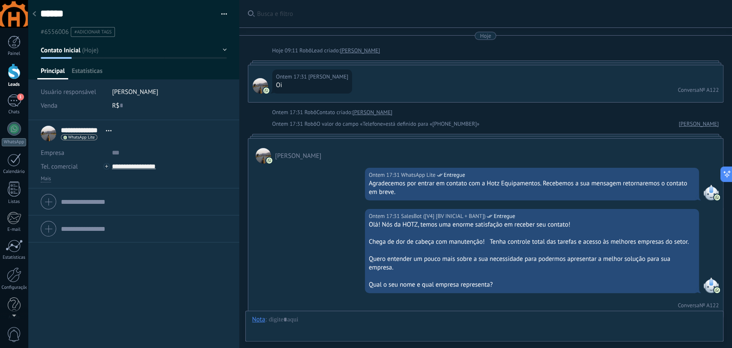
scroll to position [1411, 0]
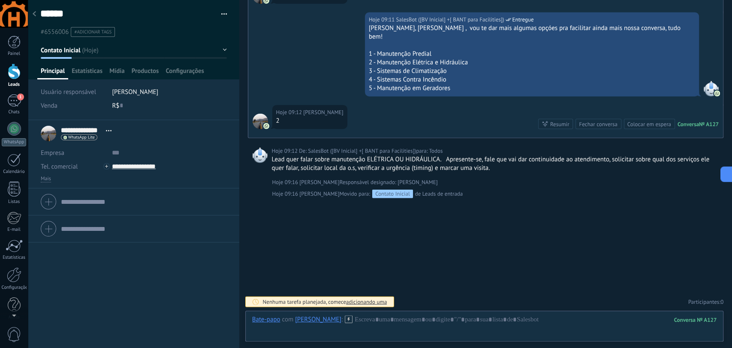
click at [221, 15] on span "button" at bounding box center [224, 16] width 6 height 2
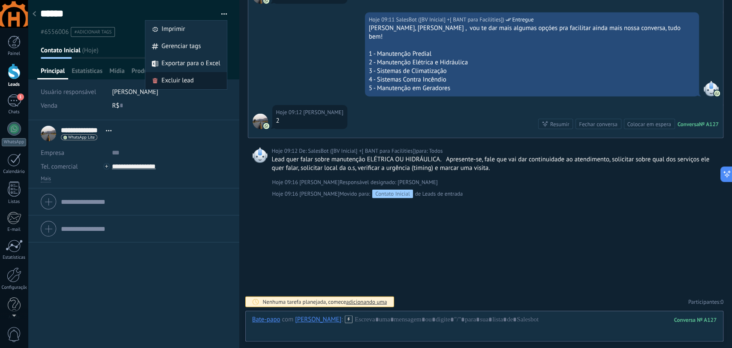
click at [189, 77] on span "Excluir lead" at bounding box center [178, 80] width 32 height 17
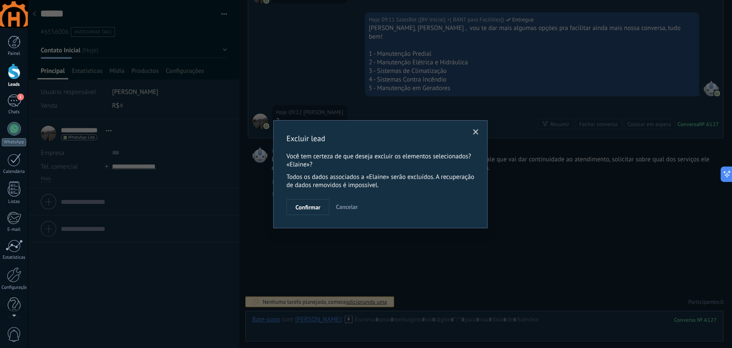
drag, startPoint x: 314, startPoint y: 206, endPoint x: 306, endPoint y: 202, distance: 8.8
click at [313, 206] on span "Confirmar" at bounding box center [308, 207] width 25 height 6
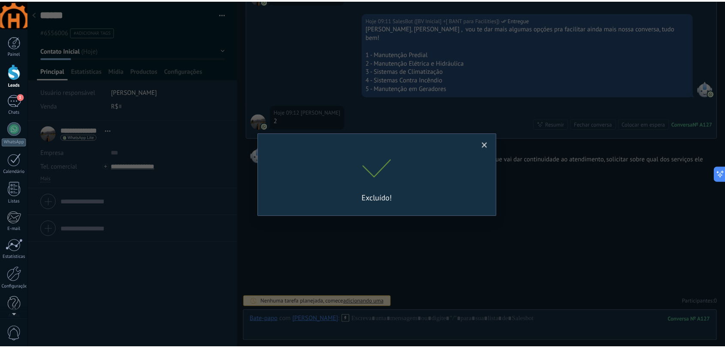
scroll to position [1422, 0]
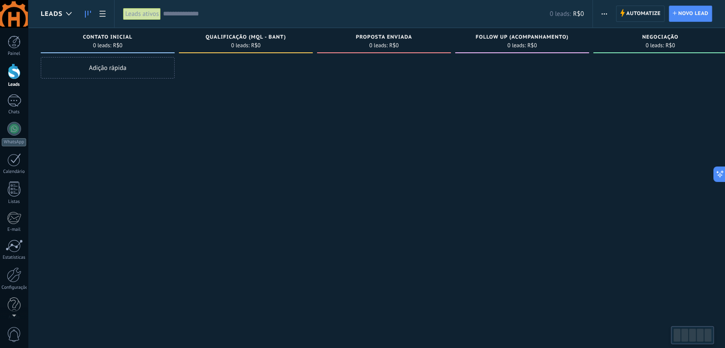
click at [125, 151] on div "Adição rápida" at bounding box center [108, 175] width 134 height 236
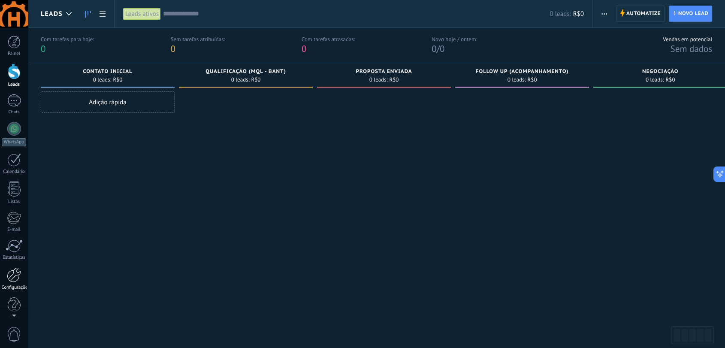
click at [16, 274] on div at bounding box center [14, 274] width 15 height 15
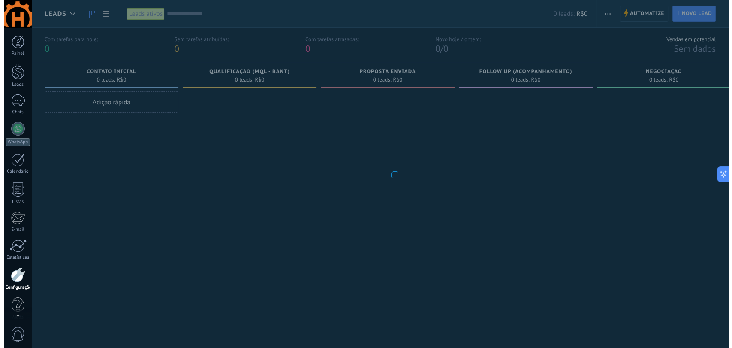
scroll to position [9, 0]
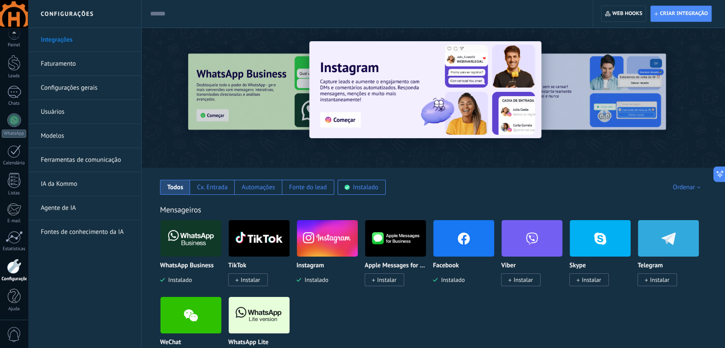
click at [78, 158] on link "Ferramentas de comunicação" at bounding box center [87, 160] width 92 height 24
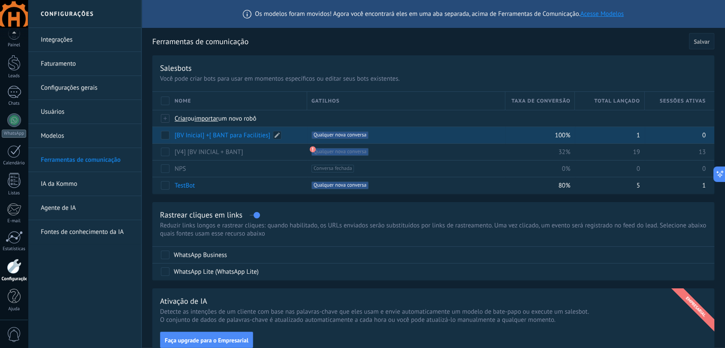
click at [257, 136] on link "[BV Inicial] +[ BANT para Facilities]" at bounding box center [223, 135] width 96 height 8
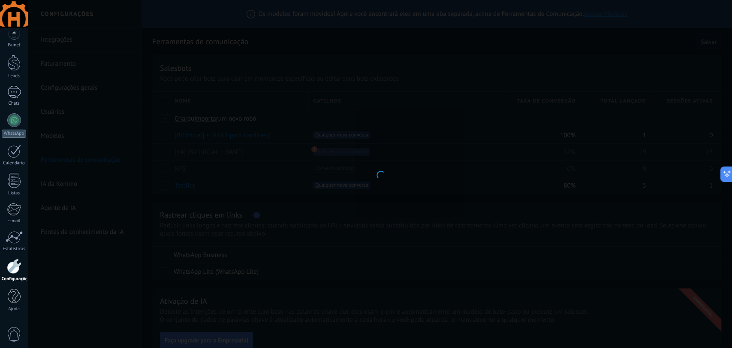
type input "**********"
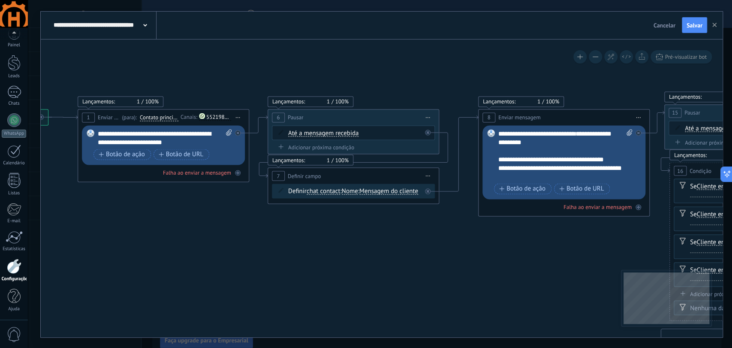
drag, startPoint x: 420, startPoint y: 244, endPoint x: 200, endPoint y: 248, distance: 219.8
click at [200, 248] on icon at bounding box center [734, 157] width 1946 height 1056
click at [365, 133] on div "**********" at bounding box center [566, 154] width 134 height 51
click at [173, 144] on div "**********" at bounding box center [165, 137] width 134 height 17
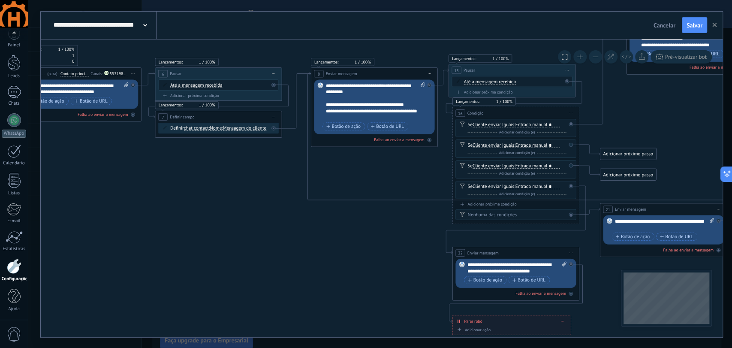
drag, startPoint x: 312, startPoint y: 259, endPoint x: 155, endPoint y: 156, distance: 187.1
click at [155, 156] on icon at bounding box center [500, 102] width 1440 height 781
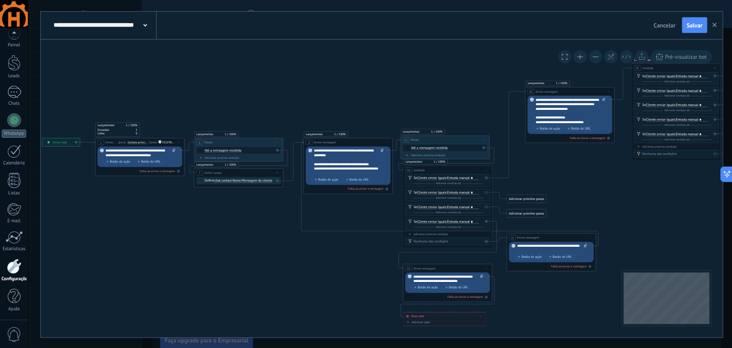
drag, startPoint x: 165, startPoint y: 187, endPoint x: 209, endPoint y: 227, distance: 59.2
click at [216, 241] on icon at bounding box center [455, 162] width 1050 height 549
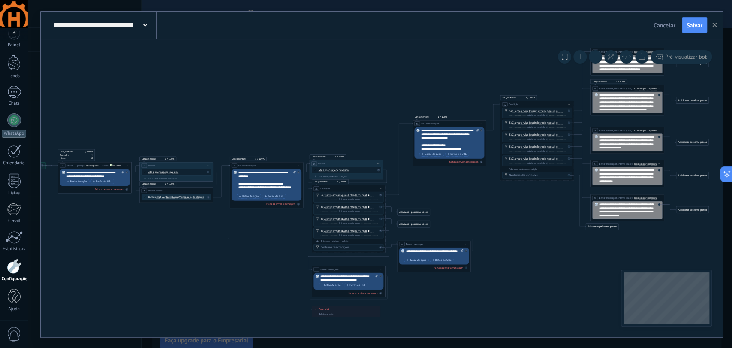
drag, startPoint x: 0, startPoint y: 0, endPoint x: 142, endPoint y: 227, distance: 267.2
click at [142, 227] on icon at bounding box center [355, 182] width 866 height 453
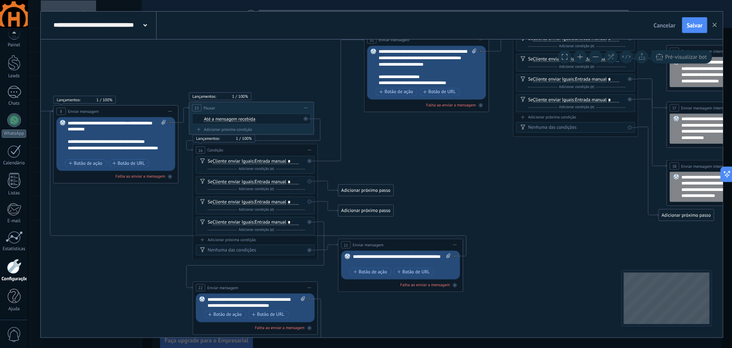
drag, startPoint x: 193, startPoint y: 287, endPoint x: 24, endPoint y: 285, distance: 168.6
click at [24, 285] on body ".abccls-1,.abccls-2{fill-rule:evenodd}.abccls-2{fill:#fff} .abfcls-1{fill:none}…" at bounding box center [366, 174] width 732 height 348
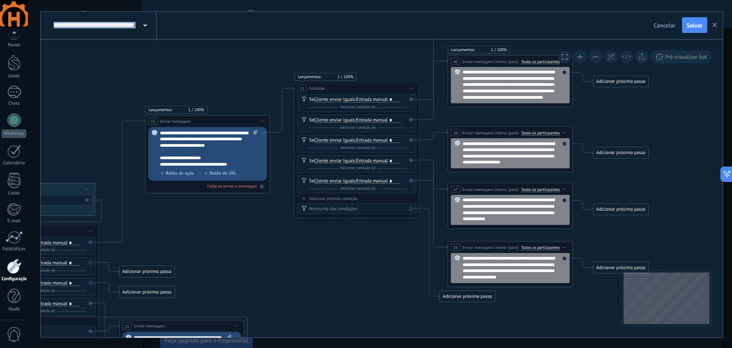
drag, startPoint x: 515, startPoint y: 179, endPoint x: 299, endPoint y: 227, distance: 220.9
click at [304, 255] on icon at bounding box center [47, 222] width 1472 height 770
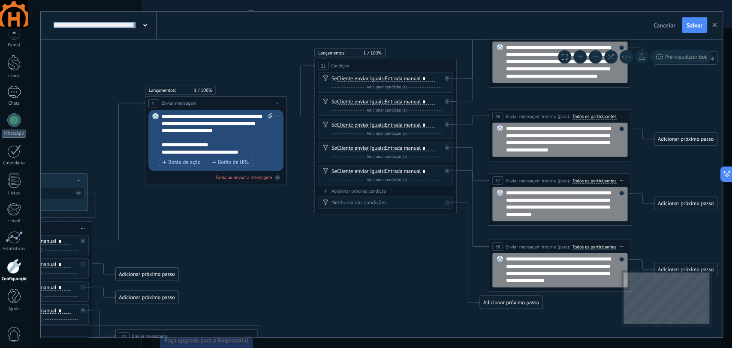
click at [249, 230] on icon at bounding box center [34, 216] width 1674 height 875
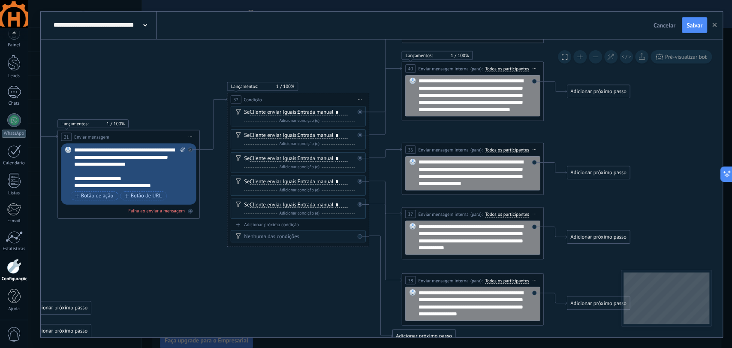
drag, startPoint x: 344, startPoint y: 286, endPoint x: 270, endPoint y: 313, distance: 78.9
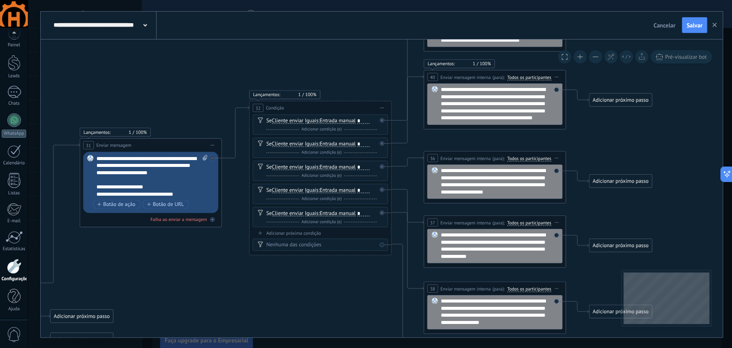
drag, startPoint x: 163, startPoint y: 250, endPoint x: 169, endPoint y: 251, distance: 6.2
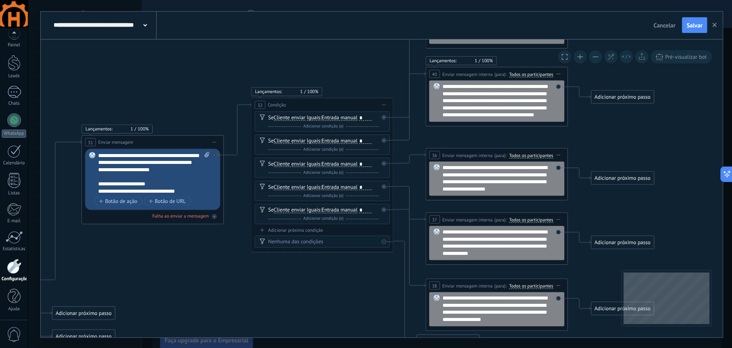
click at [215, 142] on icon at bounding box center [214, 142] width 3 height 1
click at [242, 173] on div "Duplicar" at bounding box center [253, 176] width 82 height 12
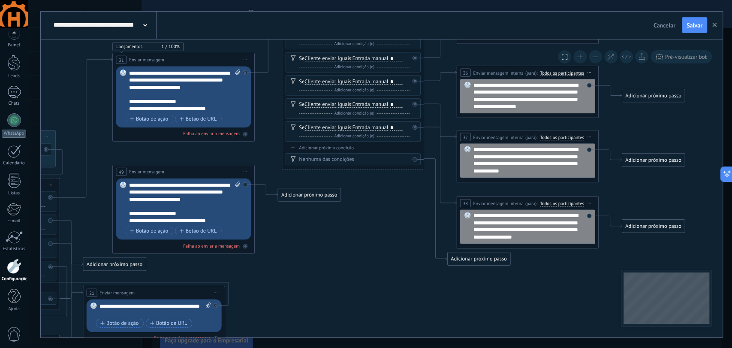
drag, startPoint x: 225, startPoint y: 230, endPoint x: 259, endPoint y: 143, distance: 93.1
click at [259, 143] on icon at bounding box center [1, 162] width 1674 height 853
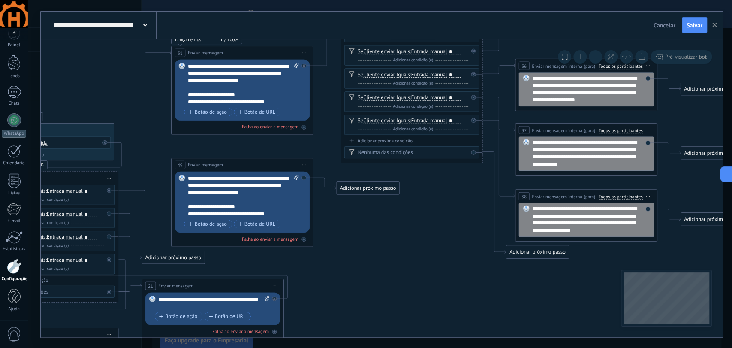
drag, startPoint x: 308, startPoint y: 288, endPoint x: 364, endPoint y: 286, distance: 55.8
click at [364, 286] on icon at bounding box center [60, 155] width 1674 height 853
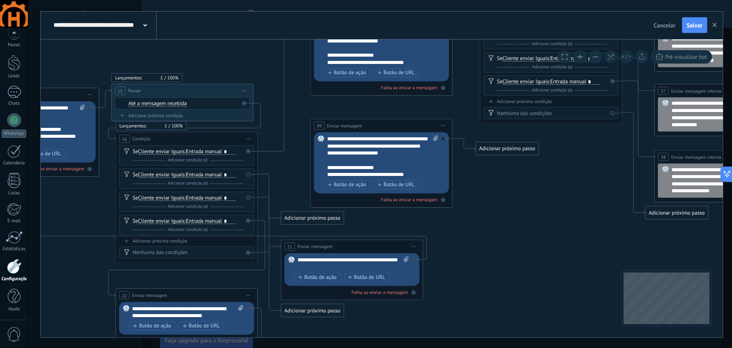
drag, startPoint x: 325, startPoint y: 282, endPoint x: 464, endPoint y: 242, distance: 144.6
click at [464, 242] on icon at bounding box center [199, 116] width 1674 height 853
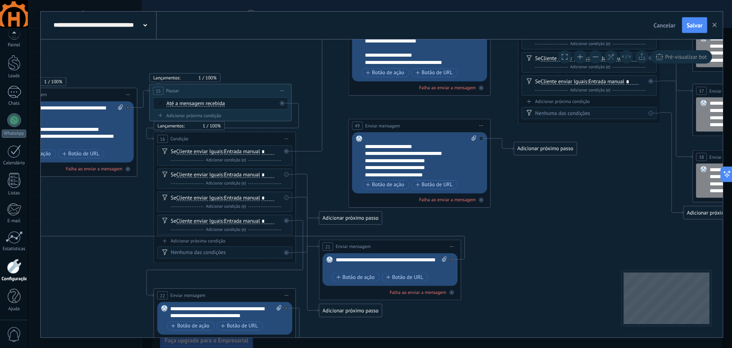
drag, startPoint x: 487, startPoint y: 248, endPoint x: 526, endPoint y: 248, distance: 39.1
click at [526, 248] on icon at bounding box center [238, 116] width 1674 height 853
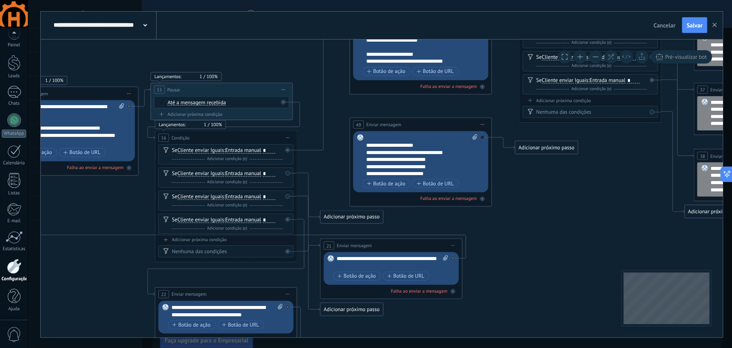
click at [539, 146] on div "Adicionar próximo passo" at bounding box center [546, 148] width 62 height 12
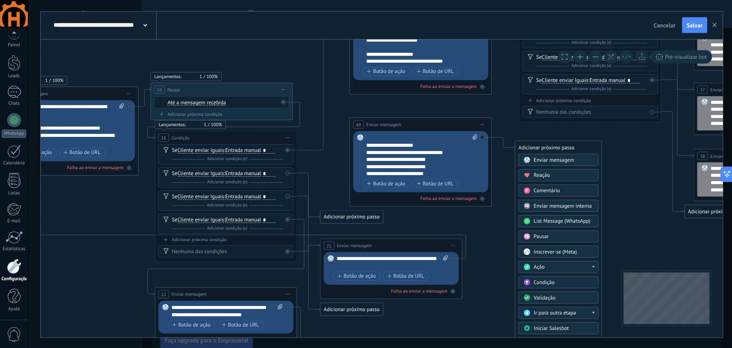
click at [561, 265] on div "Ação" at bounding box center [564, 266] width 60 height 7
click at [571, 289] on div "Definir campo" at bounding box center [558, 288] width 79 height 12
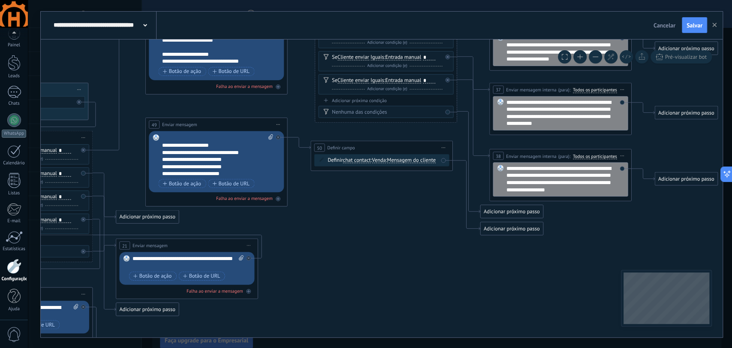
click at [355, 161] on span "chat contact" at bounding box center [357, 160] width 28 height 6
click at [355, 161] on button "chat contact" at bounding box center [383, 160] width 89 height 13
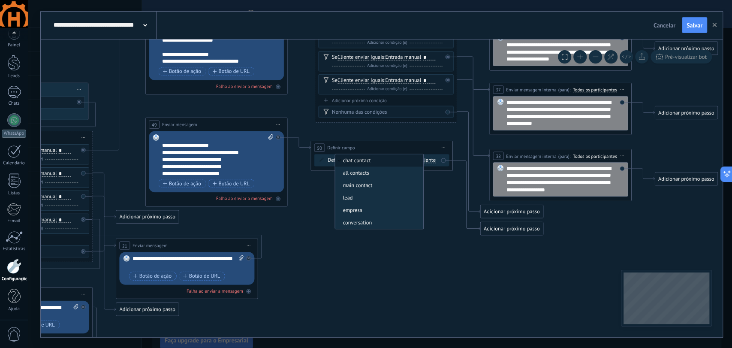
click at [429, 268] on icon at bounding box center [34, 125] width 1674 height 875
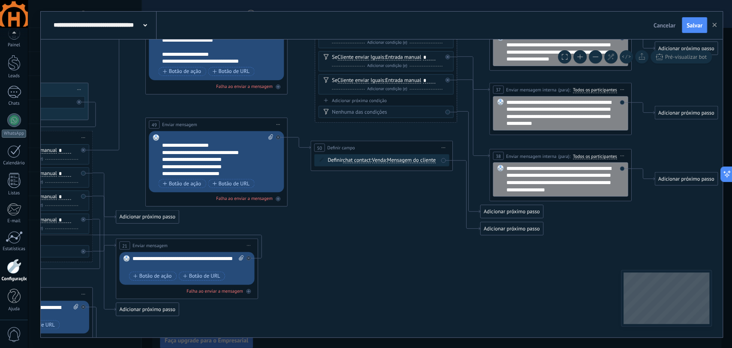
click at [444, 145] on span "Iniciar pré-visualização aqui [GEOGRAPHIC_DATA] Duplicar Excluir" at bounding box center [444, 147] width 12 height 10
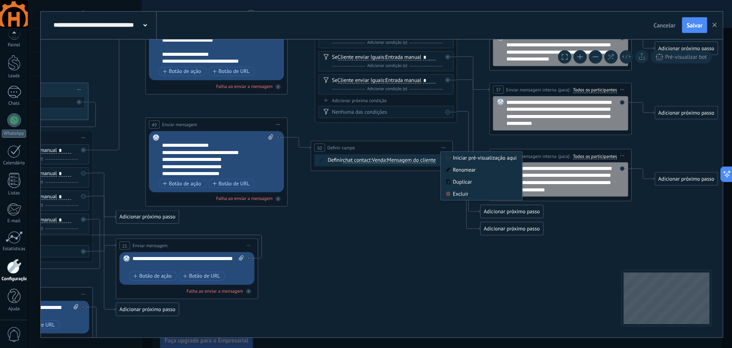
drag, startPoint x: 462, startPoint y: 194, endPoint x: 454, endPoint y: 194, distance: 8.2
click at [463, 194] on div "Excluir" at bounding box center [482, 194] width 82 height 12
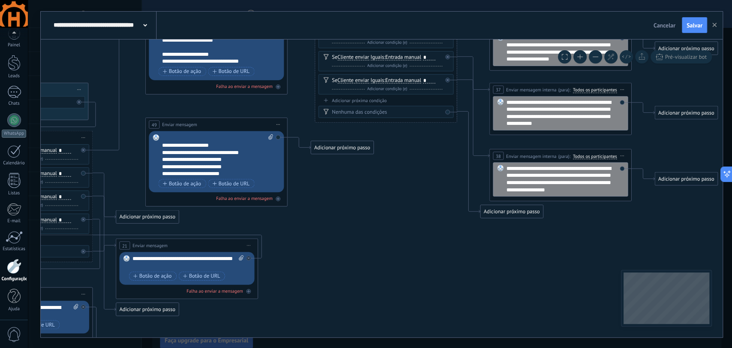
click at [336, 151] on div "Adicionar próximo passo" at bounding box center [342, 148] width 62 height 12
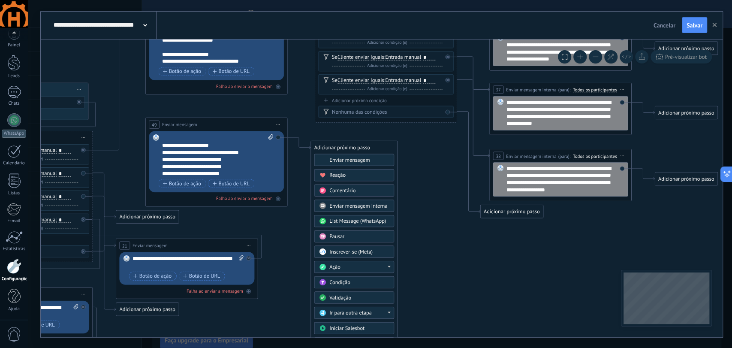
click at [359, 265] on div "Ação" at bounding box center [360, 266] width 60 height 7
click at [433, 274] on icon at bounding box center [34, 125] width 1674 height 875
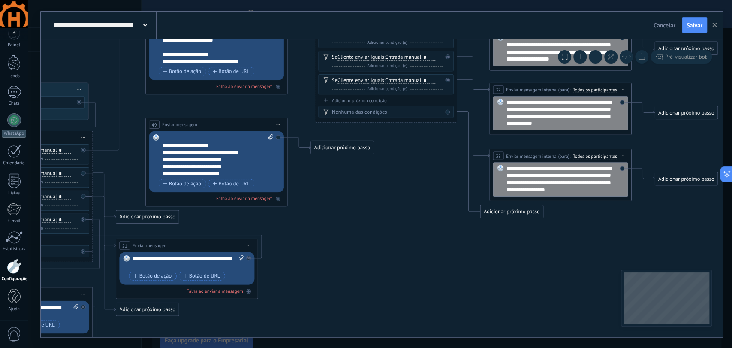
click at [363, 150] on div "Adicionar próximo passo" at bounding box center [342, 148] width 62 height 12
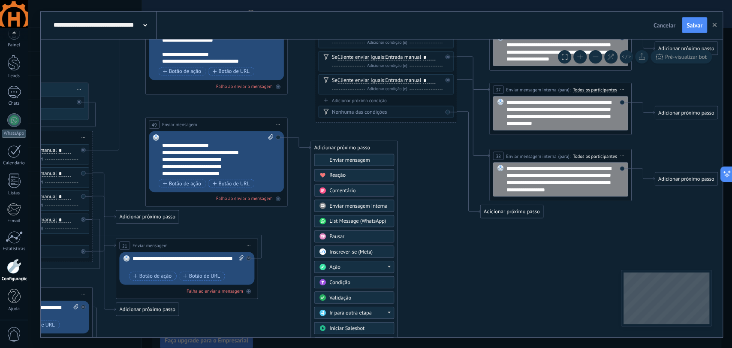
click at [367, 309] on span "Ir para outra etapa" at bounding box center [351, 312] width 42 height 7
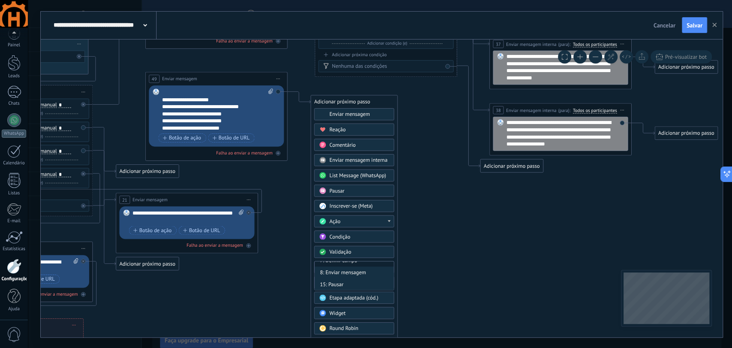
scroll to position [48, 0]
click at [474, 235] on icon at bounding box center [34, 80] width 1674 height 875
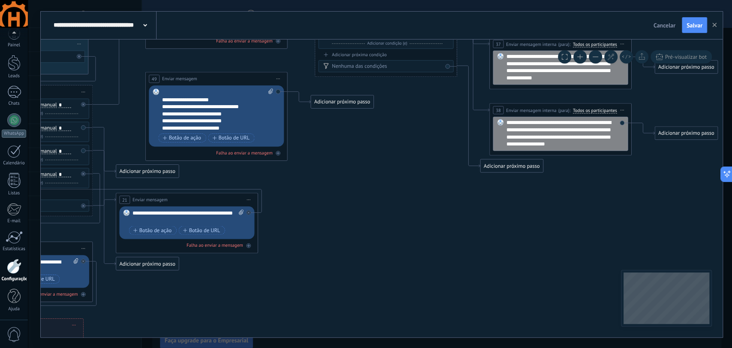
click at [275, 76] on span "Iniciar pré-visualização aqui [GEOGRAPHIC_DATA] Duplicar Excluir" at bounding box center [278, 78] width 12 height 10
click at [303, 124] on div "Excluir" at bounding box center [316, 125] width 82 height 12
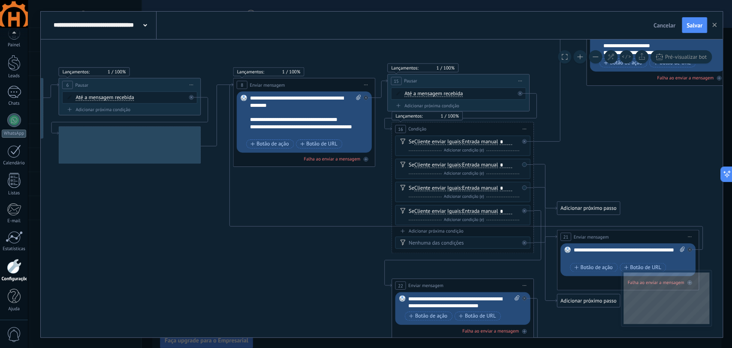
drag, startPoint x: 467, startPoint y: 264, endPoint x: 613, endPoint y: 208, distance: 156.8
click at [732, 211] on div "**********" at bounding box center [380, 174] width 705 height 348
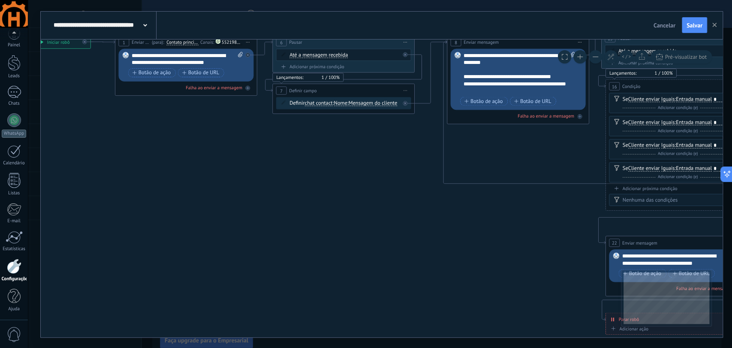
drag, startPoint x: 130, startPoint y: 284, endPoint x: 387, endPoint y: 236, distance: 261.8
click at [391, 238] on icon at bounding box center [689, 74] width 1674 height 875
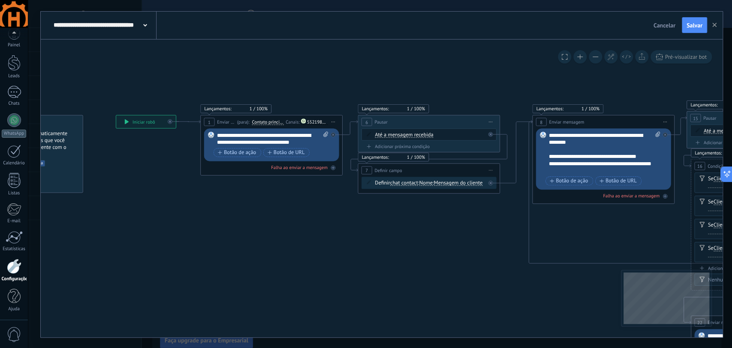
drag, startPoint x: 234, startPoint y: 222, endPoint x: 271, endPoint y: 306, distance: 92.4
click at [491, 122] on span "Iniciar pré-visualização aqui [GEOGRAPHIC_DATA] Duplicar Excluir" at bounding box center [491, 122] width 12 height 10
click at [514, 155] on div "Duplicar" at bounding box center [529, 156] width 82 height 12
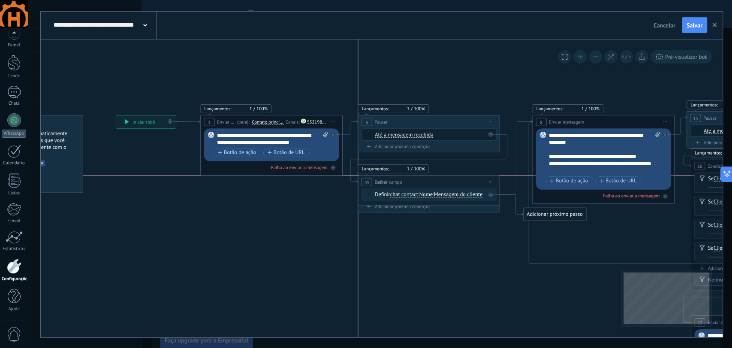
drag, startPoint x: 443, startPoint y: 172, endPoint x: 445, endPoint y: 183, distance: 11.0
click at [445, 183] on div "**********" at bounding box center [429, 181] width 142 height 13
drag, startPoint x: 463, startPoint y: 209, endPoint x: 464, endPoint y: 220, distance: 10.7
click at [116, 115] on div "**********" at bounding box center [116, 115] width 0 height 0
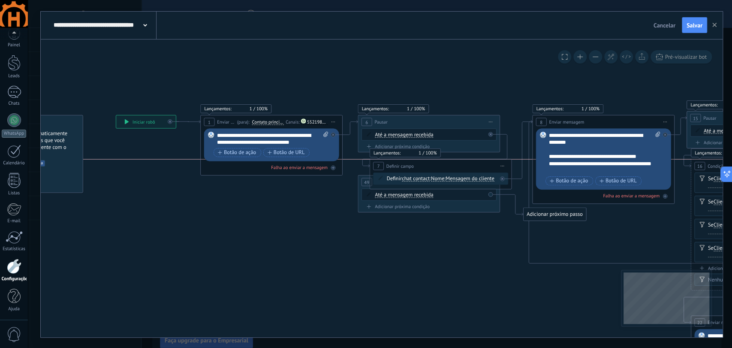
drag, startPoint x: 453, startPoint y: 179, endPoint x: 467, endPoint y: 156, distance: 27.4
click at [467, 159] on div "**********" at bounding box center [441, 165] width 142 height 13
drag, startPoint x: 451, startPoint y: 218, endPoint x: 433, endPoint y: 263, distance: 48.5
click at [116, 115] on div "**********" at bounding box center [116, 115] width 0 height 0
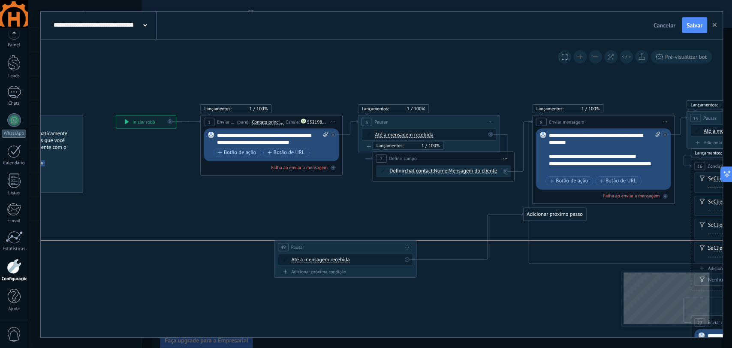
drag, startPoint x: 441, startPoint y: 181, endPoint x: 364, endPoint y: 248, distance: 101.6
click at [359, 248] on div "49 Pausar ****** Iniciar pré-visualização aqui [GEOGRAPHIC_DATA] Duplicar Exclu…" at bounding box center [346, 246] width 142 height 13
drag, startPoint x: 535, startPoint y: 212, endPoint x: 465, endPoint y: 218, distance: 69.8
click at [465, 218] on div "Adicionar próximo passo" at bounding box center [485, 218] width 62 height 12
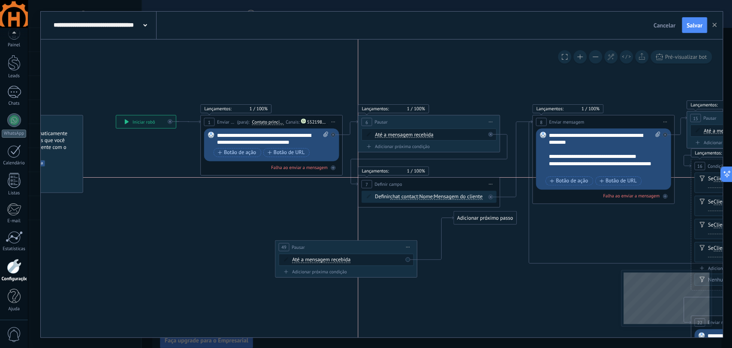
drag, startPoint x: 451, startPoint y: 154, endPoint x: 438, endPoint y: 177, distance: 25.8
click at [438, 177] on div "**********" at bounding box center [429, 183] width 142 height 13
click at [409, 247] on icon at bounding box center [407, 247] width 3 height 1
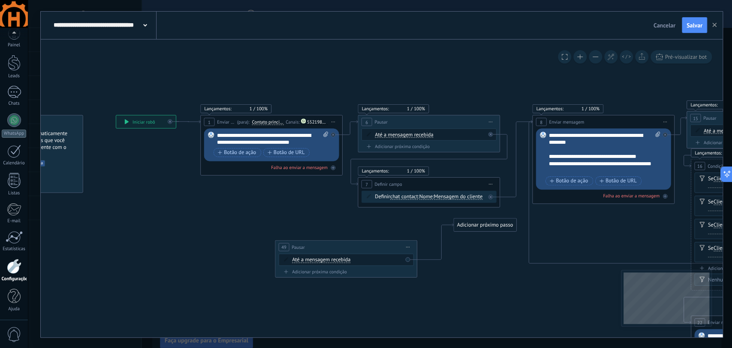
click at [410, 247] on span "Iniciar pré-visualização aqui [GEOGRAPHIC_DATA] Duplicar Excluir" at bounding box center [409, 247] width 12 height 10
click at [430, 292] on div "Excluir" at bounding box center [446, 294] width 82 height 12
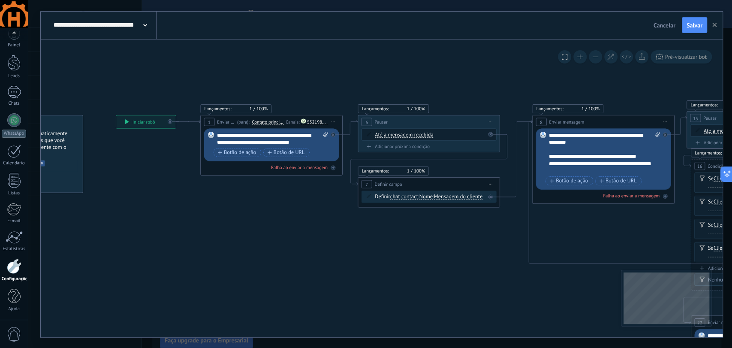
click at [492, 124] on span "Iniciar pré-visualização aqui [GEOGRAPHIC_DATA] Duplicar Excluir" at bounding box center [491, 122] width 12 height 10
click at [508, 157] on div "Duplicar" at bounding box center [529, 156] width 82 height 12
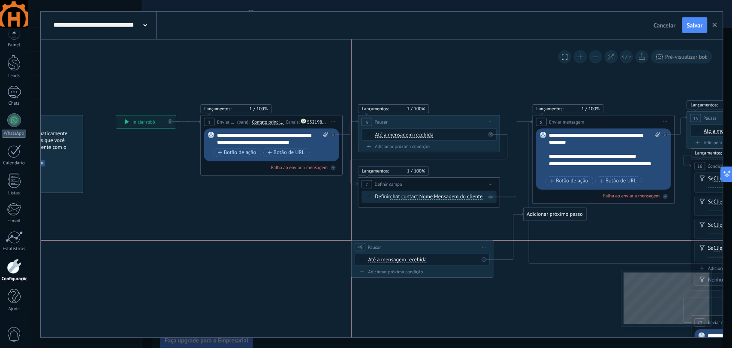
drag, startPoint x: 462, startPoint y: 180, endPoint x: 458, endPoint y: 245, distance: 64.9
click at [458, 245] on div "49 Pausar ****** Iniciar pré-visualização aqui [GEOGRAPHIC_DATA] Duplicar Exclu…" at bounding box center [422, 246] width 142 height 13
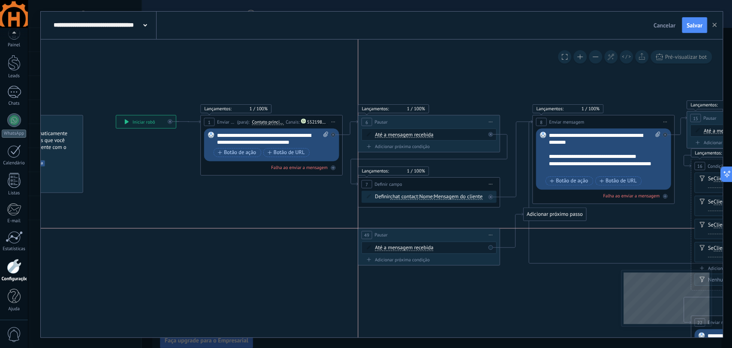
drag, startPoint x: 466, startPoint y: 243, endPoint x: 467, endPoint y: 233, distance: 10.8
click at [467, 233] on div "49 Pausar ****** Iniciar pré-visualização aqui [GEOGRAPHIC_DATA] Duplicar Exclu…" at bounding box center [429, 234] width 142 height 13
click at [490, 235] on span "Iniciar pré-visualização aqui [GEOGRAPHIC_DATA] Duplicar Excluir" at bounding box center [491, 235] width 12 height 10
click at [508, 282] on div "Excluir" at bounding box center [529, 281] width 82 height 12
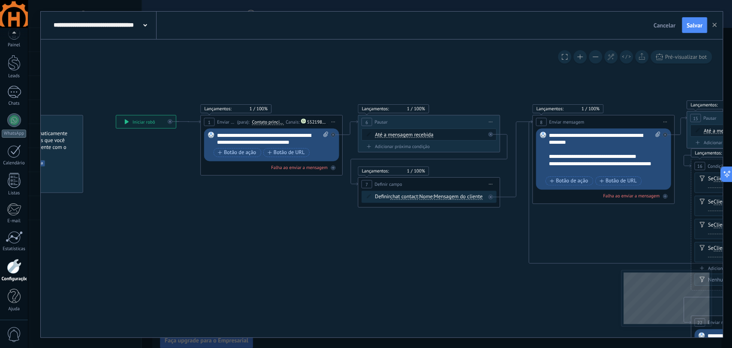
click at [336, 122] on span "Iniciar pré-visualização aqui [GEOGRAPHIC_DATA] Duplicar Excluir" at bounding box center [334, 122] width 12 height 10
click at [357, 157] on div "Duplicar" at bounding box center [371, 156] width 82 height 12
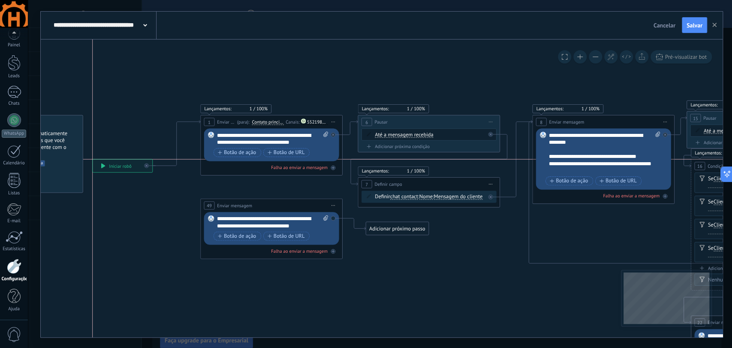
drag, startPoint x: 162, startPoint y: 124, endPoint x: 139, endPoint y: 171, distance: 52.2
click at [139, 171] on div "**********" at bounding box center [123, 165] width 60 height 13
click at [176, 160] on icon at bounding box center [177, 142] width 48 height 45
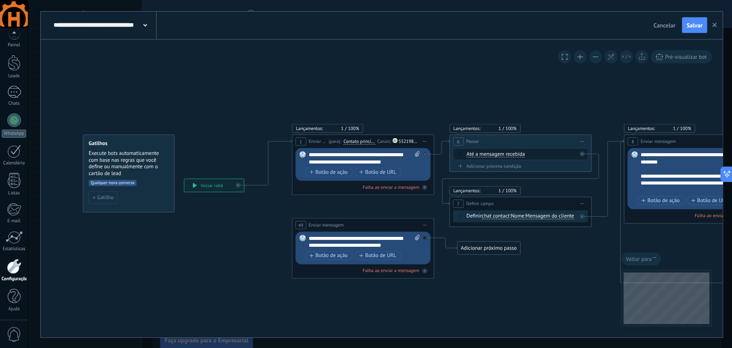
drag, startPoint x: 199, startPoint y: 140, endPoint x: 195, endPoint y: 136, distance: 6.1
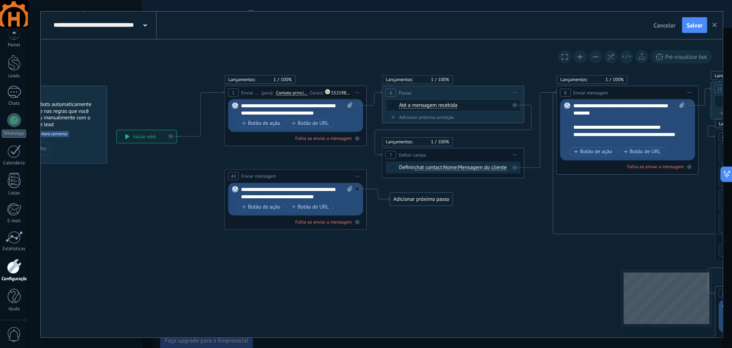
drag, startPoint x: 230, startPoint y: 267, endPoint x: 163, endPoint y: 218, distance: 83.9
click at [359, 176] on span "Iniciar pré-visualização aqui [GEOGRAPHIC_DATA] Duplicar Excluir" at bounding box center [357, 175] width 12 height 10
click at [395, 221] on div "Excluir" at bounding box center [395, 222] width 82 height 12
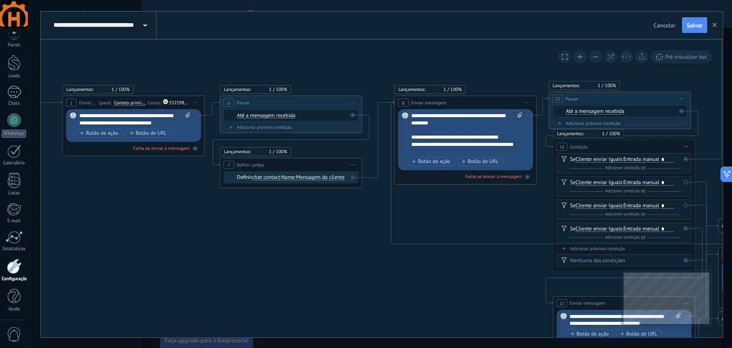
drag, startPoint x: 467, startPoint y: 298, endPoint x: 300, endPoint y: 302, distance: 167.0
click at [300, 302] on icon at bounding box center [625, 134] width 1698 height 875
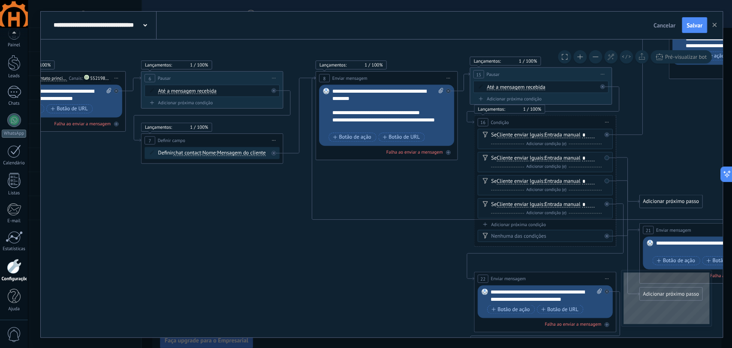
drag, startPoint x: 458, startPoint y: 301, endPoint x: 382, endPoint y: 279, distance: 79.2
click at [382, 279] on icon at bounding box center [546, 110] width 1698 height 875
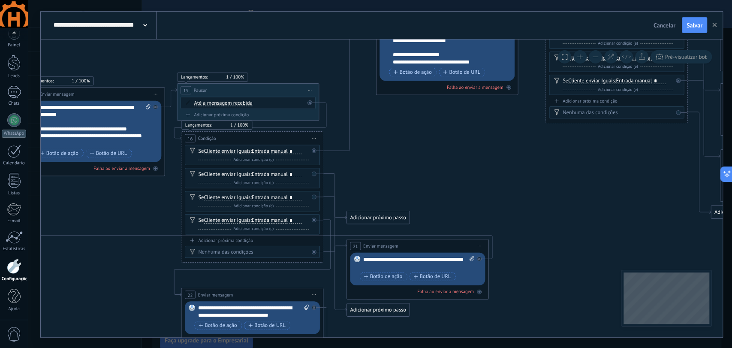
drag, startPoint x: 381, startPoint y: 286, endPoint x: 88, endPoint y: 303, distance: 293.5
click at [88, 303] on icon at bounding box center [253, 126] width 1698 height 875
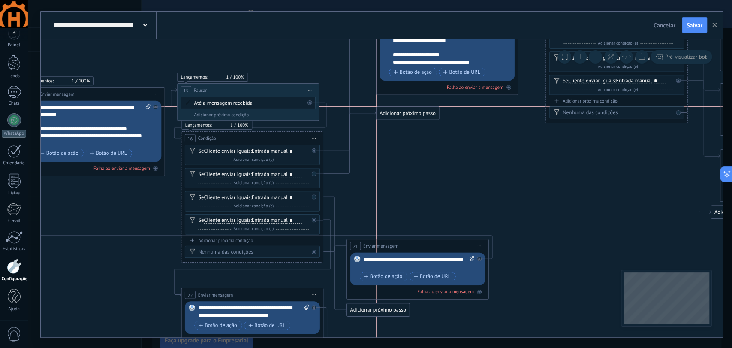
drag, startPoint x: 368, startPoint y: 217, endPoint x: 393, endPoint y: 113, distance: 106.8
click at [393, 113] on div "Adicionar próximo passo" at bounding box center [407, 113] width 62 height 12
drag, startPoint x: 369, startPoint y: 304, endPoint x: 385, endPoint y: 147, distance: 157.4
click at [385, 147] on div "Adicionar próximo passo" at bounding box center [407, 150] width 62 height 12
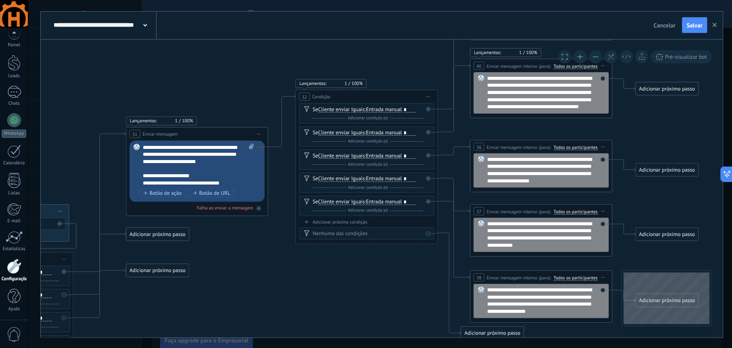
drag, startPoint x: 617, startPoint y: 157, endPoint x: 377, endPoint y: 272, distance: 265.3
click at [377, 272] on icon at bounding box center [3, 247] width 1698 height 875
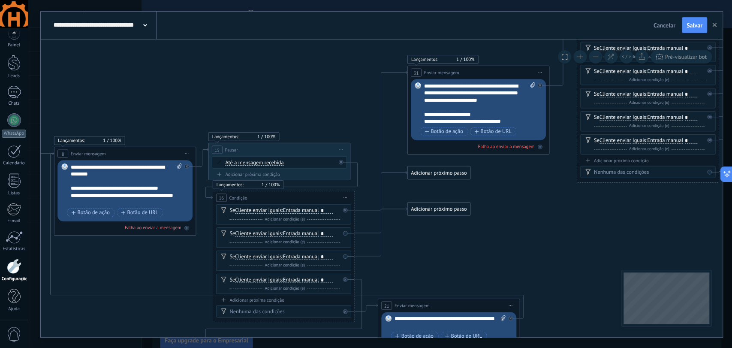
drag, startPoint x: 378, startPoint y: 282, endPoint x: 686, endPoint y: 200, distance: 318.8
click at [686, 200] on icon at bounding box center [285, 186] width 1698 height 875
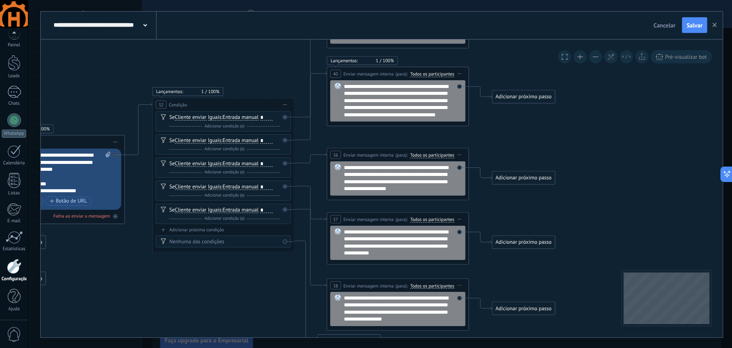
drag, startPoint x: 527, startPoint y: 246, endPoint x: 132, endPoint y: 293, distance: 398.4
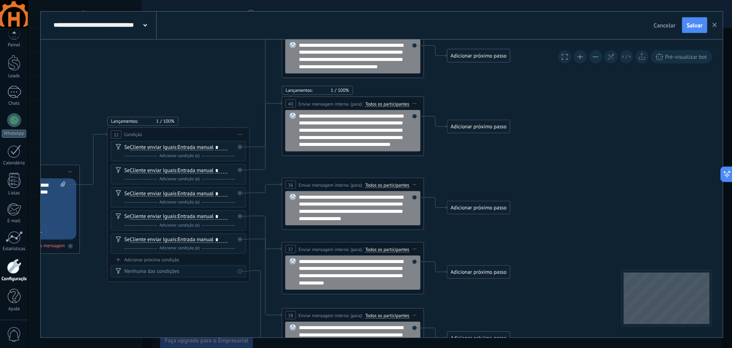
drag, startPoint x: 229, startPoint y: 295, endPoint x: 197, endPoint y: 306, distance: 33.7
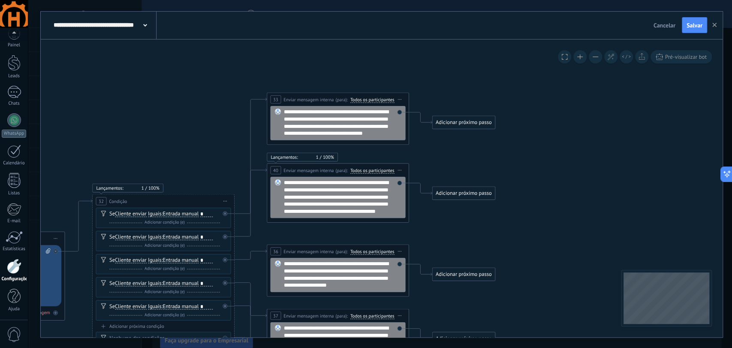
drag, startPoint x: 575, startPoint y: 146, endPoint x: 560, endPoint y: 213, distance: 68.7
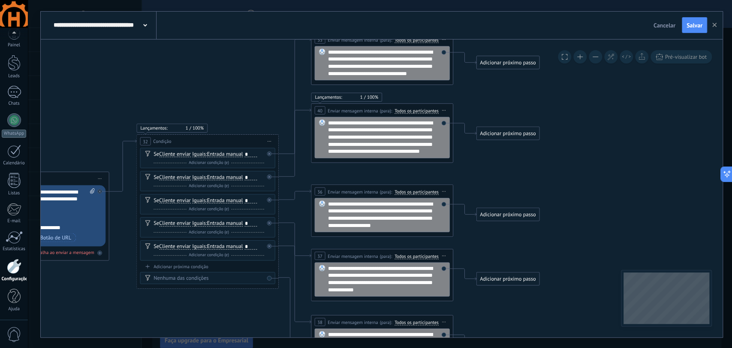
drag, startPoint x: 477, startPoint y: 159, endPoint x: 519, endPoint y: 98, distance: 73.7
click at [502, 64] on div "Adicionar próximo passo" at bounding box center [508, 63] width 62 height 12
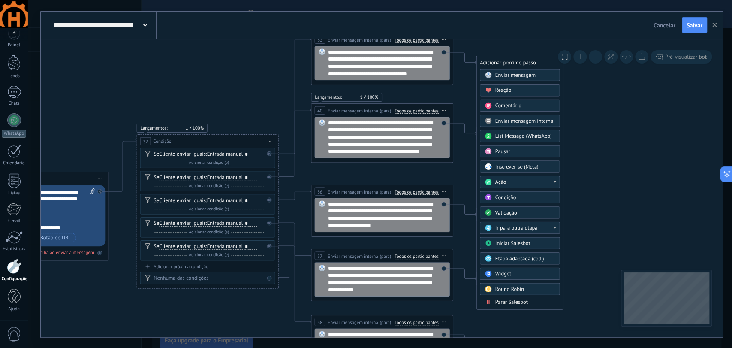
click at [534, 179] on div "Ação" at bounding box center [525, 182] width 60 height 7
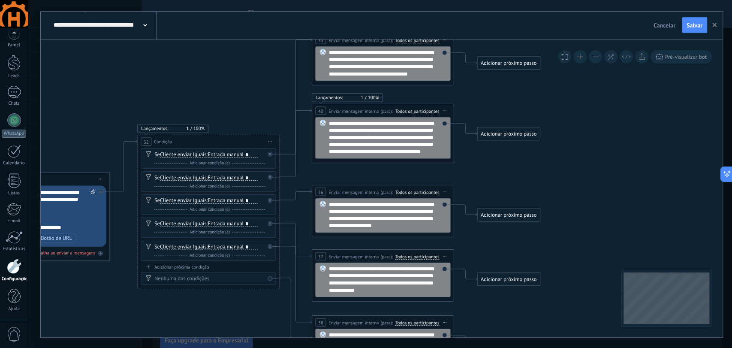
click at [522, 62] on div "Adicionar próximo passo" at bounding box center [509, 63] width 62 height 12
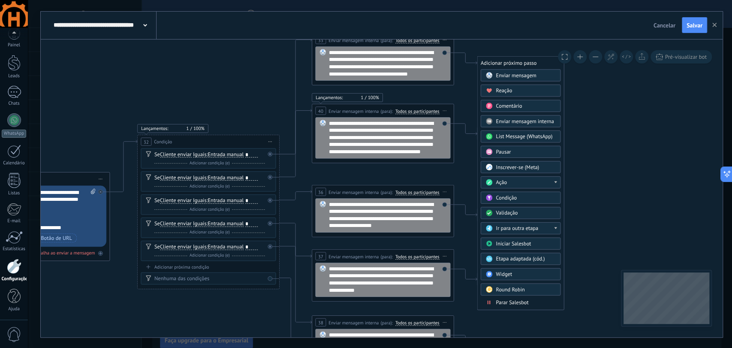
click at [529, 230] on span "Ir para outra etapa" at bounding box center [517, 228] width 42 height 7
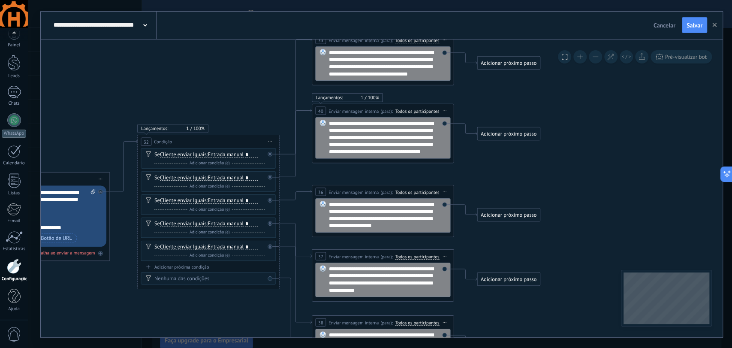
click at [523, 67] on div "Adicionar próximo passo" at bounding box center [509, 63] width 62 height 12
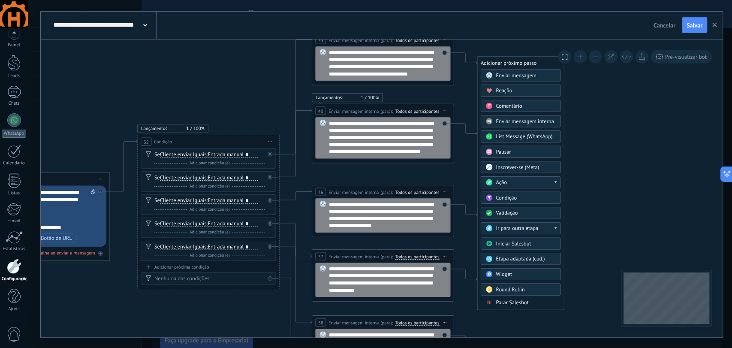
click at [525, 215] on div "Validação" at bounding box center [526, 212] width 60 height 7
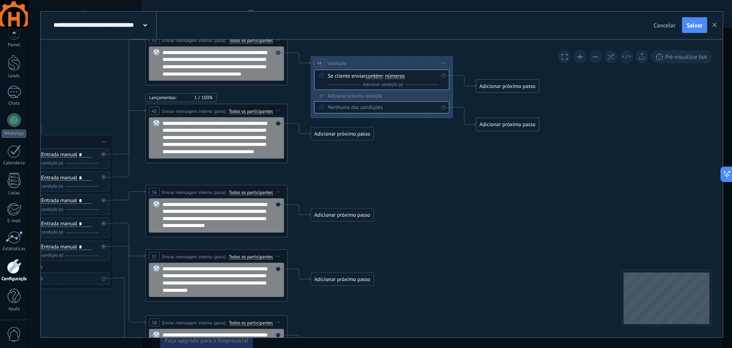
click at [442, 64] on span "Iniciar pré-visualização aqui [GEOGRAPHIC_DATA] Duplicar Excluir" at bounding box center [444, 63] width 12 height 10
click at [468, 107] on div "Excluir" at bounding box center [482, 109] width 82 height 12
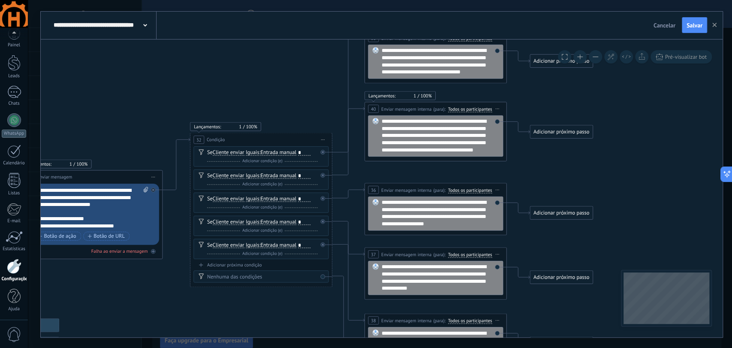
drag, startPoint x: 350, startPoint y: 95, endPoint x: 573, endPoint y: 93, distance: 223.2
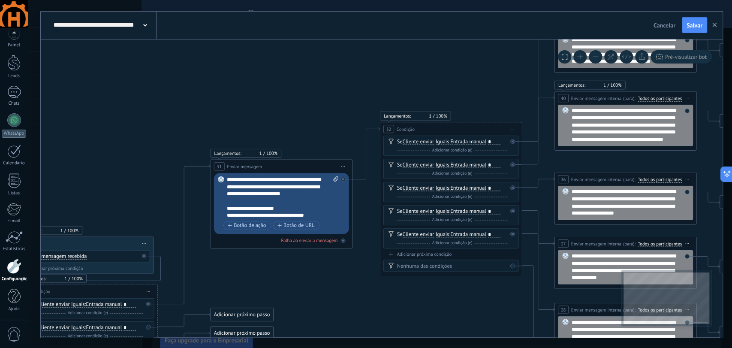
drag, startPoint x: 264, startPoint y: 89, endPoint x: 500, endPoint y: 56, distance: 238.4
click at [500, 56] on icon at bounding box center [88, 269] width 1698 height 853
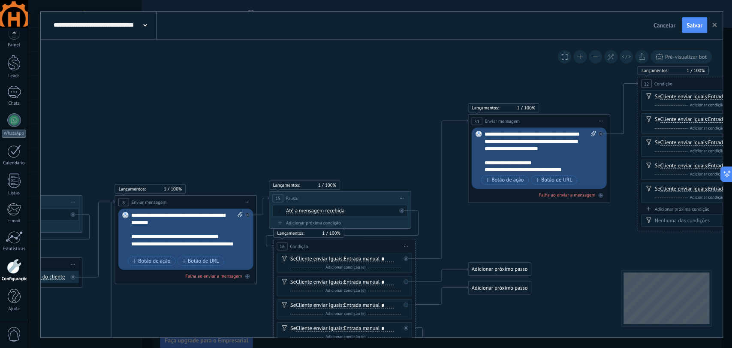
drag, startPoint x: 299, startPoint y: 63, endPoint x: 515, endPoint y: 41, distance: 217.3
click at [516, 41] on icon at bounding box center [346, 223] width 1698 height 853
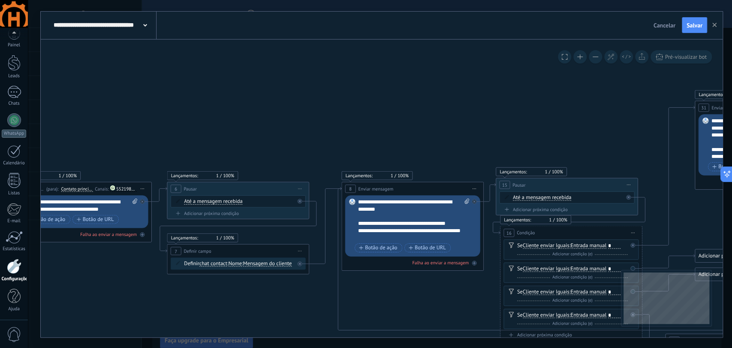
drag, startPoint x: 277, startPoint y: 84, endPoint x: 497, endPoint y: 70, distance: 221.0
click at [498, 70] on icon at bounding box center [573, 210] width 1698 height 853
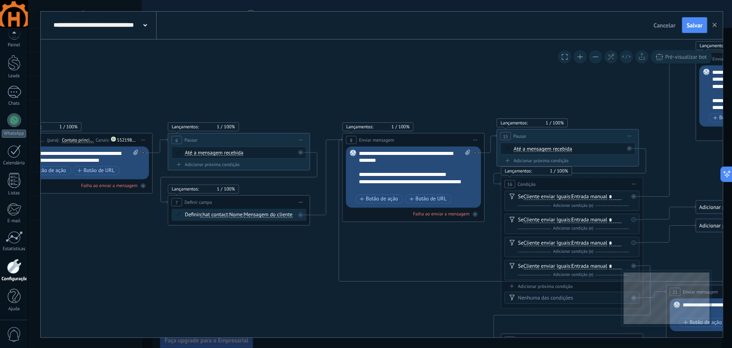
drag, startPoint x: 388, startPoint y: 86, endPoint x: 98, endPoint y: -2, distance: 303.1
click at [98, 0] on html ".abccls-1,.abccls-2{fill-rule:evenodd}.abccls-2{fill:#fff} .abfcls-1{fill:none}…" at bounding box center [366, 174] width 732 height 348
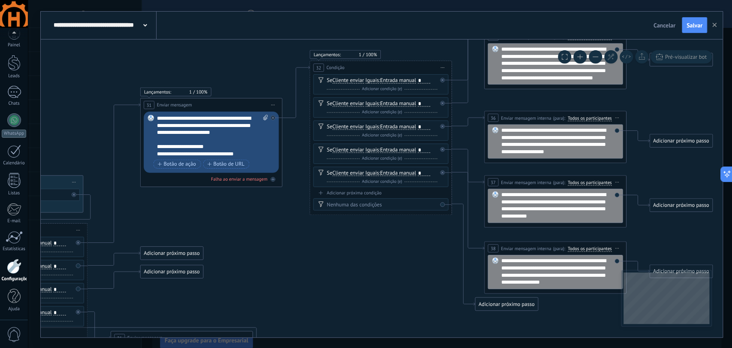
drag, startPoint x: 592, startPoint y: 136, endPoint x: 234, endPoint y: 207, distance: 364.8
click at [230, 209] on icon at bounding box center [17, 207] width 1698 height 853
